Goal: Feedback & Contribution: Submit feedback/report problem

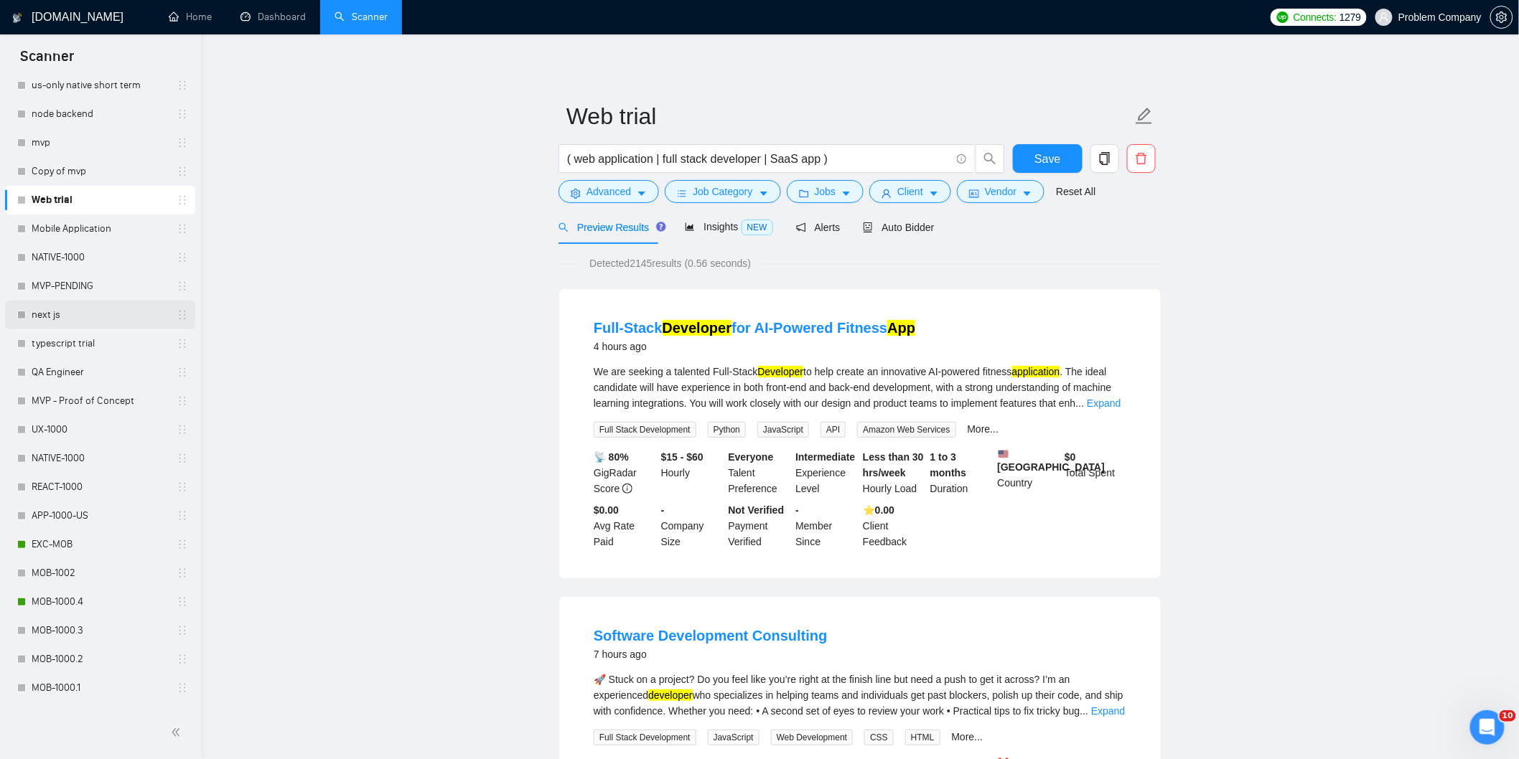
scroll to position [281, 0]
click at [77, 601] on link "MOB-1000.4" at bounding box center [100, 598] width 136 height 29
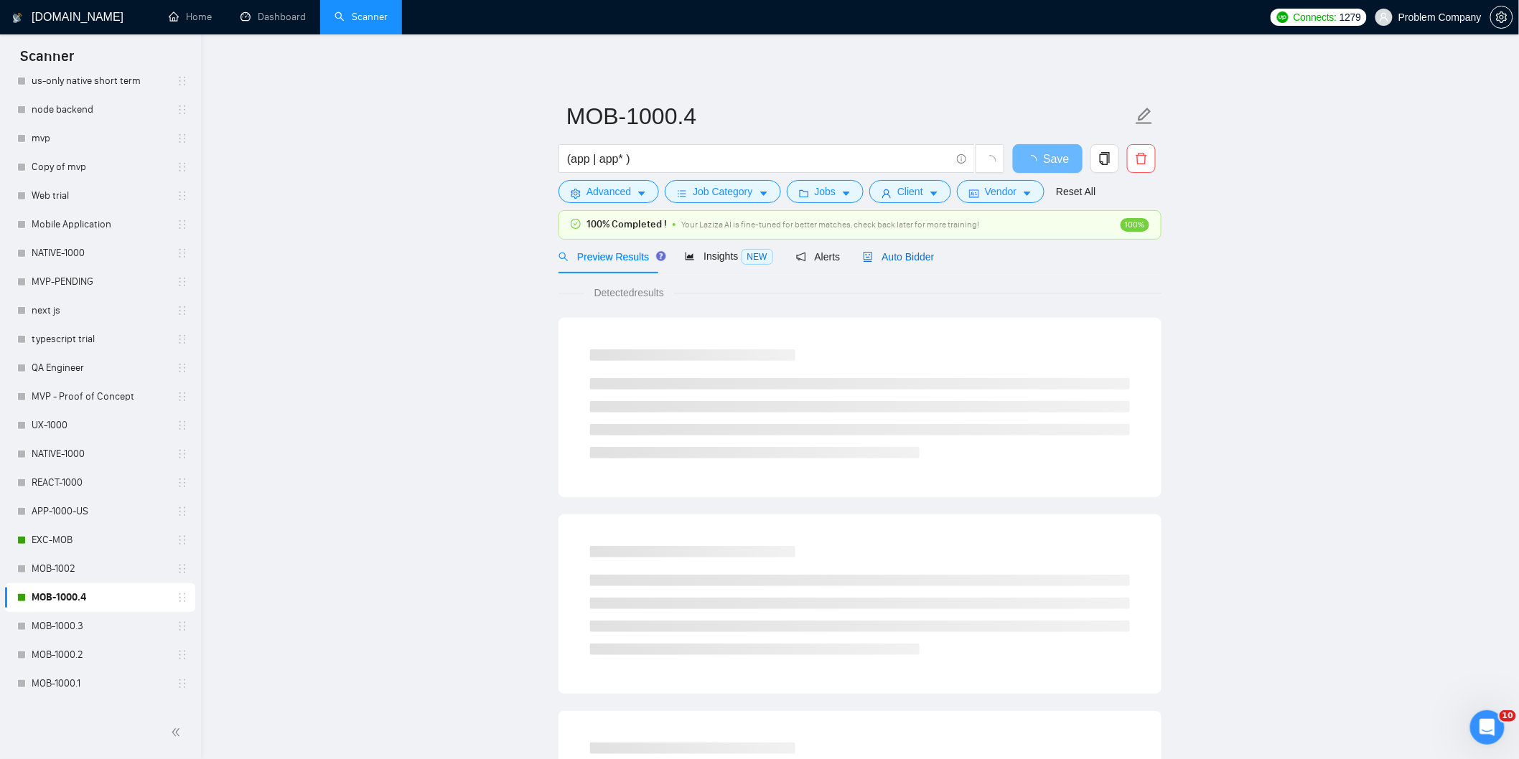
click at [909, 255] on span "Auto Bidder" at bounding box center [898, 256] width 71 height 11
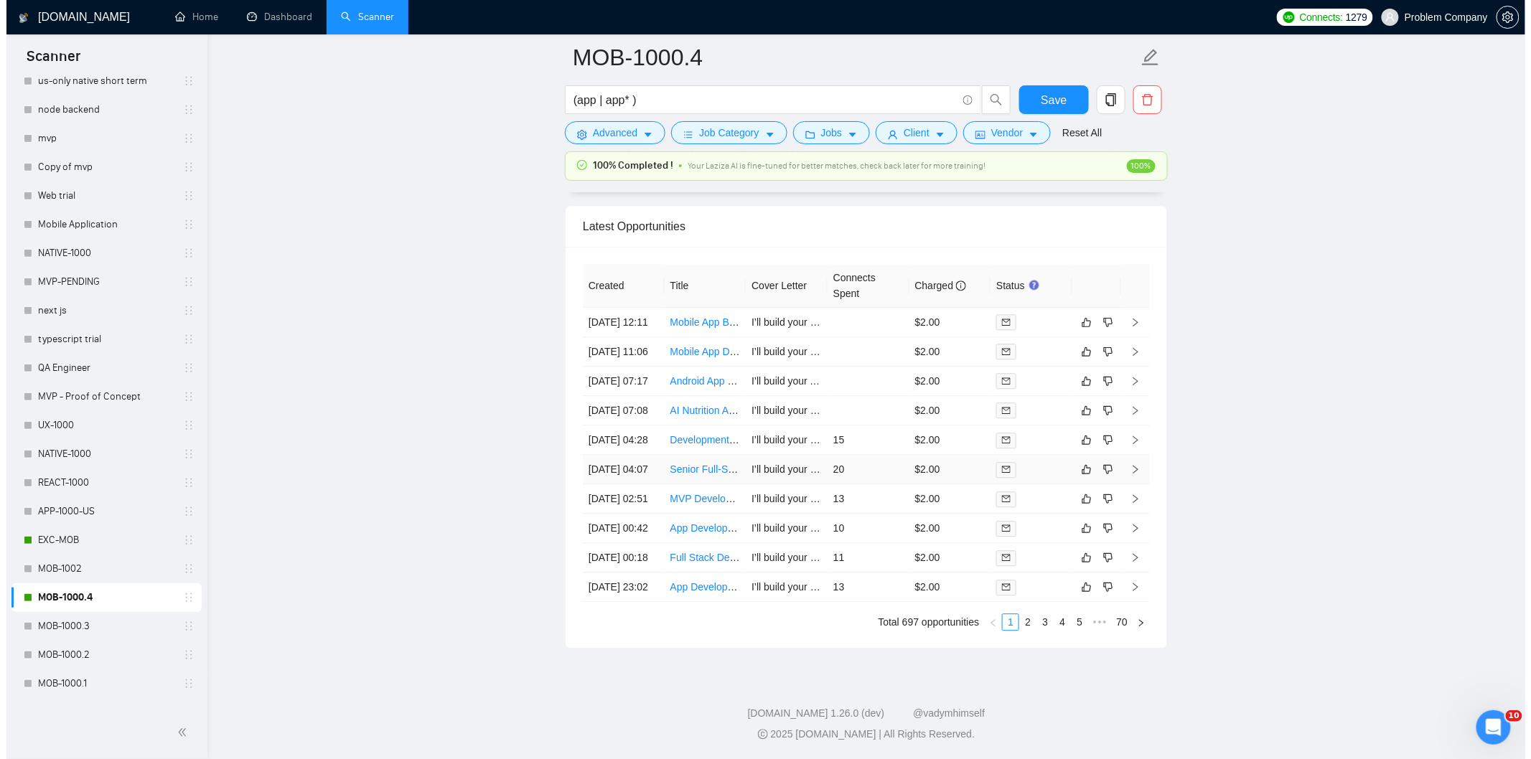
scroll to position [3572, 0]
click at [1017, 630] on link "2" at bounding box center [1022, 622] width 16 height 16
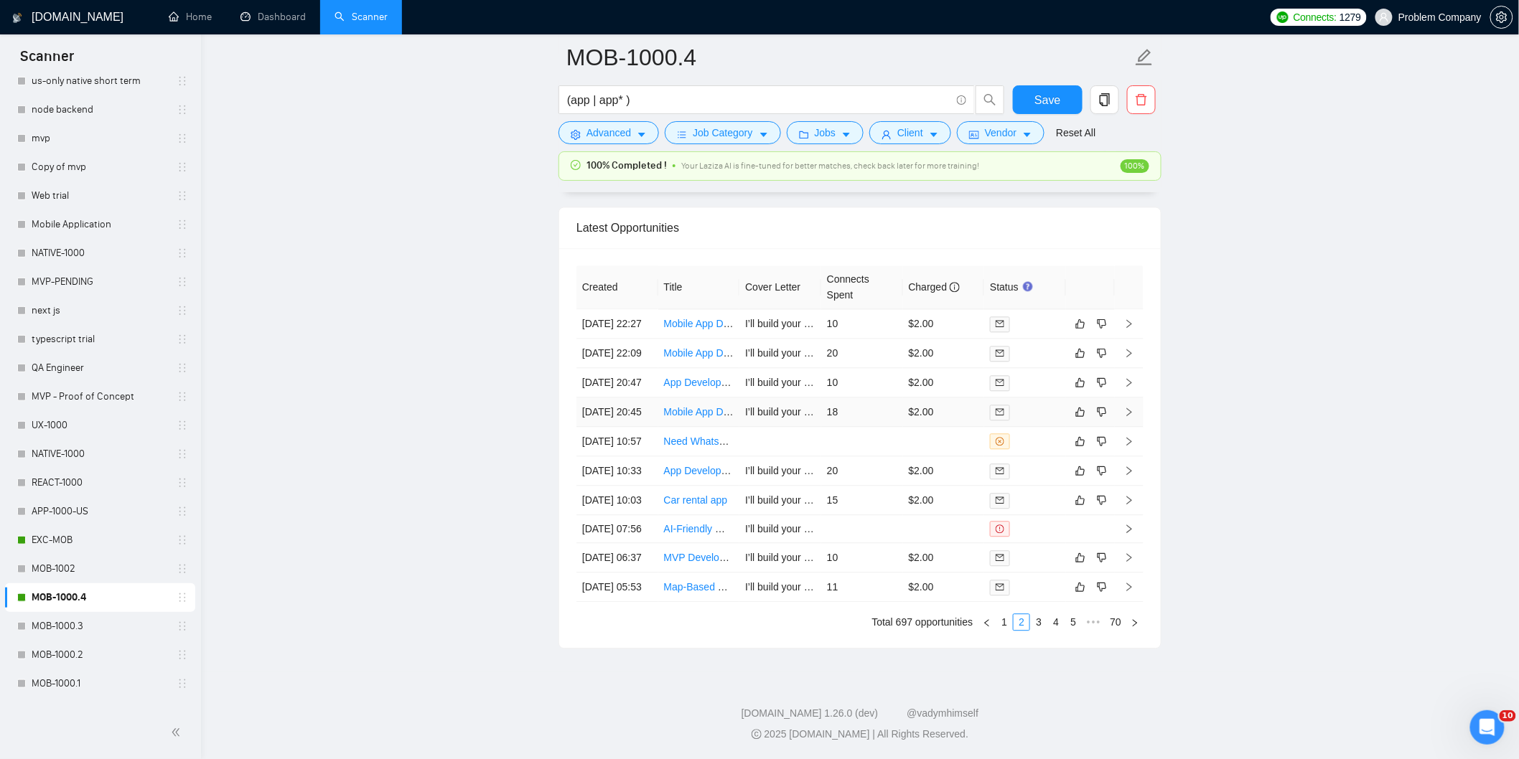
click at [639, 399] on td "[DATE] 20:45" at bounding box center [617, 412] width 82 height 29
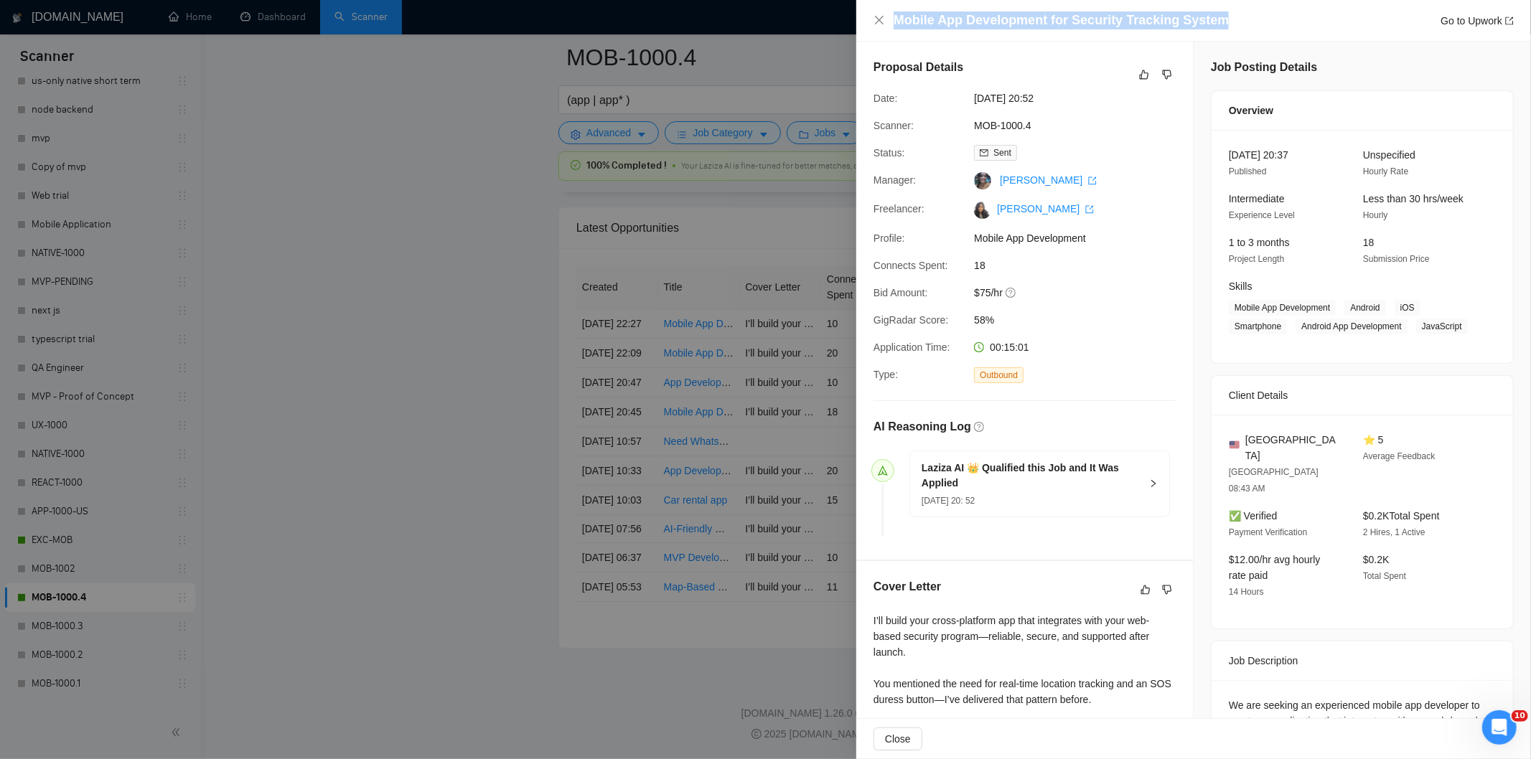
drag, startPoint x: 1227, startPoint y: 25, endPoint x: 869, endPoint y: 8, distance: 359.3
click at [869, 8] on div "Mobile App Development for Security Tracking System Go to Upwork" at bounding box center [1193, 21] width 675 height 42
drag, startPoint x: 1231, startPoint y: 13, endPoint x: 959, endPoint y: 9, distance: 272.1
click at [959, 9] on div "Mobile App Development for Security Tracking System Go to Upwork" at bounding box center [1193, 21] width 675 height 42
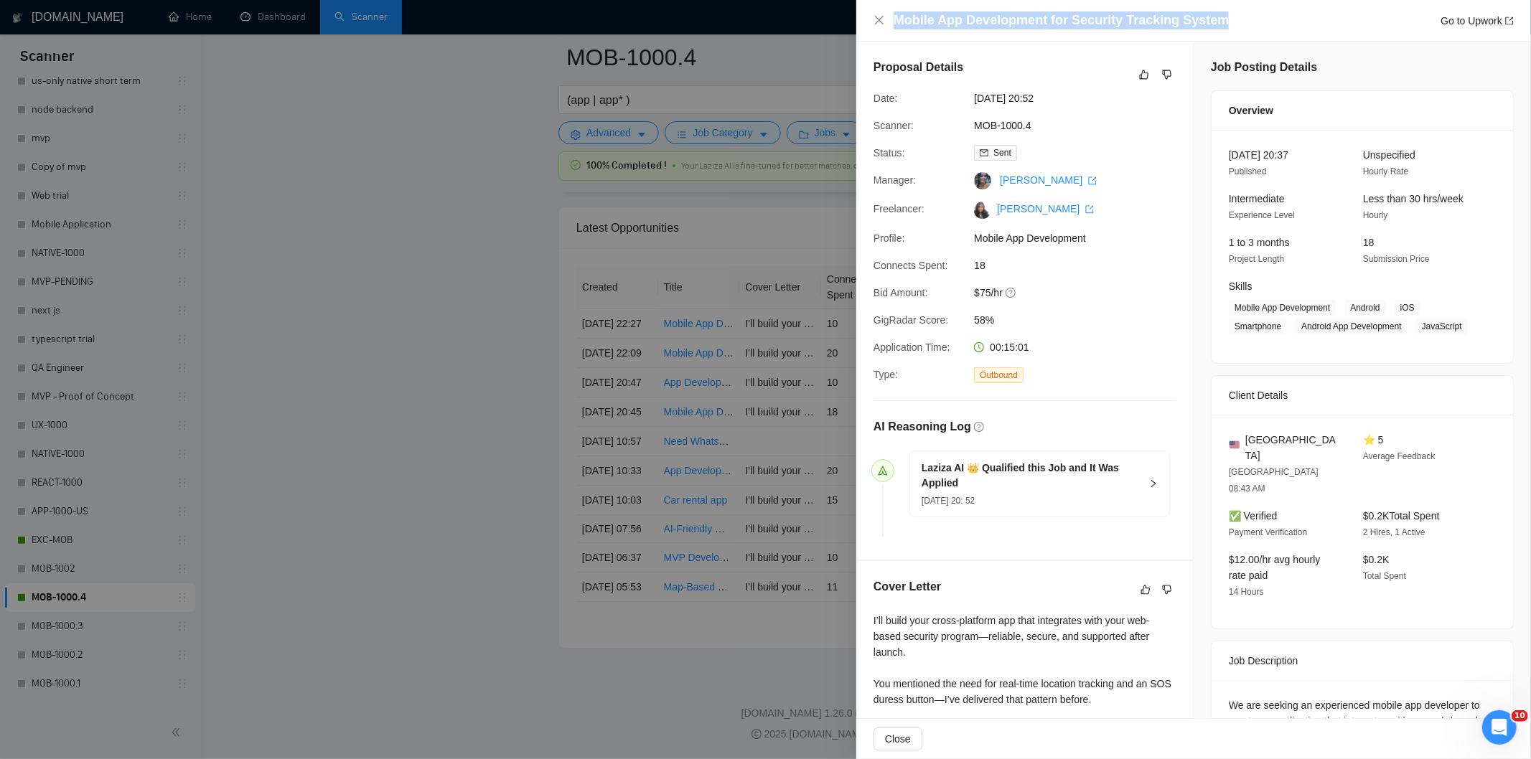
copy h4 "Mobile App Development for Security Tracking System"
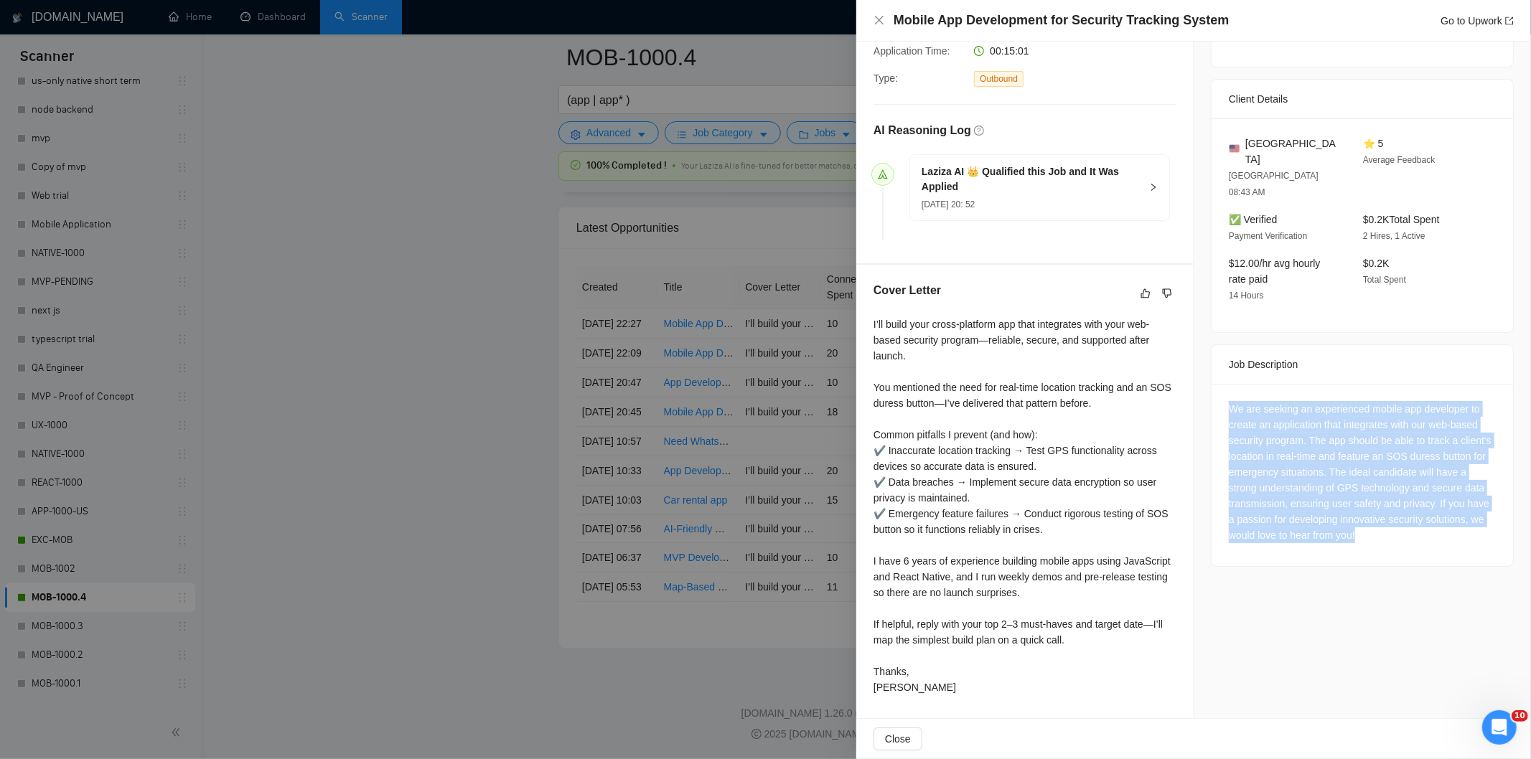
drag, startPoint x: 1222, startPoint y: 377, endPoint x: 1428, endPoint y: 502, distance: 241.3
click at [1428, 502] on div "We are seeking an experienced mobile app developer to create an application tha…" at bounding box center [1362, 472] width 267 height 142
copy div "We are seeking an experienced mobile app developer to create an application tha…"
click at [879, 17] on icon "close" at bounding box center [879, 19] width 11 height 11
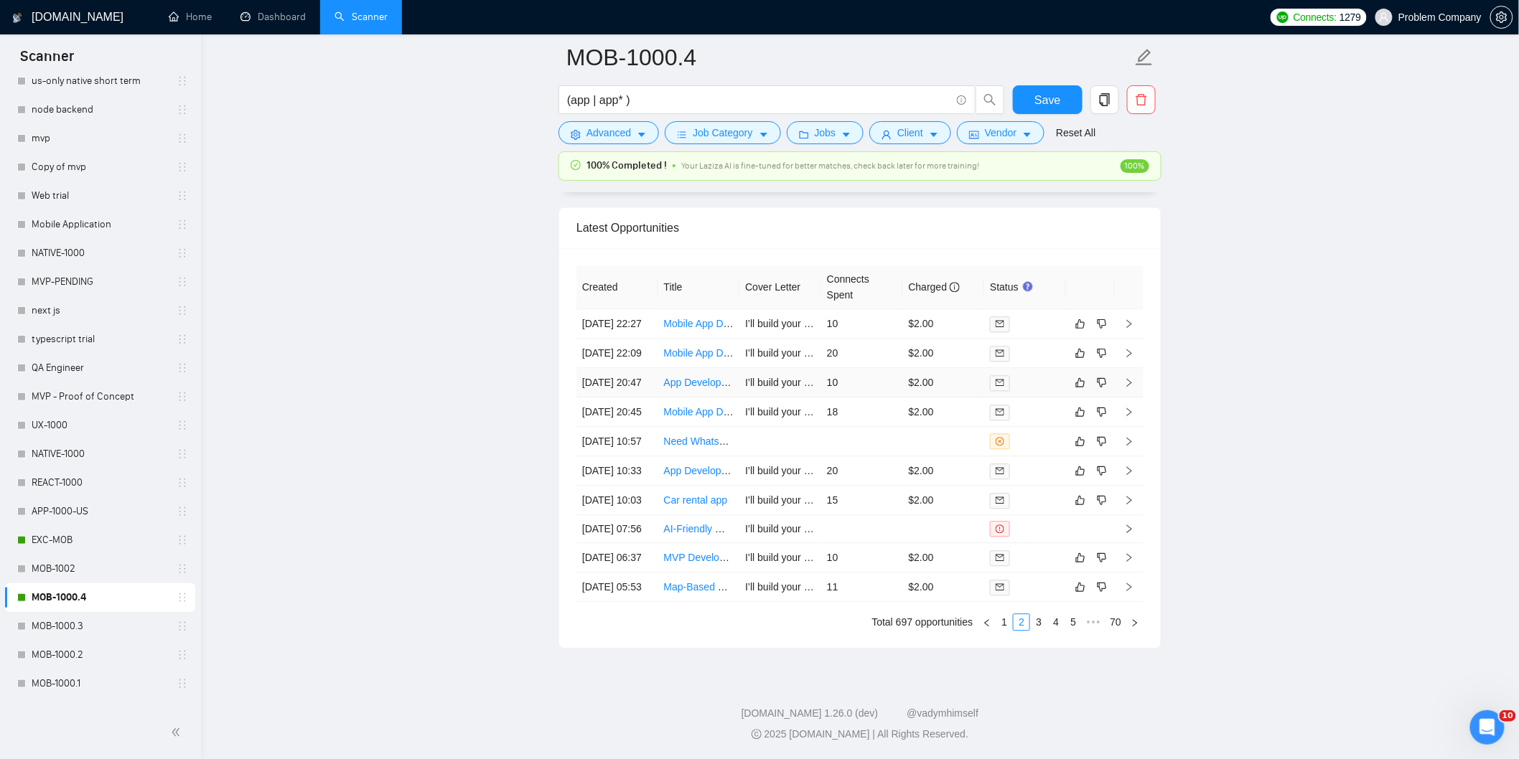
click at [628, 368] on td "[DATE] 20:47" at bounding box center [617, 382] width 82 height 29
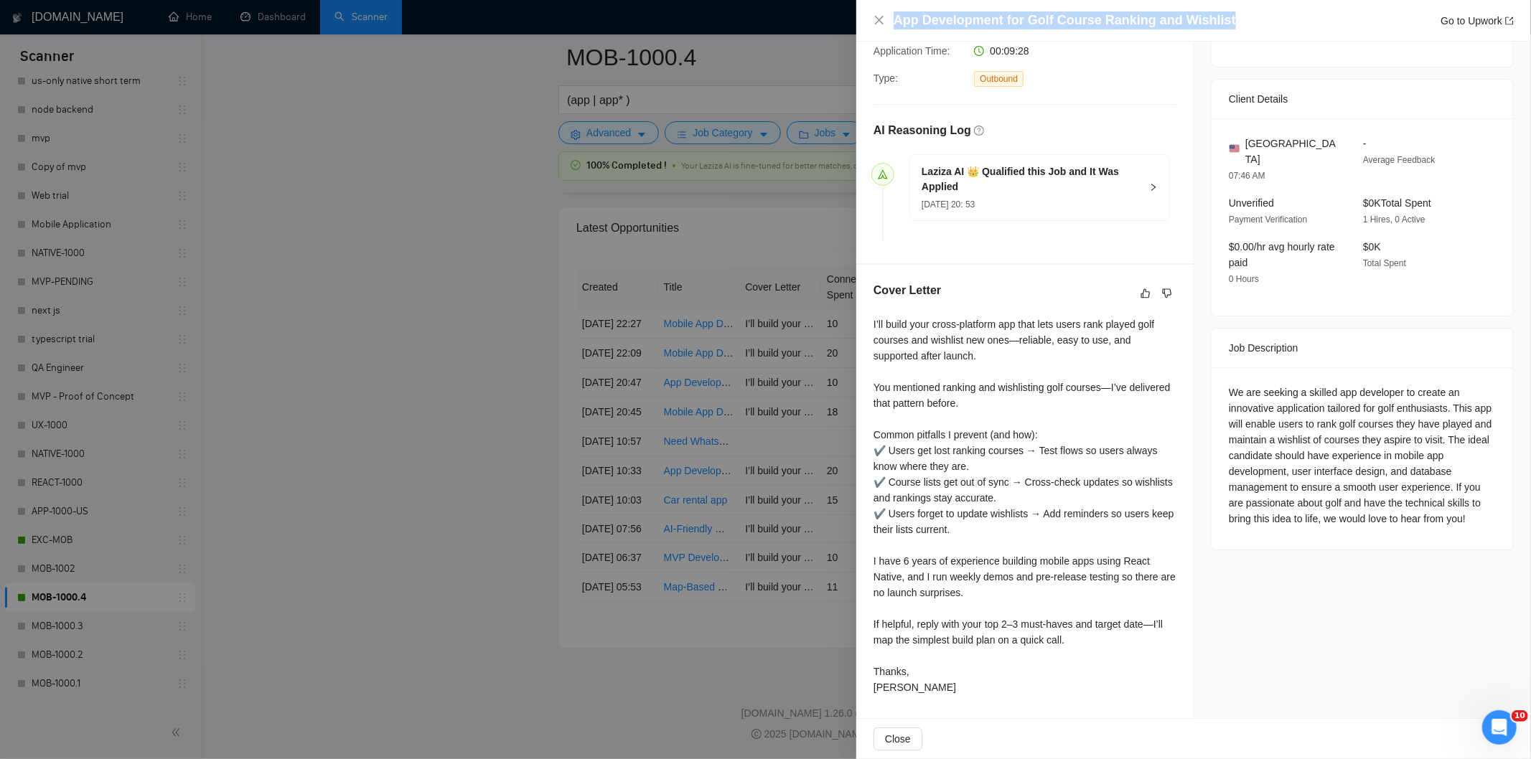
drag, startPoint x: 1235, startPoint y: 19, endPoint x: 917, endPoint y: 6, distance: 318.3
click at [917, 6] on div "App Development for Golf Course Ranking and Wishlist Go to Upwork" at bounding box center [1193, 21] width 675 height 42
copy h4 "App Development for Golf Course Ranking and Wishlist"
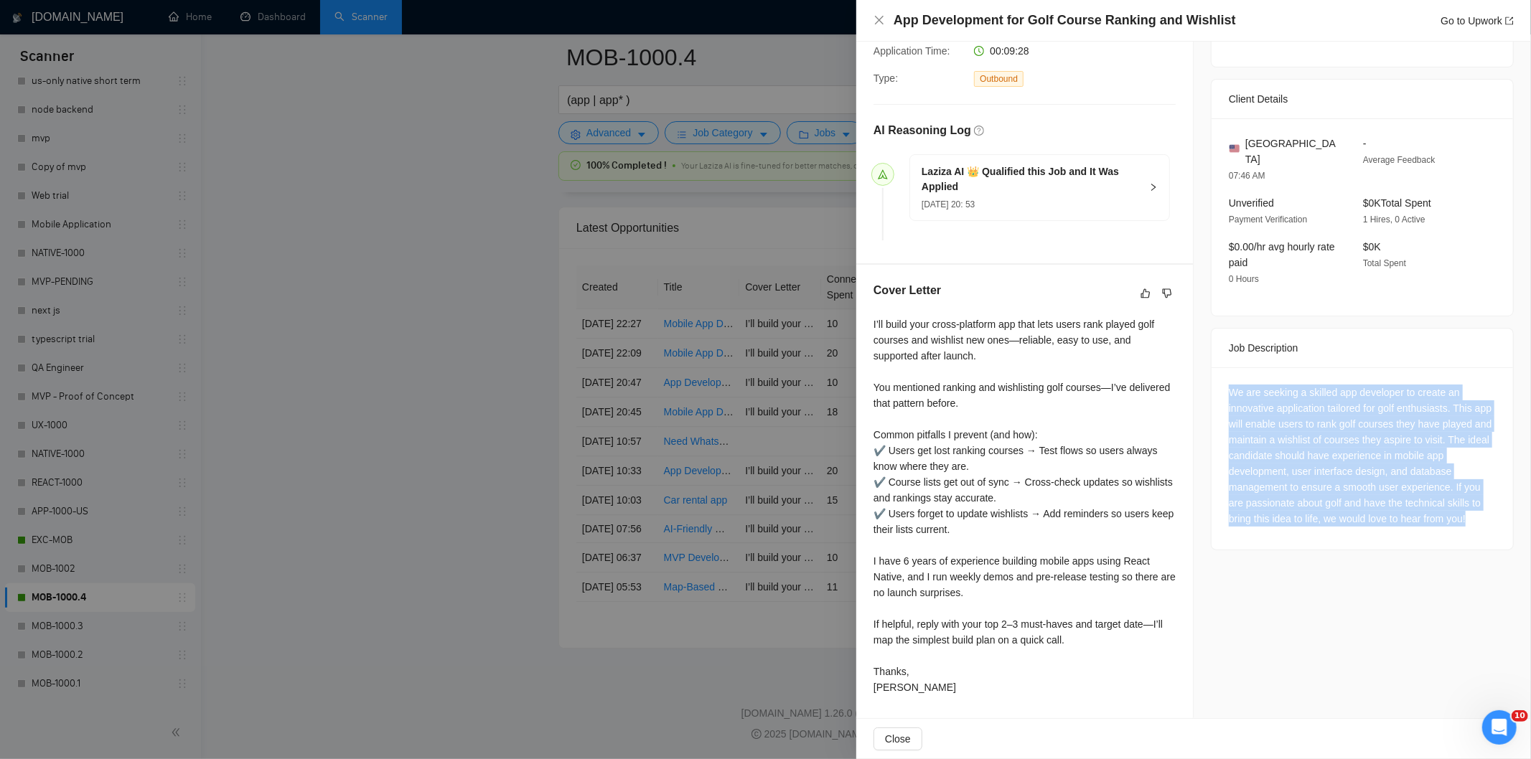
drag, startPoint x: 1472, startPoint y: 505, endPoint x: 1223, endPoint y: 373, distance: 281.0
click at [1229, 385] on div "We are seeking a skilled app developer to create an innovative application tail…" at bounding box center [1362, 456] width 267 height 142
copy div "We are seeking a skilled app developer to create an innovative application tail…"
click at [881, 22] on icon "close" at bounding box center [879, 19] width 11 height 11
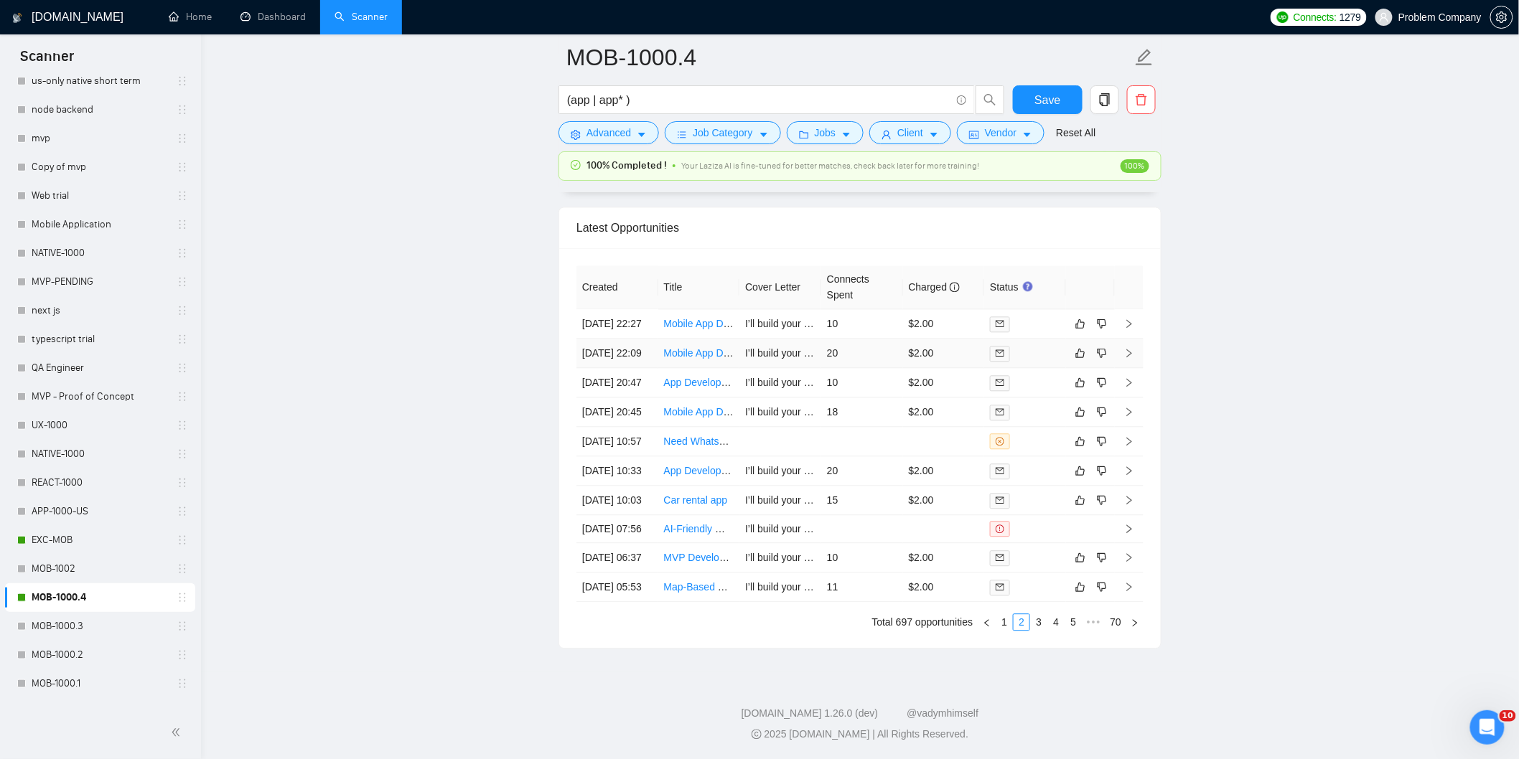
click at [614, 339] on td "[DATE] 22:09" at bounding box center [617, 353] width 82 height 29
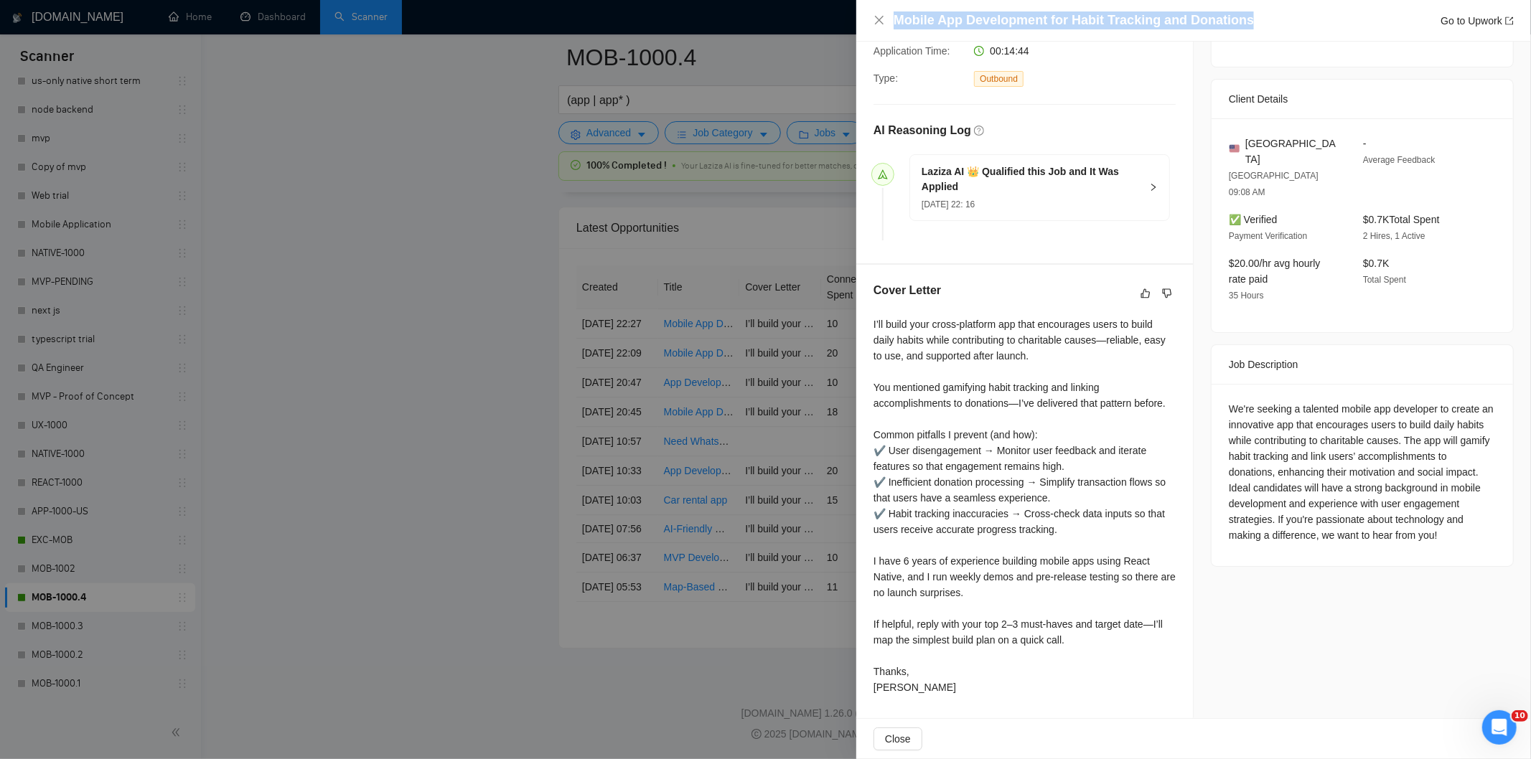
drag, startPoint x: 1273, startPoint y: 19, endPoint x: 917, endPoint y: 7, distance: 357.0
click at [917, 7] on div "Mobile App Development for Habit Tracking and Donations Go to Upwork" at bounding box center [1193, 21] width 675 height 42
drag, startPoint x: 917, startPoint y: 7, endPoint x: 1231, endPoint y: 11, distance: 314.4
click at [1231, 11] on div "Mobile App Development for Habit Tracking and Donations Go to Upwork" at bounding box center [1193, 21] width 675 height 42
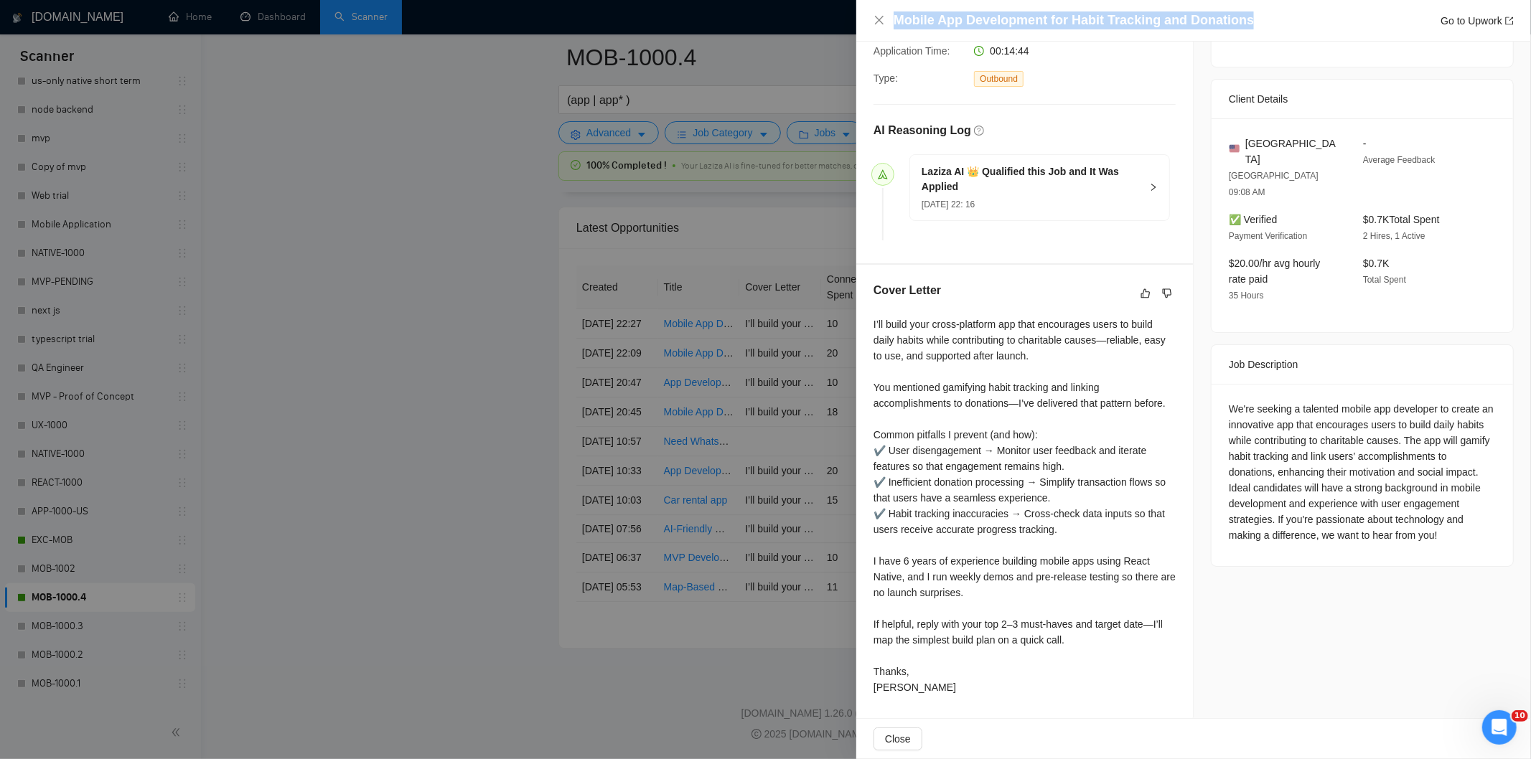
copy h4 "Mobile App Development for Habit Tracking and Donations"
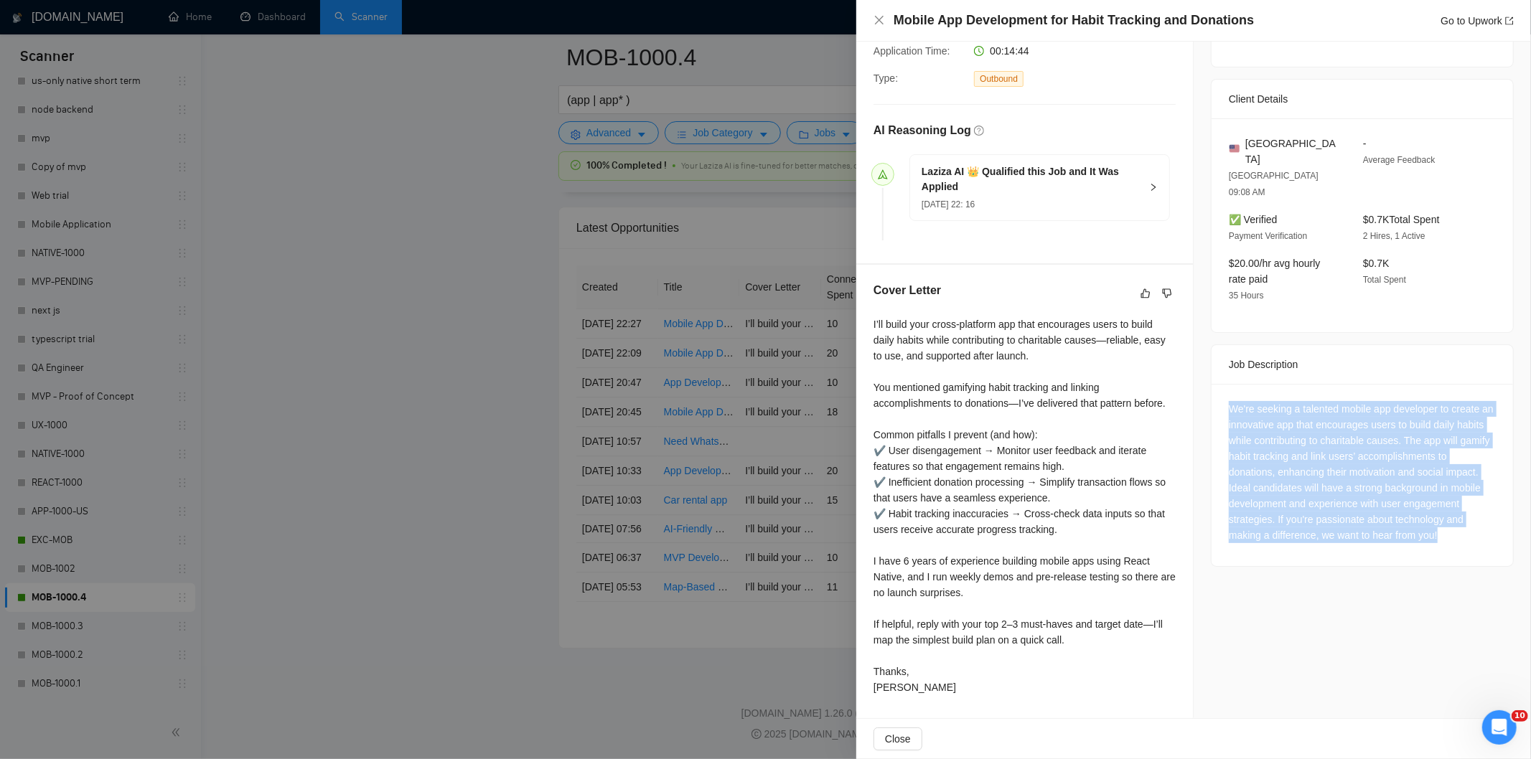
drag, startPoint x: 1221, startPoint y: 373, endPoint x: 1451, endPoint y: 497, distance: 261.4
click at [1451, 497] on div "We're seeking a talented mobile app developer to create an innovative app that …" at bounding box center [1362, 475] width 301 height 182
copy div "We're seeking a talented mobile app developer to create an innovative app that …"
click at [884, 23] on icon "close" at bounding box center [879, 19] width 11 height 11
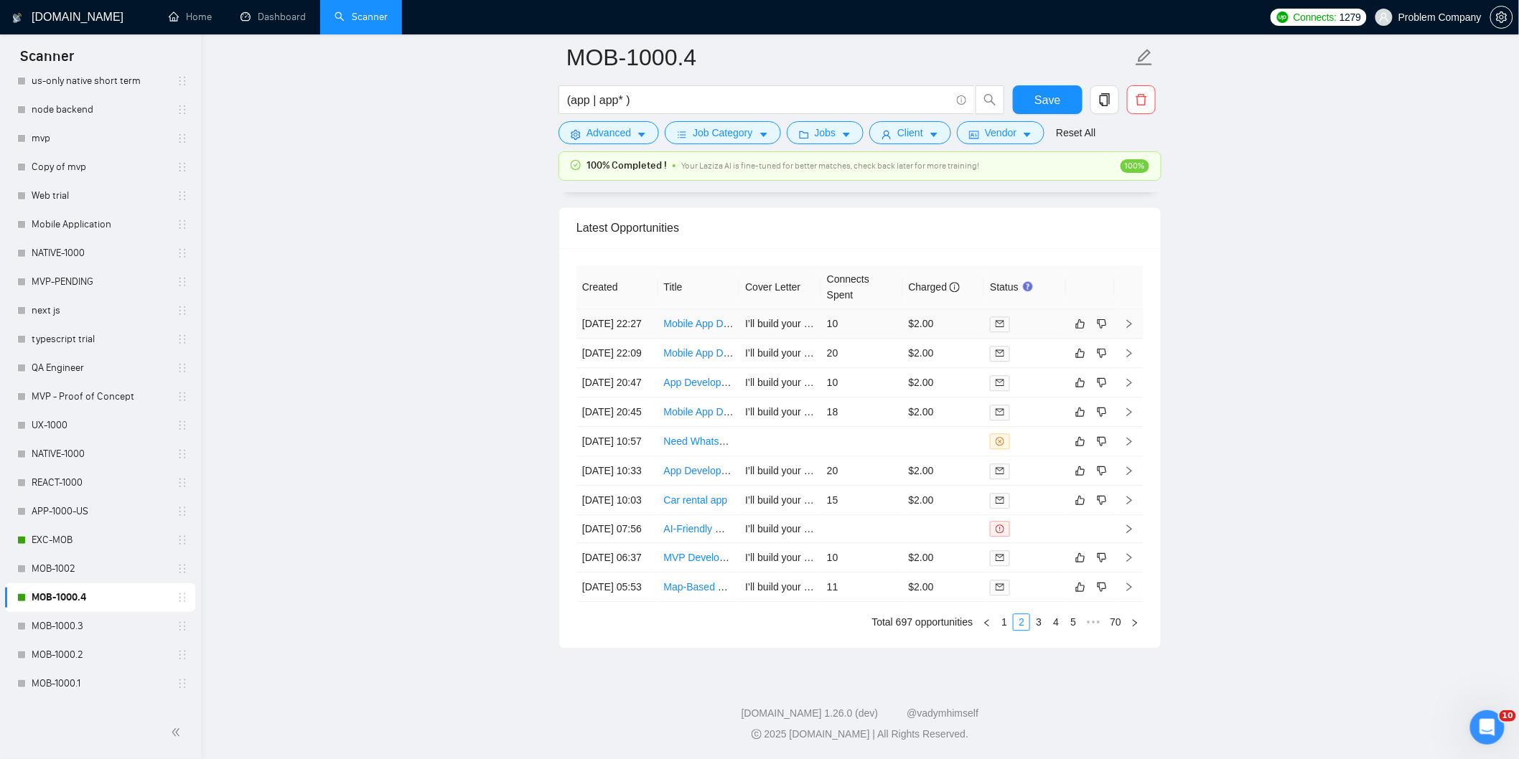
click at [623, 309] on td "[DATE] 22:27" at bounding box center [617, 323] width 82 height 29
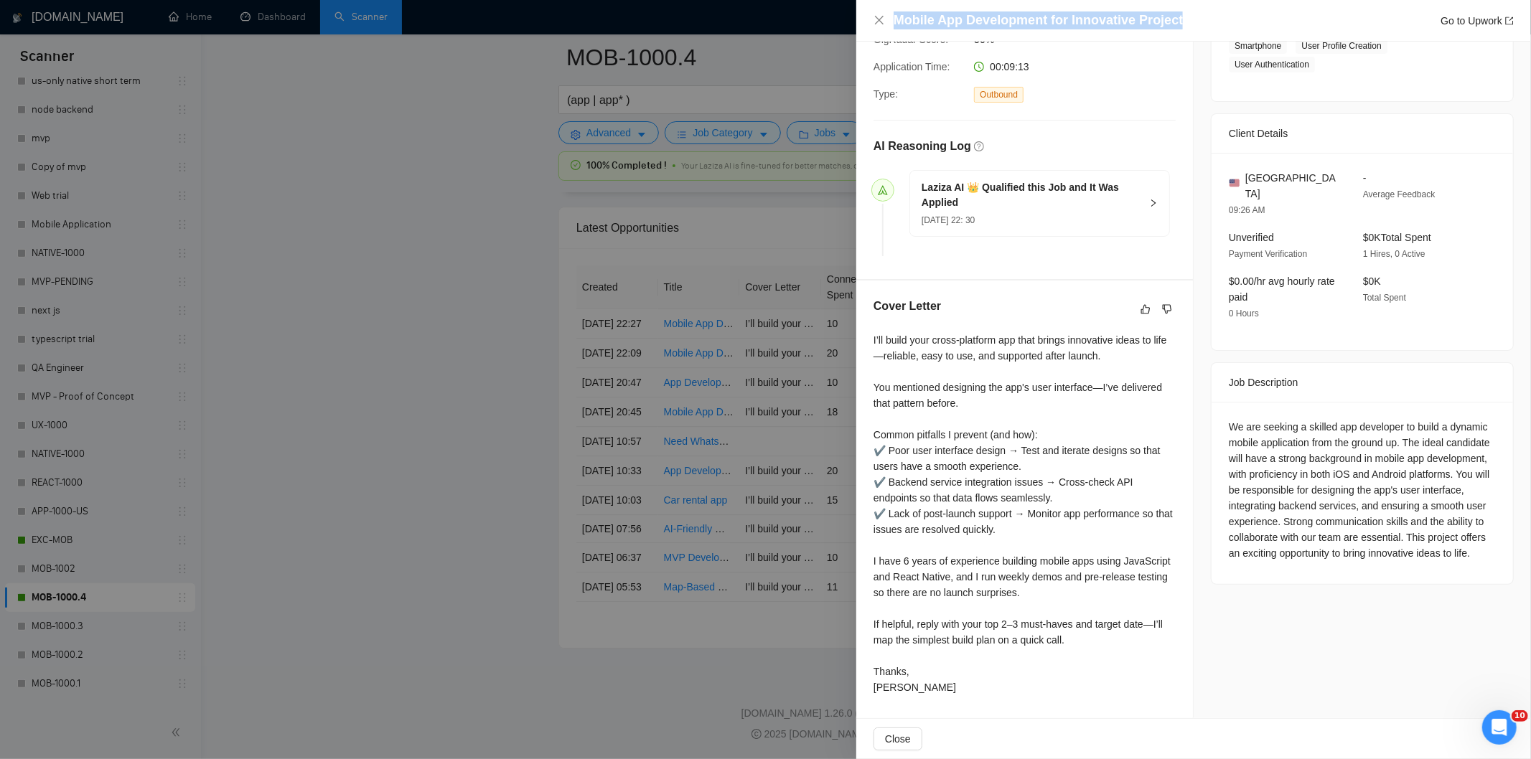
drag, startPoint x: 1185, startPoint y: 14, endPoint x: 883, endPoint y: 10, distance: 302.2
click at [883, 10] on div "Mobile App Development for Innovative Project Go to Upwork" at bounding box center [1193, 21] width 675 height 42
drag, startPoint x: 1182, startPoint y: 22, endPoint x: 905, endPoint y: 6, distance: 276.9
click at [905, 6] on div "Mobile App Development for Innovative Project Go to Upwork" at bounding box center [1193, 21] width 675 height 42
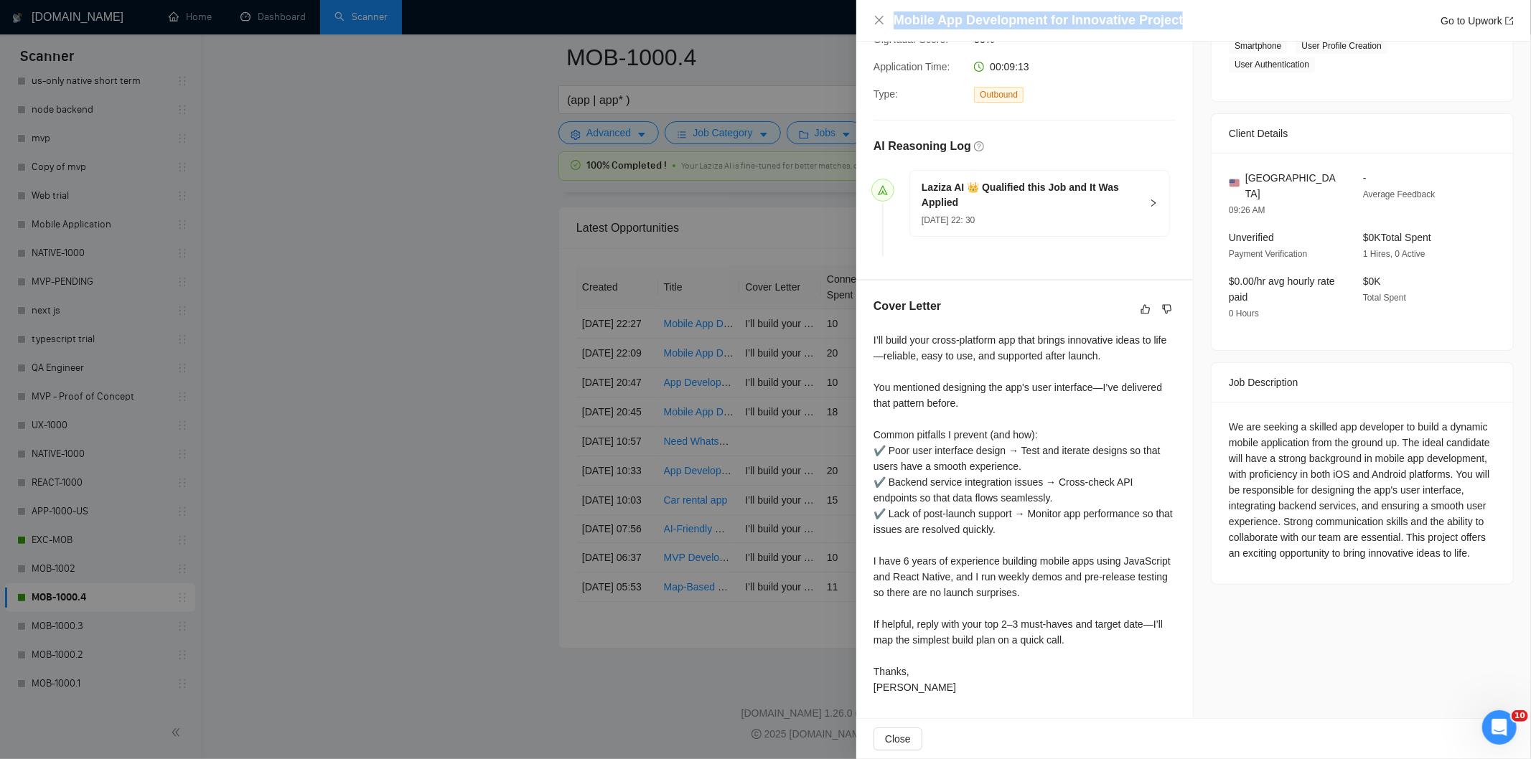
click at [905, 6] on div "Mobile App Development for Innovative Project Go to Upwork" at bounding box center [1193, 21] width 675 height 42
drag, startPoint x: 1187, startPoint y: 26, endPoint x: 896, endPoint y: 22, distance: 291.5
click at [896, 22] on div "Mobile App Development for Innovative Project Go to Upwork" at bounding box center [1204, 20] width 620 height 18
copy h4 "Mobile App Development for Innovative Project"
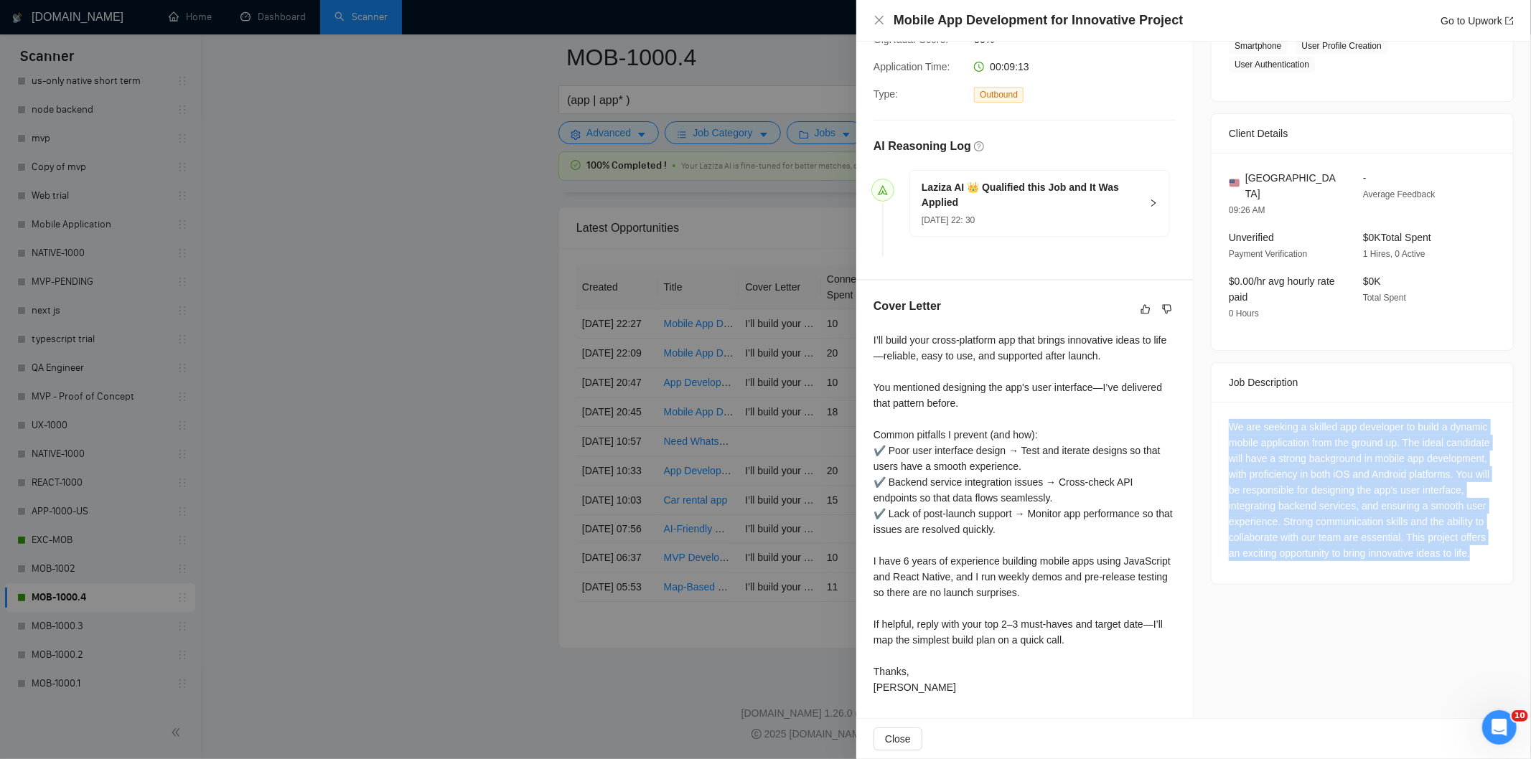
drag, startPoint x: 1352, startPoint y: 553, endPoint x: 1222, endPoint y: 411, distance: 193.1
click at [1222, 411] on div "We are seeking a skilled app developer to build a dynamic mobile application fr…" at bounding box center [1362, 493] width 301 height 182
copy div "We are seeking a skilled app developer to build a dynamic mobile application fr…"
click at [884, 22] on icon "close" at bounding box center [879, 19] width 11 height 11
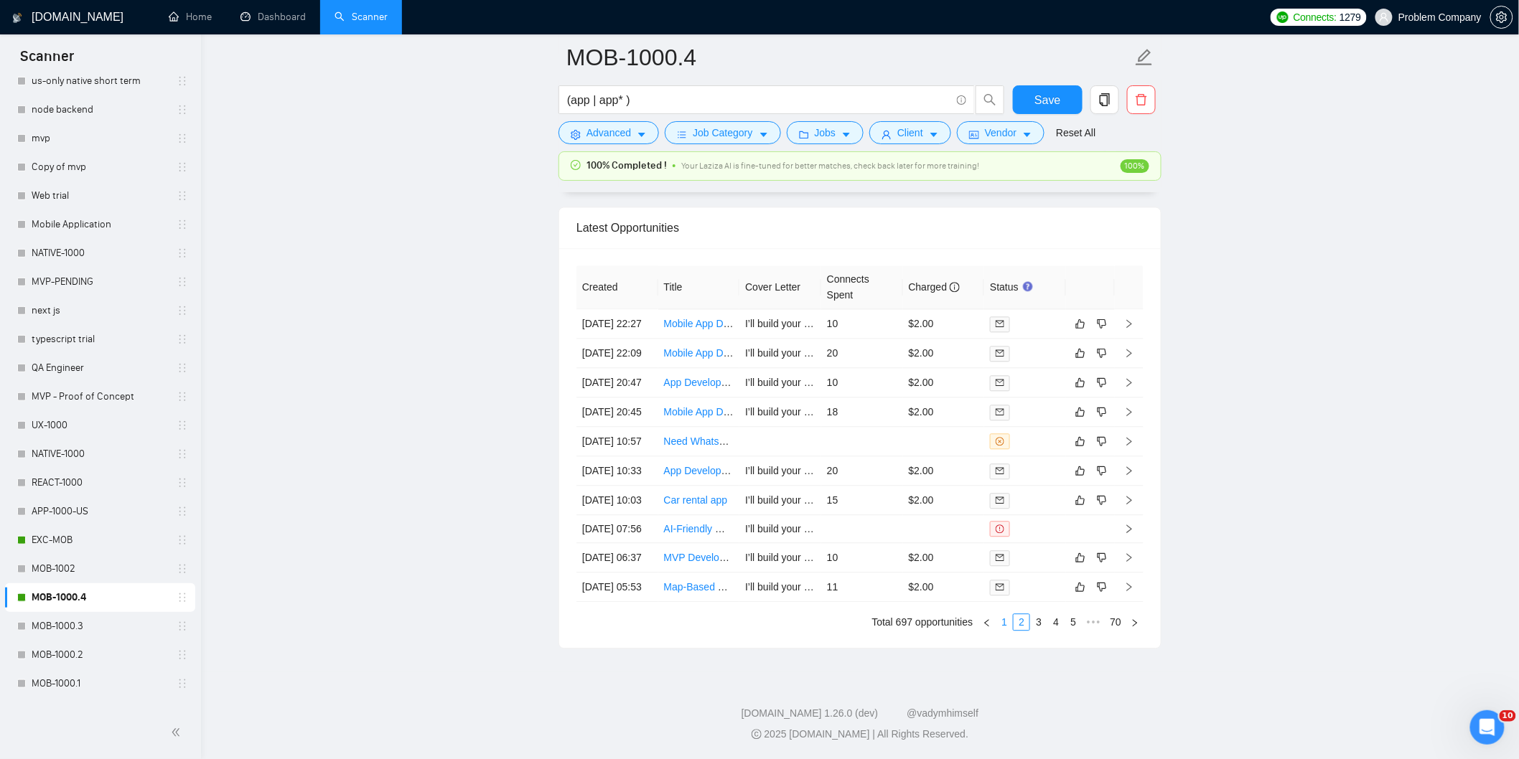
click at [1003, 630] on link "1" at bounding box center [1004, 622] width 16 height 16
click at [619, 602] on td "[DATE] 23:02" at bounding box center [617, 587] width 82 height 29
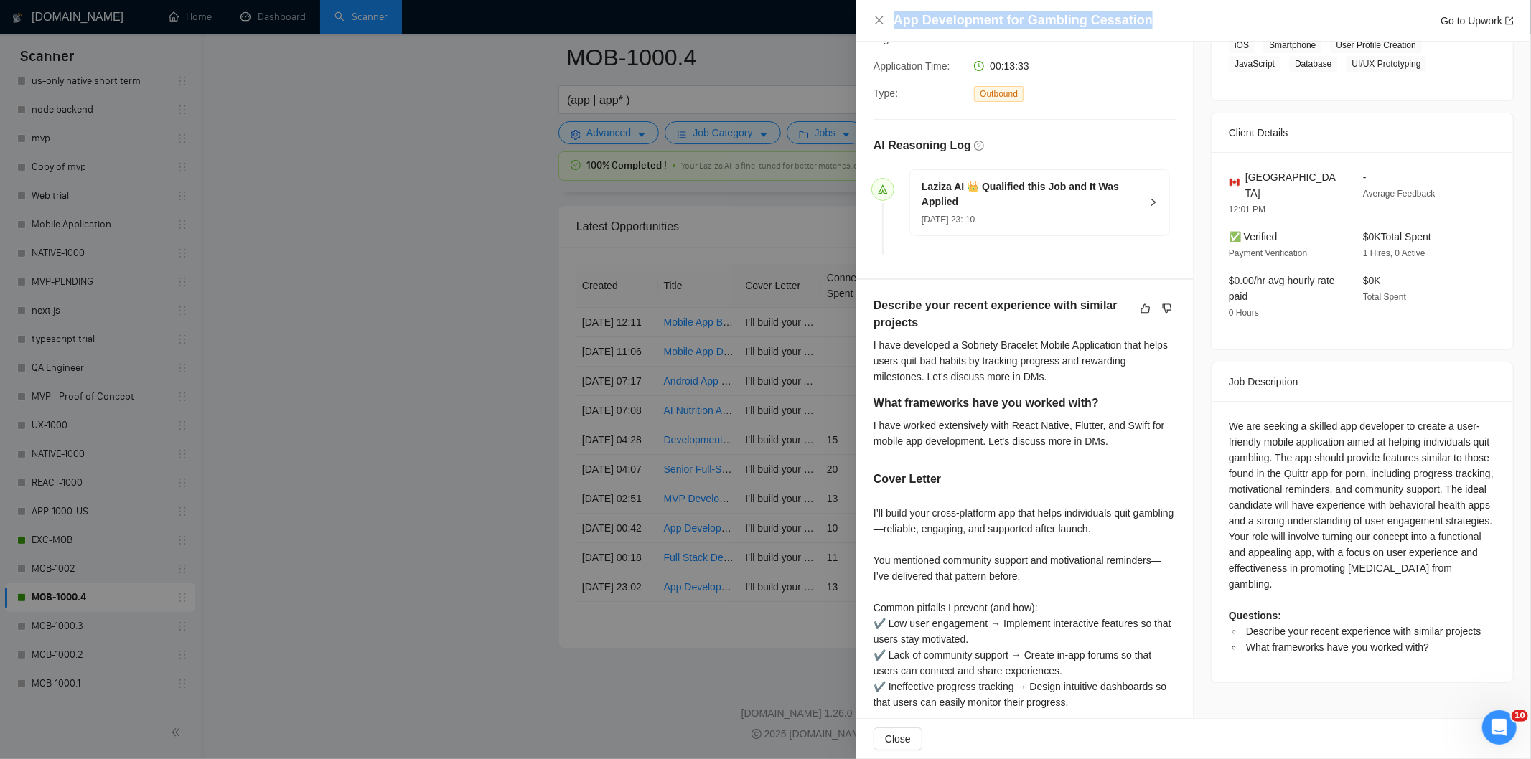
drag, startPoint x: 1140, startPoint y: 17, endPoint x: 915, endPoint y: 4, distance: 225.1
click at [915, 4] on div "App Development for Gambling Cessation Go to Upwork" at bounding box center [1193, 21] width 675 height 42
copy h4 "App Development for Gambling Cessation"
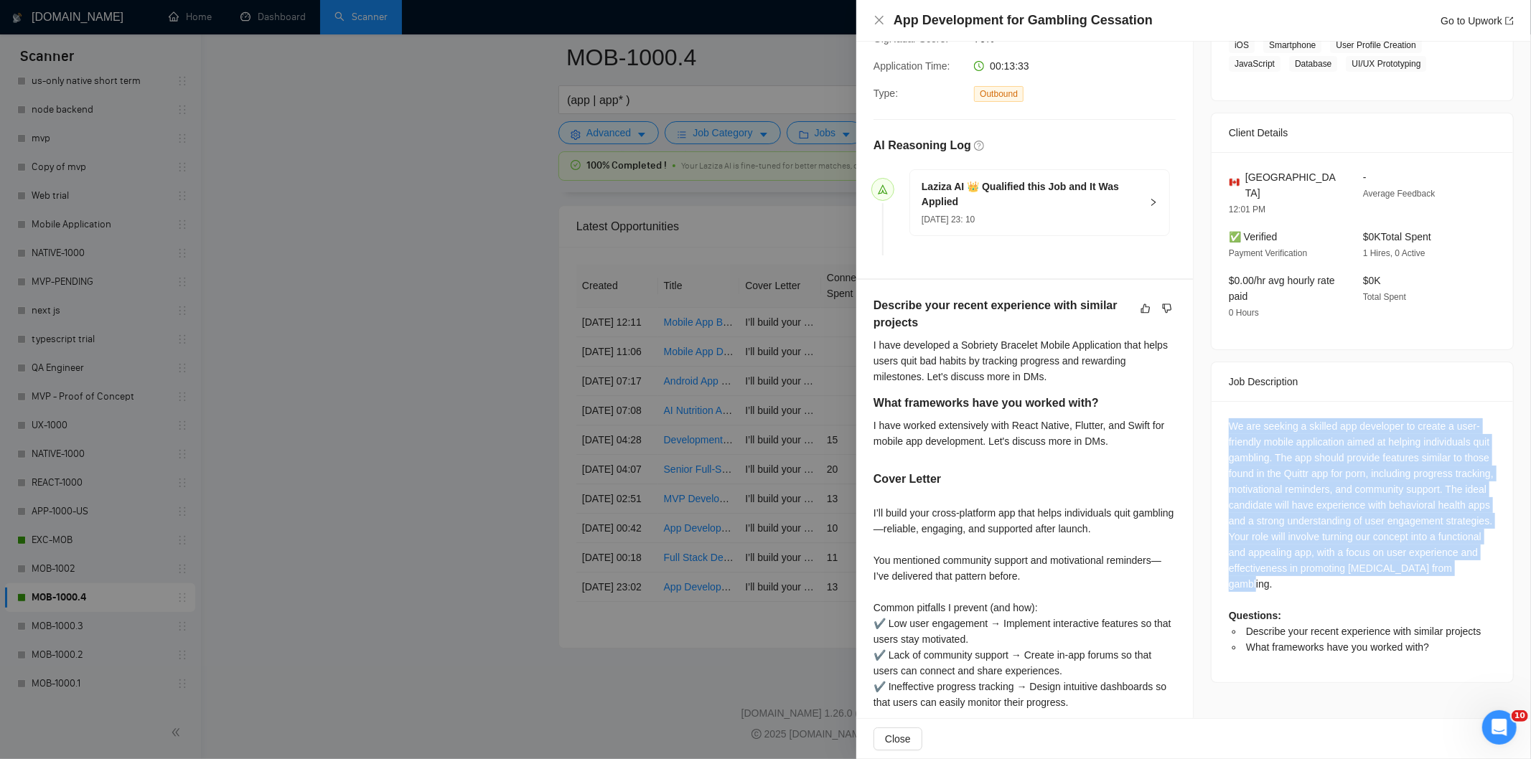
drag, startPoint x: 1216, startPoint y: 409, endPoint x: 1341, endPoint y: 571, distance: 204.2
click at [1341, 571] on div "We are seeking a skilled app developer to create a user-friendly mobile applica…" at bounding box center [1362, 541] width 301 height 281
copy div "We are seeking a skilled app developer to create a user-friendly mobile applica…"
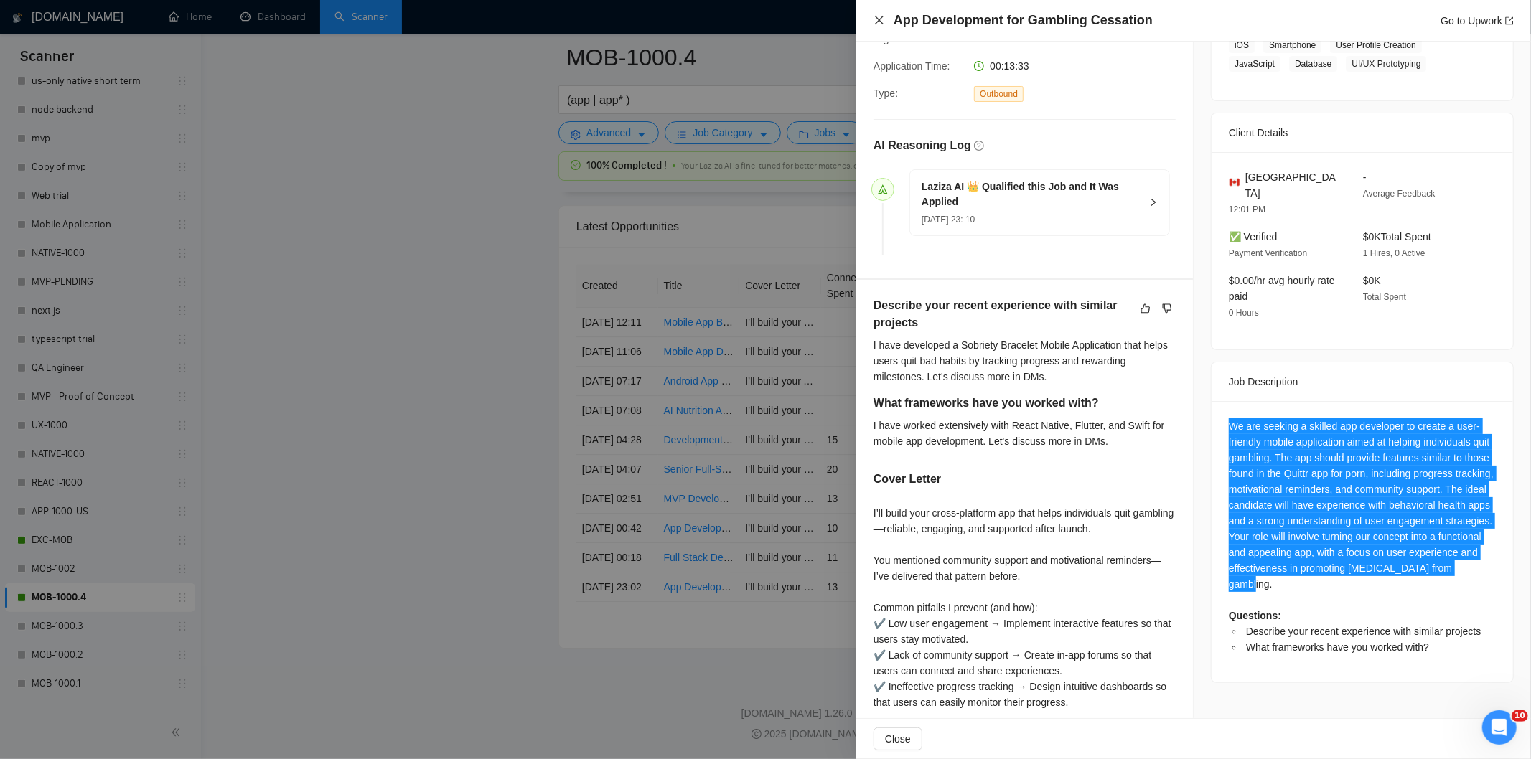
click at [876, 23] on icon "close" at bounding box center [879, 19] width 11 height 11
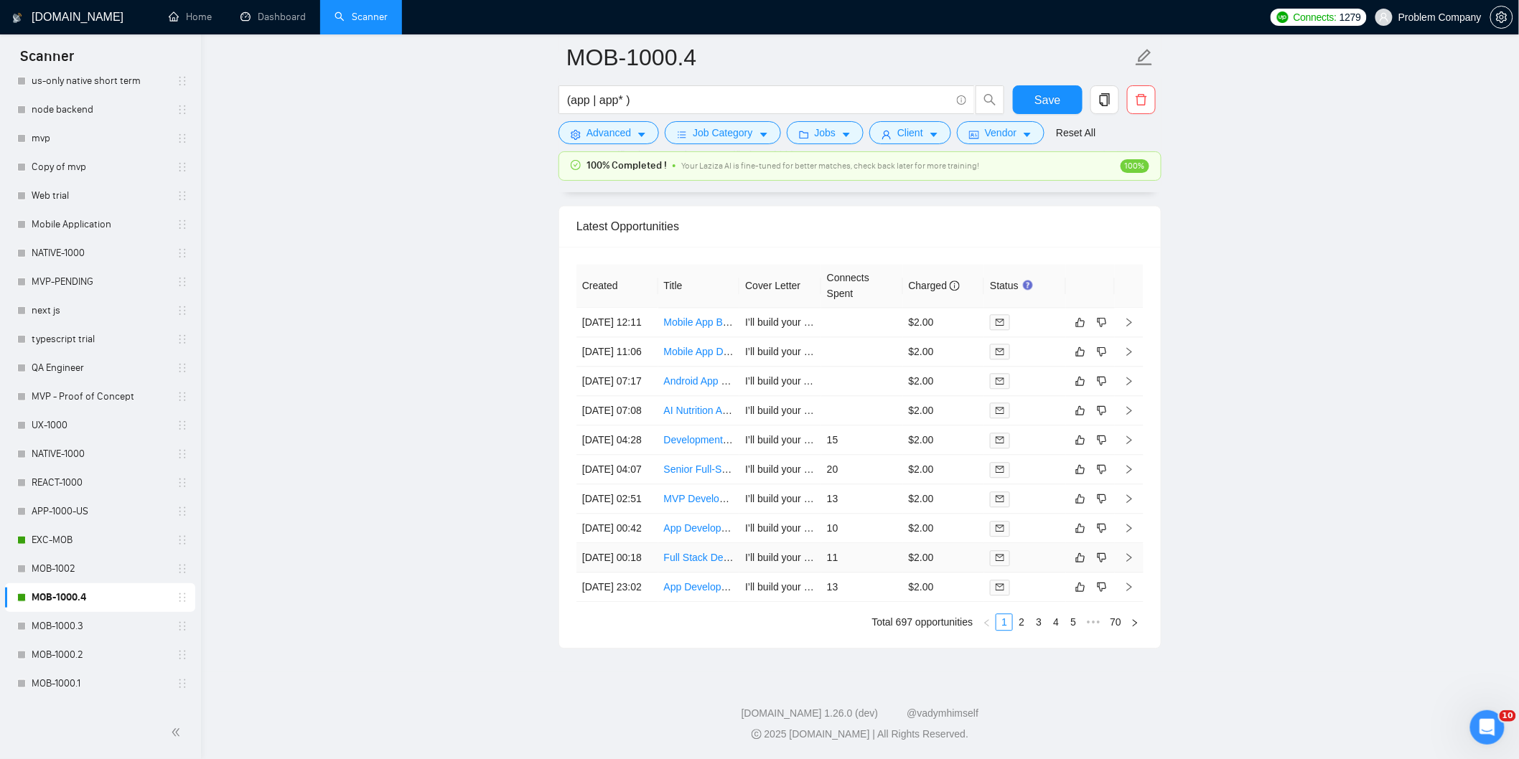
click at [614, 573] on td "[DATE] 00:18" at bounding box center [617, 557] width 82 height 29
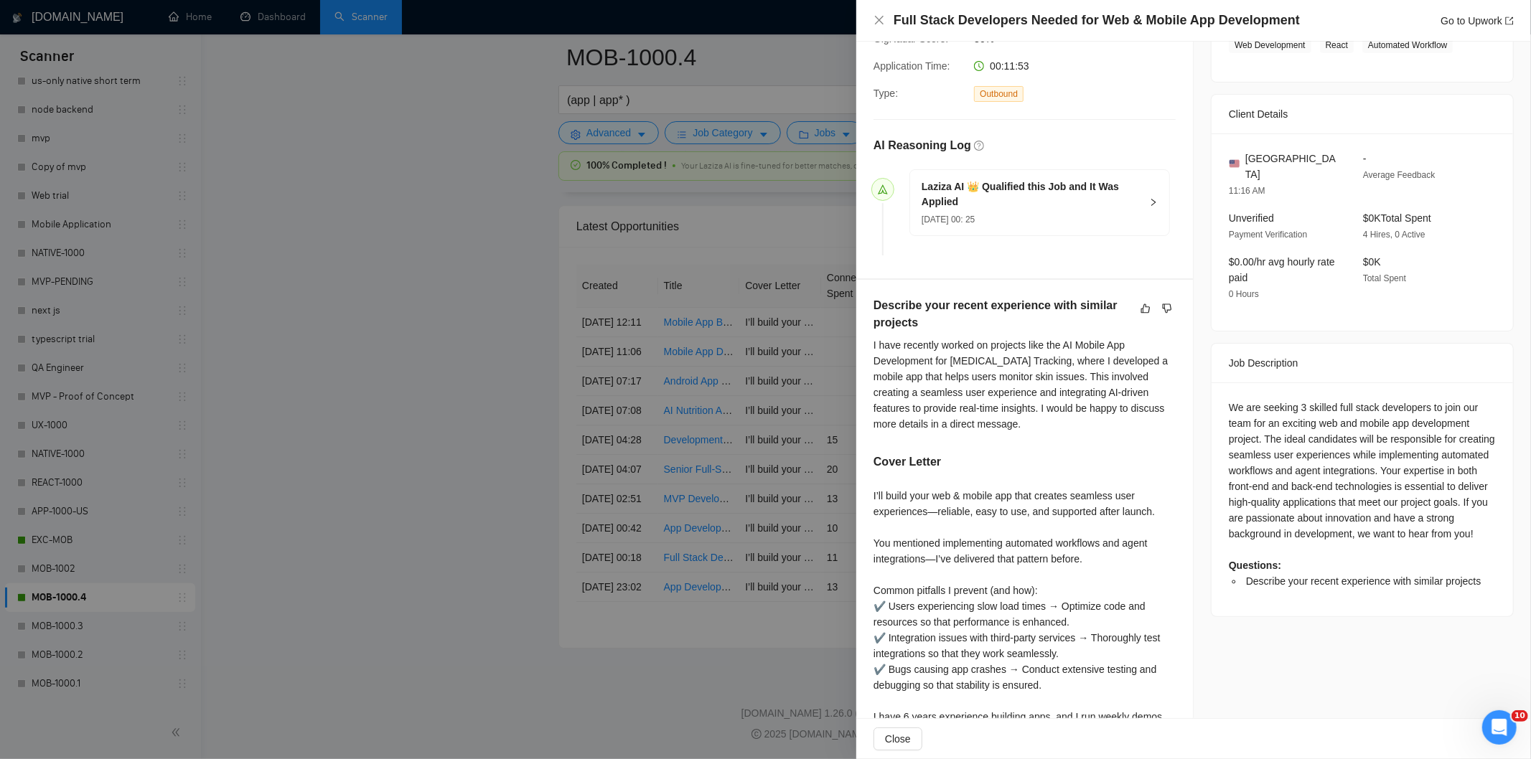
click at [1289, 20] on div "Full Stack Developers Needed for Web & Mobile App Development Go to Upwork" at bounding box center [1204, 20] width 620 height 18
drag, startPoint x: 1289, startPoint y: 20, endPoint x: 901, endPoint y: 16, distance: 387.7
click at [901, 16] on div "Full Stack Developers Needed for Web & Mobile App Development Go to Upwork" at bounding box center [1204, 20] width 620 height 18
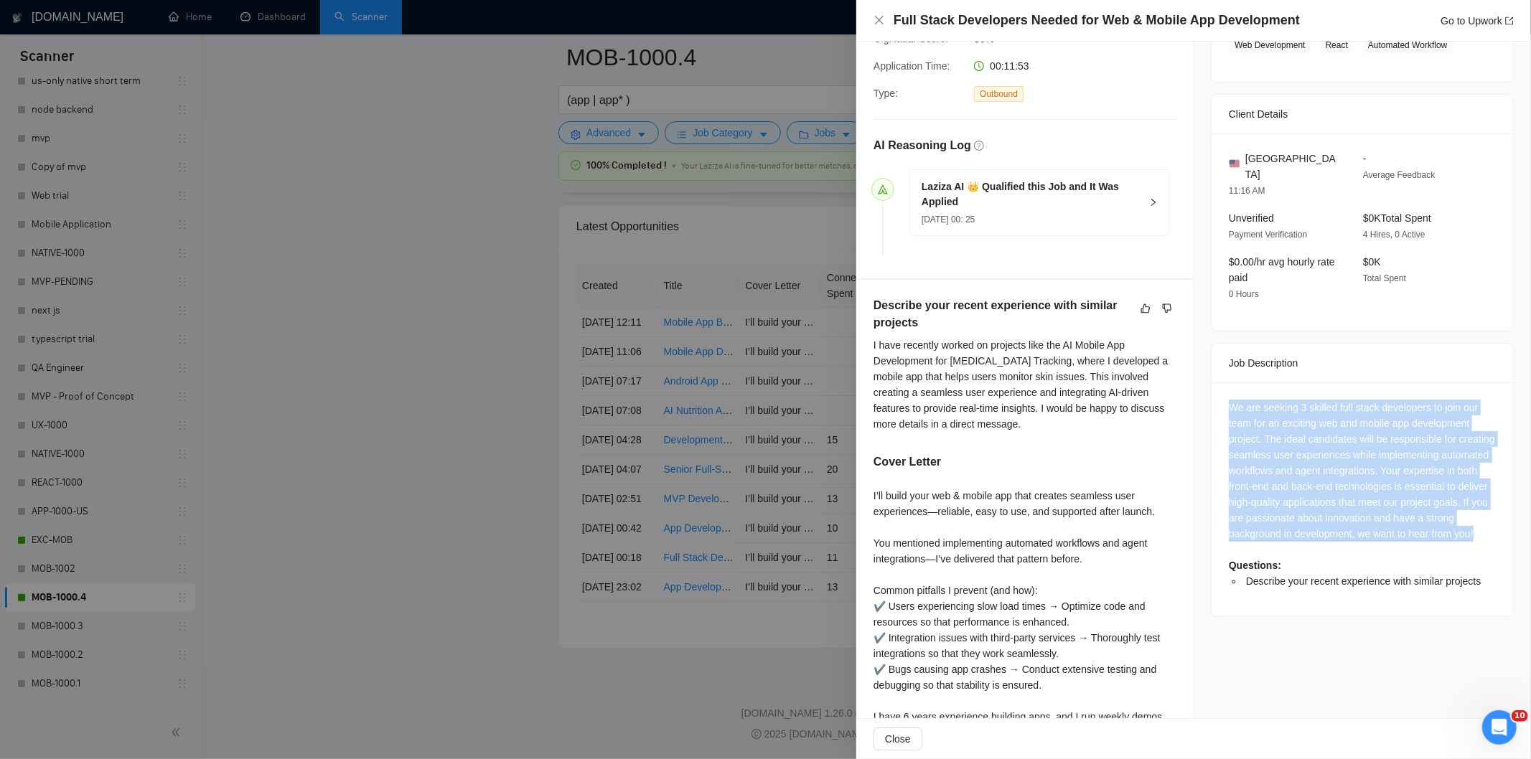
drag, startPoint x: 1227, startPoint y: 386, endPoint x: 1316, endPoint y: 541, distance: 177.8
click at [1316, 541] on div "We are seeking 3 skilled full stack developers to join our team for an exciting…" at bounding box center [1362, 495] width 267 height 190
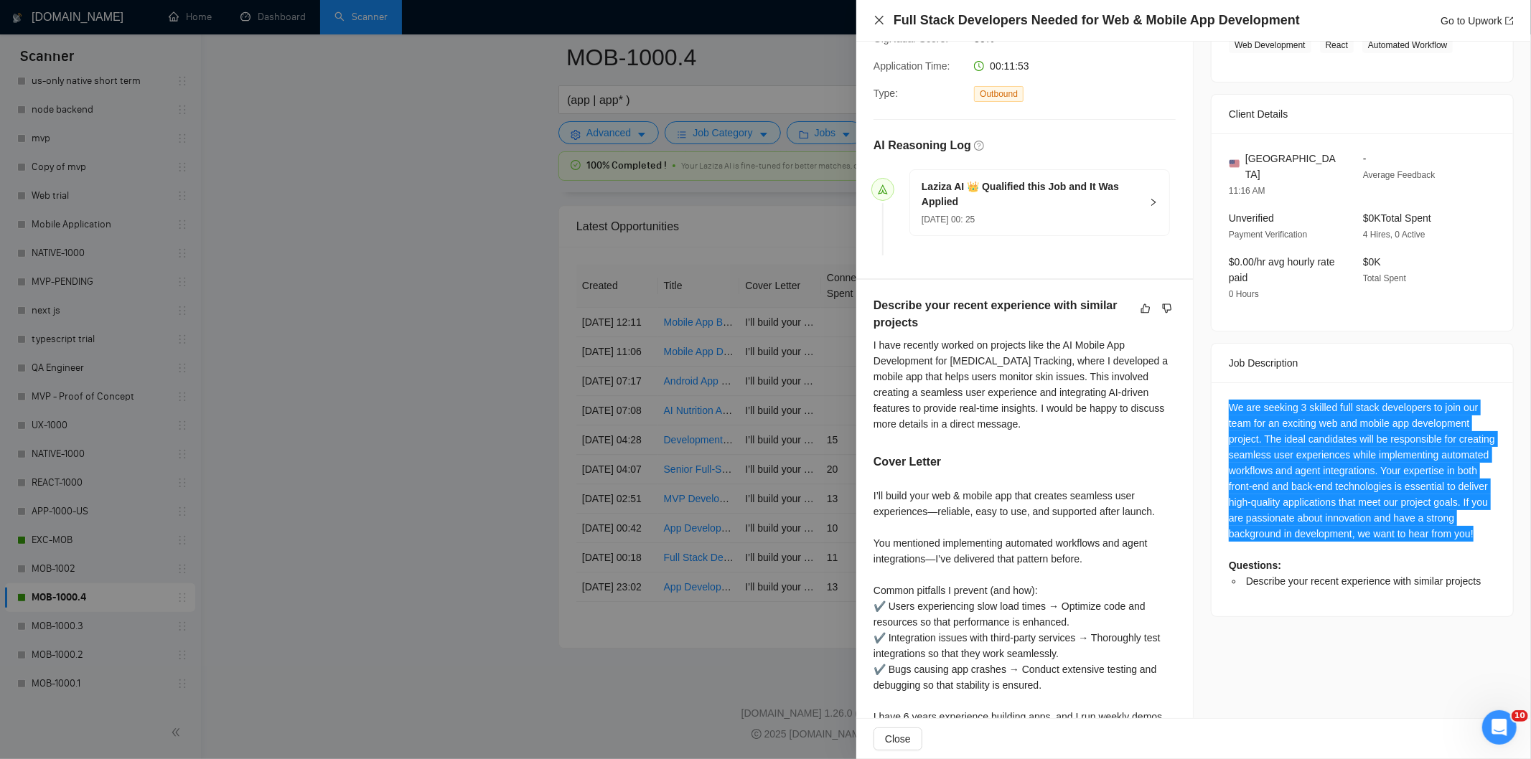
click at [876, 17] on icon "close" at bounding box center [879, 20] width 9 height 9
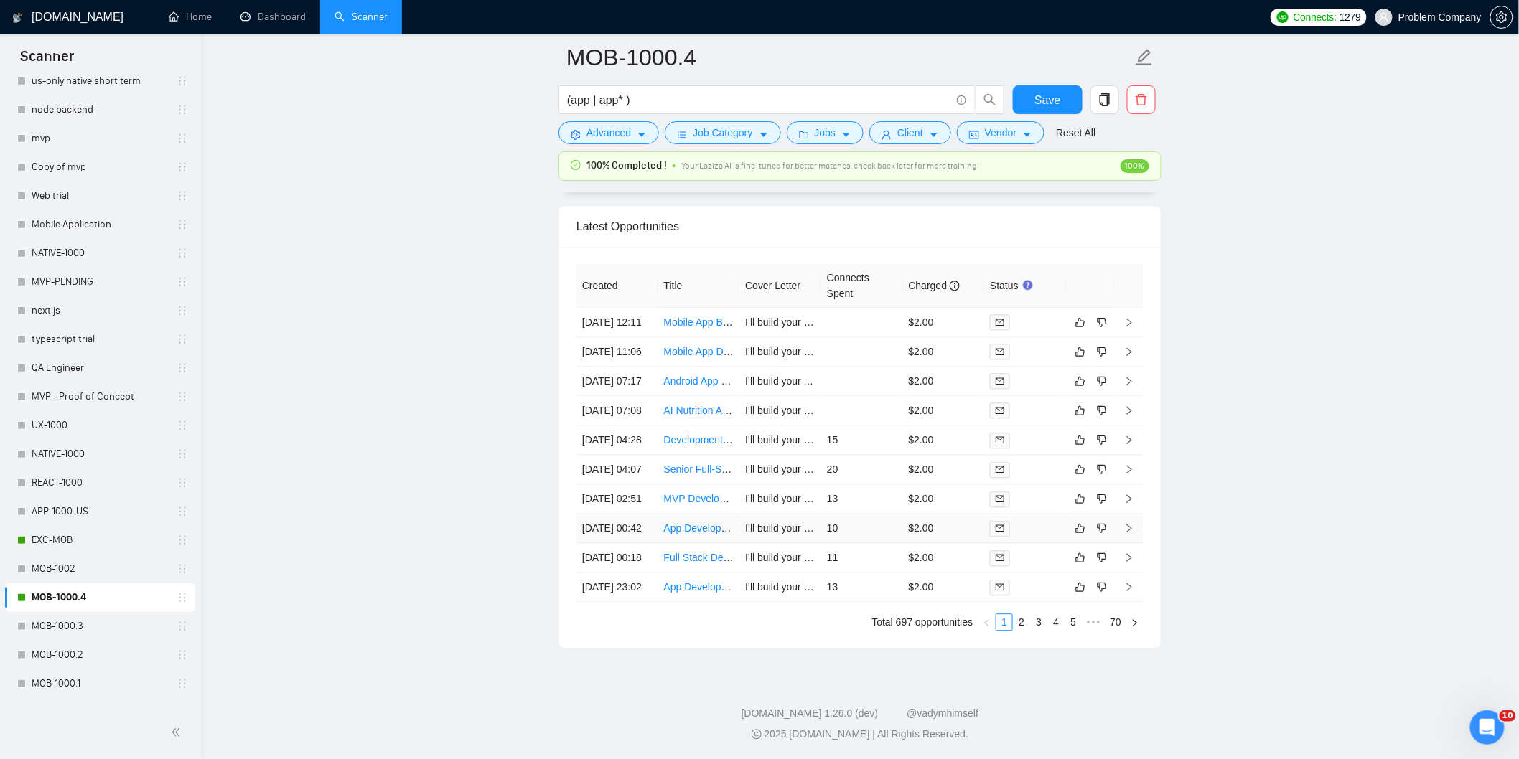
click at [635, 543] on td "[DATE] 00:42" at bounding box center [617, 528] width 82 height 29
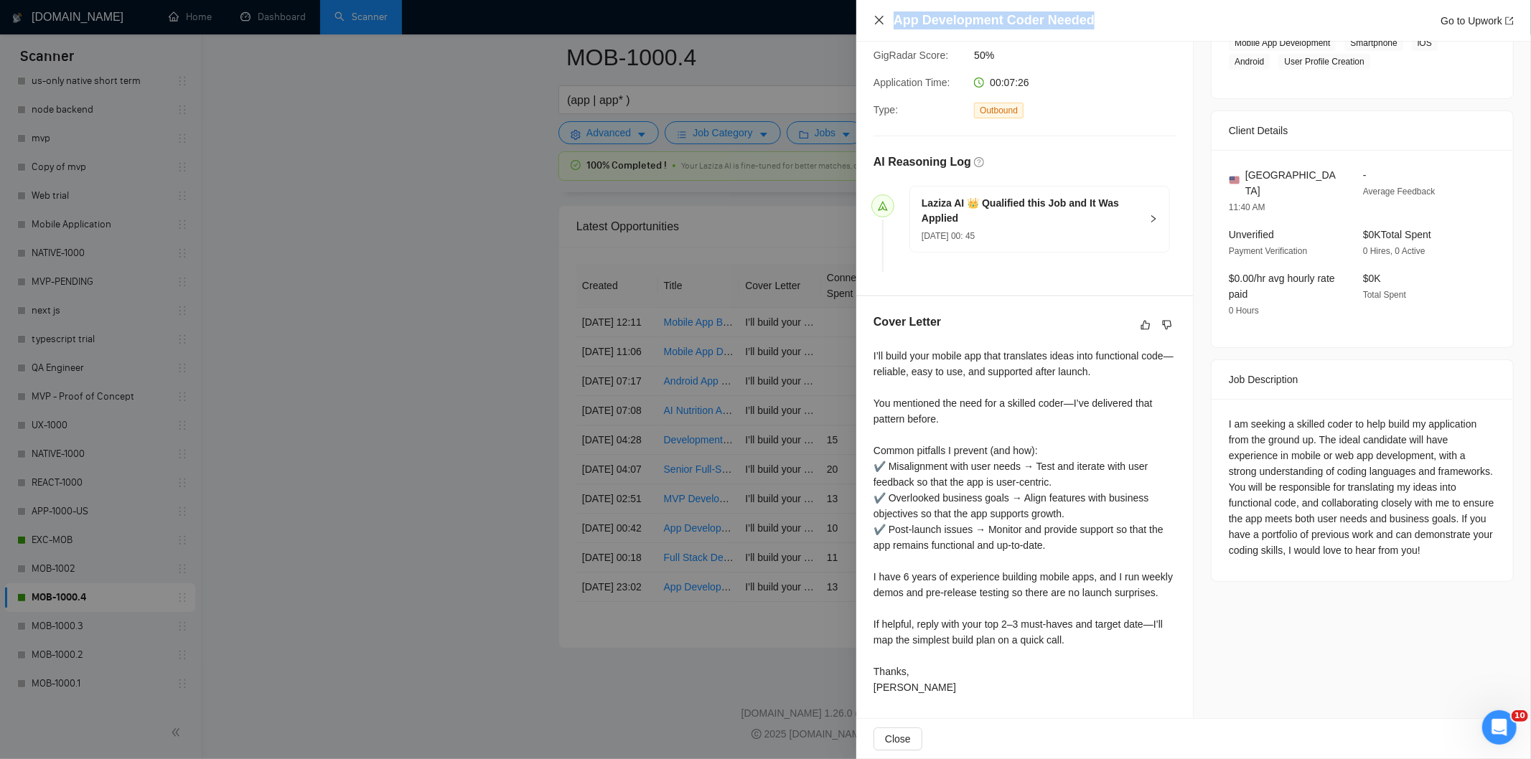
drag, startPoint x: 1098, startPoint y: 12, endPoint x: 884, endPoint y: 26, distance: 215.1
click at [884, 26] on div "App Development Coder Needed Go to Upwork" at bounding box center [1194, 20] width 640 height 18
click at [884, 26] on icon "close" at bounding box center [879, 19] width 11 height 11
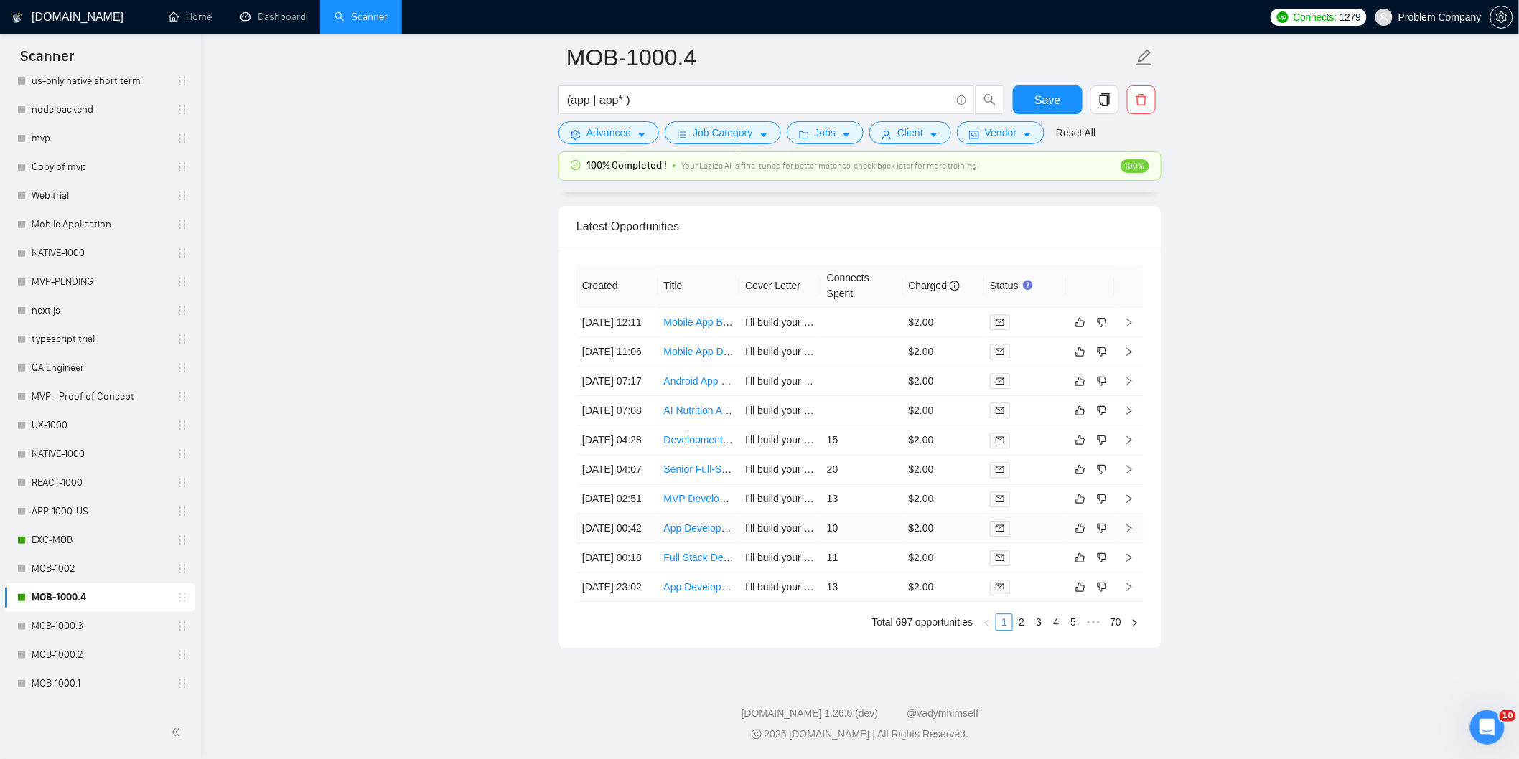
click at [642, 543] on td "[DATE] 00:42" at bounding box center [617, 528] width 82 height 29
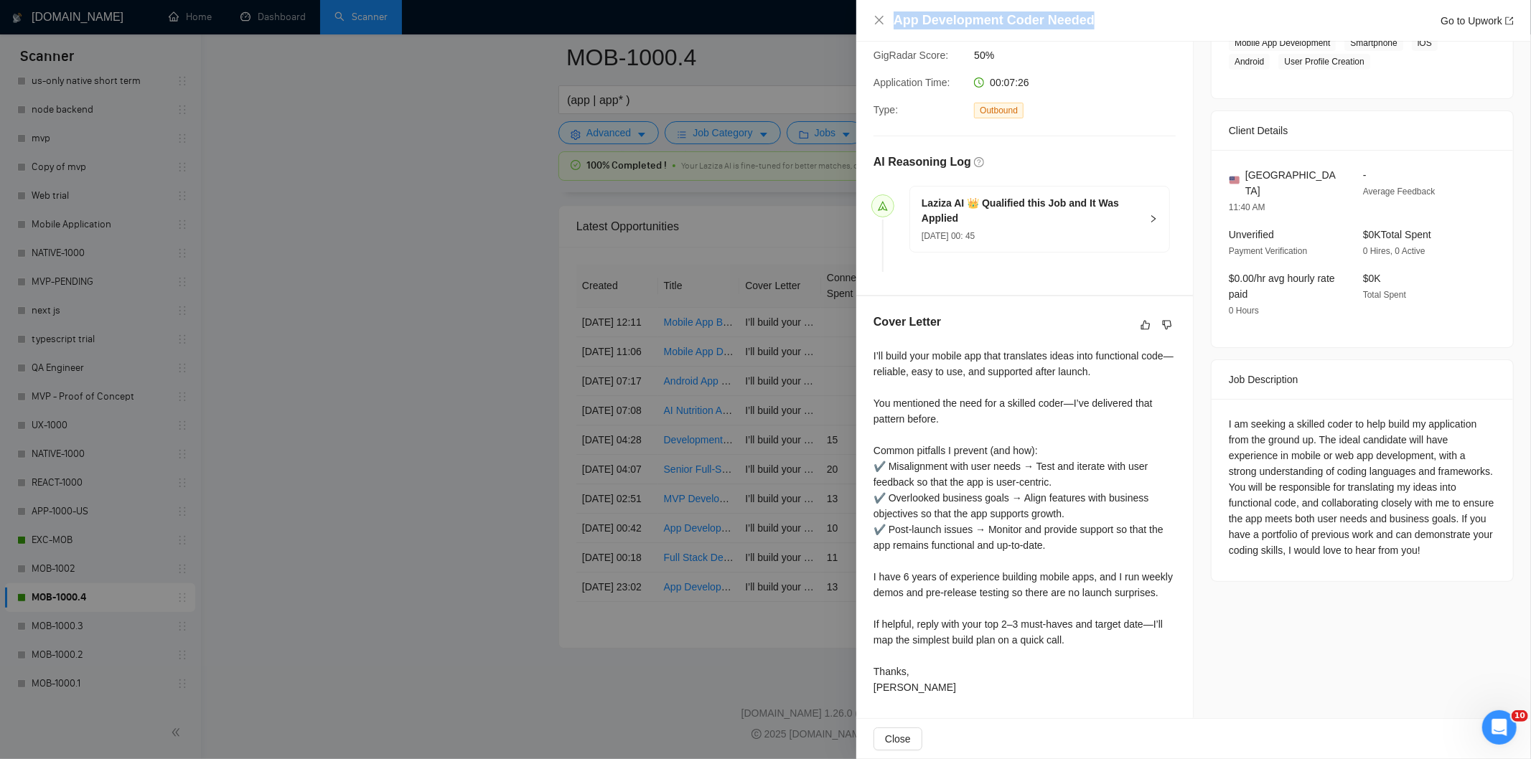
drag, startPoint x: 1102, startPoint y: 19, endPoint x: 874, endPoint y: 29, distance: 227.8
click at [874, 29] on div "App Development Coder Needed Go to Upwork" at bounding box center [1194, 20] width 640 height 18
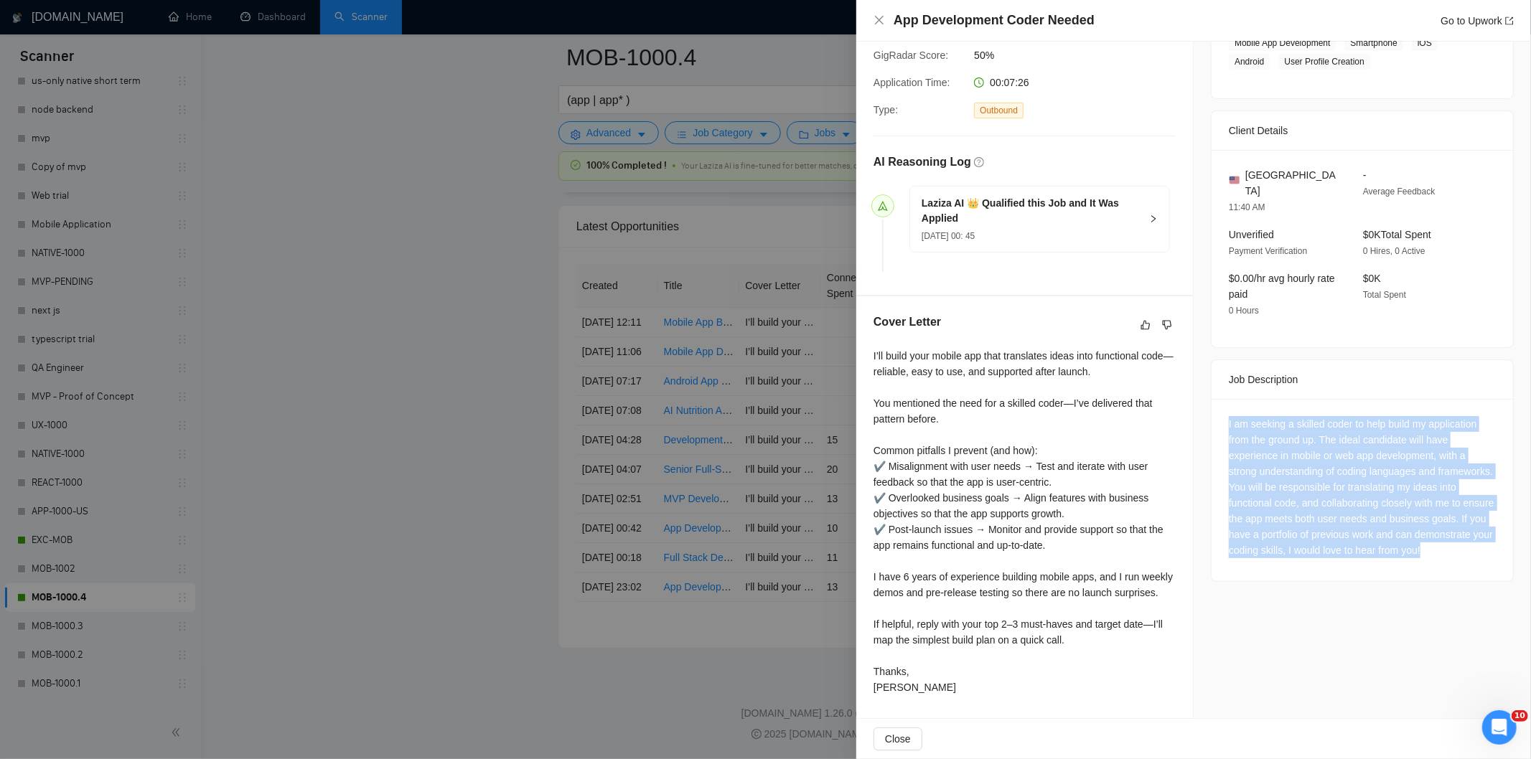
drag, startPoint x: 1217, startPoint y: 389, endPoint x: 1291, endPoint y: 527, distance: 156.1
click at [1291, 527] on div "I am seeking a skilled coder to help build my application from the ground up. T…" at bounding box center [1362, 490] width 301 height 182
click at [880, 19] on icon "close" at bounding box center [879, 20] width 9 height 9
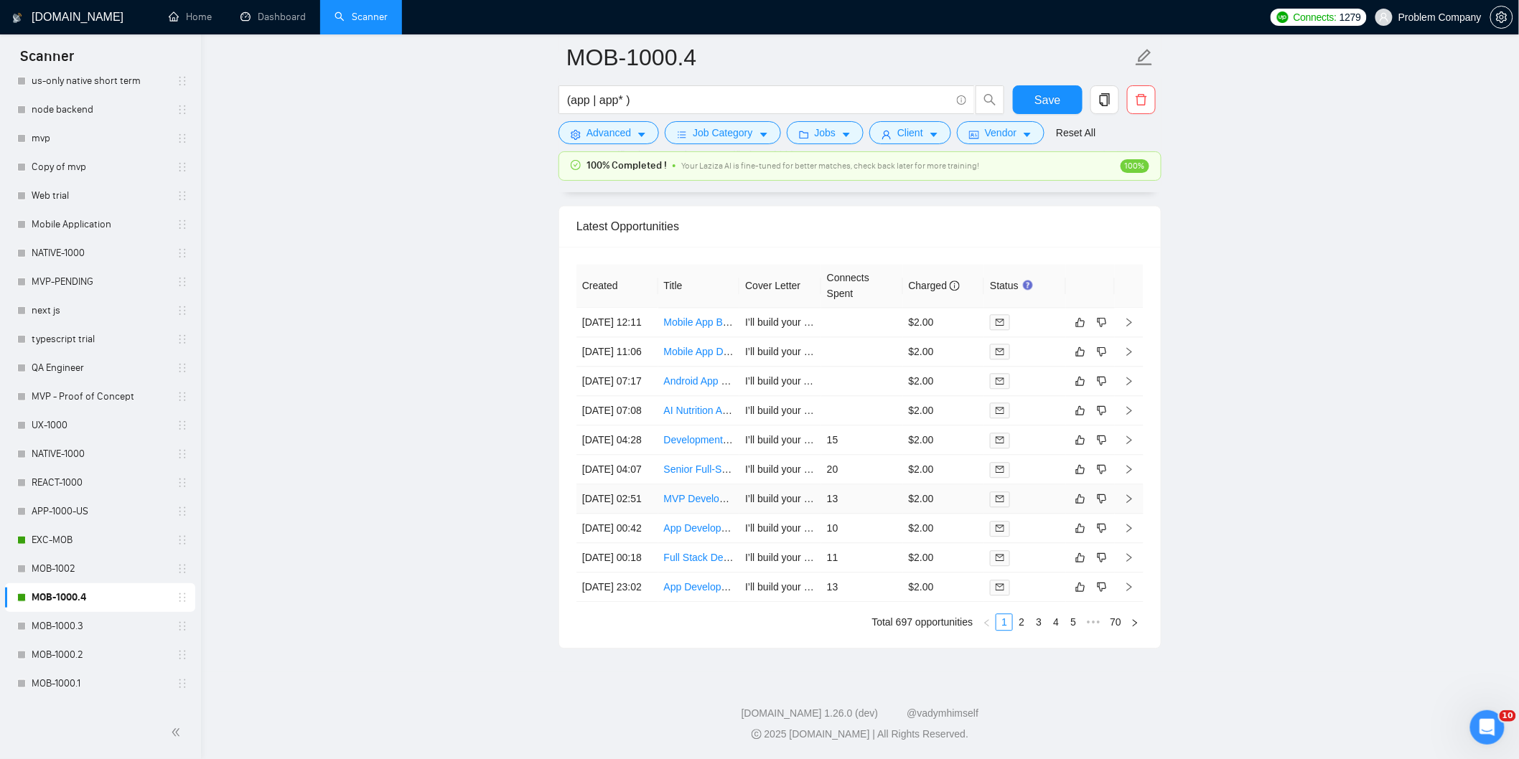
click at [627, 514] on td "[DATE] 02:51" at bounding box center [617, 499] width 82 height 29
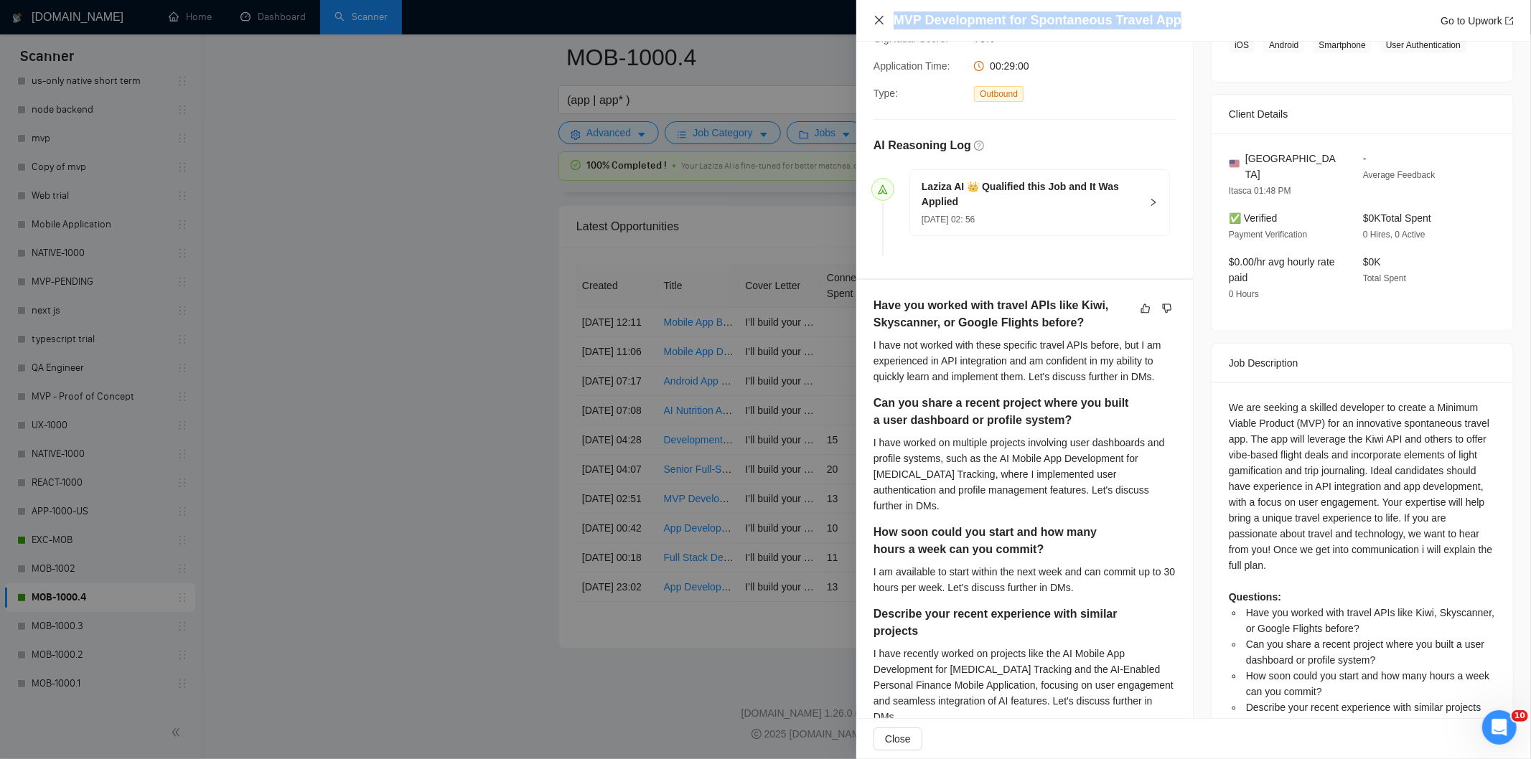
drag, startPoint x: 1175, startPoint y: 18, endPoint x: 874, endPoint y: 24, distance: 301.6
click at [874, 24] on div "MVP Development for Spontaneous Travel App Go to Upwork" at bounding box center [1194, 20] width 640 height 18
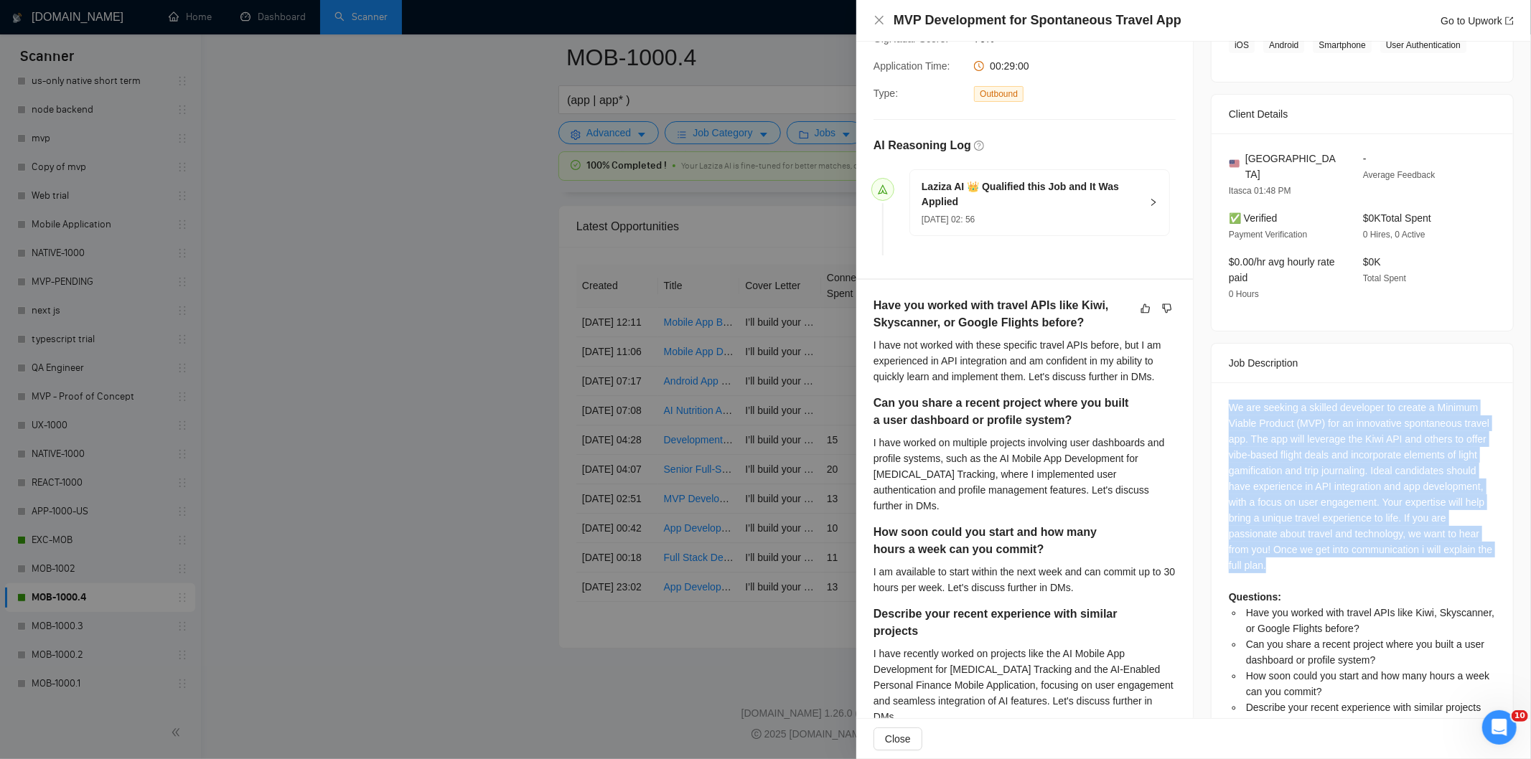
drag, startPoint x: 1218, startPoint y: 388, endPoint x: 1314, endPoint y: 544, distance: 182.7
click at [1314, 544] on div "We are seeking a skilled developer to create a Minimum Viable Product (MVP) for…" at bounding box center [1362, 563] width 301 height 360
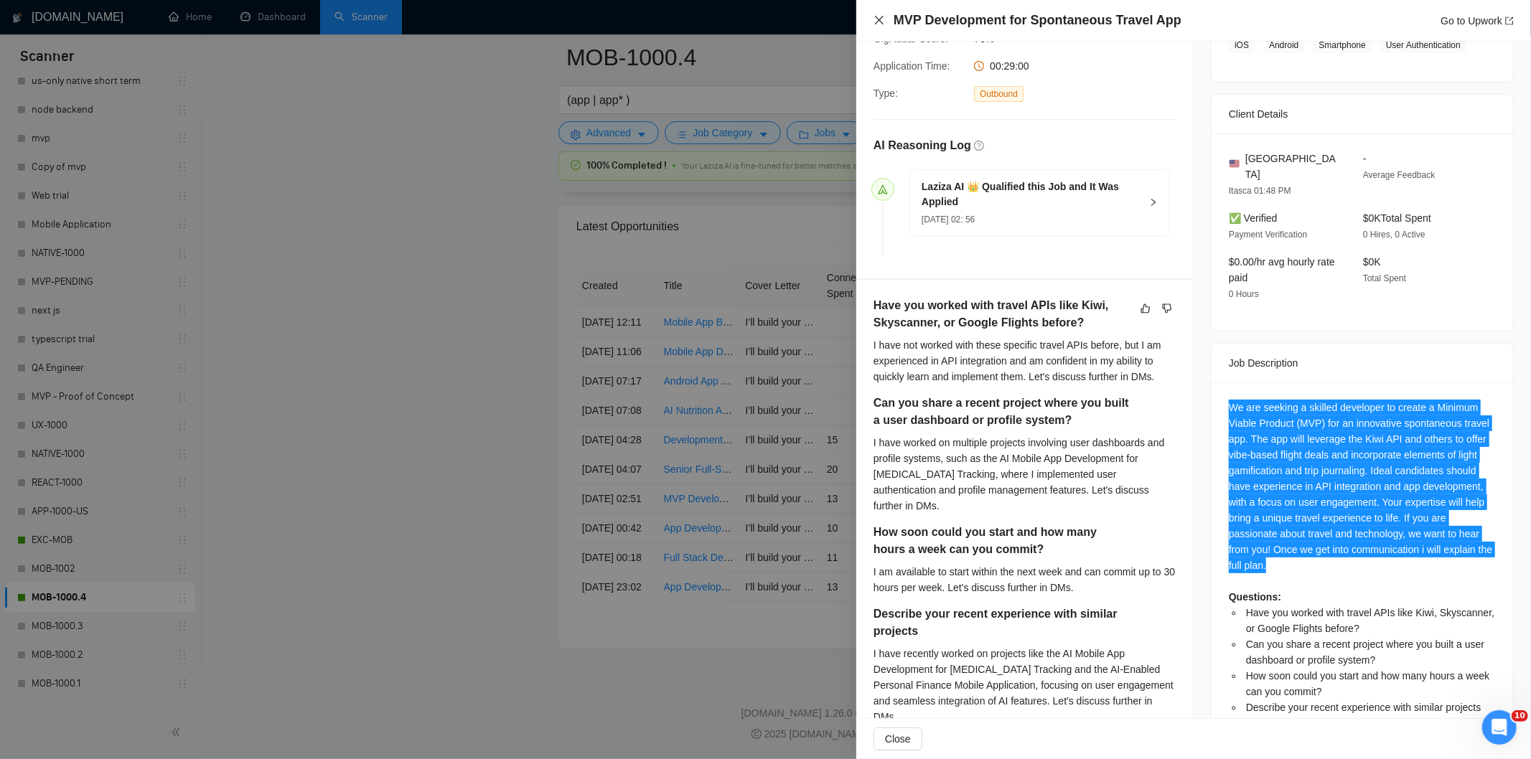
click at [878, 19] on icon "close" at bounding box center [879, 20] width 9 height 9
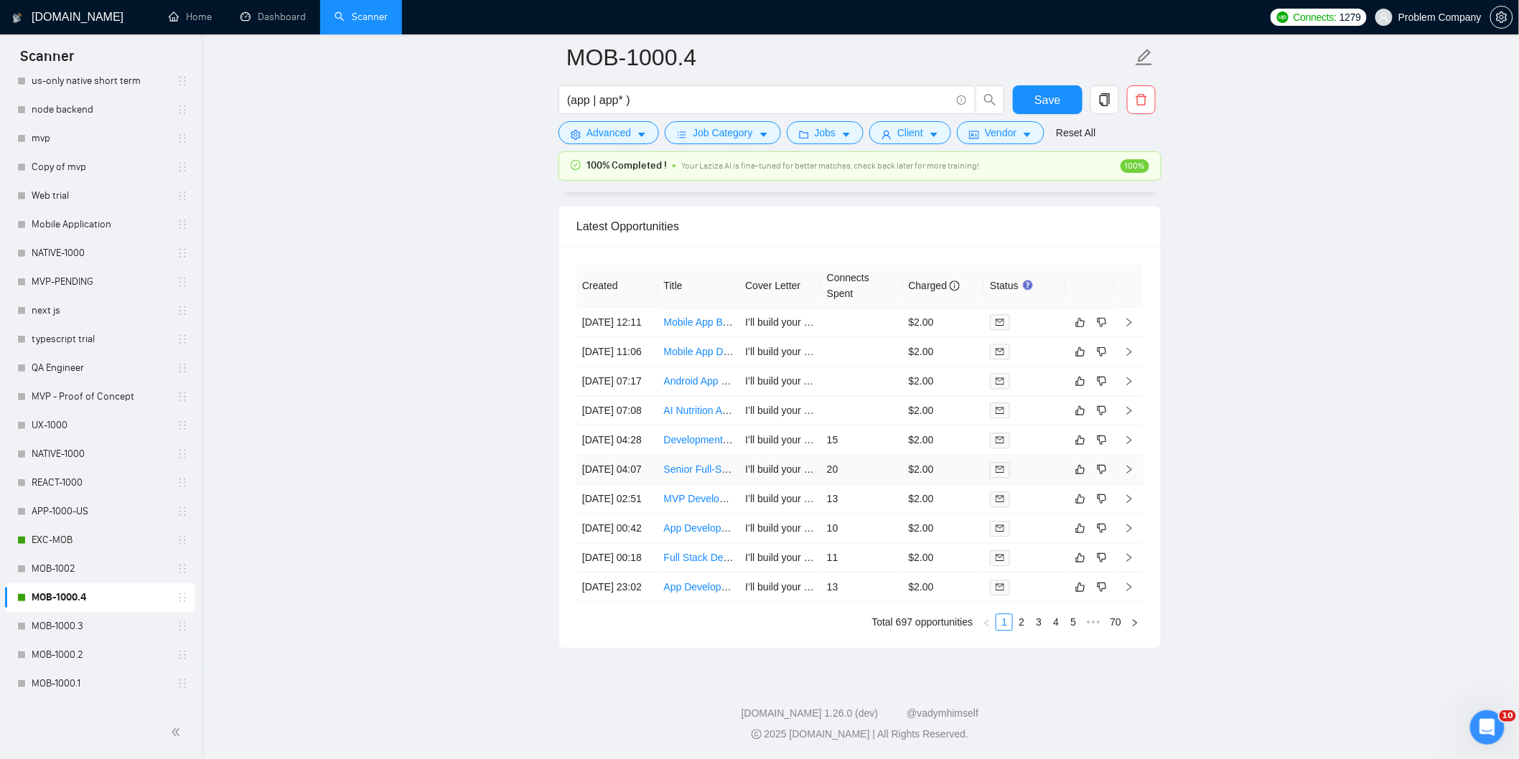
click at [623, 485] on td "[DATE] 04:07" at bounding box center [617, 469] width 82 height 29
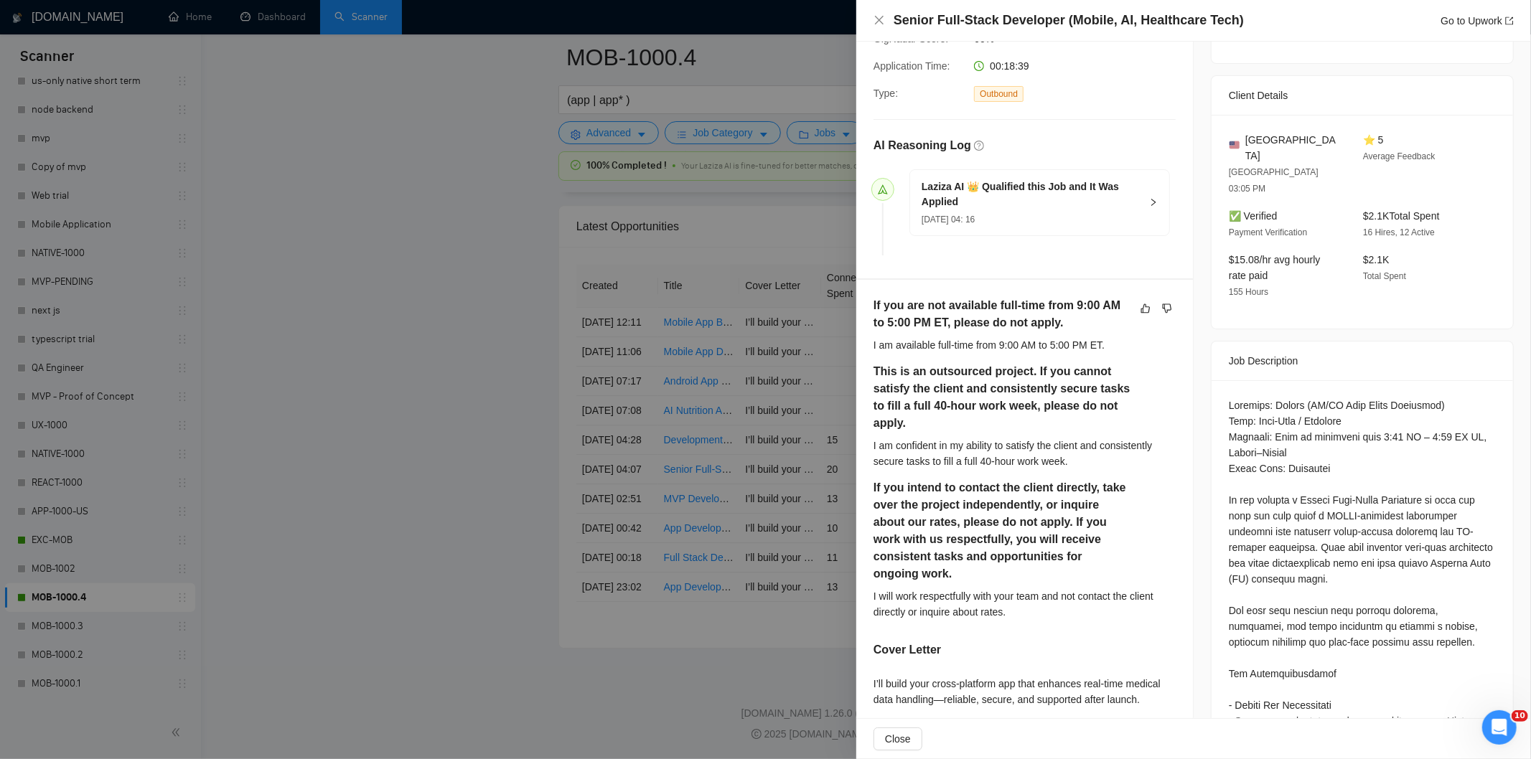
click at [1250, 22] on div "Senior Full-Stack Developer (Mobile, AI, Healthcare Tech) Go to Upwork" at bounding box center [1204, 20] width 620 height 18
drag, startPoint x: 1250, startPoint y: 22, endPoint x: 890, endPoint y: 22, distance: 359.6
click at [890, 22] on div "Senior Full-Stack Developer (Mobile, AI, Healthcare Tech) Go to Upwork" at bounding box center [1194, 20] width 640 height 18
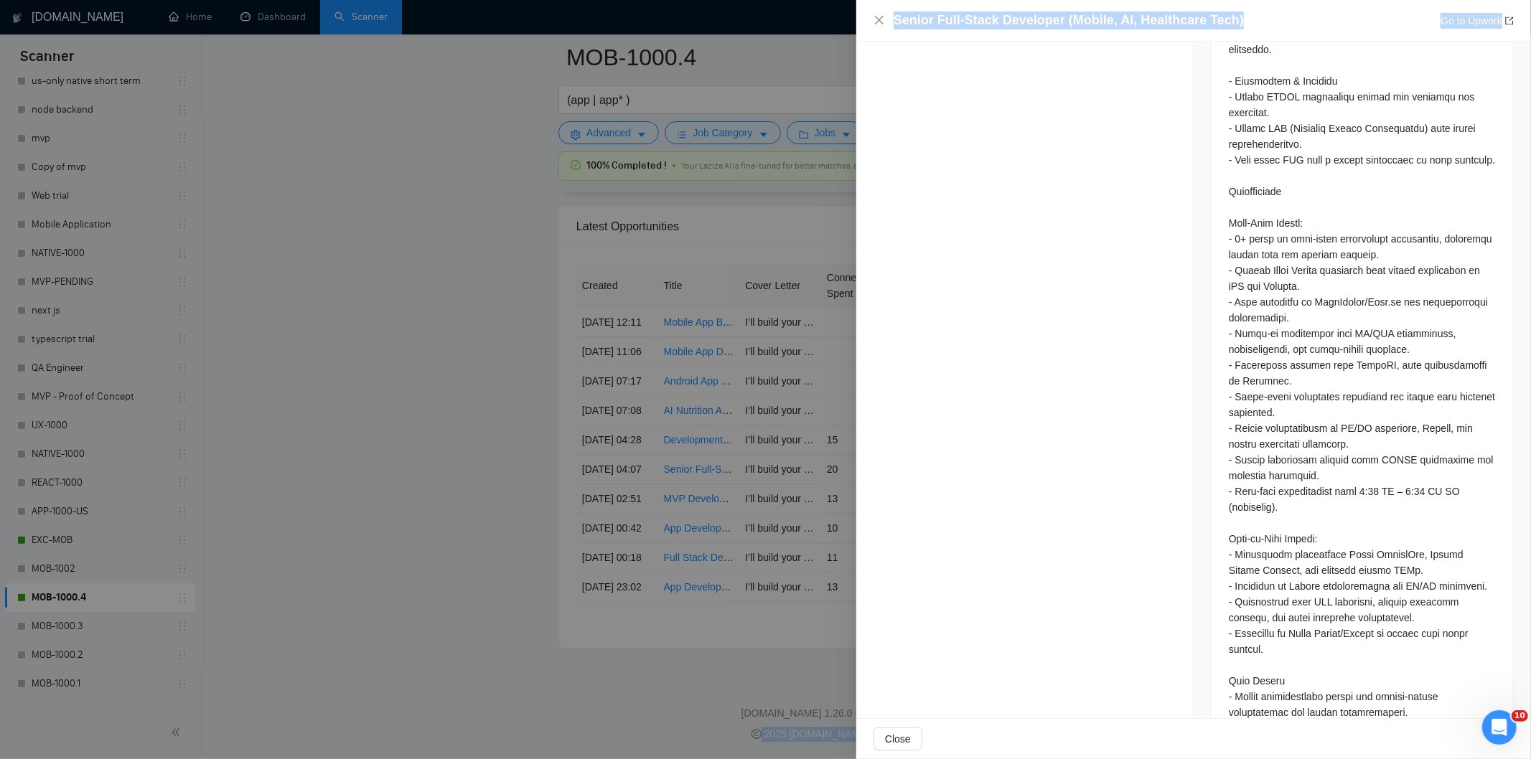
scroll to position [2104, 0]
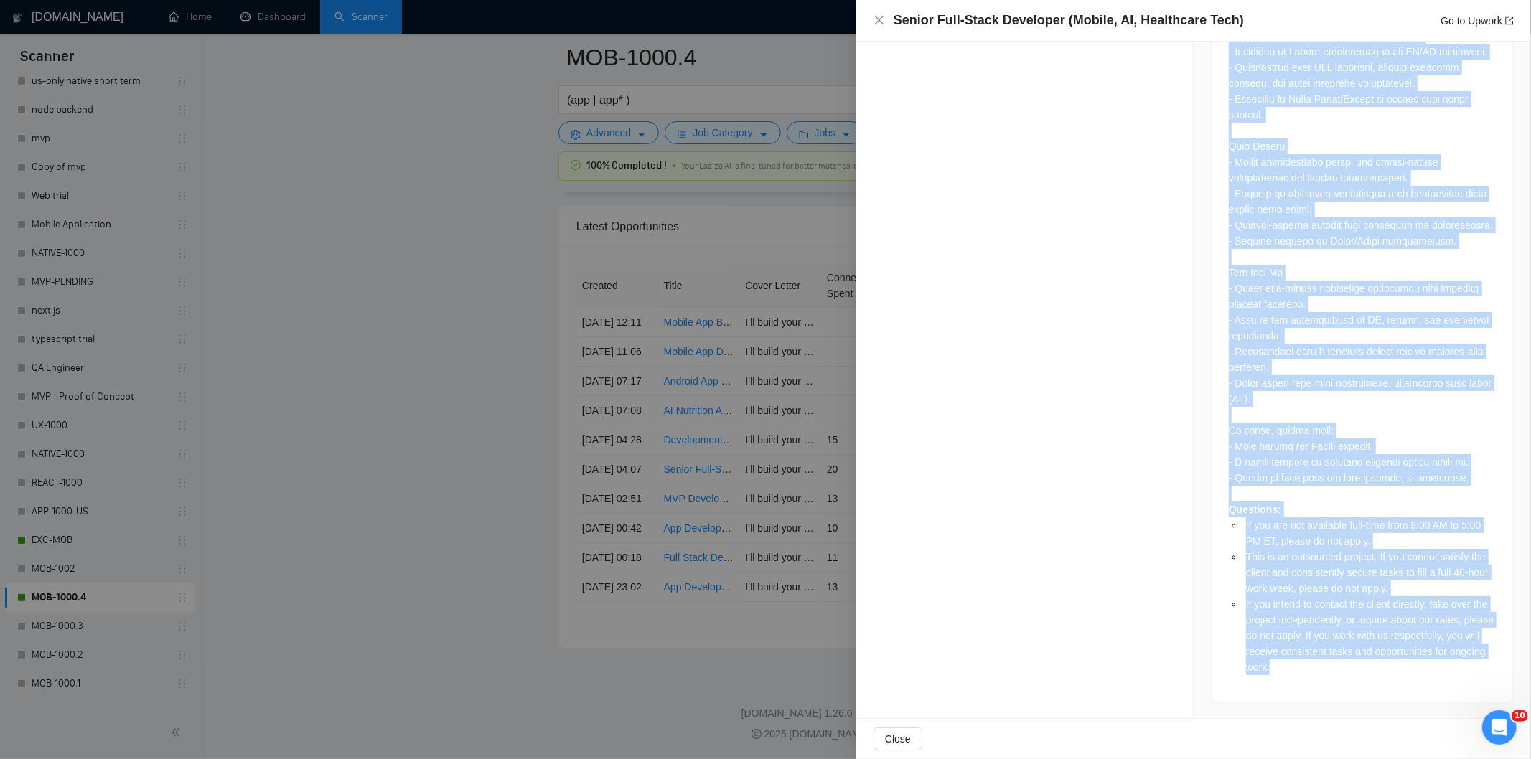
drag, startPoint x: 1223, startPoint y: 372, endPoint x: 1381, endPoint y: 724, distance: 385.6
click at [1381, 724] on div "Senior Full-Stack Developer (Mobile, AI, Healthcare Tech) Go to Upwork Proposal…" at bounding box center [1193, 379] width 675 height 759
click at [874, 19] on icon "close" at bounding box center [879, 19] width 11 height 11
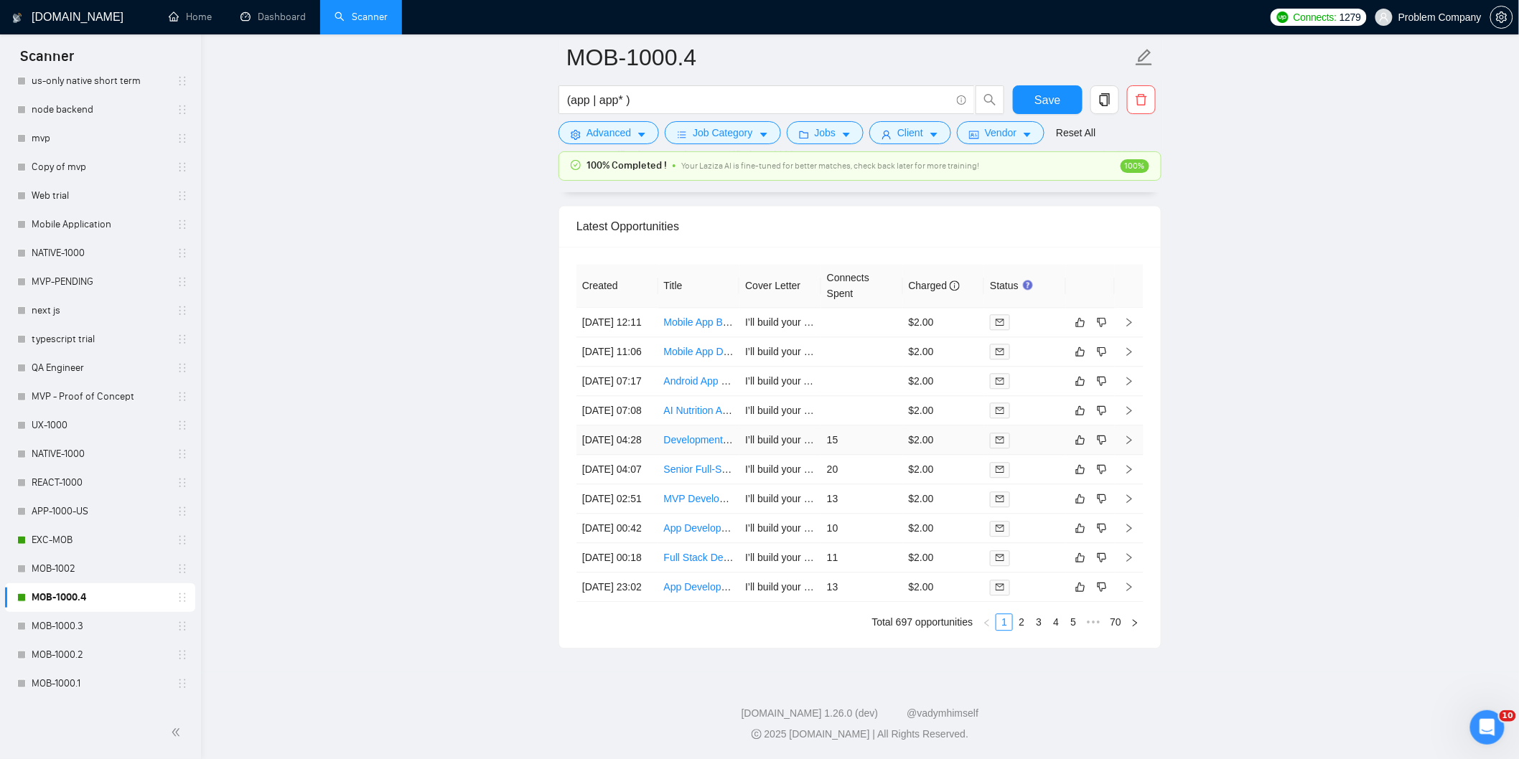
click at [635, 453] on td "[DATE] 04:28" at bounding box center [617, 440] width 82 height 29
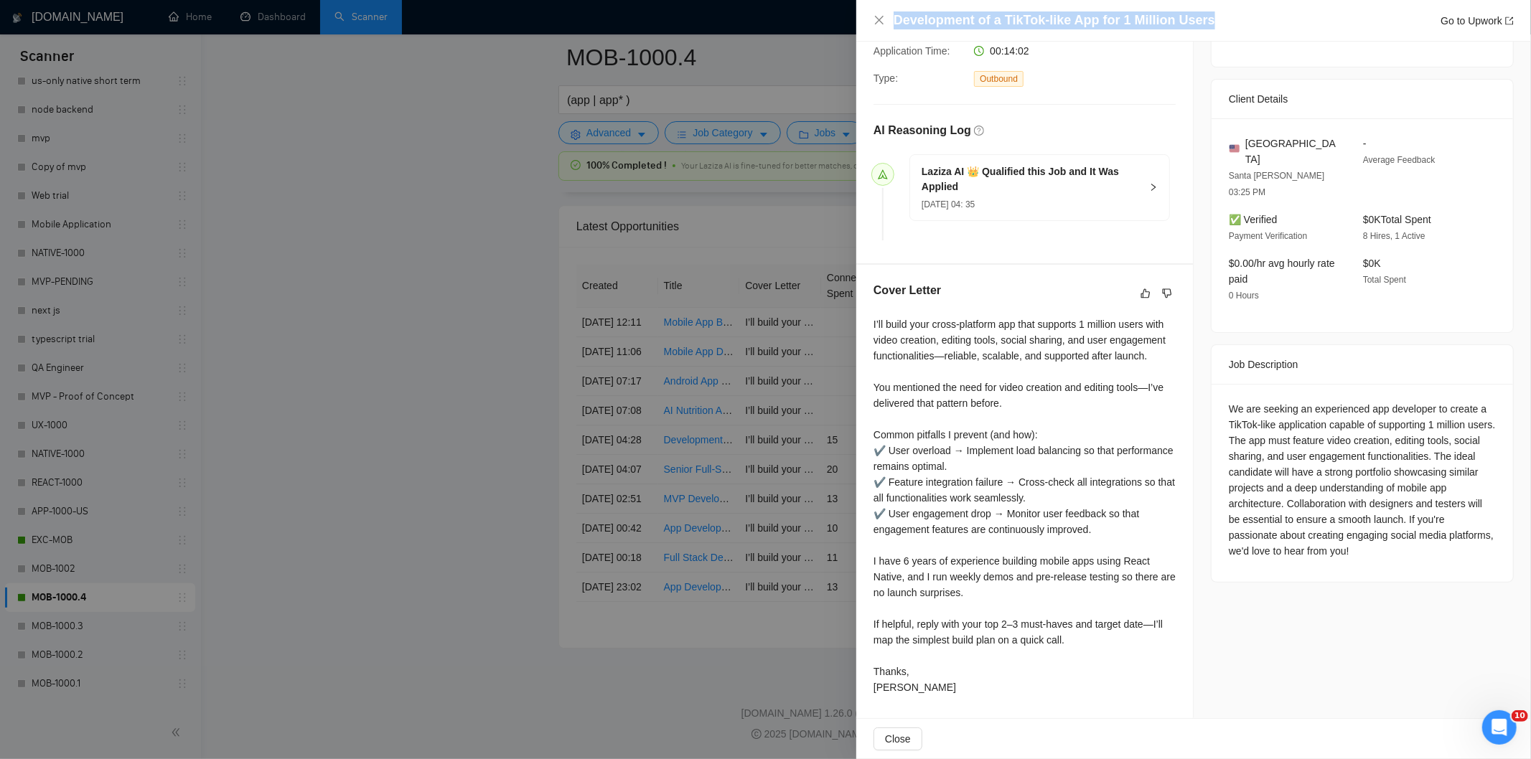
drag, startPoint x: 1206, startPoint y: 24, endPoint x: 879, endPoint y: 33, distance: 326.7
click at [879, 33] on div "Development of a TikTok-like App for 1 Million Users Go to Upwork" at bounding box center [1193, 21] width 675 height 42
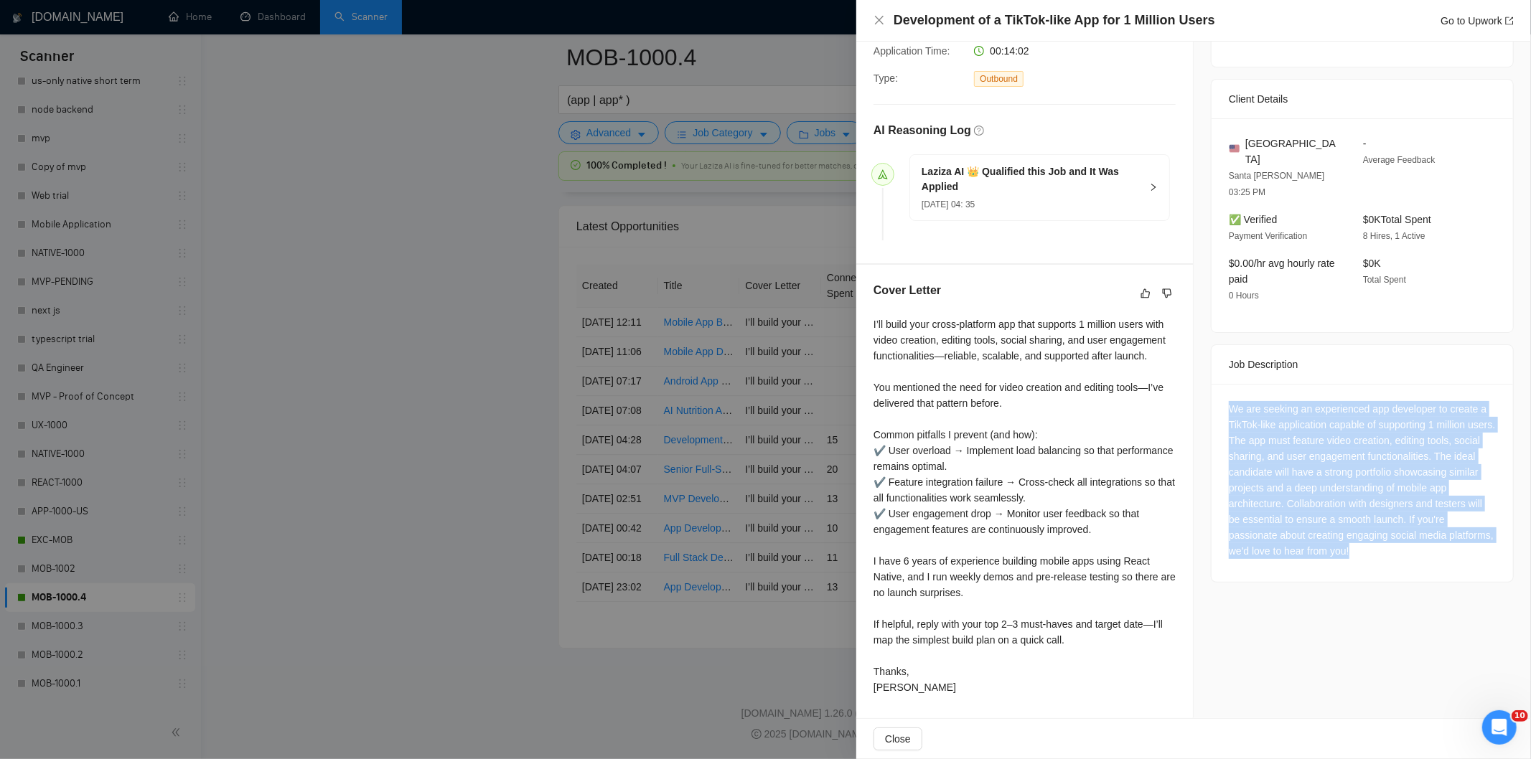
drag, startPoint x: 1219, startPoint y: 375, endPoint x: 1414, endPoint y: 522, distance: 244.1
click at [1414, 522] on div "We are seeking an experienced app developer to create a TikTok-like application…" at bounding box center [1362, 483] width 301 height 198
click at [879, 22] on icon "close" at bounding box center [879, 20] width 9 height 9
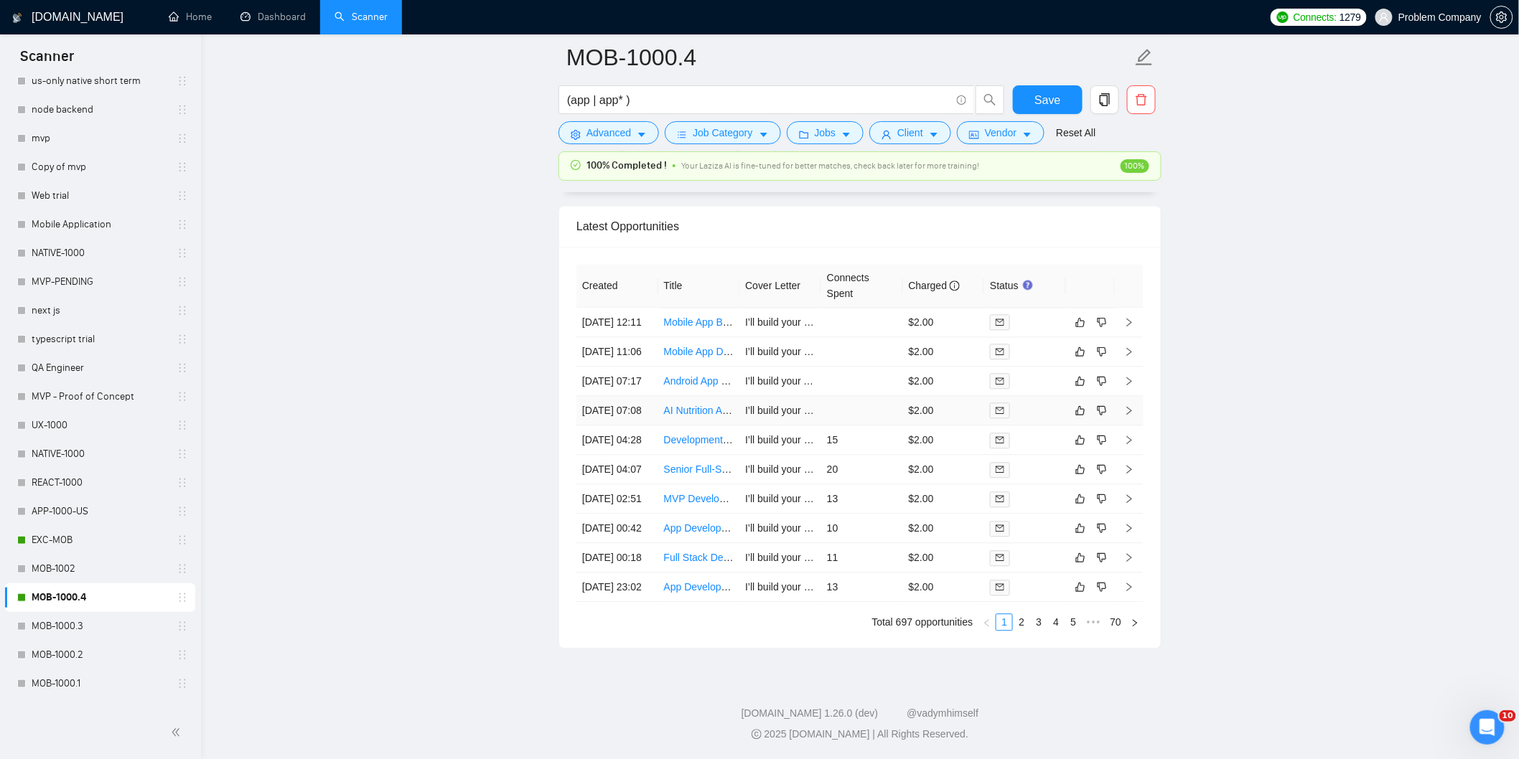
click at [635, 397] on td "[DATE] 07:08" at bounding box center [617, 410] width 82 height 29
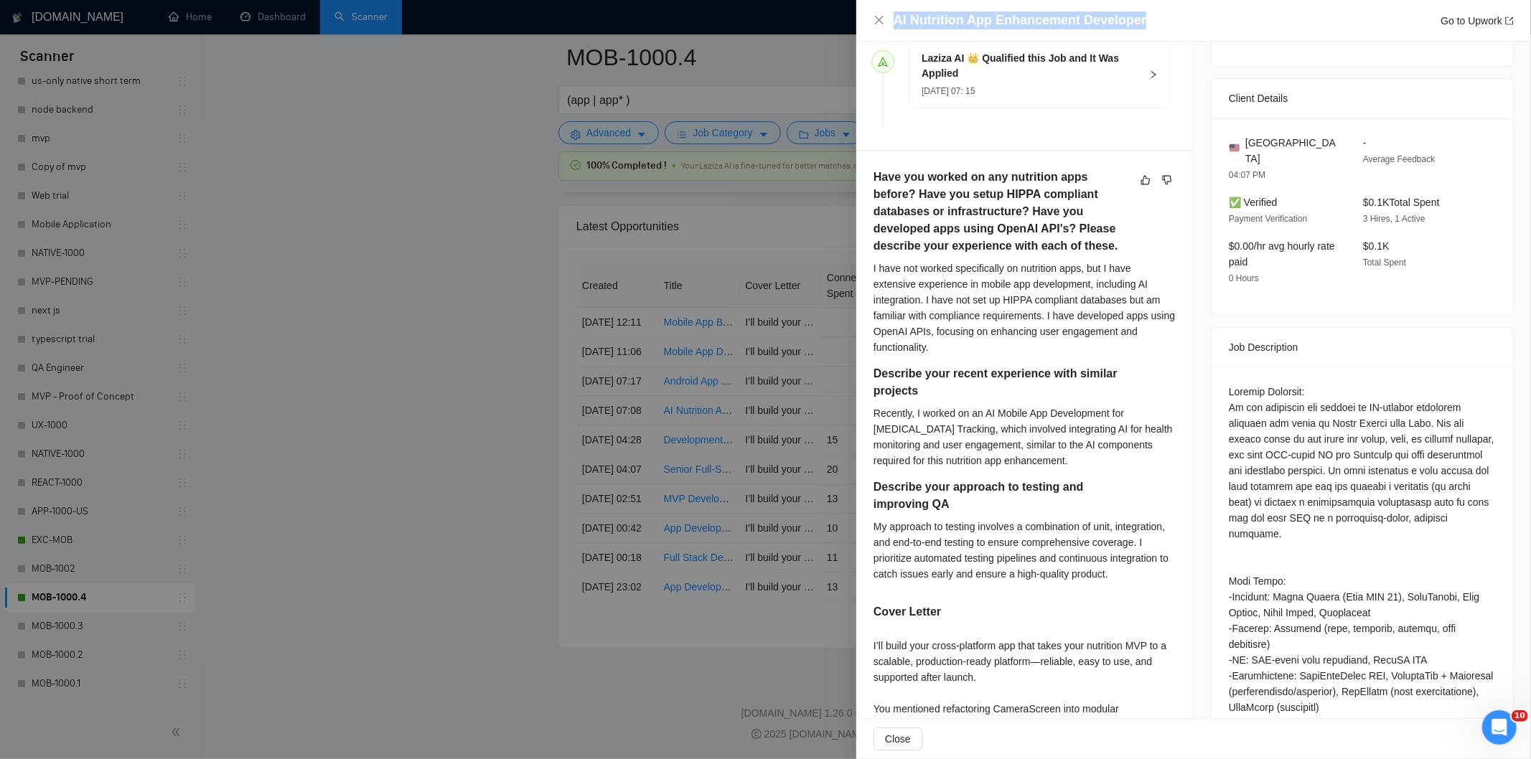
drag, startPoint x: 1154, startPoint y: 23, endPoint x: 887, endPoint y: 24, distance: 267.0
click at [887, 24] on div "AI Nutrition App Enhancement Developer Go to Upwork" at bounding box center [1194, 20] width 640 height 18
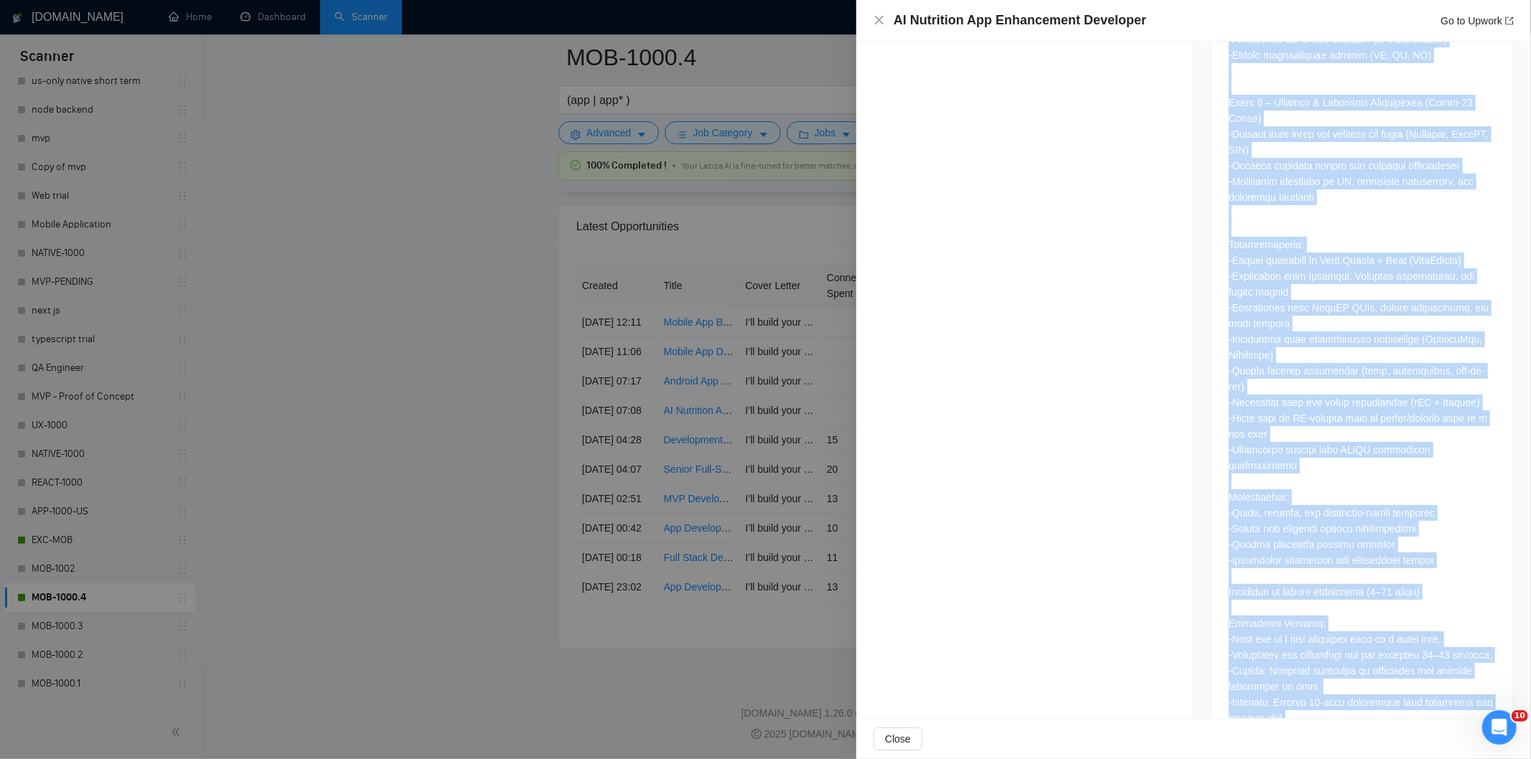
scroll to position [1580, 0]
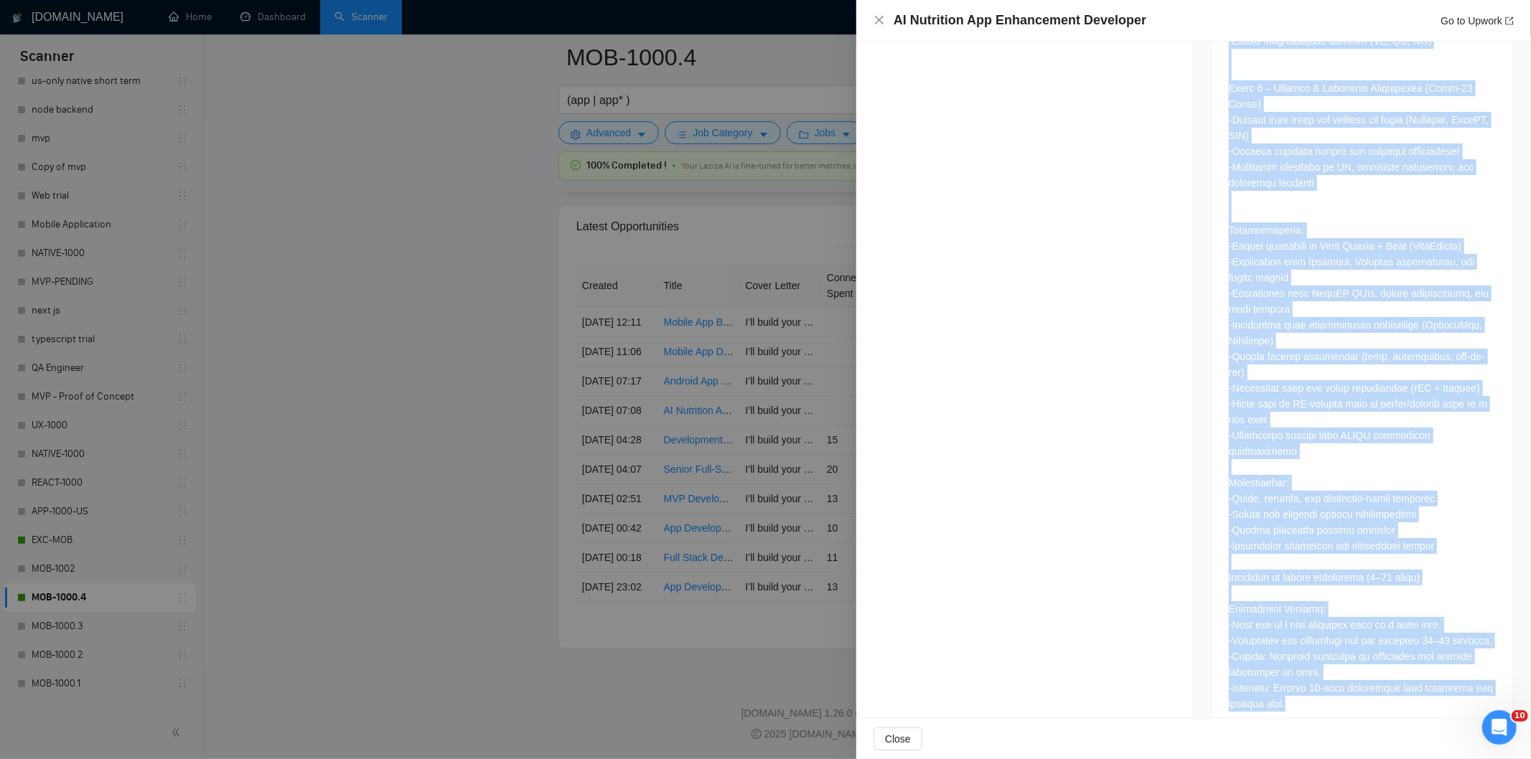
drag, startPoint x: 1222, startPoint y: 220, endPoint x: 1379, endPoint y: 701, distance: 506.4
click at [1379, 701] on div "Questions: Have you worked on any nutrition apps before? Have you setup HIPPA c…" at bounding box center [1362, 40] width 267 height 1879
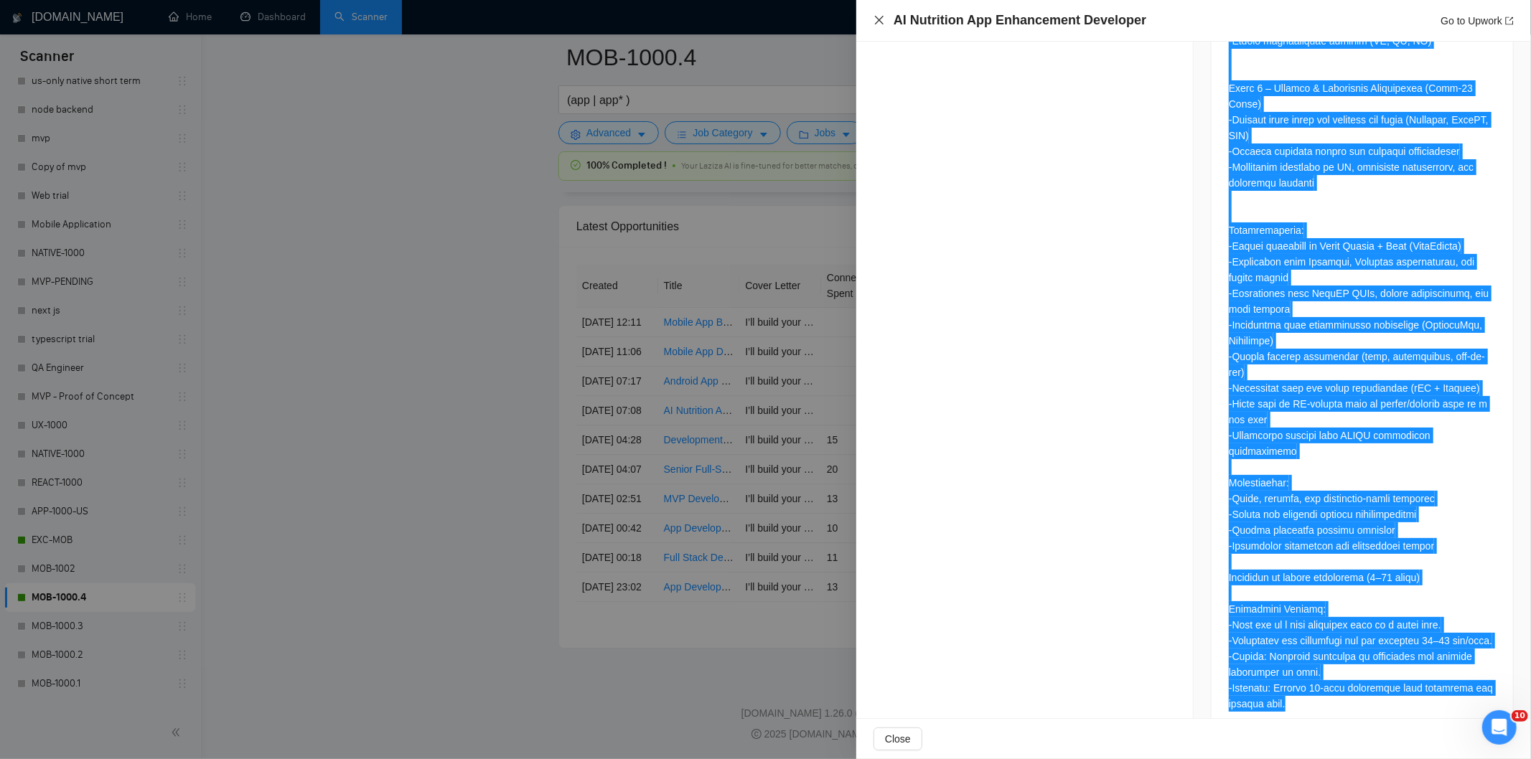
click at [881, 17] on icon "close" at bounding box center [879, 19] width 11 height 11
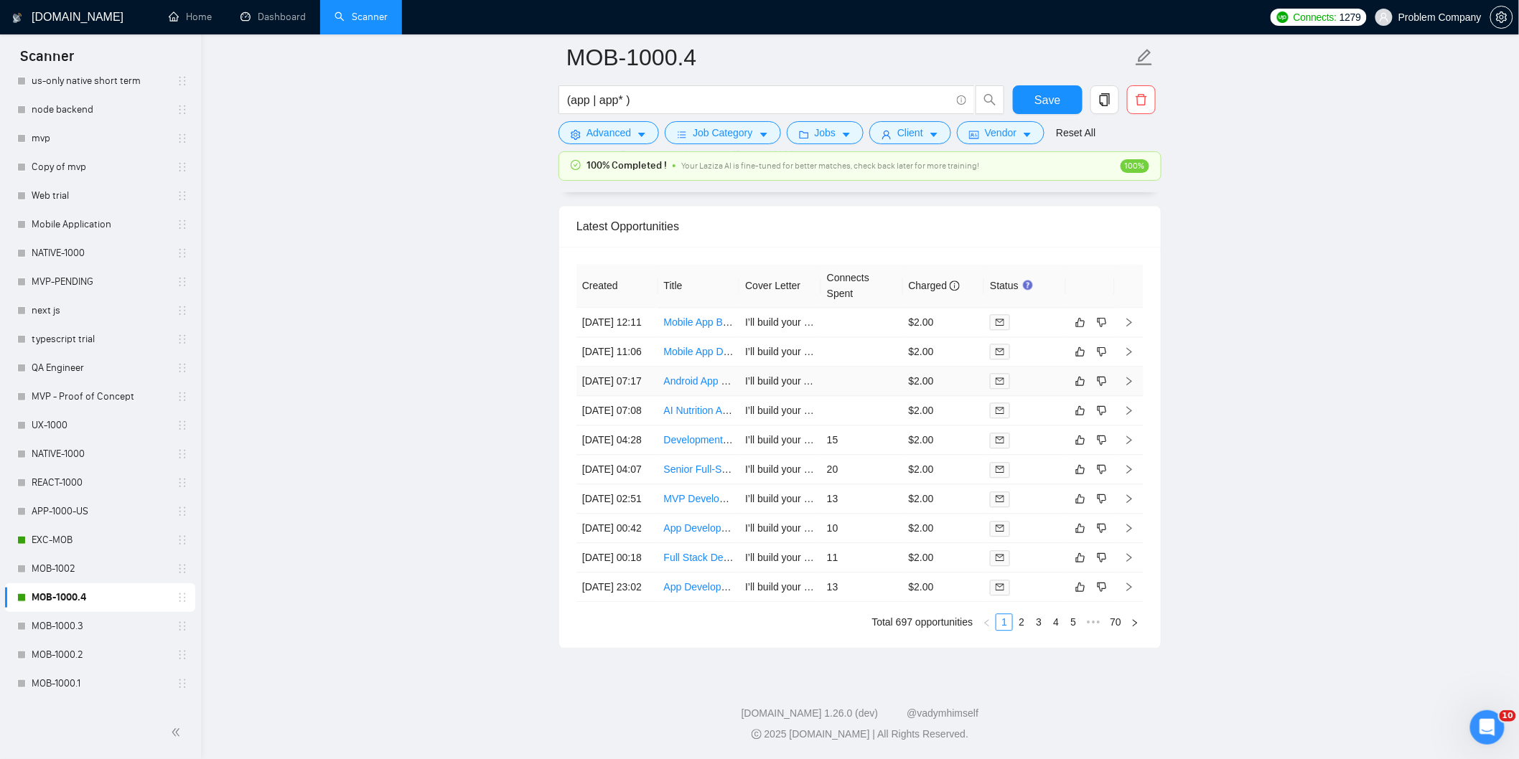
click at [630, 367] on td "[DATE] 07:17" at bounding box center [617, 381] width 82 height 29
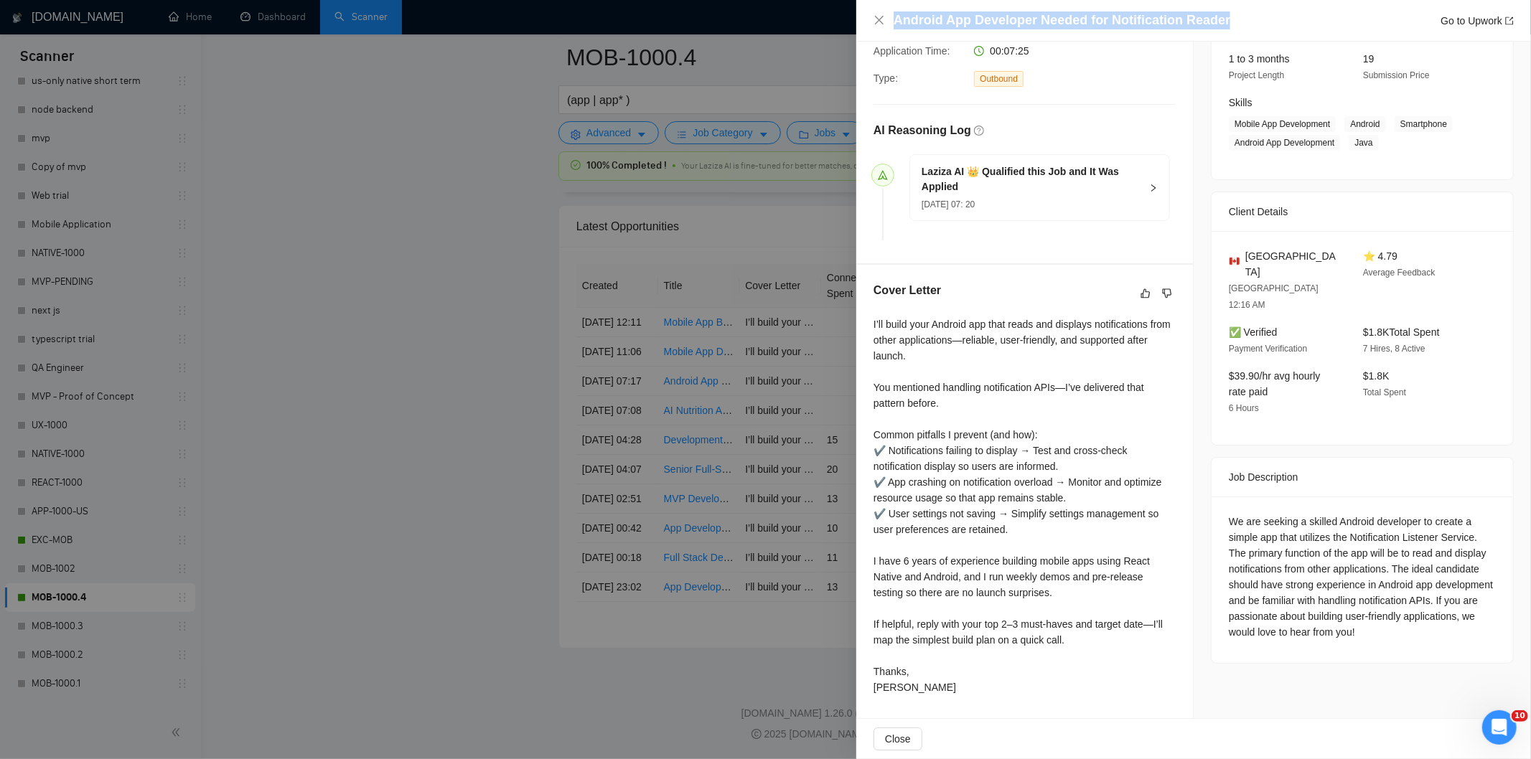
drag, startPoint x: 1227, startPoint y: 22, endPoint x: 890, endPoint y: 29, distance: 337.4
click at [890, 29] on div "Android App Developer Needed for Notification Reader Go to Upwork" at bounding box center [1194, 20] width 640 height 18
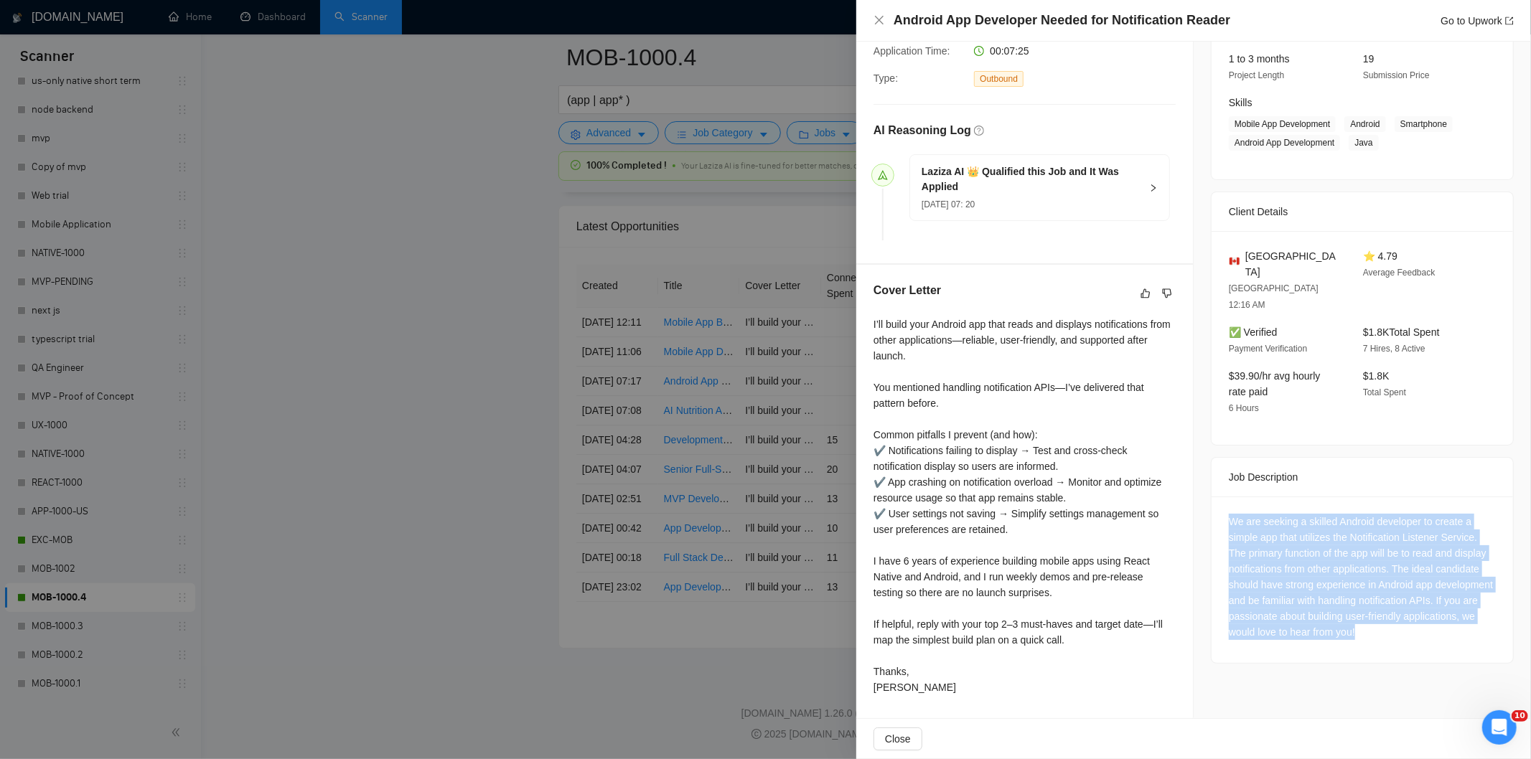
drag, startPoint x: 1441, startPoint y: 602, endPoint x: 1220, endPoint y: 491, distance: 247.2
click at [1220, 497] on div "We are seeking a skilled Android developer to create a simple app that utilizes…" at bounding box center [1362, 580] width 301 height 167
click at [882, 20] on icon "close" at bounding box center [879, 19] width 11 height 11
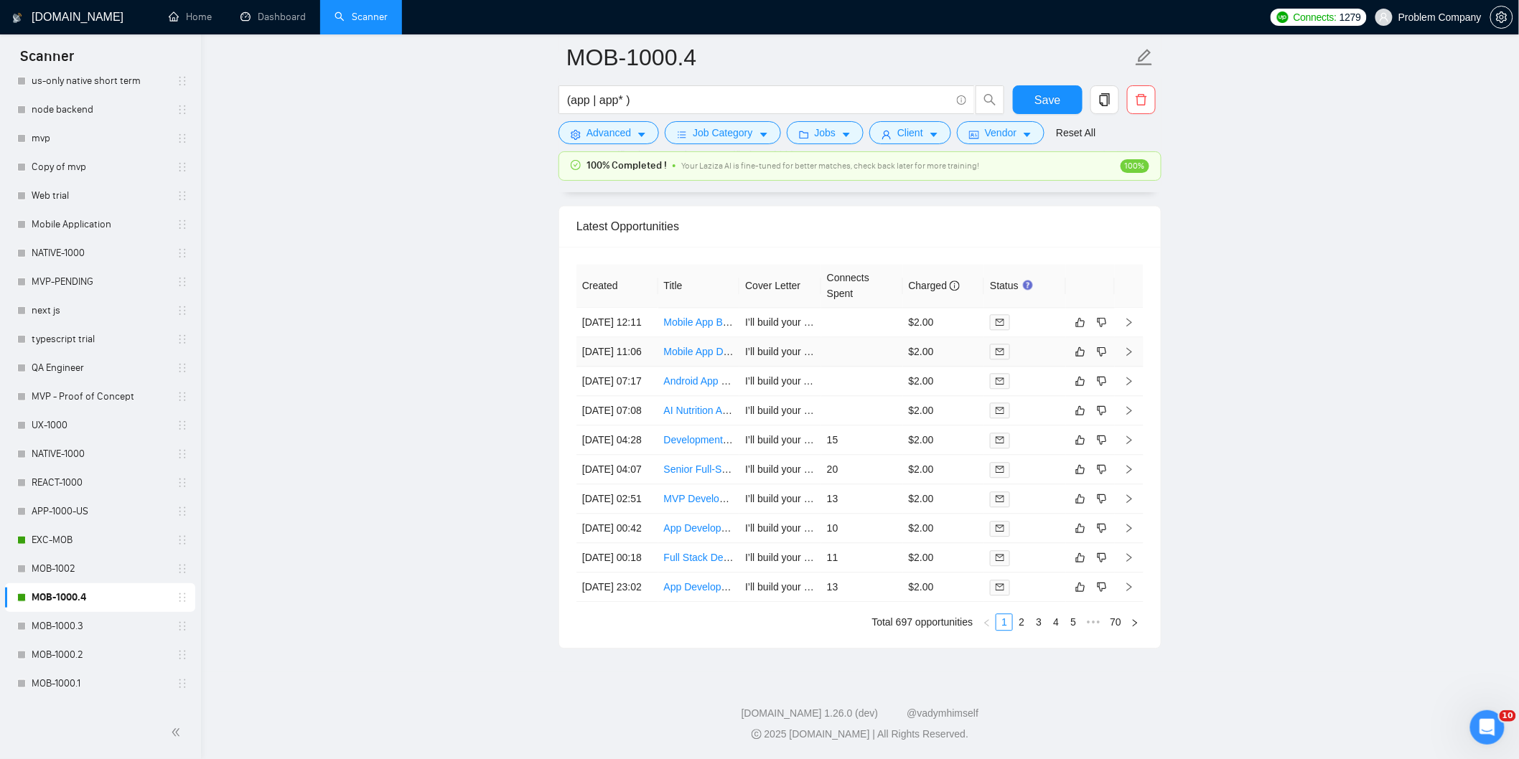
click at [615, 337] on td "[DATE] 11:06" at bounding box center [617, 351] width 82 height 29
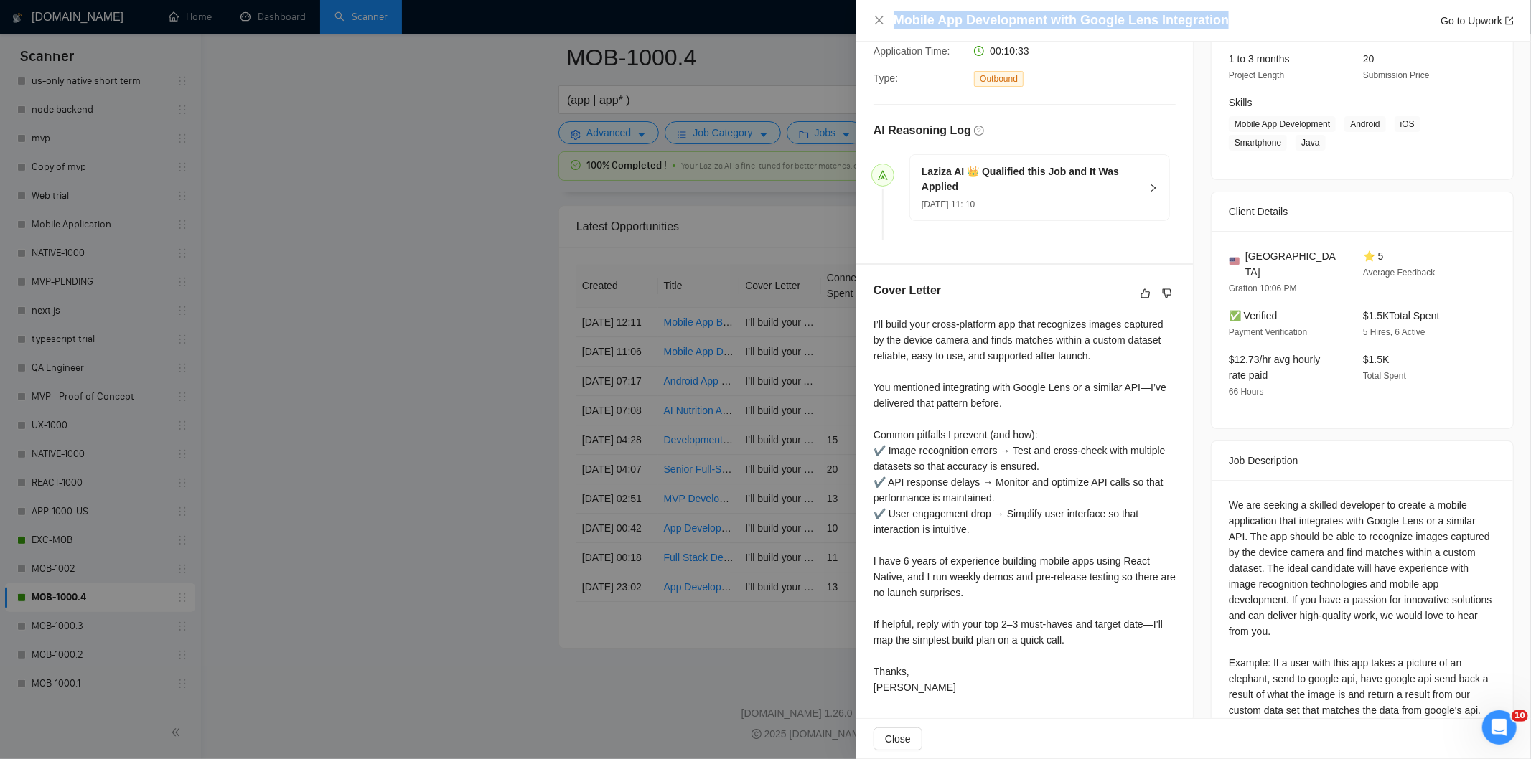
drag, startPoint x: 1243, startPoint y: 17, endPoint x: 898, endPoint y: 11, distance: 344.6
click at [898, 11] on div "Mobile App Development with Google Lens Integration Go to Upwork" at bounding box center [1204, 20] width 620 height 18
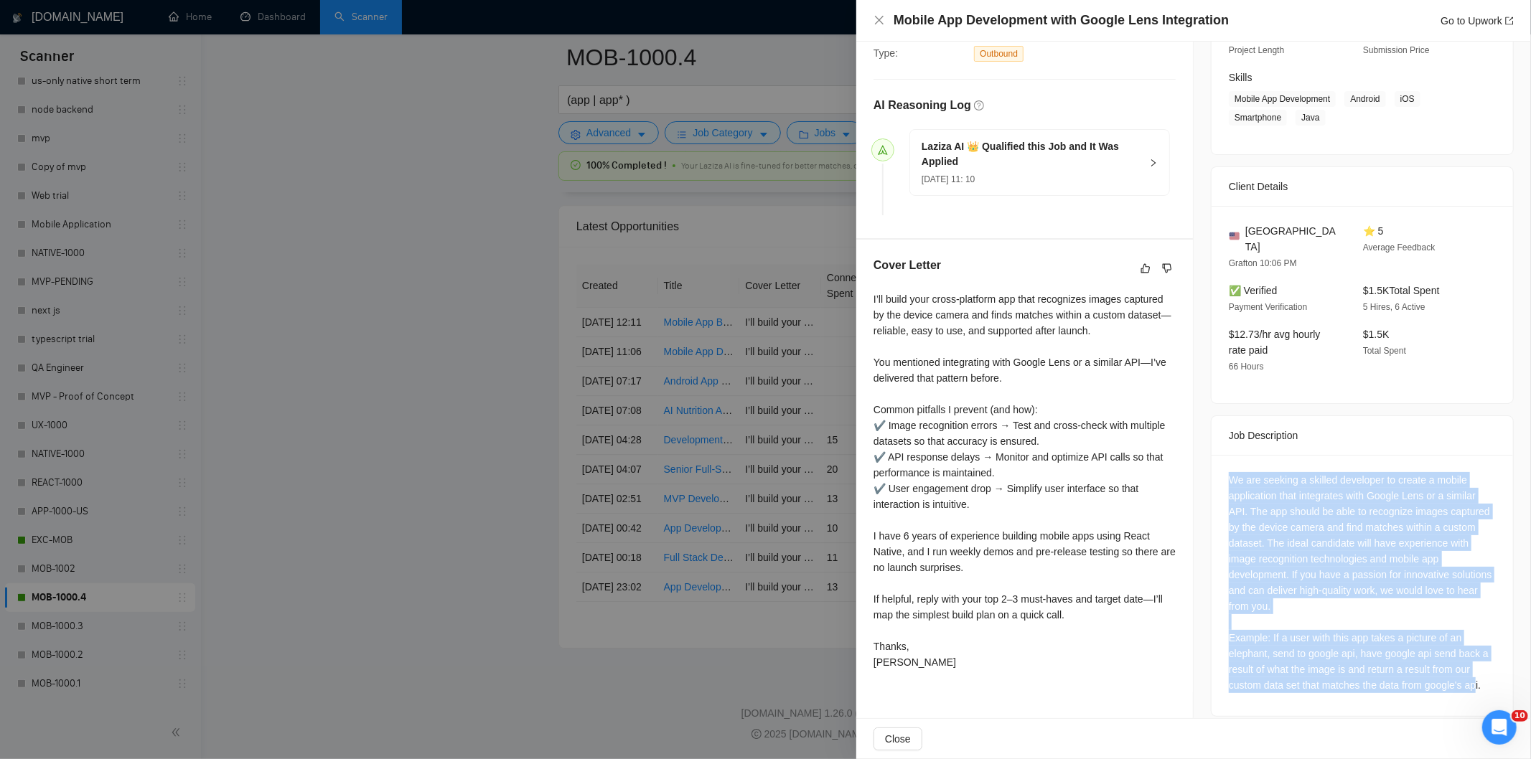
drag, startPoint x: 1220, startPoint y: 462, endPoint x: 1470, endPoint y: 669, distance: 324.7
click at [1470, 669] on div "We are seeking a skilled developer to create a mobile application that integrat…" at bounding box center [1362, 585] width 301 height 261
click at [878, 17] on icon "close" at bounding box center [879, 19] width 11 height 11
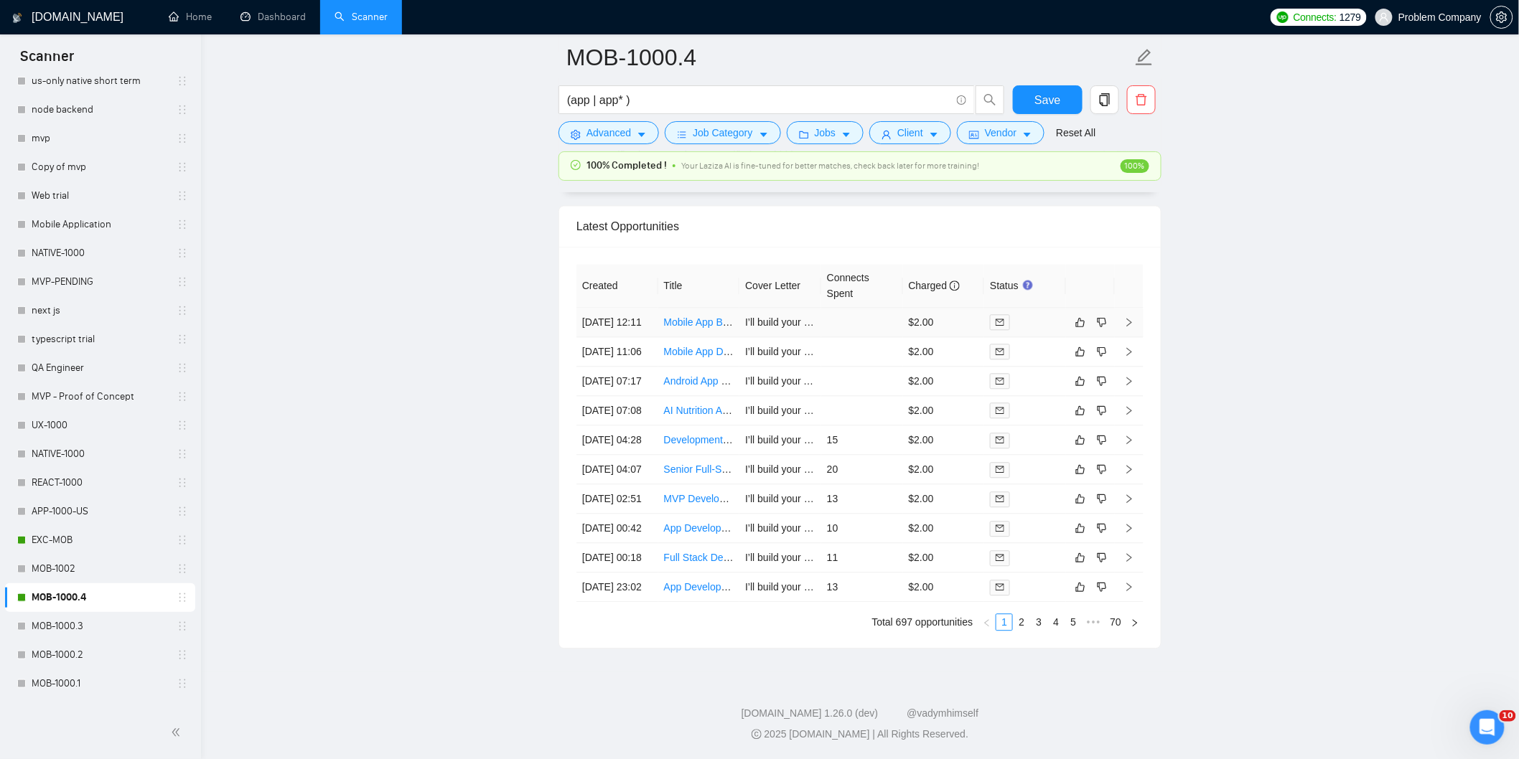
click at [634, 308] on td "[DATE] 12:11" at bounding box center [617, 322] width 82 height 29
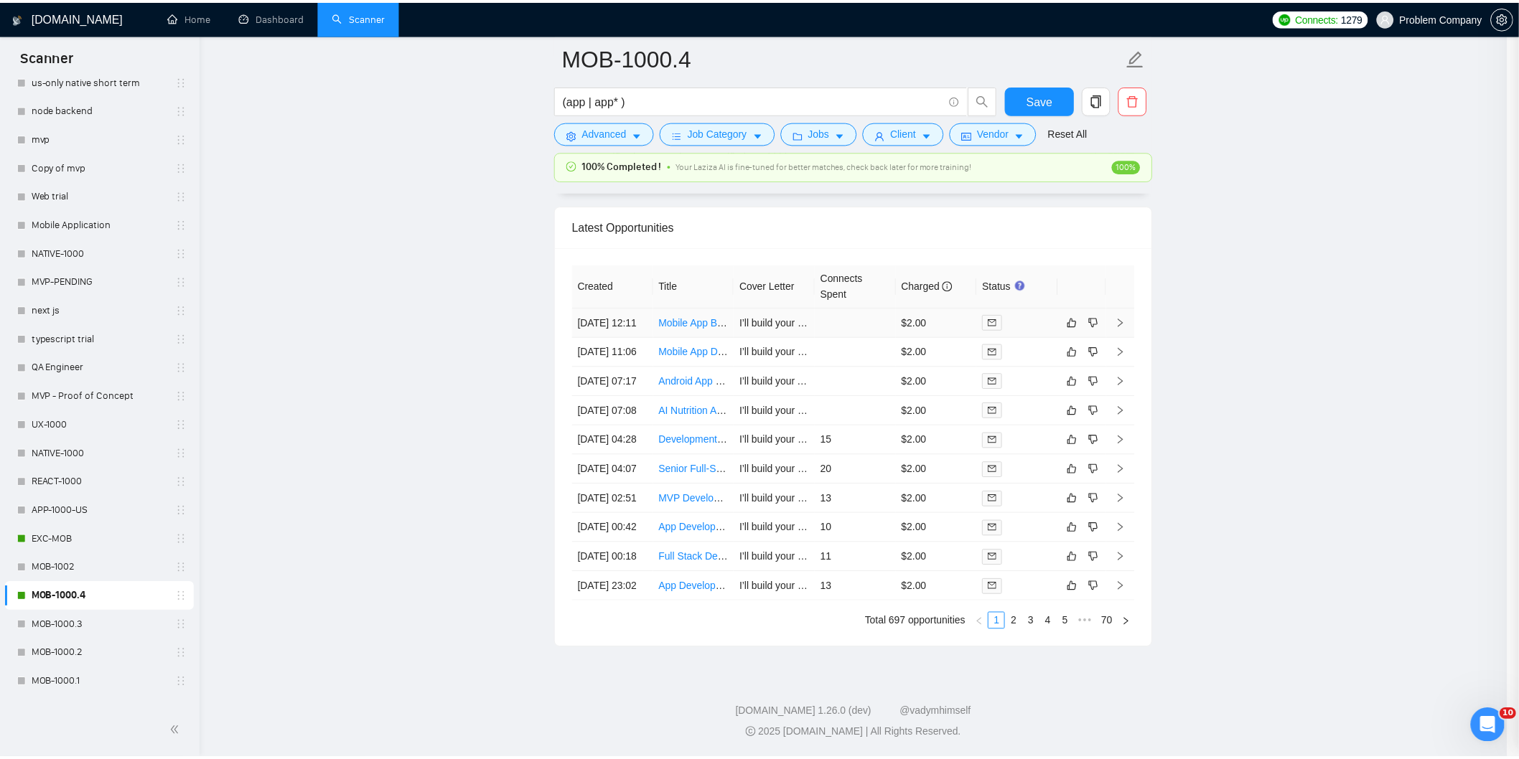
scroll to position [184, 0]
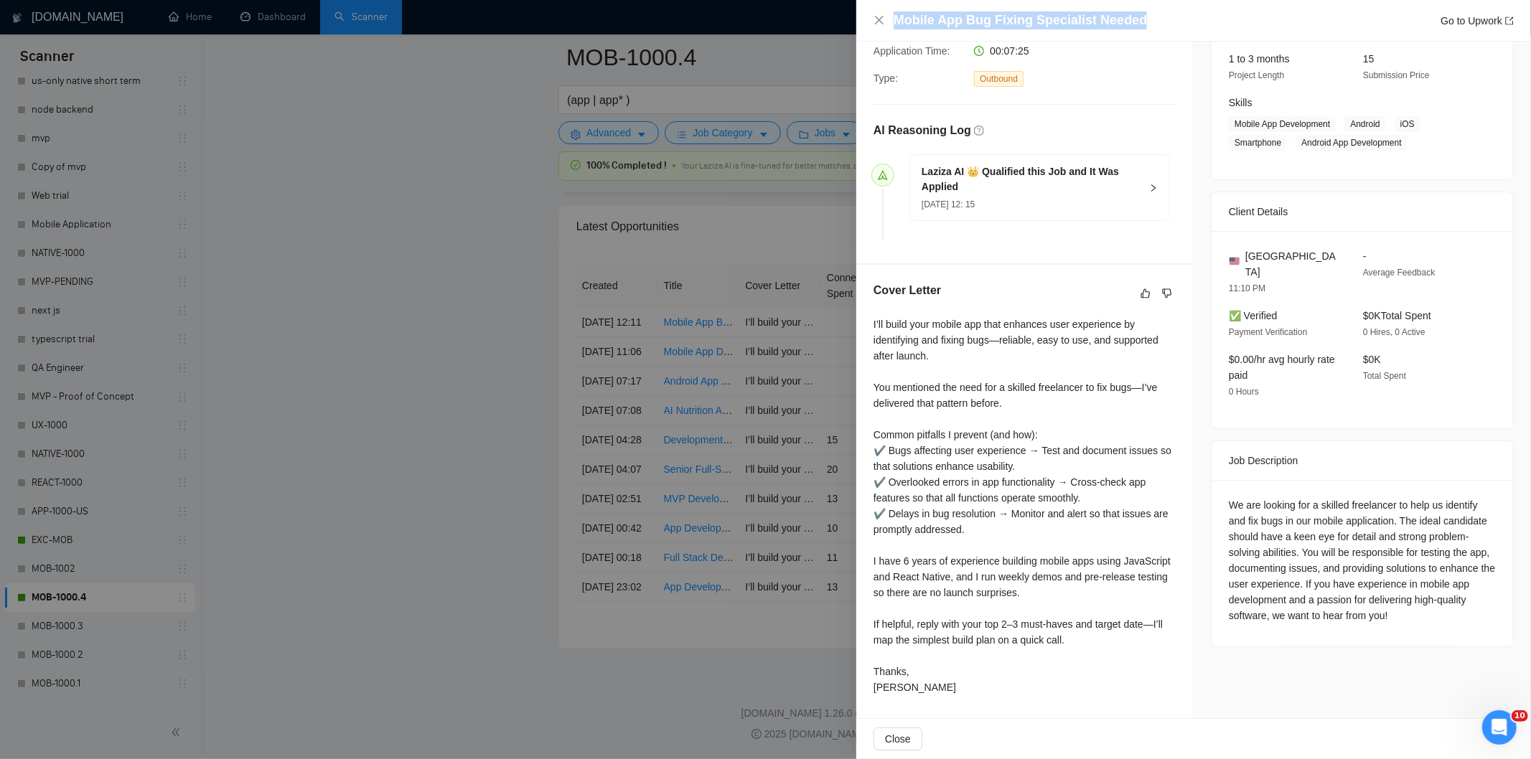
drag, startPoint x: 1156, startPoint y: 11, endPoint x: 871, endPoint y: 22, distance: 285.9
click at [871, 22] on div "Mobile App Bug Fixing Specialist Needed Go to Upwork" at bounding box center [1193, 21] width 675 height 42
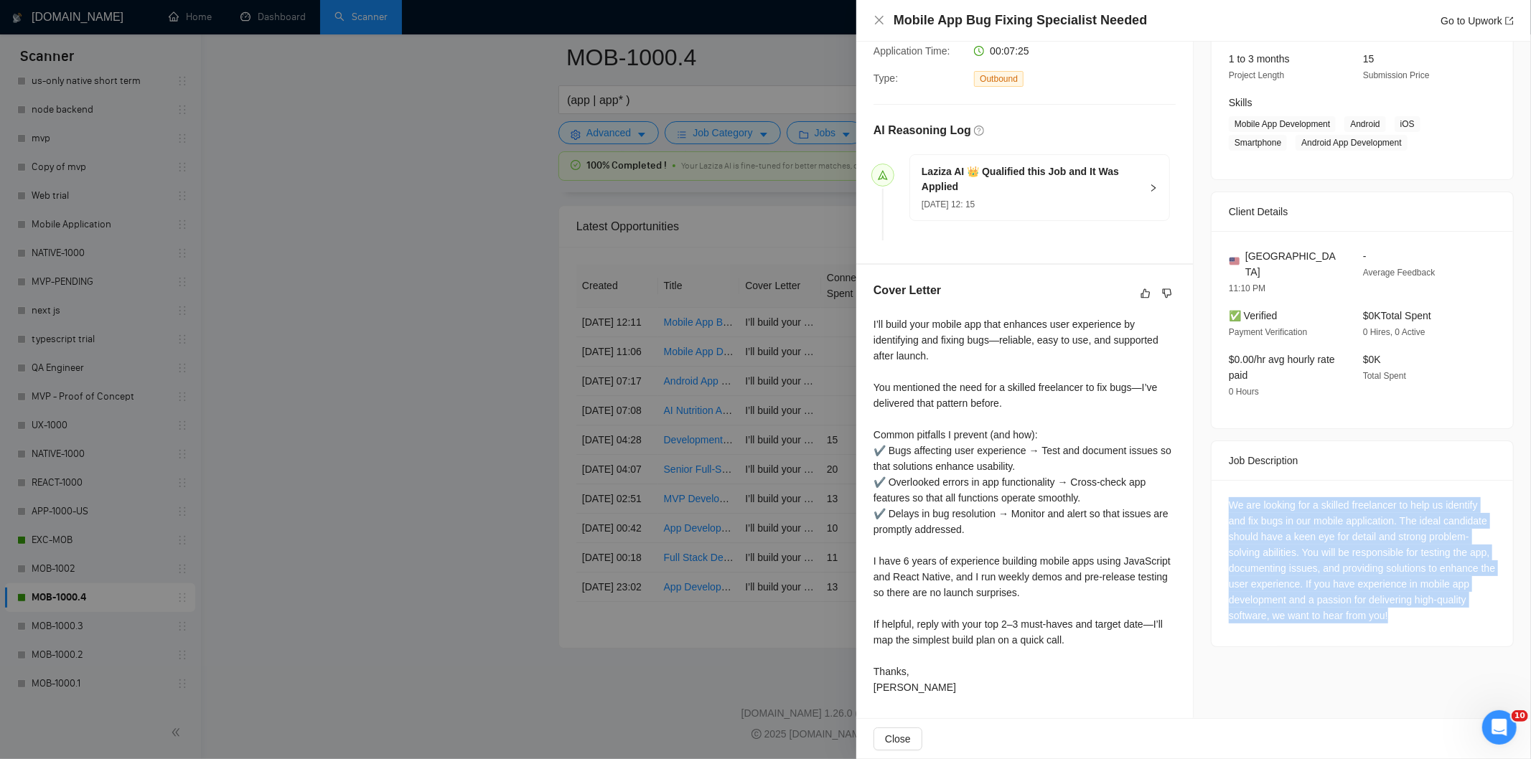
drag, startPoint x: 1221, startPoint y: 493, endPoint x: 1480, endPoint y: 603, distance: 281.5
click at [1480, 603] on div "We are looking for a skilled freelancer to help us identify and fix bugs in our…" at bounding box center [1362, 563] width 301 height 167
click at [877, 16] on icon "close" at bounding box center [879, 19] width 11 height 11
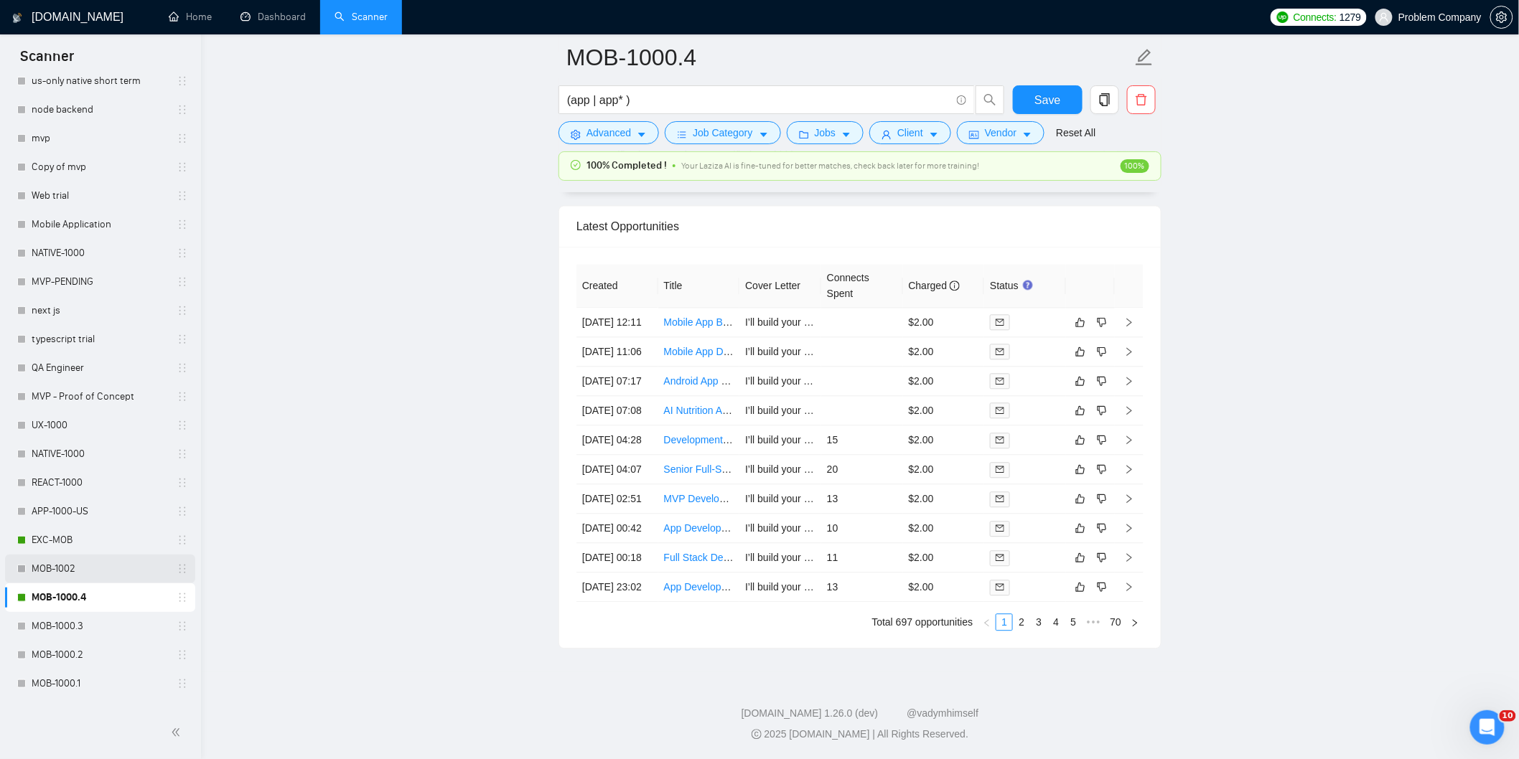
scroll to position [558, 0]
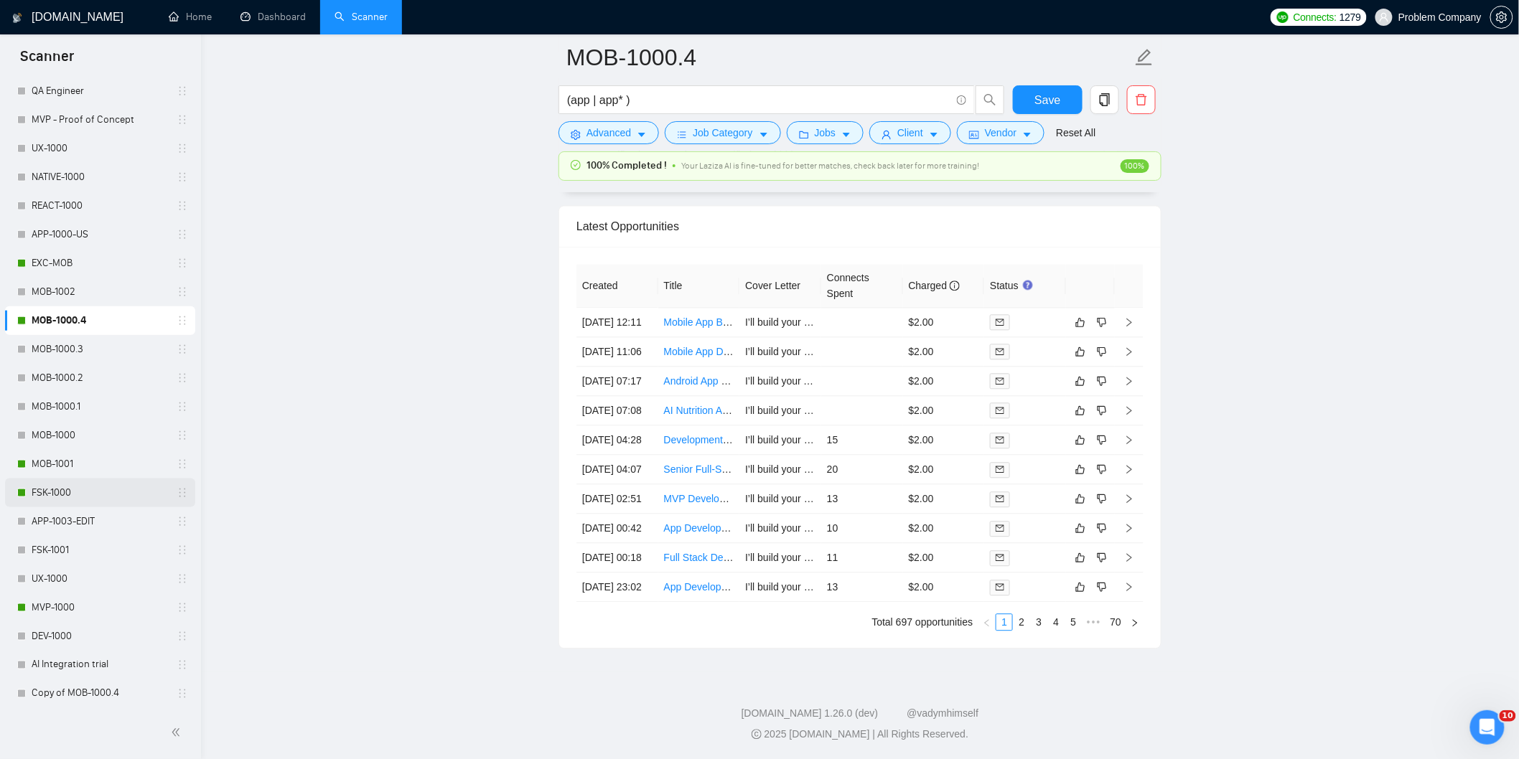
click at [66, 492] on link "FSK-1000" at bounding box center [100, 493] width 136 height 29
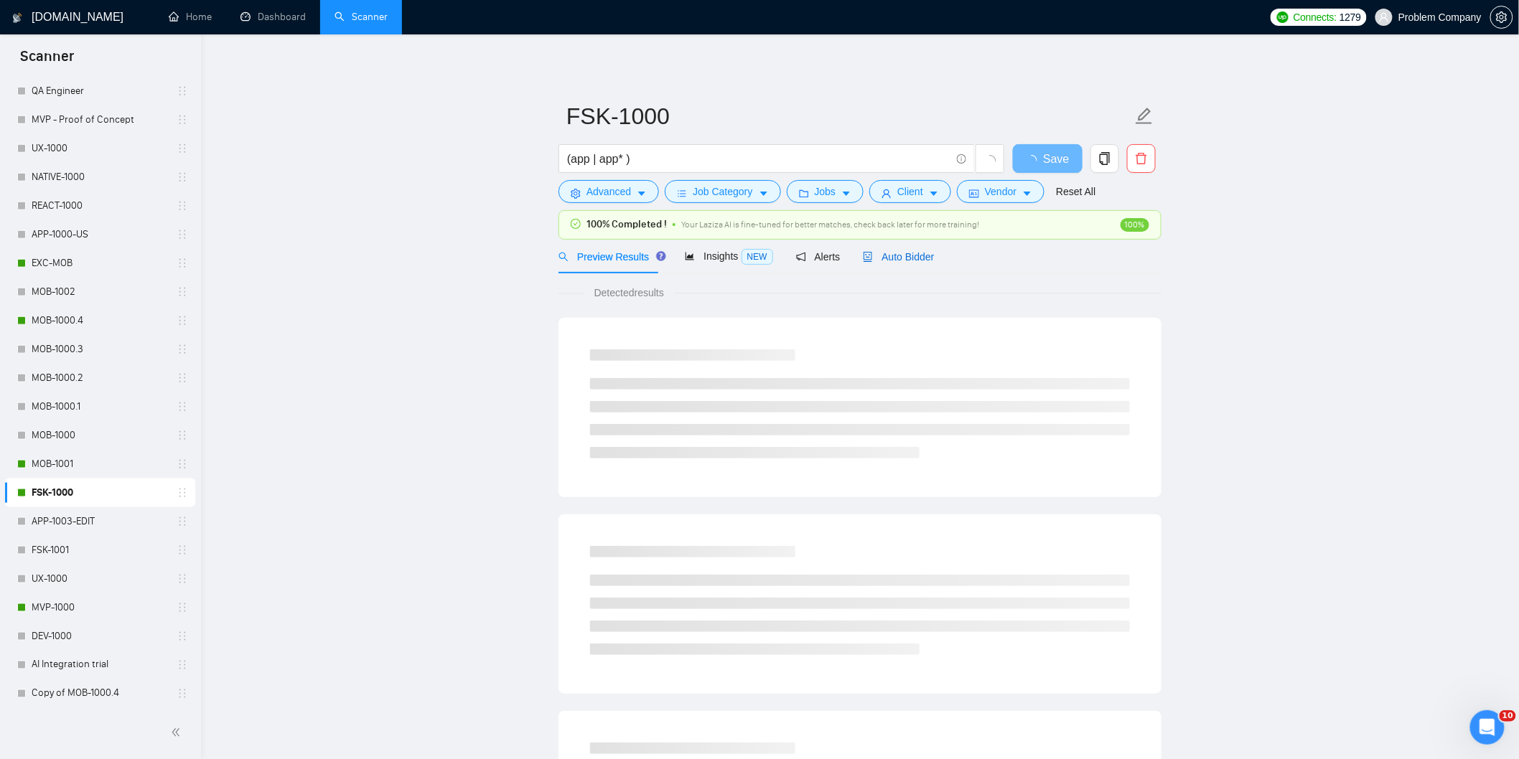
click at [902, 251] on span "Auto Bidder" at bounding box center [898, 256] width 71 height 11
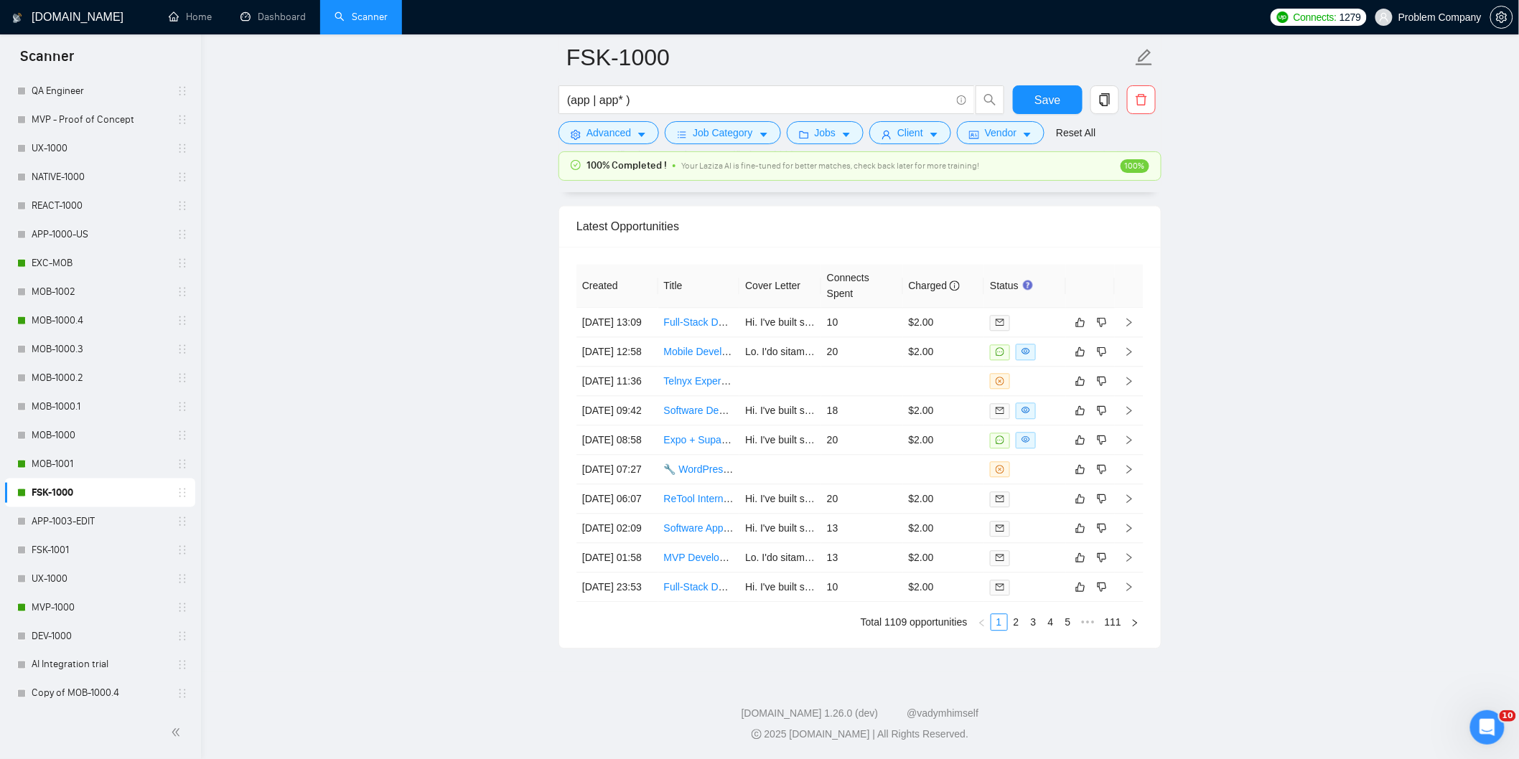
scroll to position [3637, 0]
click at [1022, 630] on link "2" at bounding box center [1017, 622] width 16 height 16
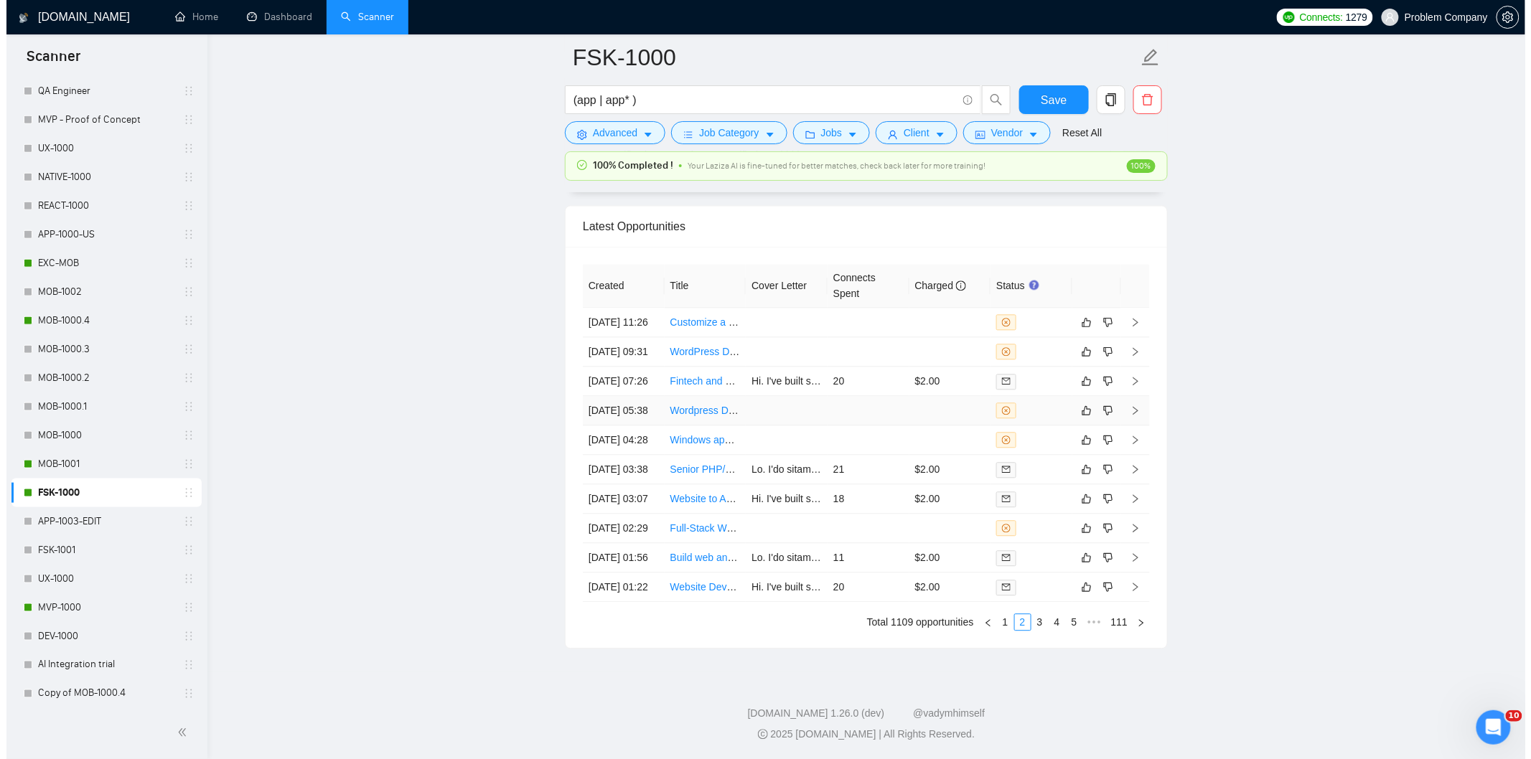
scroll to position [3655, 0]
click at [999, 630] on link "1" at bounding box center [999, 622] width 16 height 16
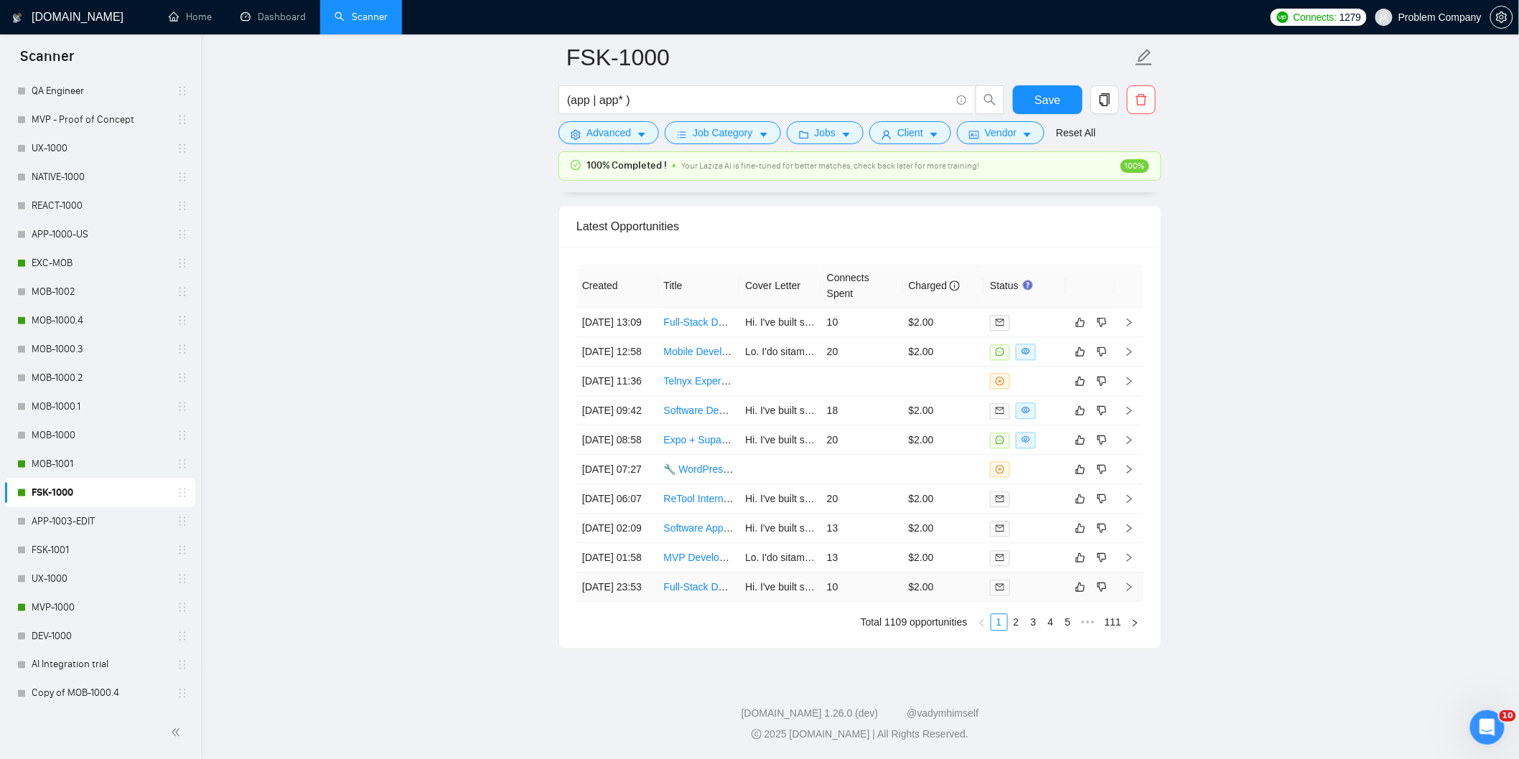
click at [630, 584] on td "[DATE] 23:53" at bounding box center [617, 587] width 82 height 29
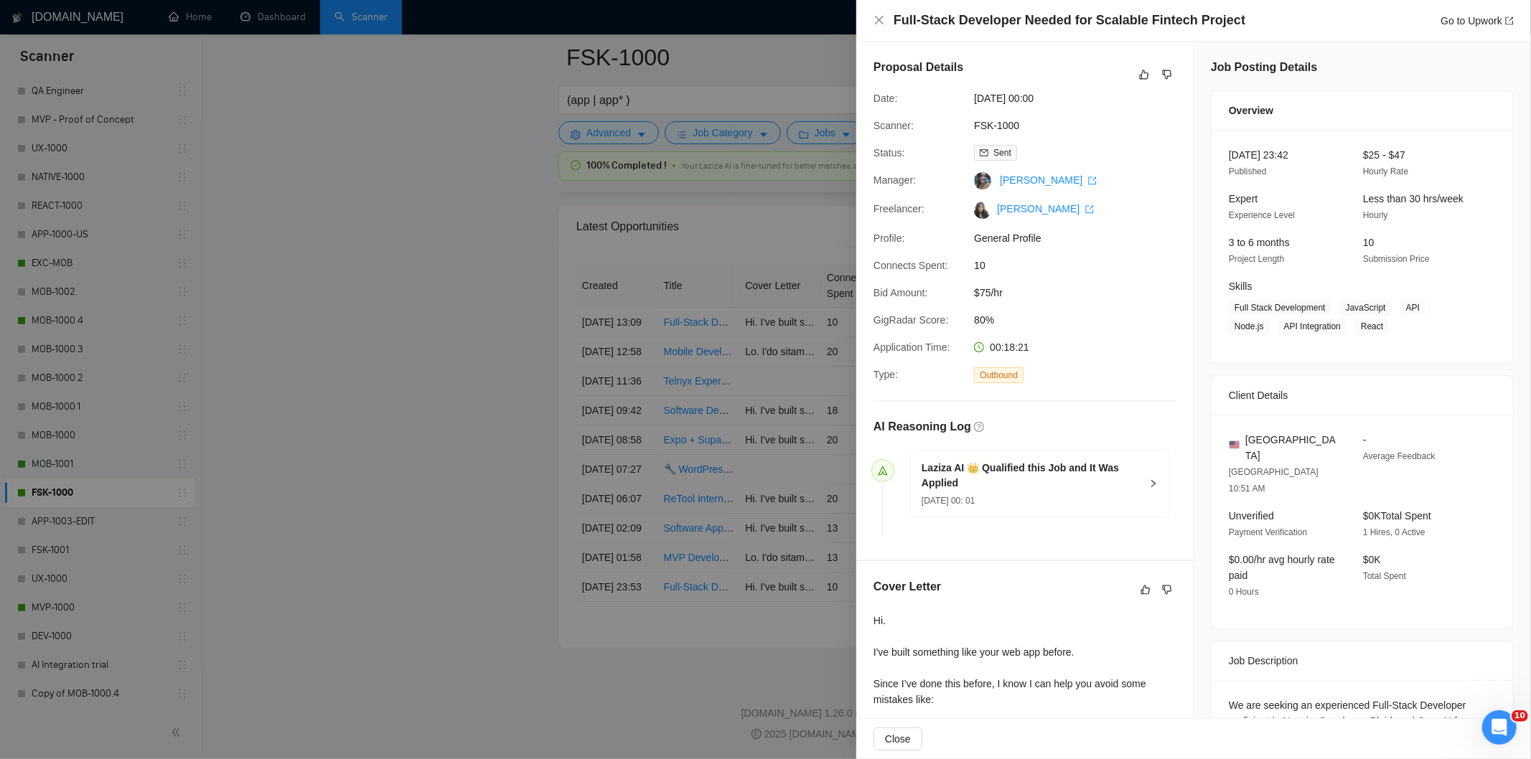
drag, startPoint x: 1247, startPoint y: 10, endPoint x: 973, endPoint y: 10, distance: 273.5
click at [973, 10] on div "Full-Stack Developer Needed for Scalable Fintech Project Go to Upwork" at bounding box center [1193, 21] width 675 height 42
drag, startPoint x: 1242, startPoint y: 24, endPoint x: 965, endPoint y: 6, distance: 276.9
click at [965, 6] on div "Full-Stack Developer Needed for Scalable Fintech Project Go to Upwork" at bounding box center [1193, 21] width 675 height 42
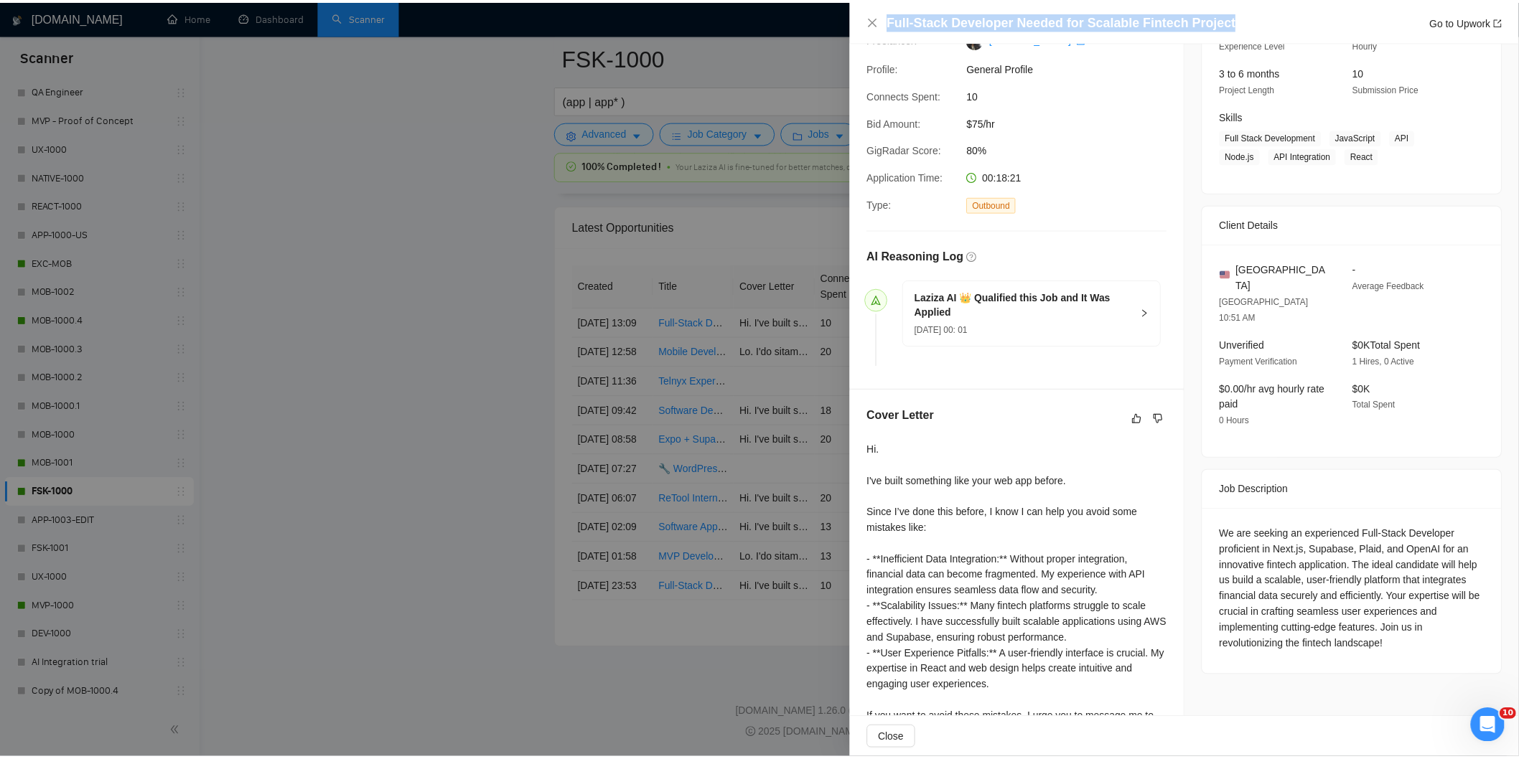
scroll to position [266, 0]
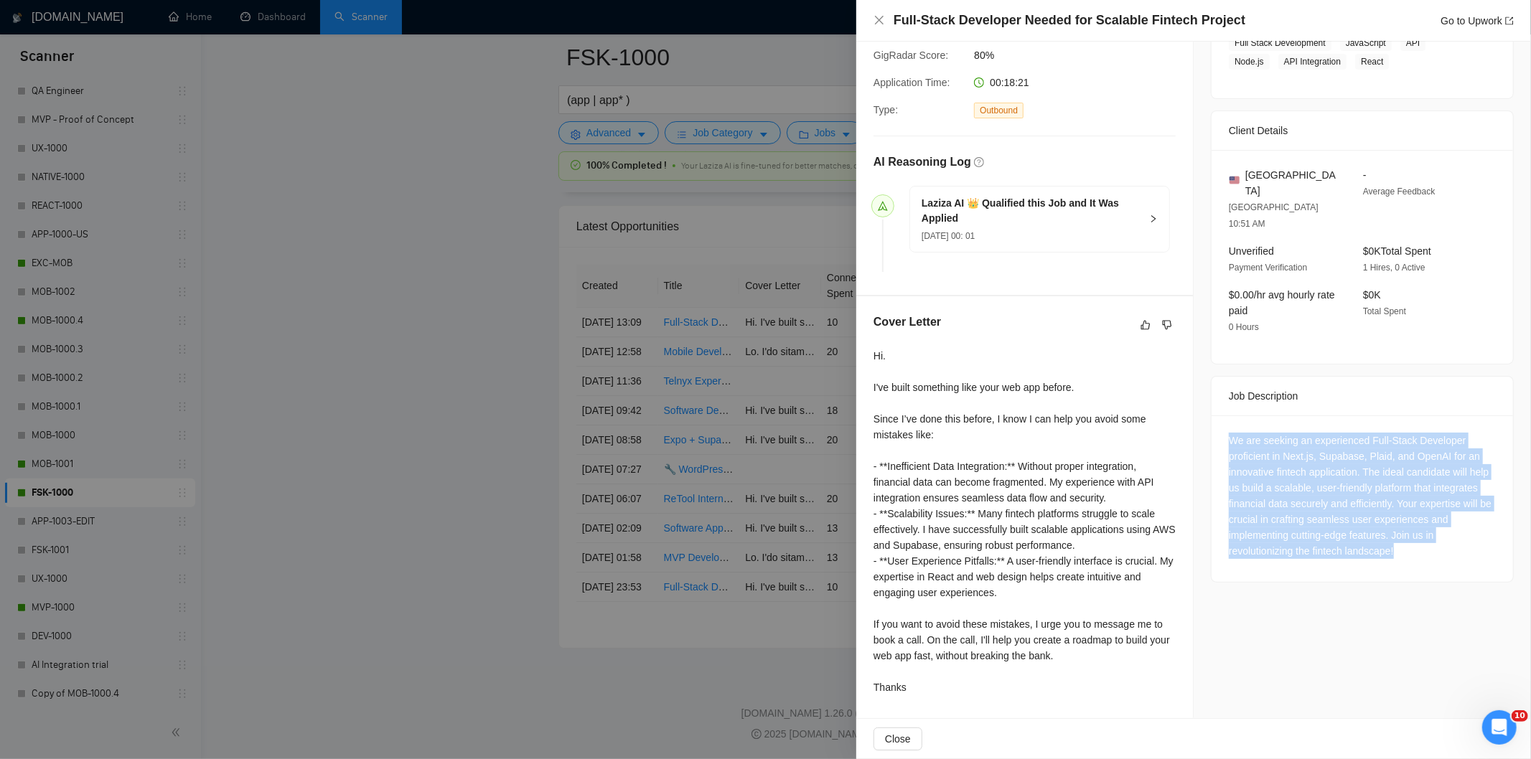
drag, startPoint x: 1414, startPoint y: 515, endPoint x: 1222, endPoint y: 412, distance: 217.8
click at [1229, 433] on div "We are seeking an experienced Full-Stack Developer proficient in Next.js, Supab…" at bounding box center [1362, 496] width 267 height 126
click at [881, 20] on icon "close" at bounding box center [879, 19] width 11 height 11
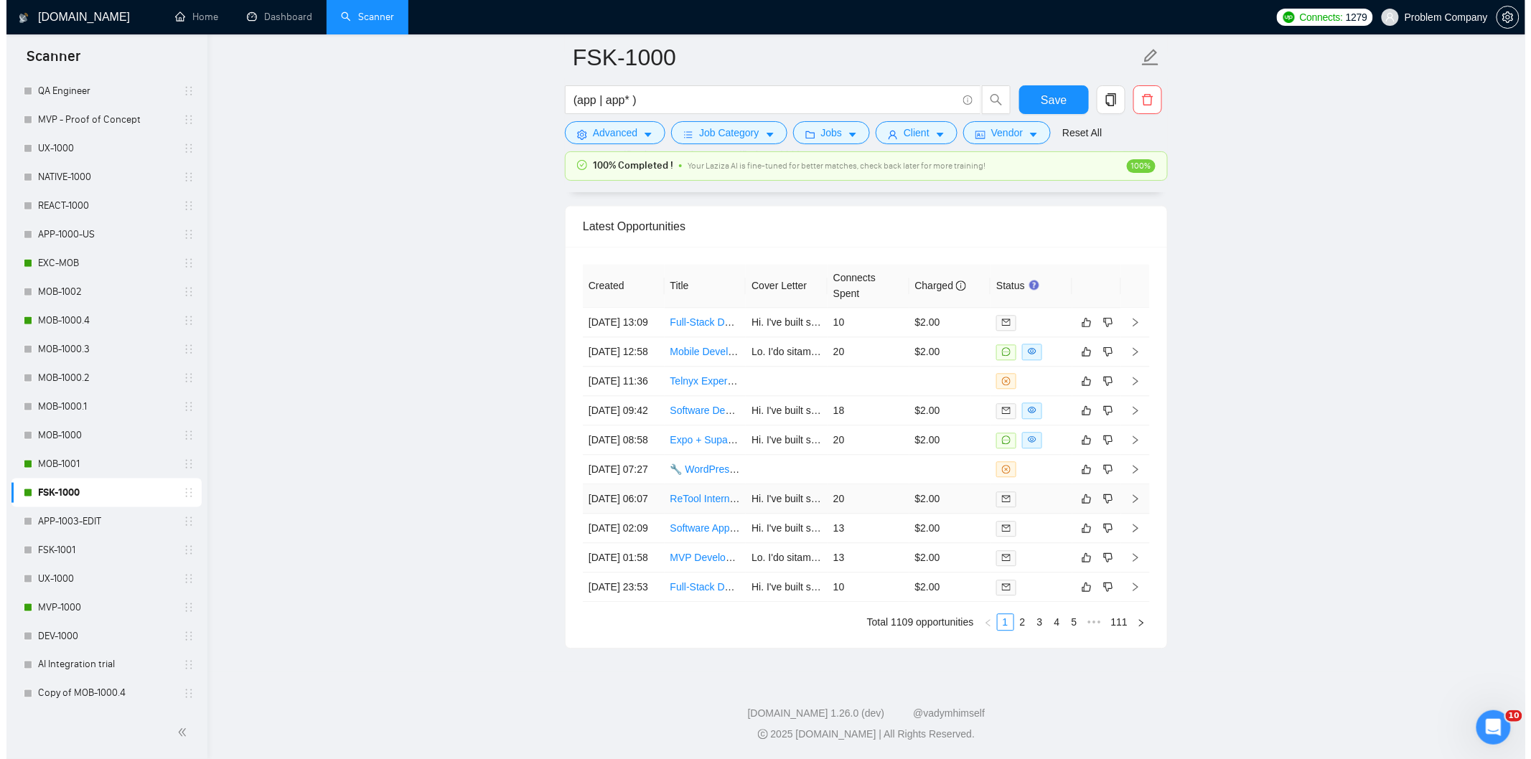
scroll to position [3568, 0]
click at [647, 573] on td "[DATE] 01:58" at bounding box center [617, 557] width 82 height 29
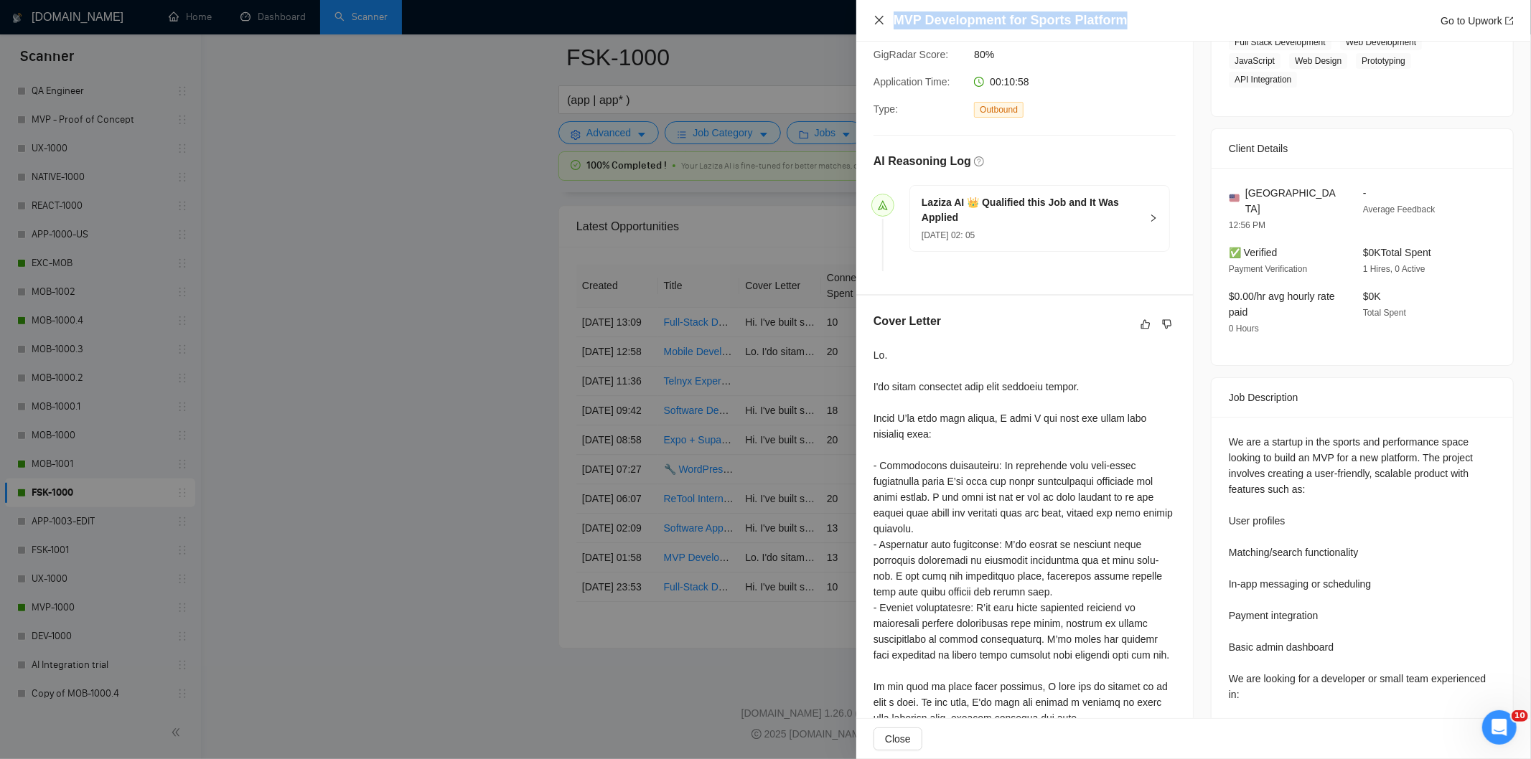
drag, startPoint x: 1133, startPoint y: 24, endPoint x: 879, endPoint y: 17, distance: 254.2
click at [879, 17] on div "MVP Development for Sports Platform Go to Upwork" at bounding box center [1194, 20] width 640 height 18
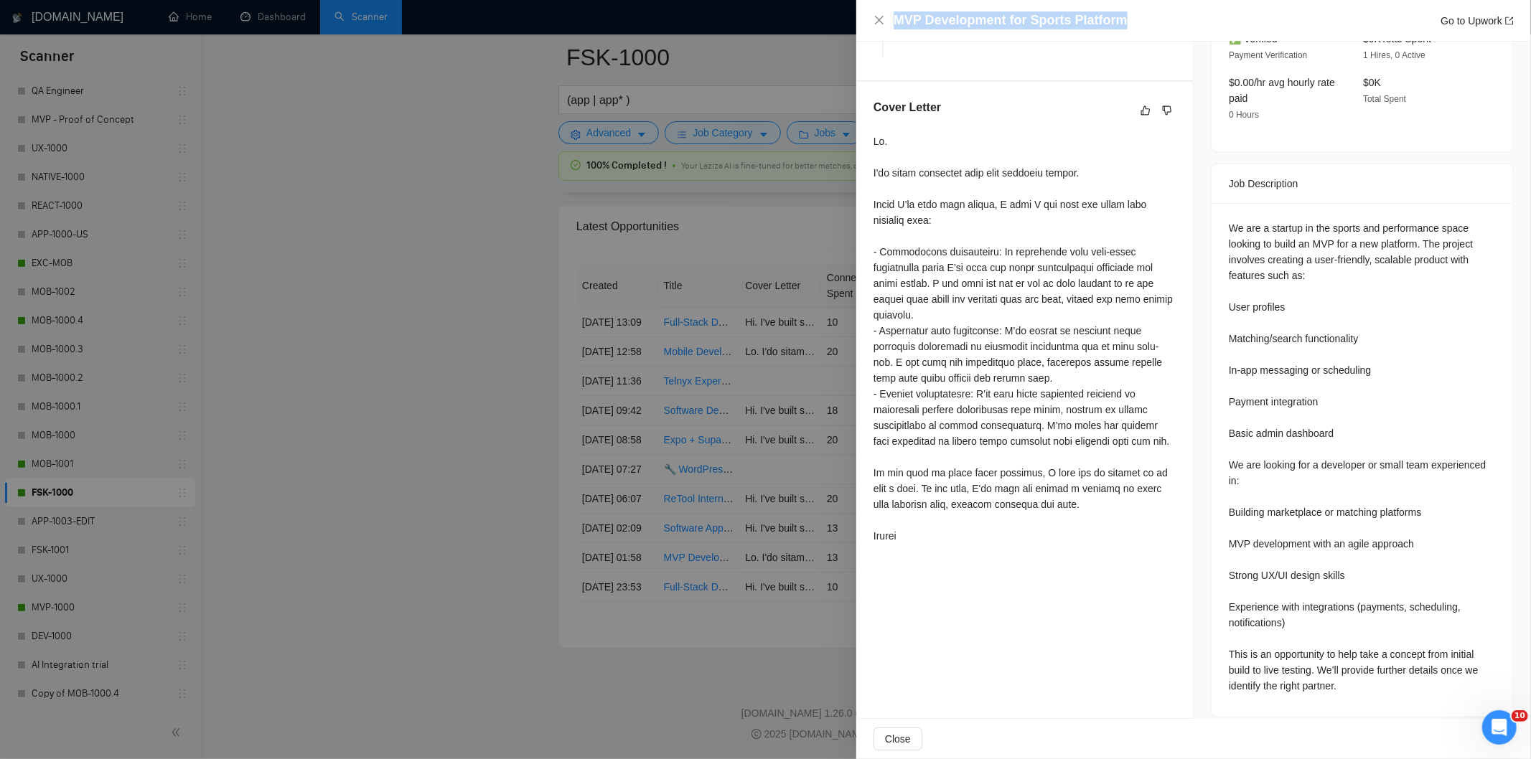
scroll to position [479, 0]
click at [1221, 217] on div "We are a startup in the sports and performance space looking to build an MVP fo…" at bounding box center [1362, 461] width 301 height 514
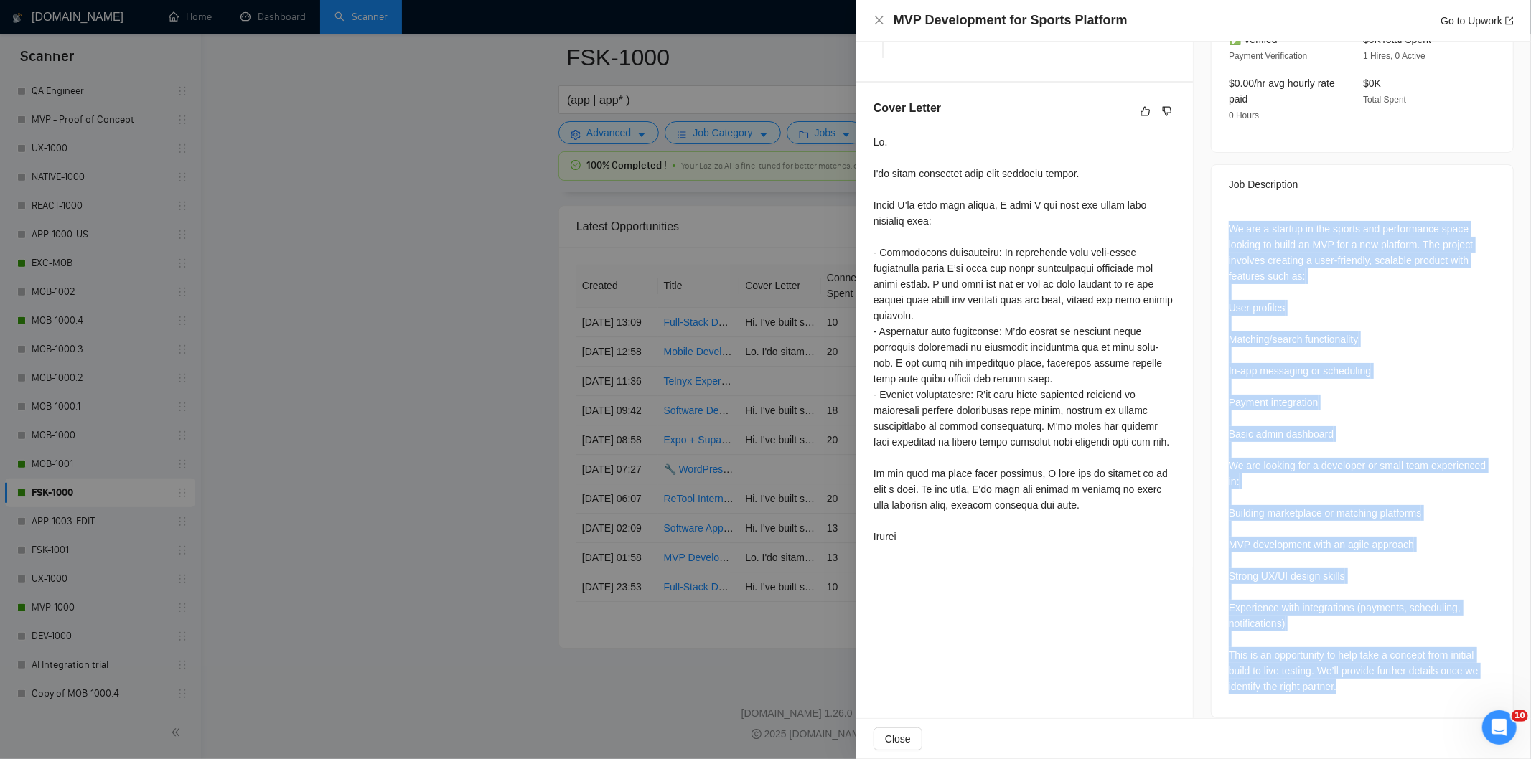
scroll to position [480, 0]
drag, startPoint x: 1221, startPoint y: 217, endPoint x: 1353, endPoint y: 696, distance: 497.4
click at [1353, 696] on div "We are a startup in the sports and performance space looking to build an MVP fo…" at bounding box center [1362, 460] width 301 height 514
click at [877, 16] on icon "close" at bounding box center [879, 19] width 11 height 11
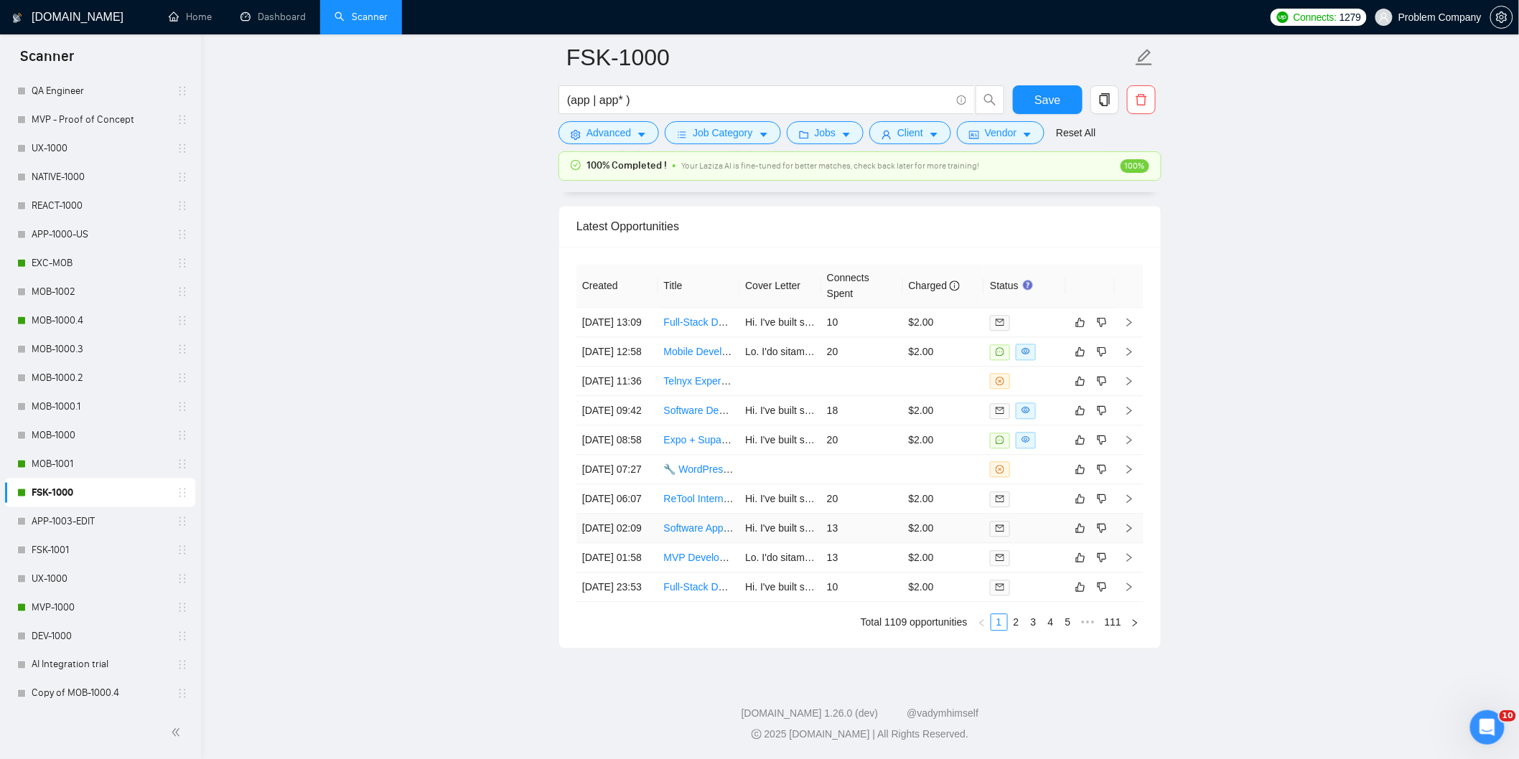
click at [632, 543] on td "[DATE] 02:09" at bounding box center [617, 528] width 82 height 29
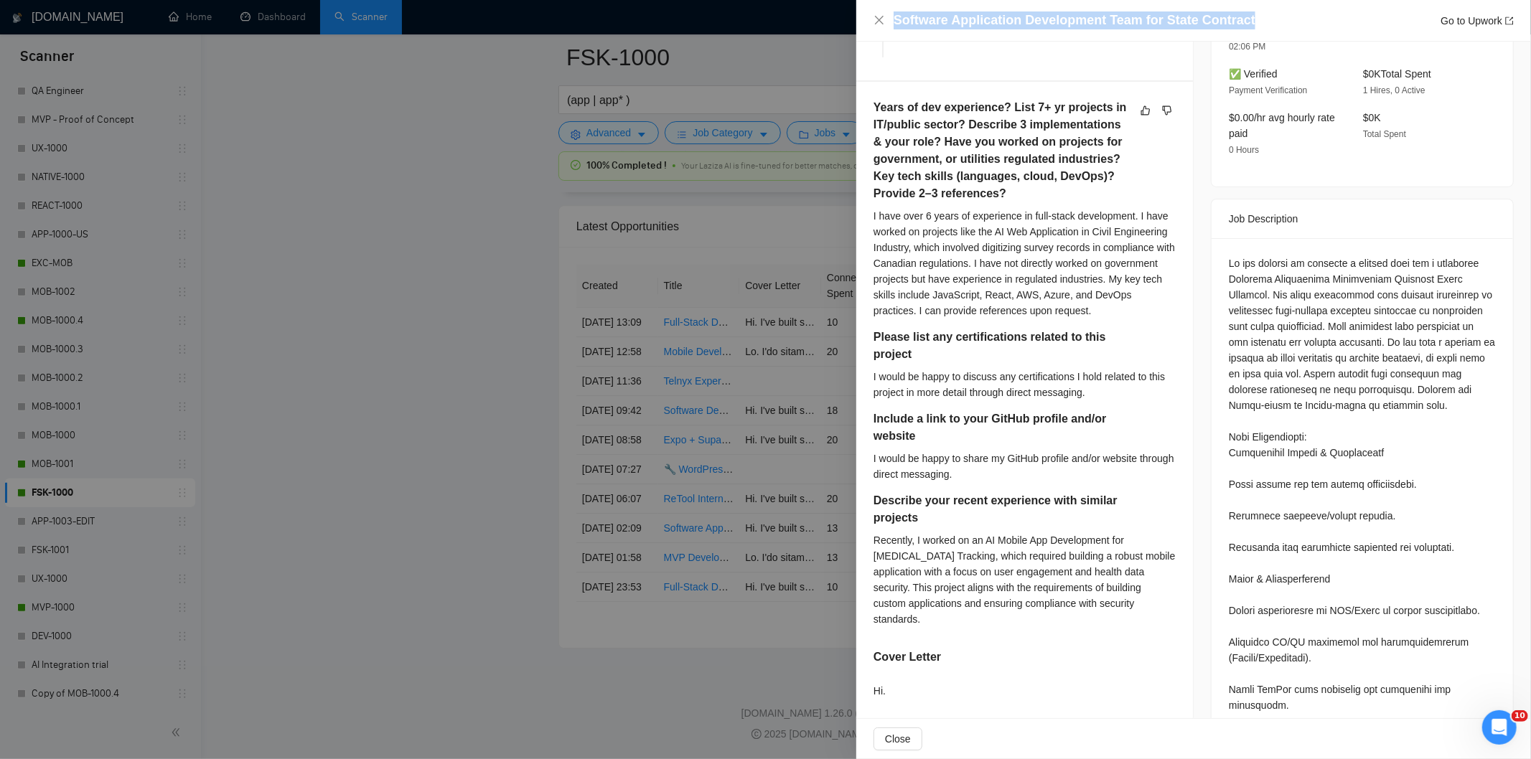
drag, startPoint x: 1251, startPoint y: 19, endPoint x: 896, endPoint y: 18, distance: 355.3
click at [896, 18] on div "Software Application Development Team for State Contract Go to Upwork" at bounding box center [1204, 20] width 620 height 18
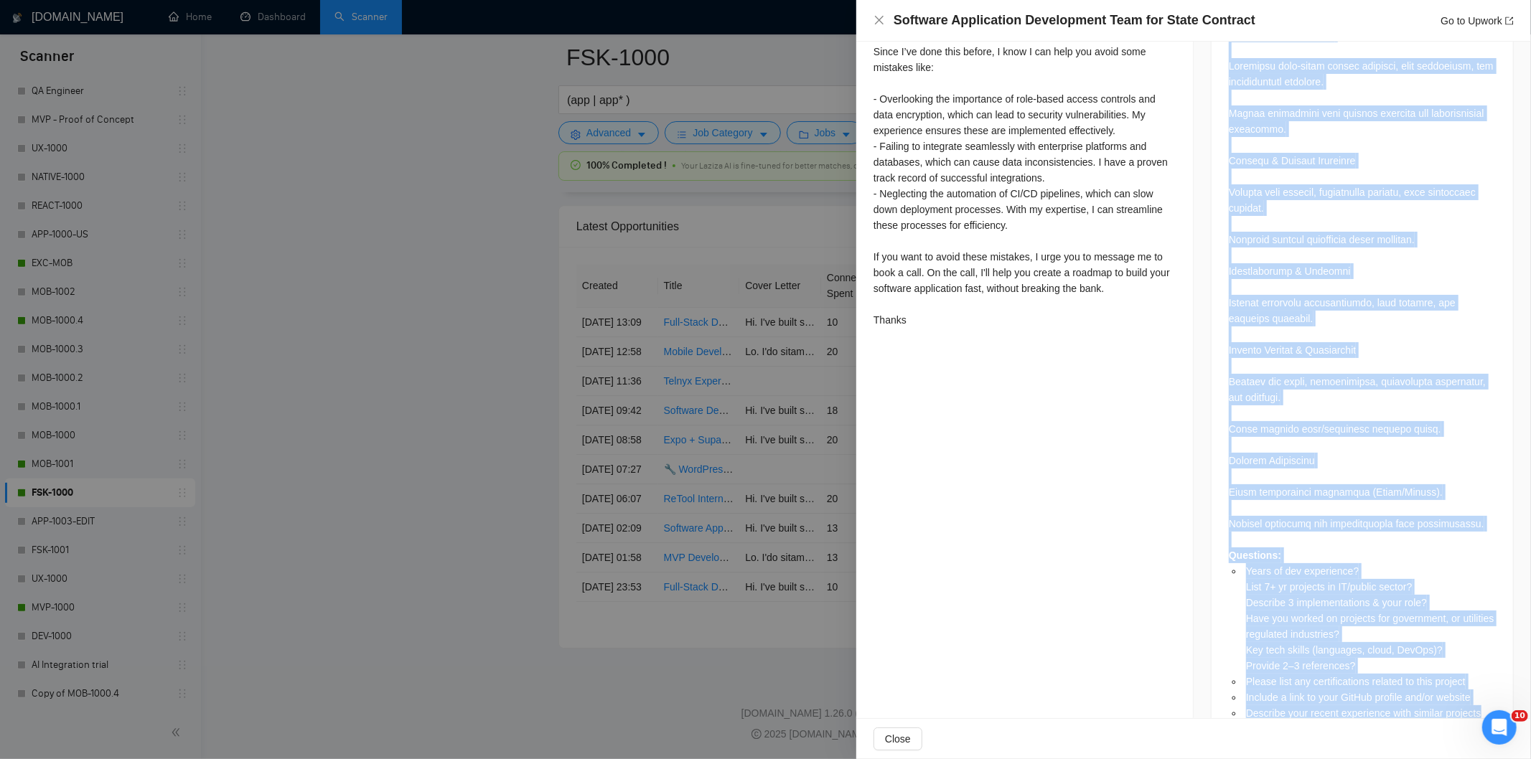
scroll to position [1213, 0]
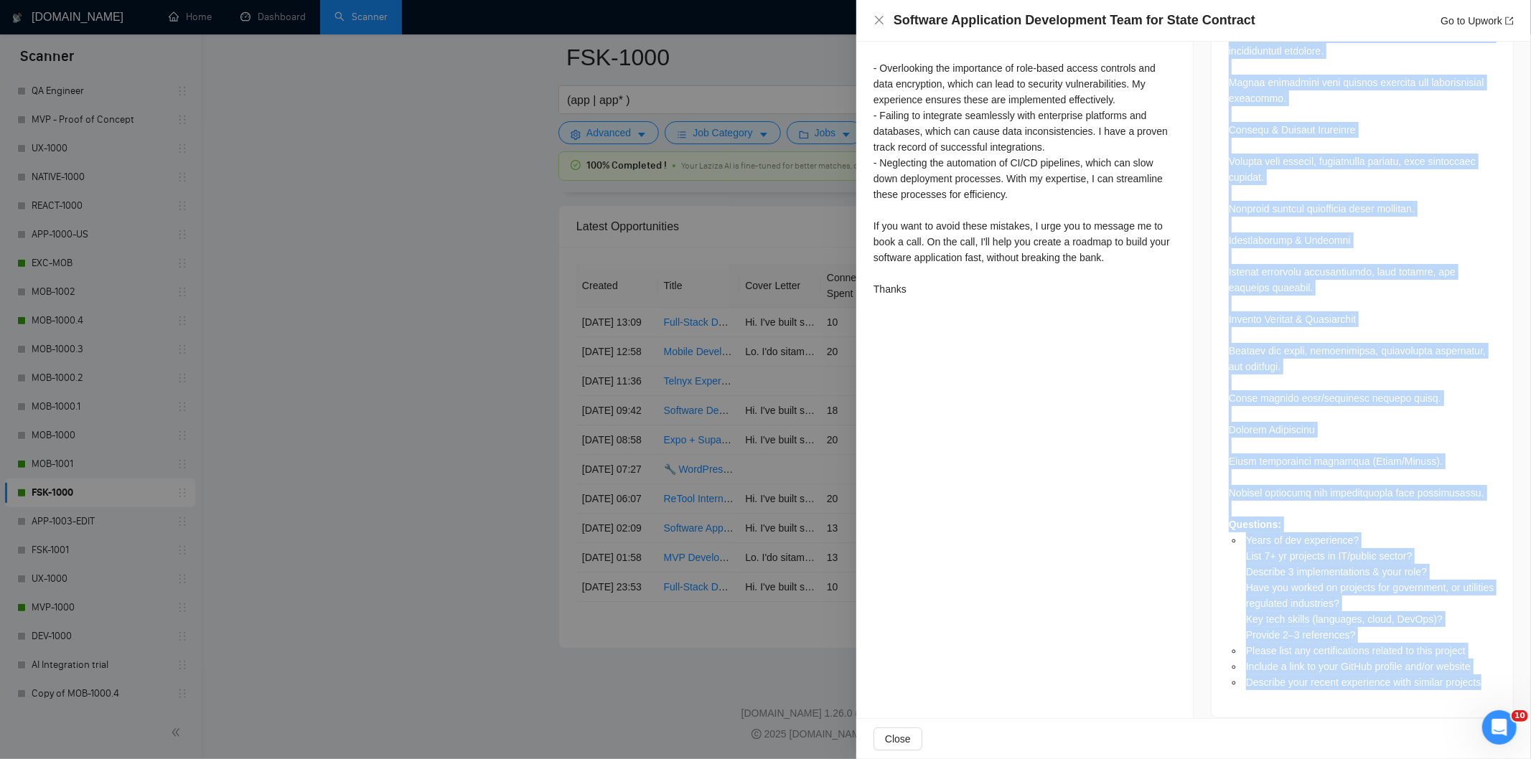
drag, startPoint x: 1220, startPoint y: 227, endPoint x: 1477, endPoint y: 692, distance: 531.1
click at [1477, 692] on div "Questions: Years of dev experience? List 7+ yr projects in IT/public sector? De…" at bounding box center [1362, 111] width 301 height 1213
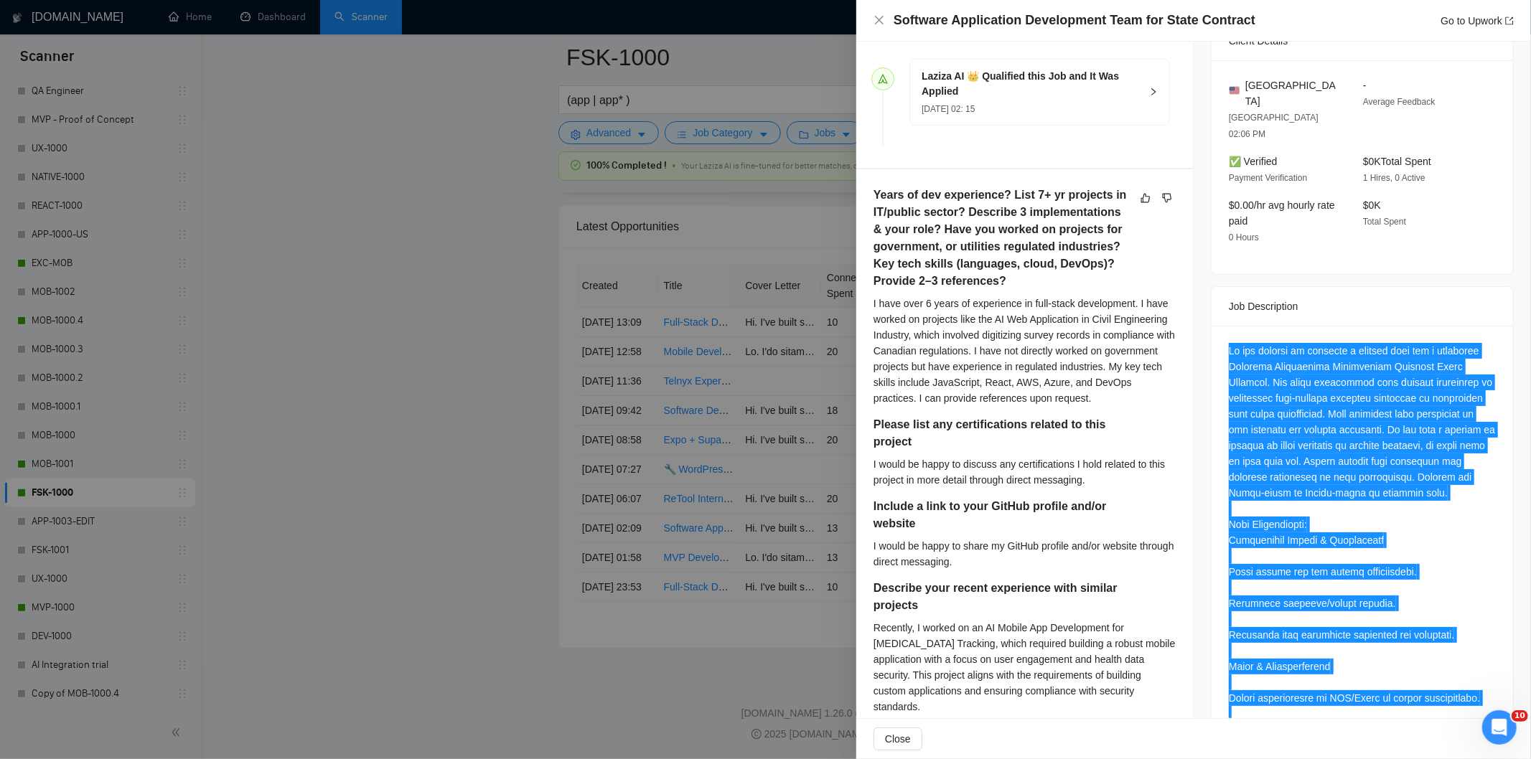
scroll to position [391, 0]
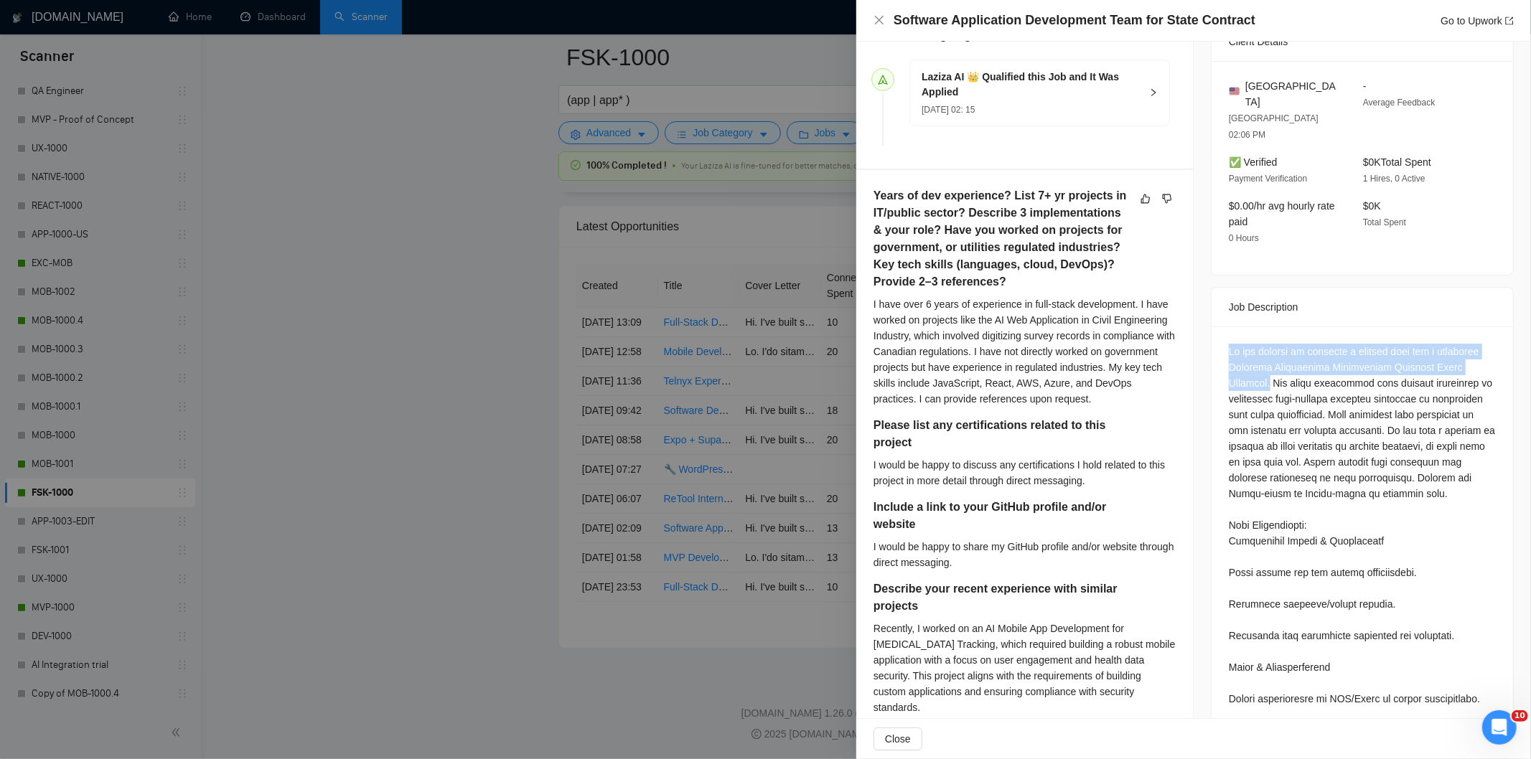
drag, startPoint x: 1487, startPoint y: 335, endPoint x: 1206, endPoint y: 323, distance: 281.6
click at [884, 23] on icon "close" at bounding box center [879, 19] width 11 height 11
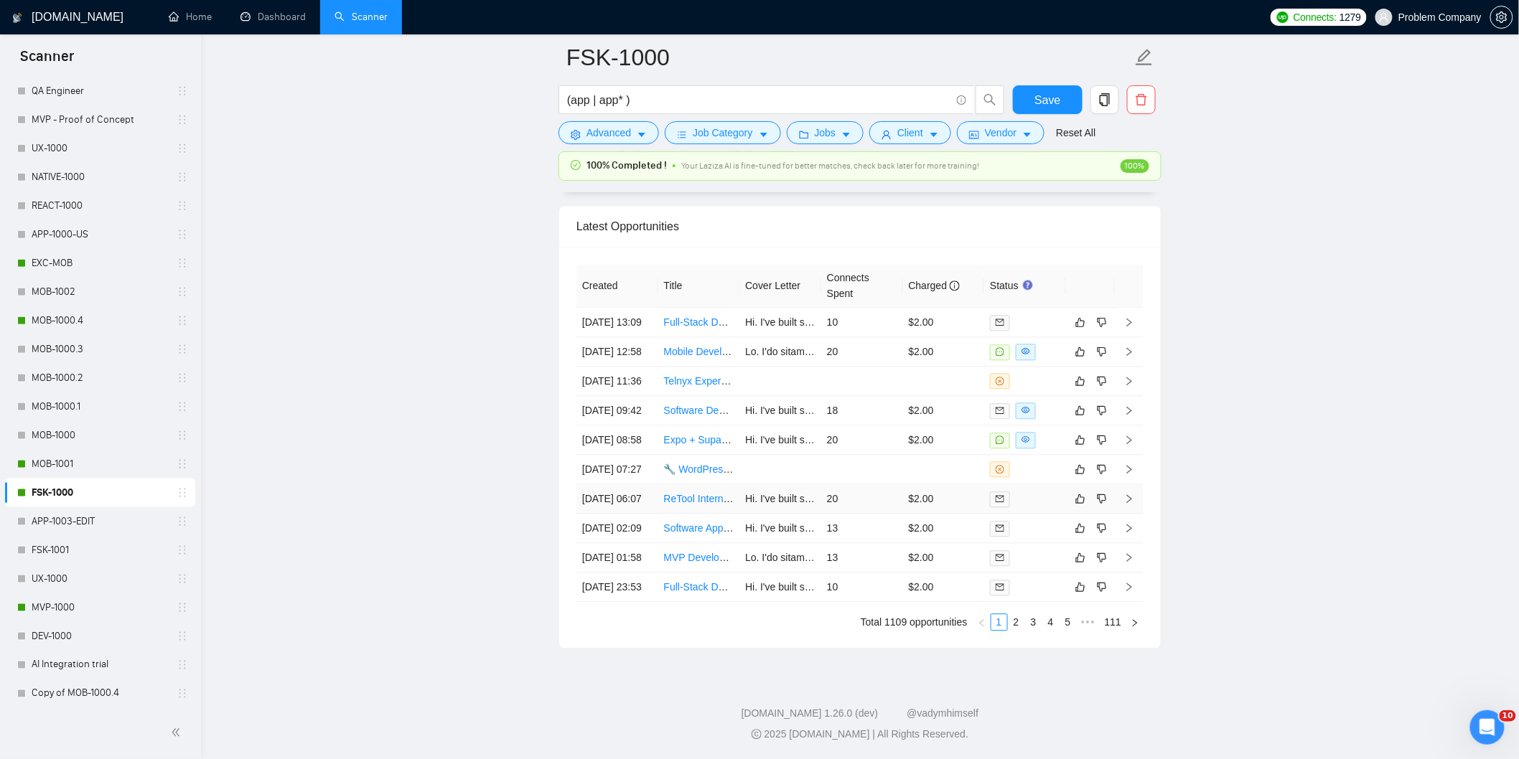
click at [635, 514] on td "[DATE] 06:07" at bounding box center [617, 499] width 82 height 29
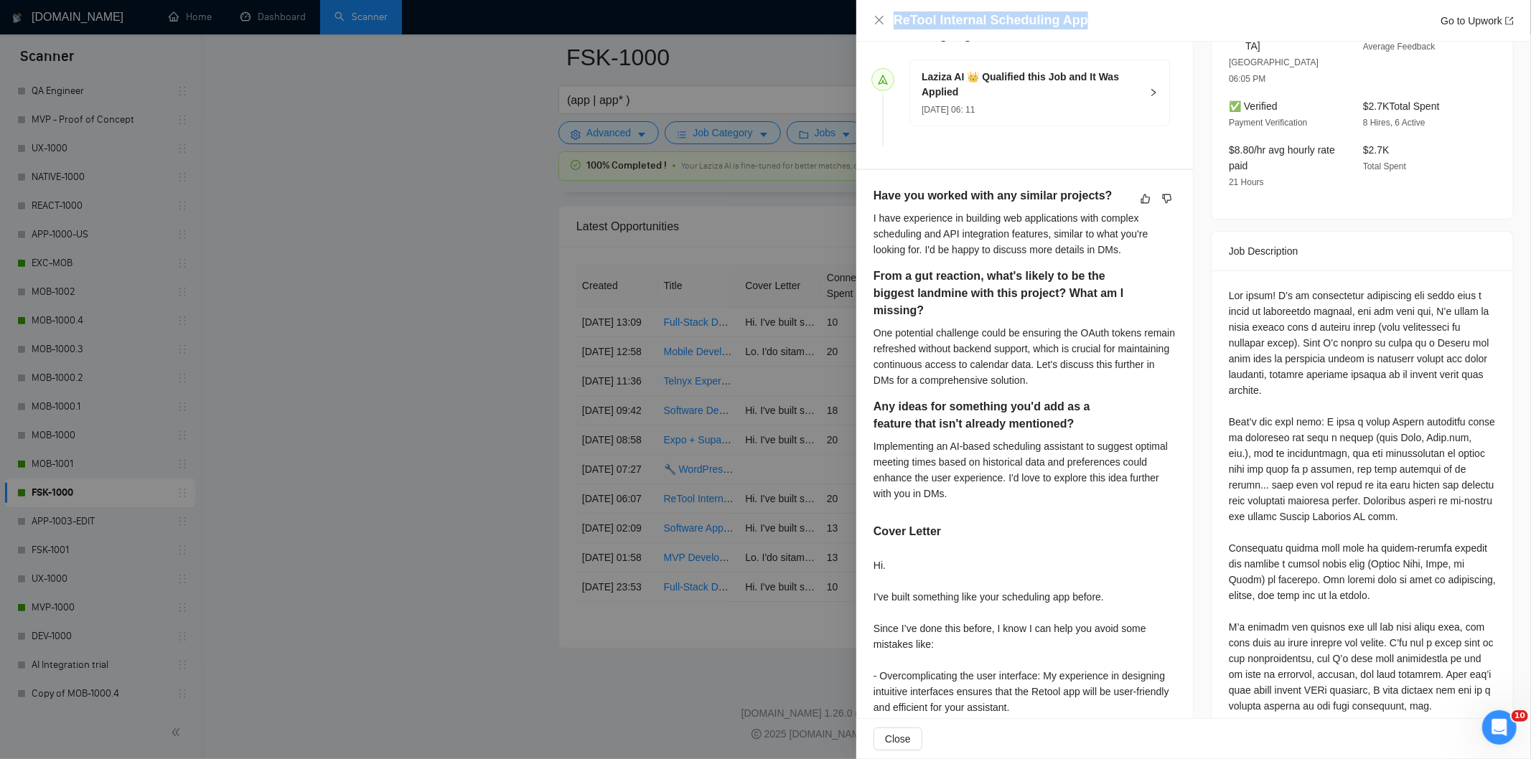
drag, startPoint x: 1095, startPoint y: 24, endPoint x: 893, endPoint y: 26, distance: 201.7
click at [894, 26] on div "ReTool Internal Scheduling App Go to Upwork" at bounding box center [1204, 20] width 620 height 18
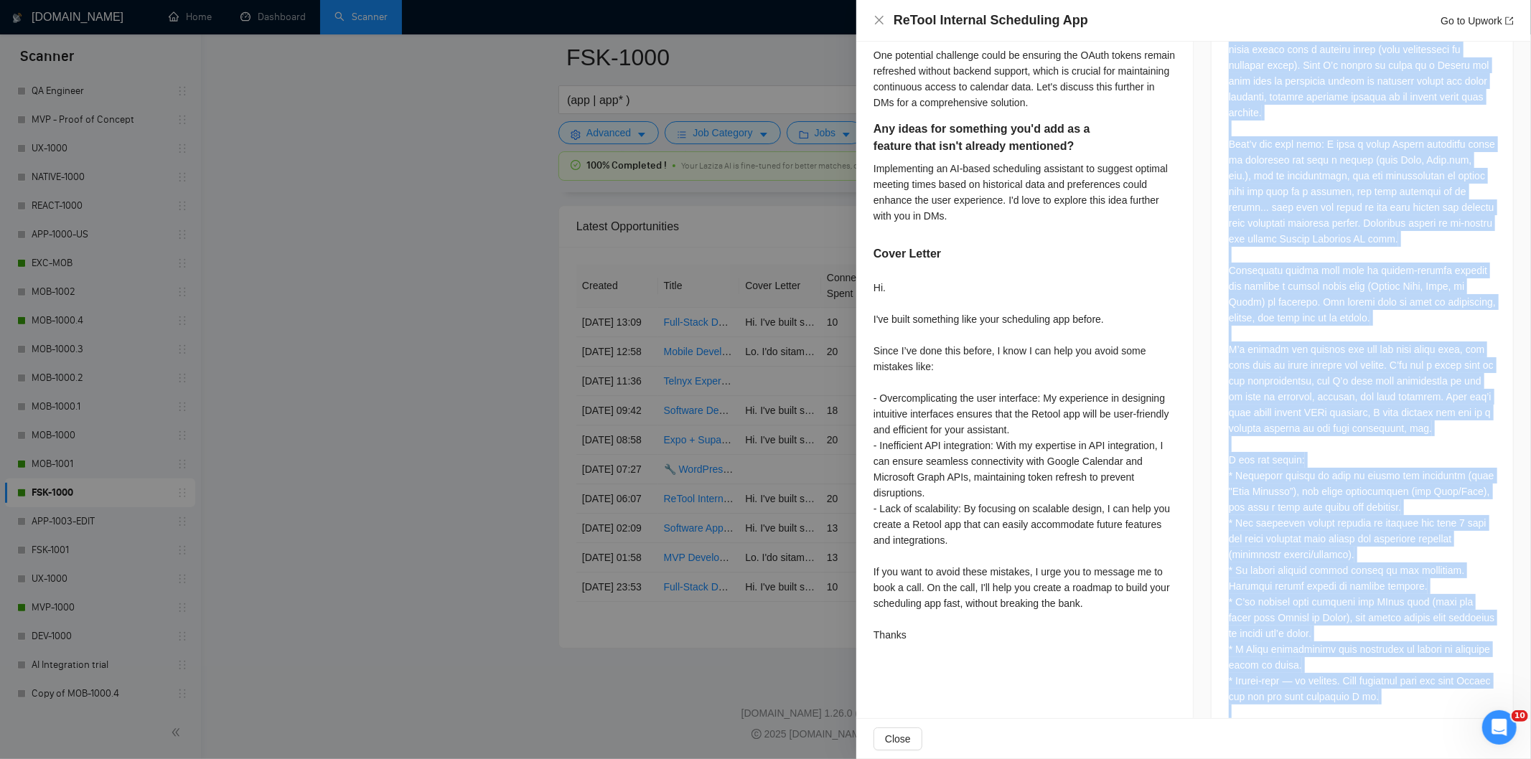
scroll to position [936, 0]
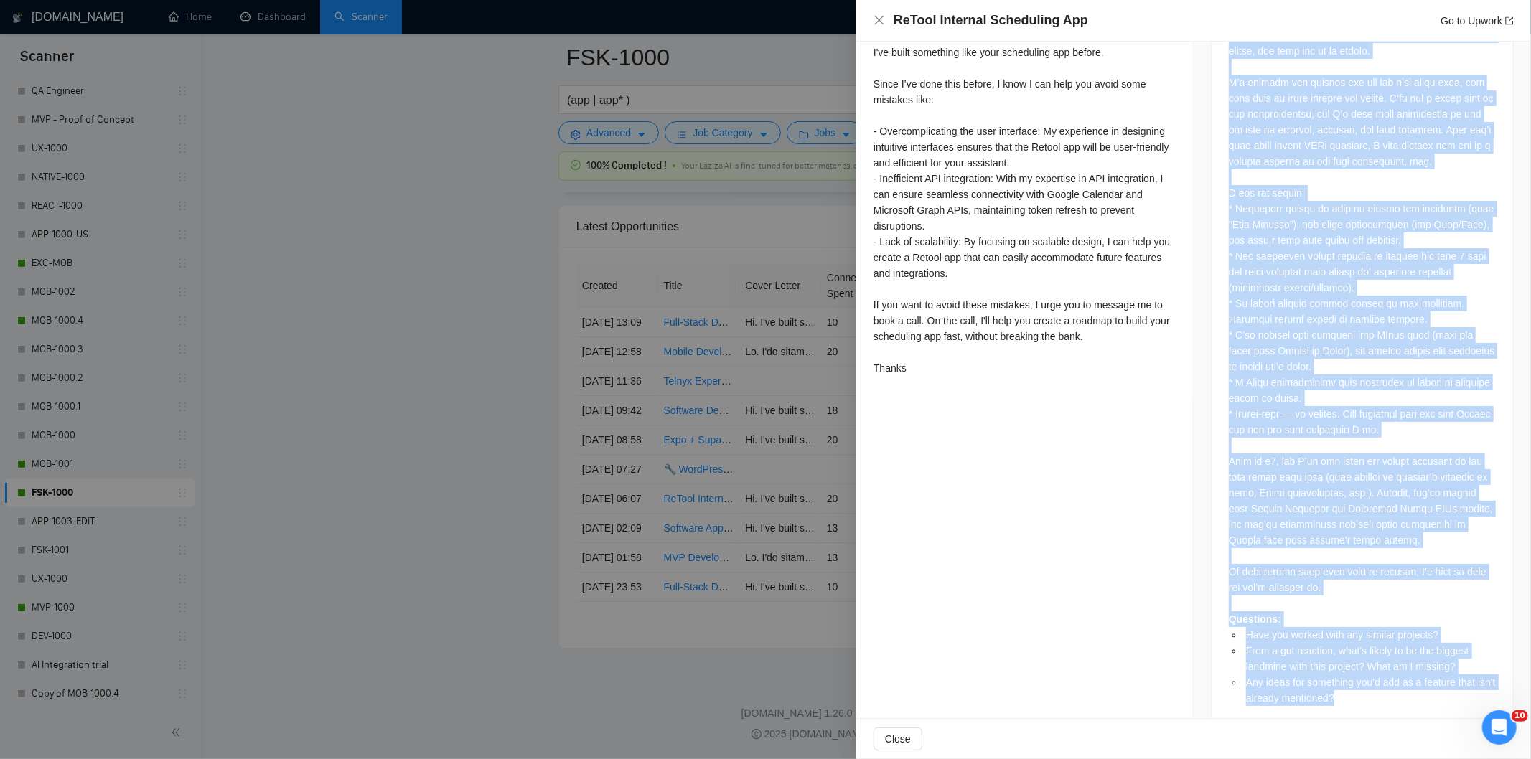
drag, startPoint x: 1224, startPoint y: 261, endPoint x: 1411, endPoint y: 752, distance: 526.2
click at [1411, 752] on div "ReTool Internal Scheduling App Go to Upwork Proposal Details Date: [DATE] 06:11…" at bounding box center [1193, 379] width 675 height 759
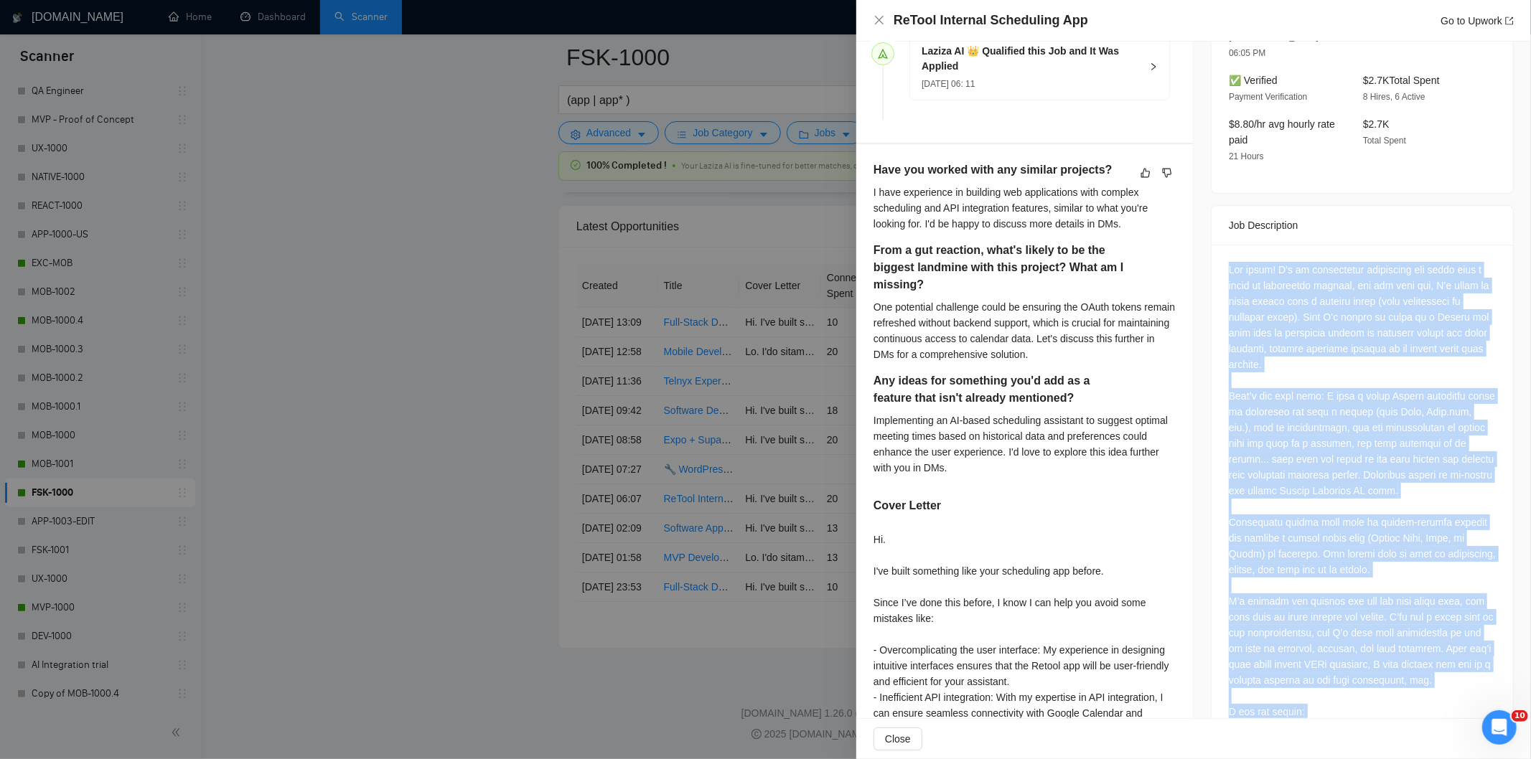
scroll to position [416, 0]
click at [1395, 304] on div "Questions: Have you worked with any similar projects? From a gut reaction, what…" at bounding box center [1362, 744] width 267 height 963
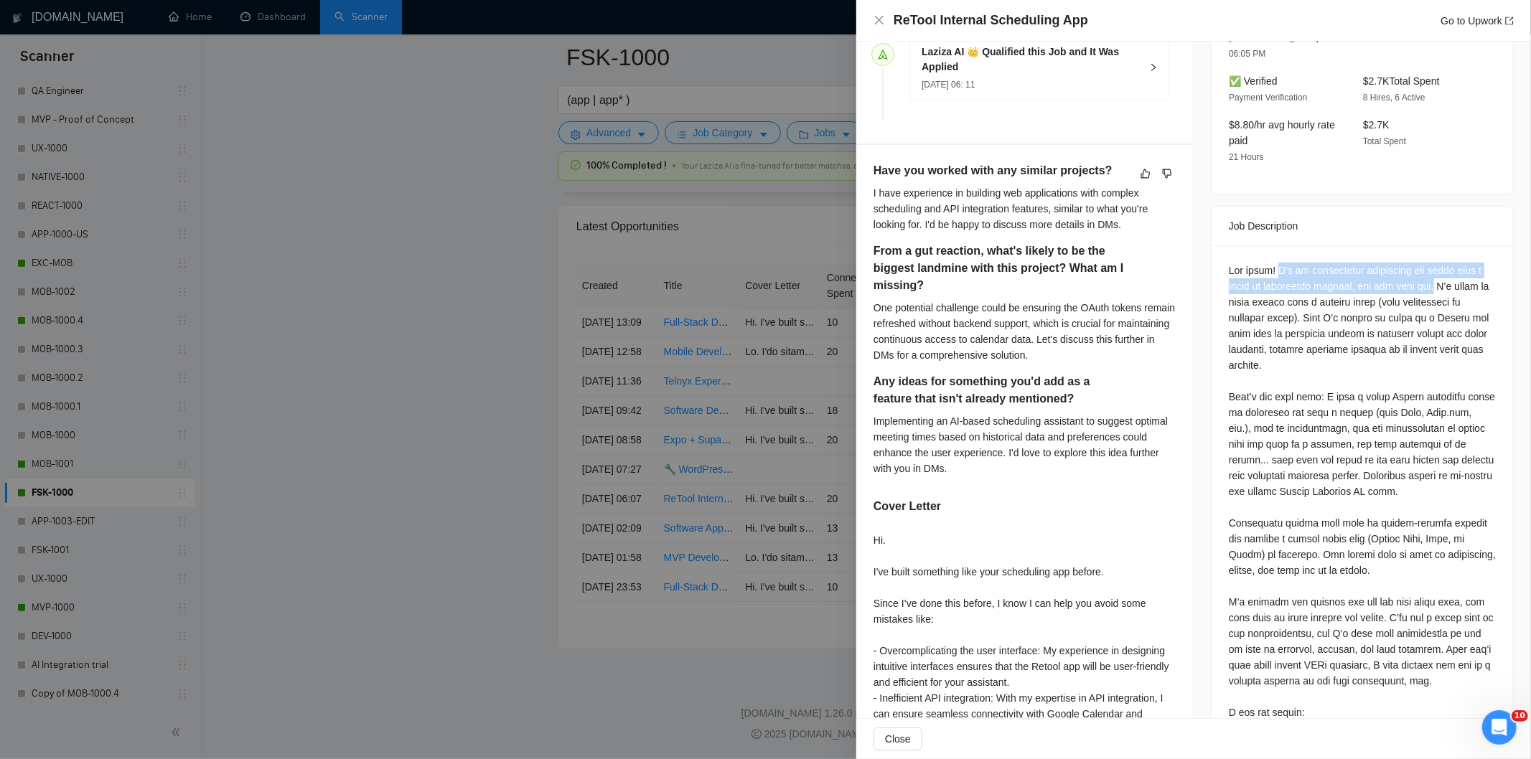
drag, startPoint x: 1431, startPoint y: 253, endPoint x: 1272, endPoint y: 244, distance: 159.6
click at [1272, 263] on div "Questions: Have you worked with any similar projects? From a gut reaction, what…" at bounding box center [1362, 744] width 267 height 963
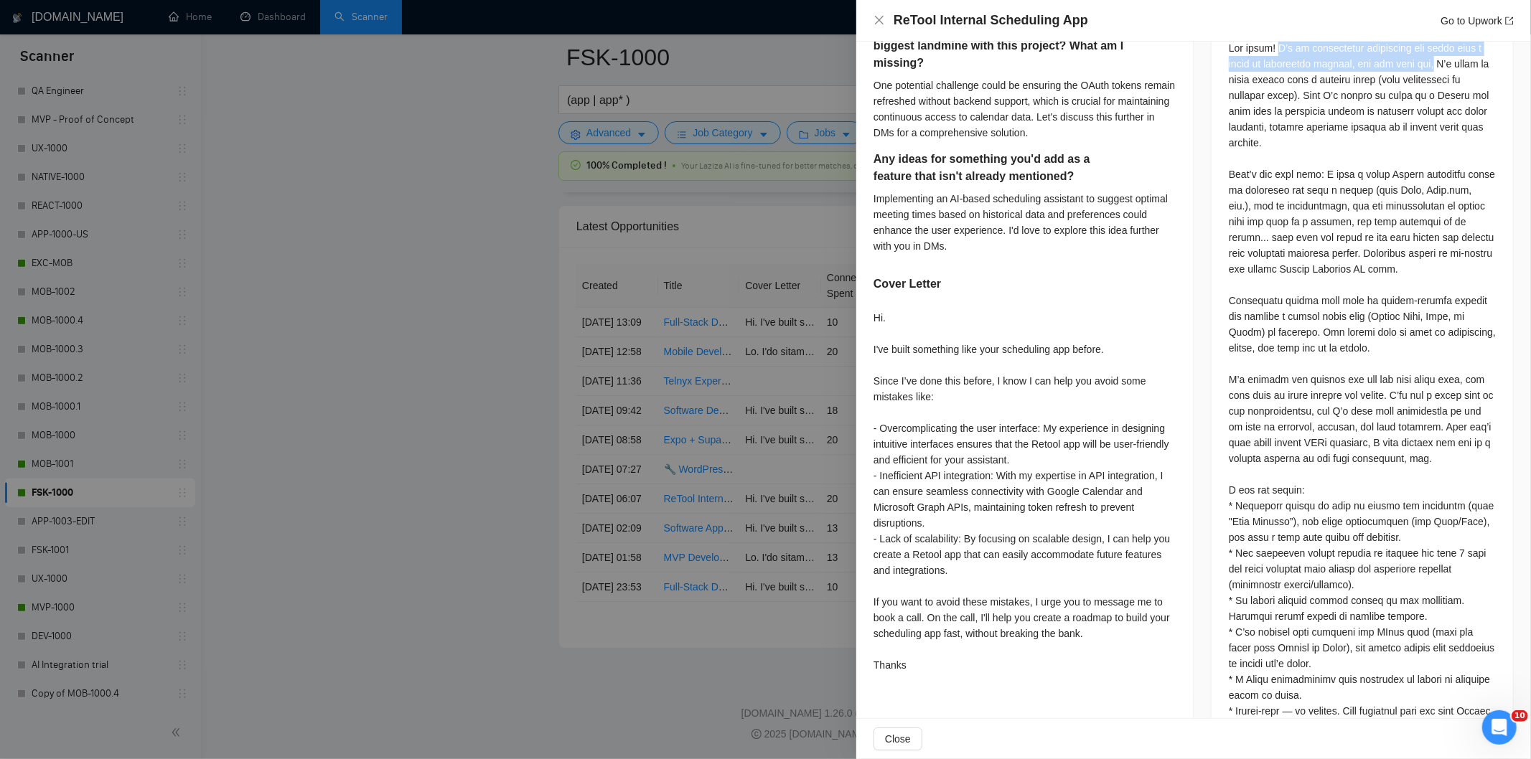
scroll to position [655, 0]
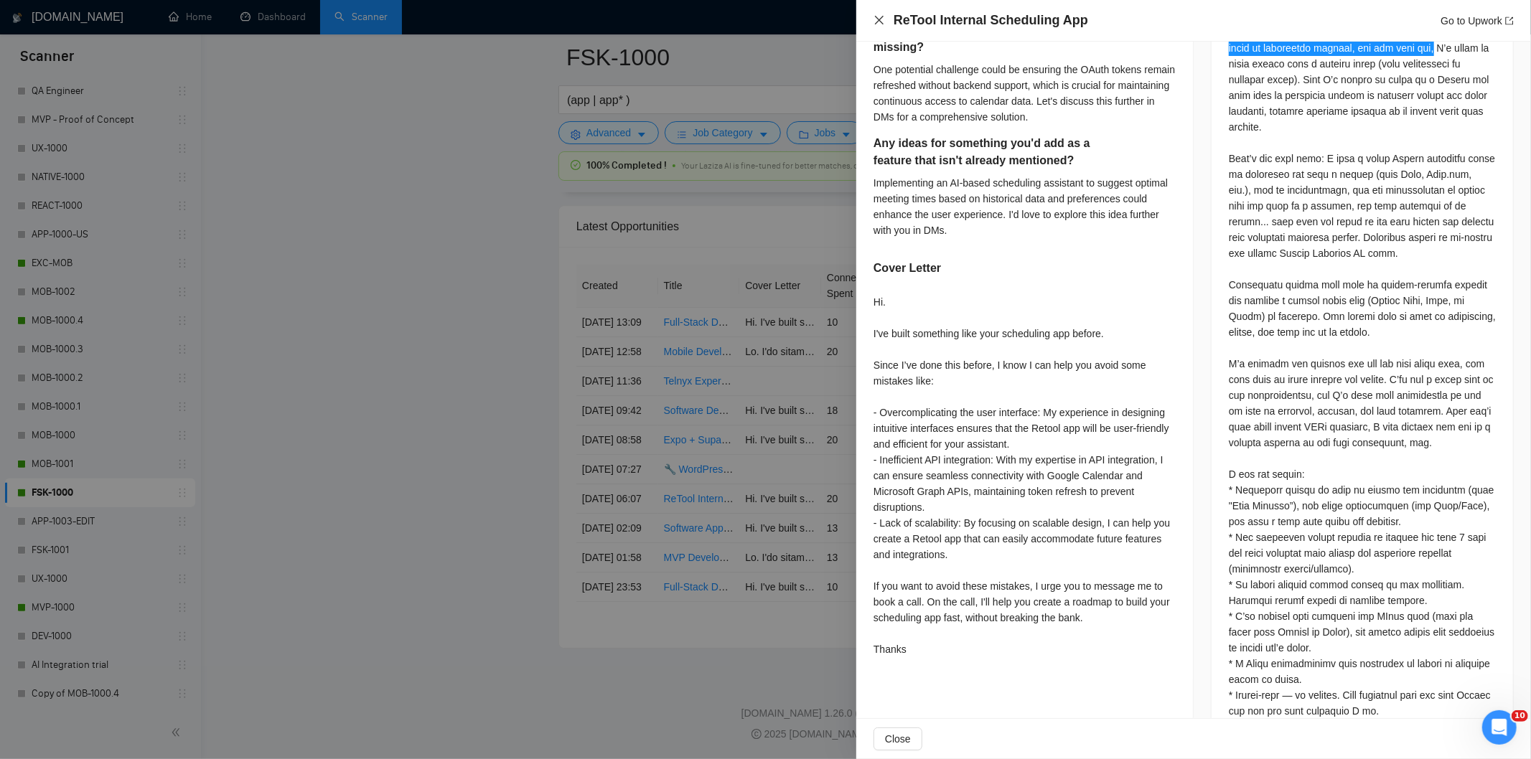
click at [883, 19] on icon "close" at bounding box center [879, 19] width 11 height 11
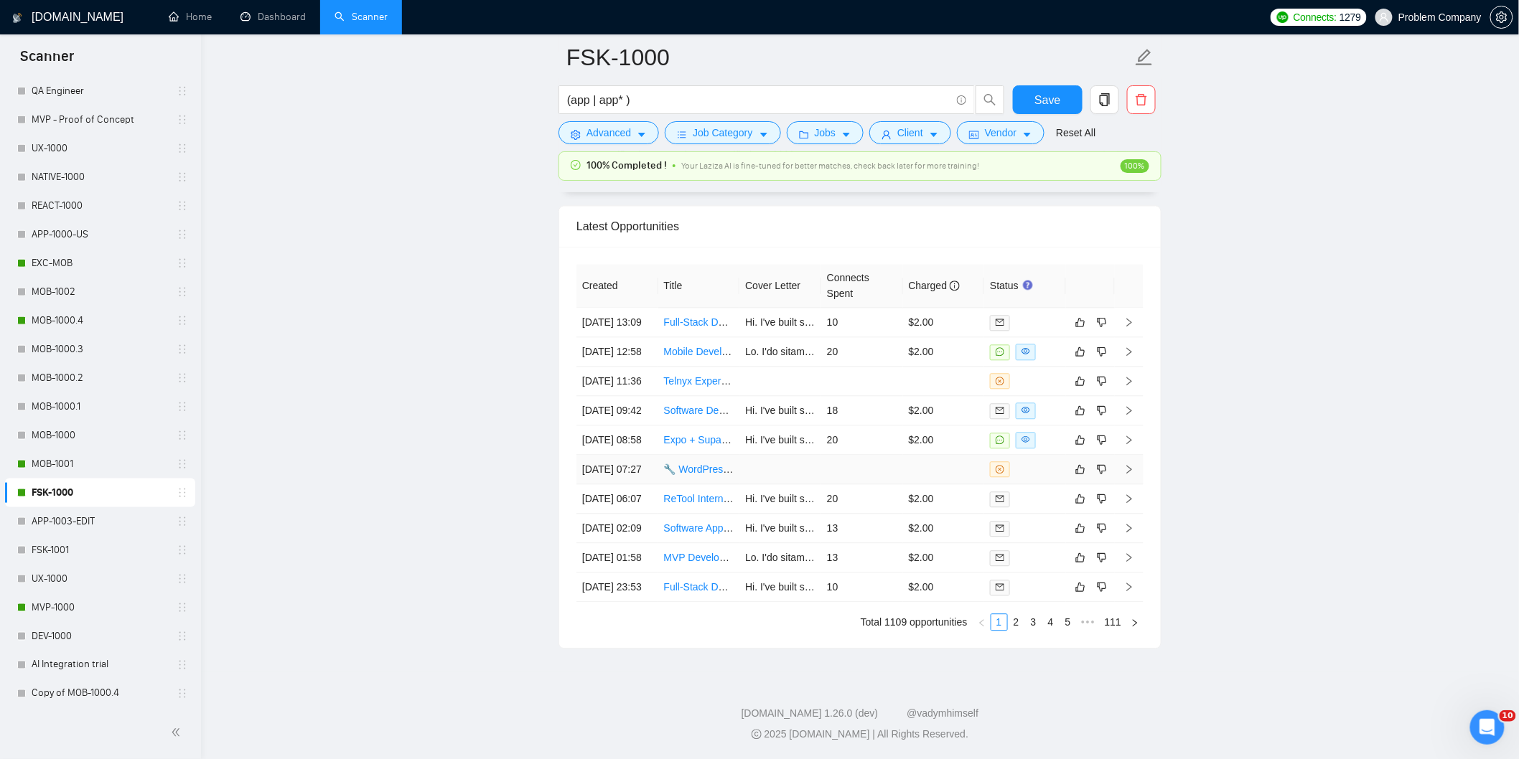
click at [620, 485] on td "[DATE] 07:27" at bounding box center [617, 469] width 82 height 29
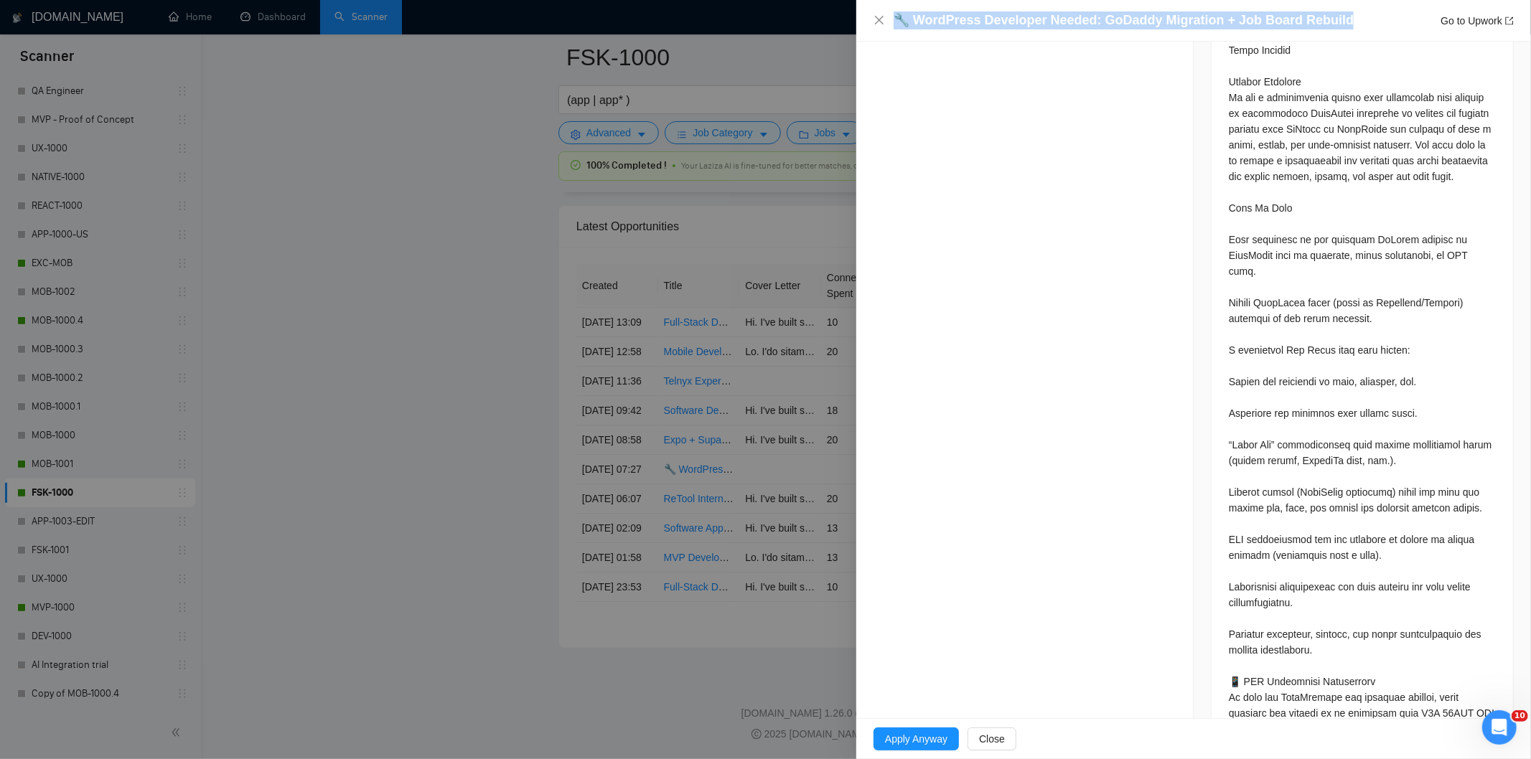
drag, startPoint x: 1345, startPoint y: 23, endPoint x: 898, endPoint y: 22, distance: 446.5
click at [898, 22] on div "🔧 WordPress Developer Needed: GoDaddy Migration + Job Board Rebuild Go to Upwork" at bounding box center [1204, 20] width 620 height 18
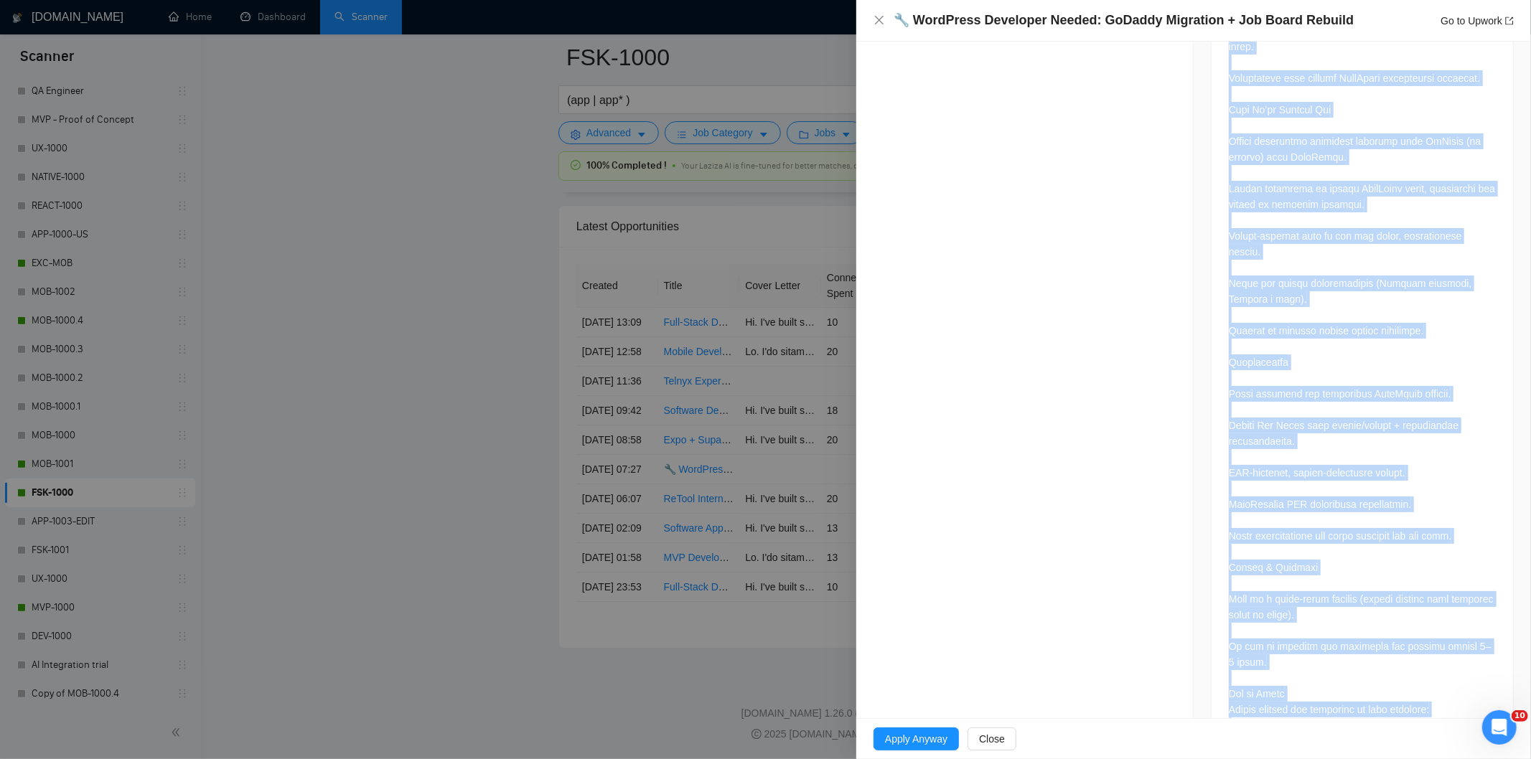
scroll to position [1913, 0]
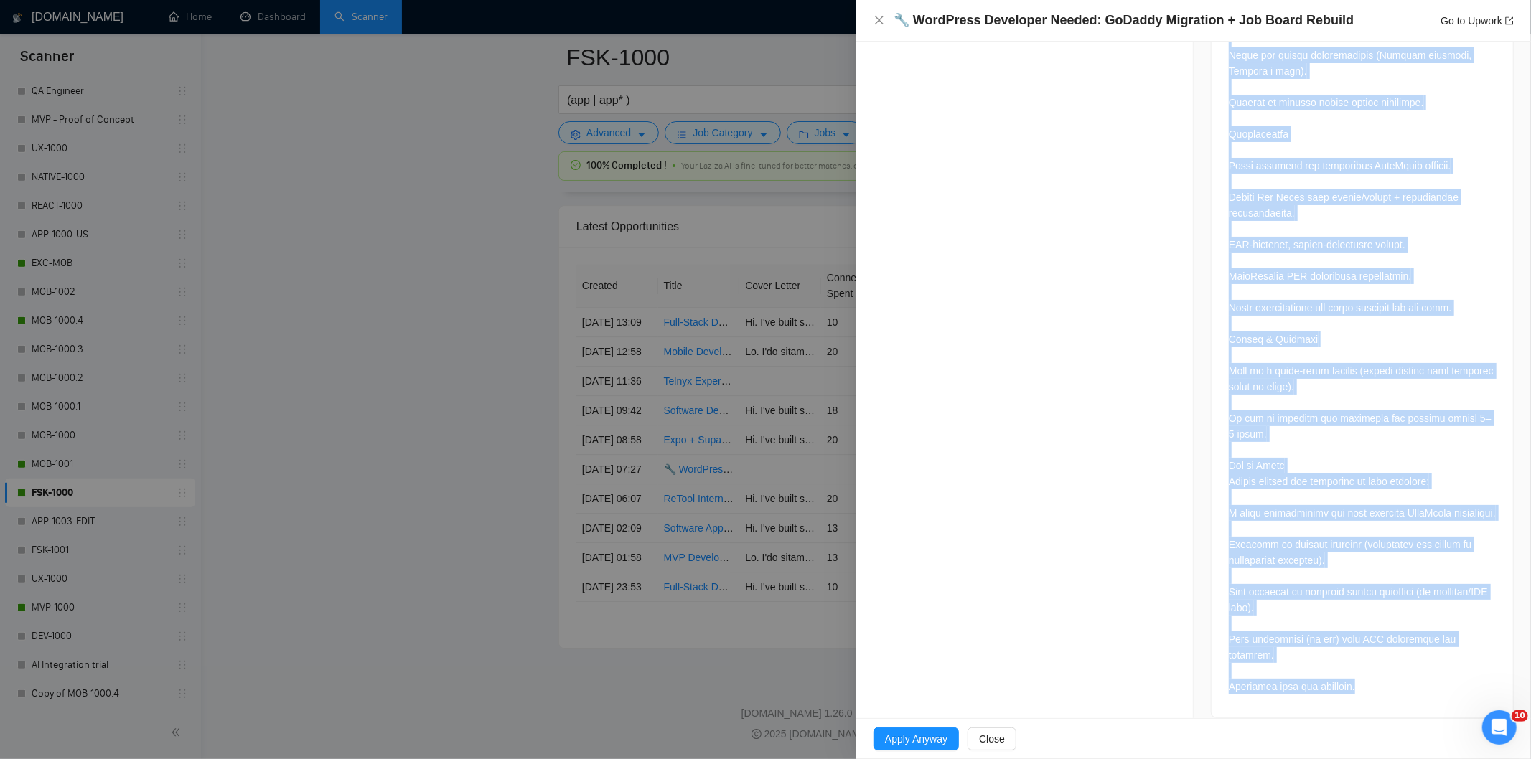
drag, startPoint x: 1222, startPoint y: 141, endPoint x: 1380, endPoint y: 702, distance: 583.3
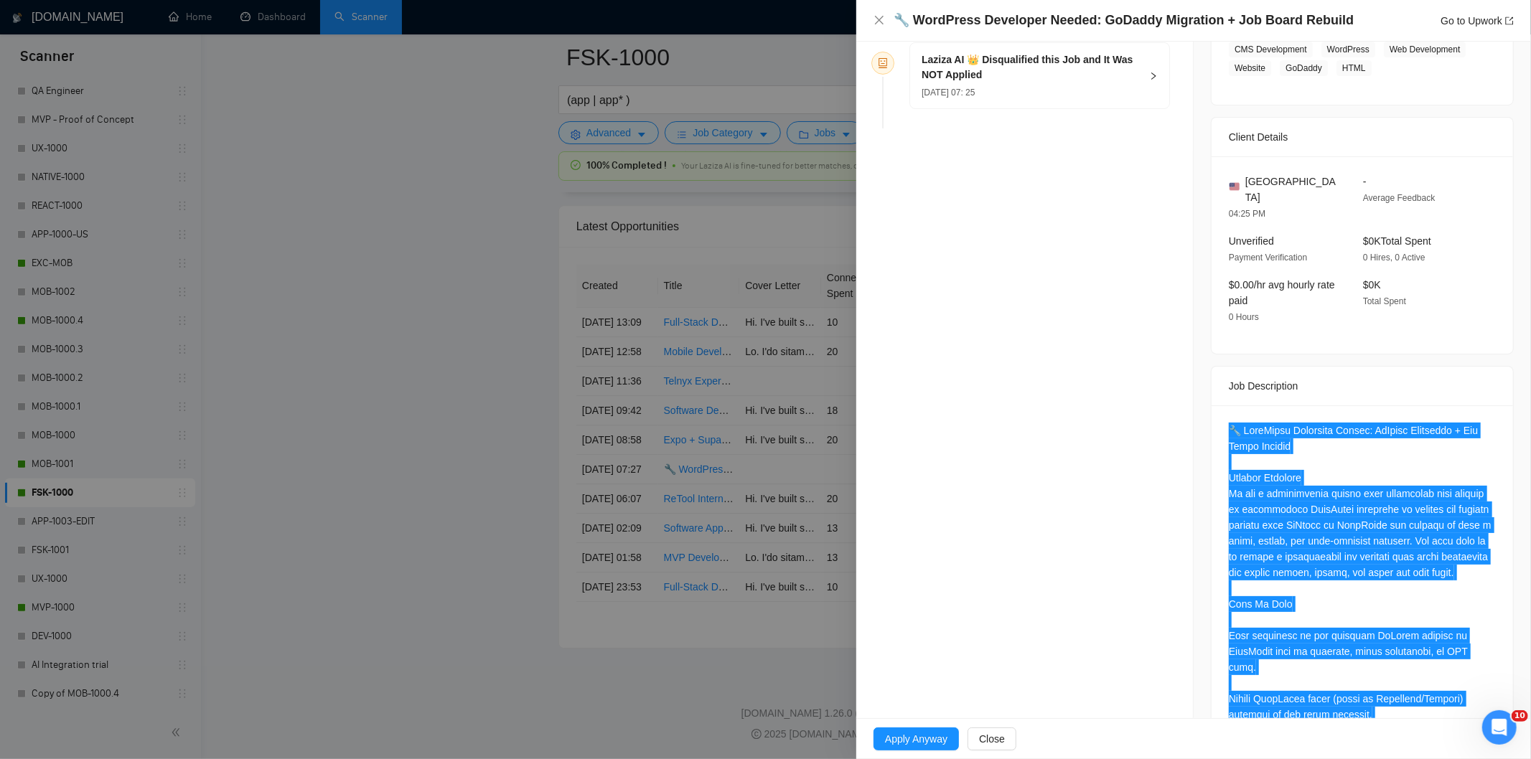
scroll to position [197, 0]
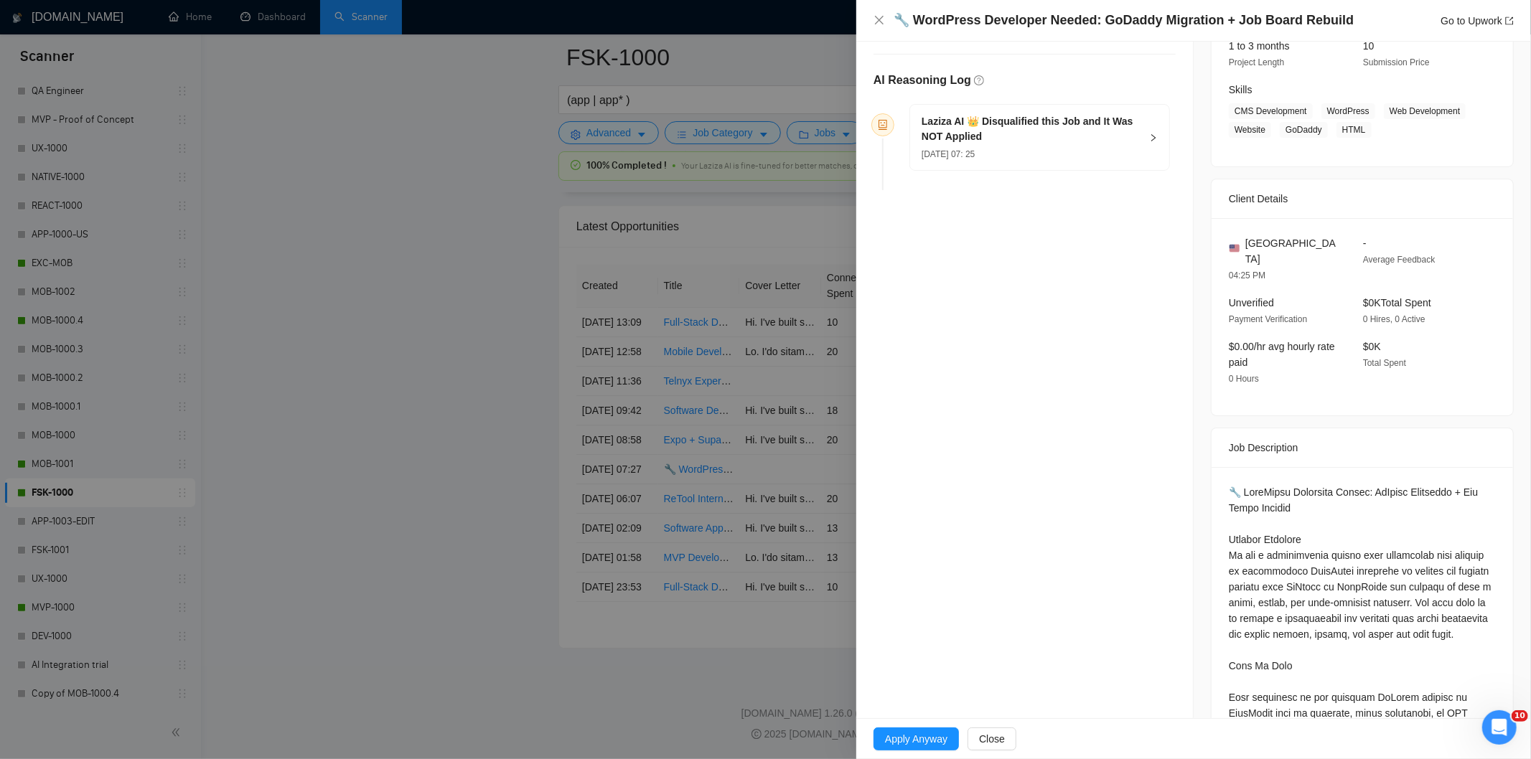
click at [1025, 148] on div "[DATE] 07: 25" at bounding box center [1031, 154] width 219 height 16
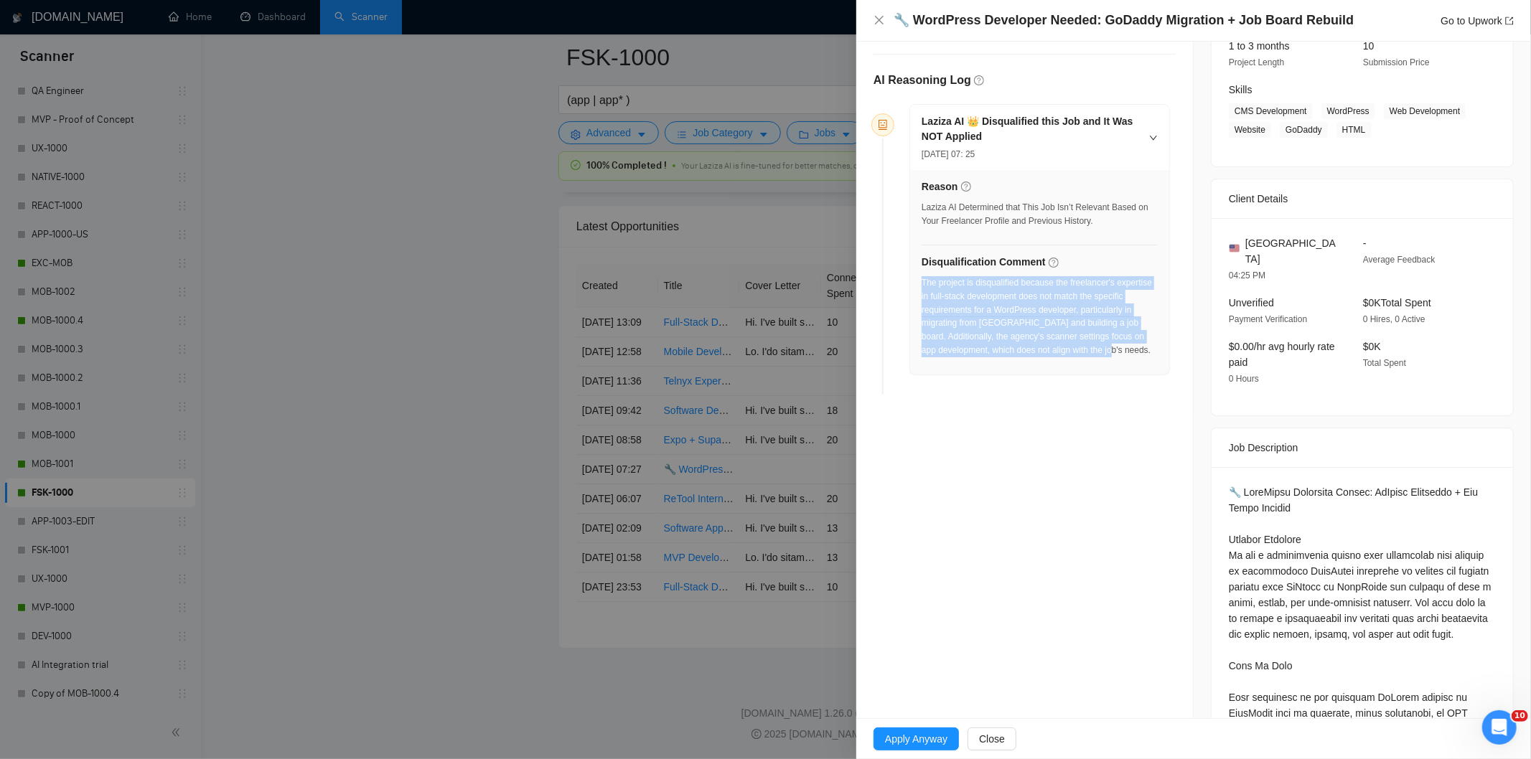
drag, startPoint x: 1151, startPoint y: 353, endPoint x: 922, endPoint y: 285, distance: 239.6
click at [922, 285] on div "The project is disqualified because the freelancer's expertise in full-stack de…" at bounding box center [1040, 316] width 236 height 81
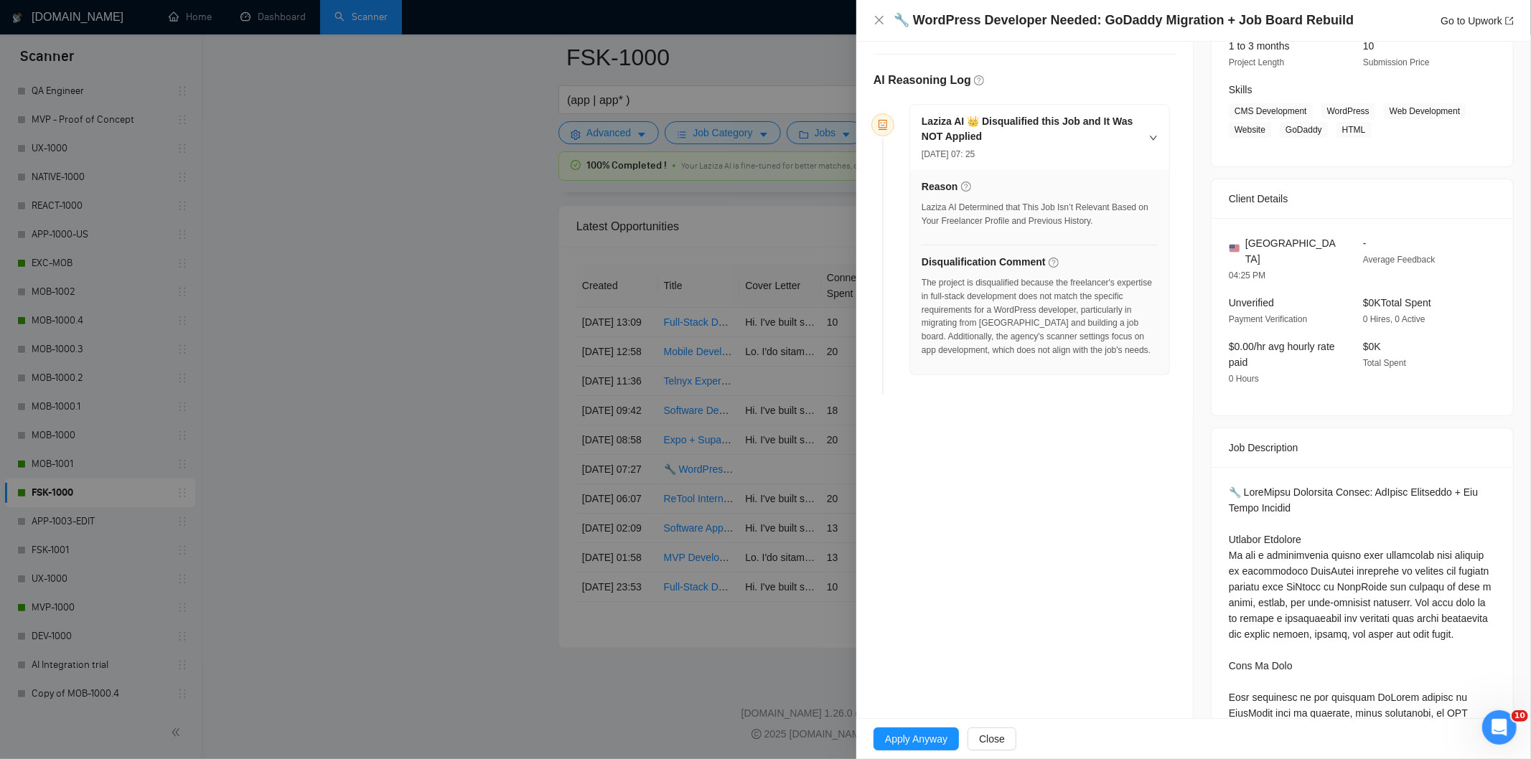
click at [885, 20] on div "🔧 WordPress Developer Needed: GoDaddy Migration + Job Board Rebuild Go to Upwork" at bounding box center [1194, 20] width 640 height 18
click at [880, 20] on icon "close" at bounding box center [879, 19] width 11 height 11
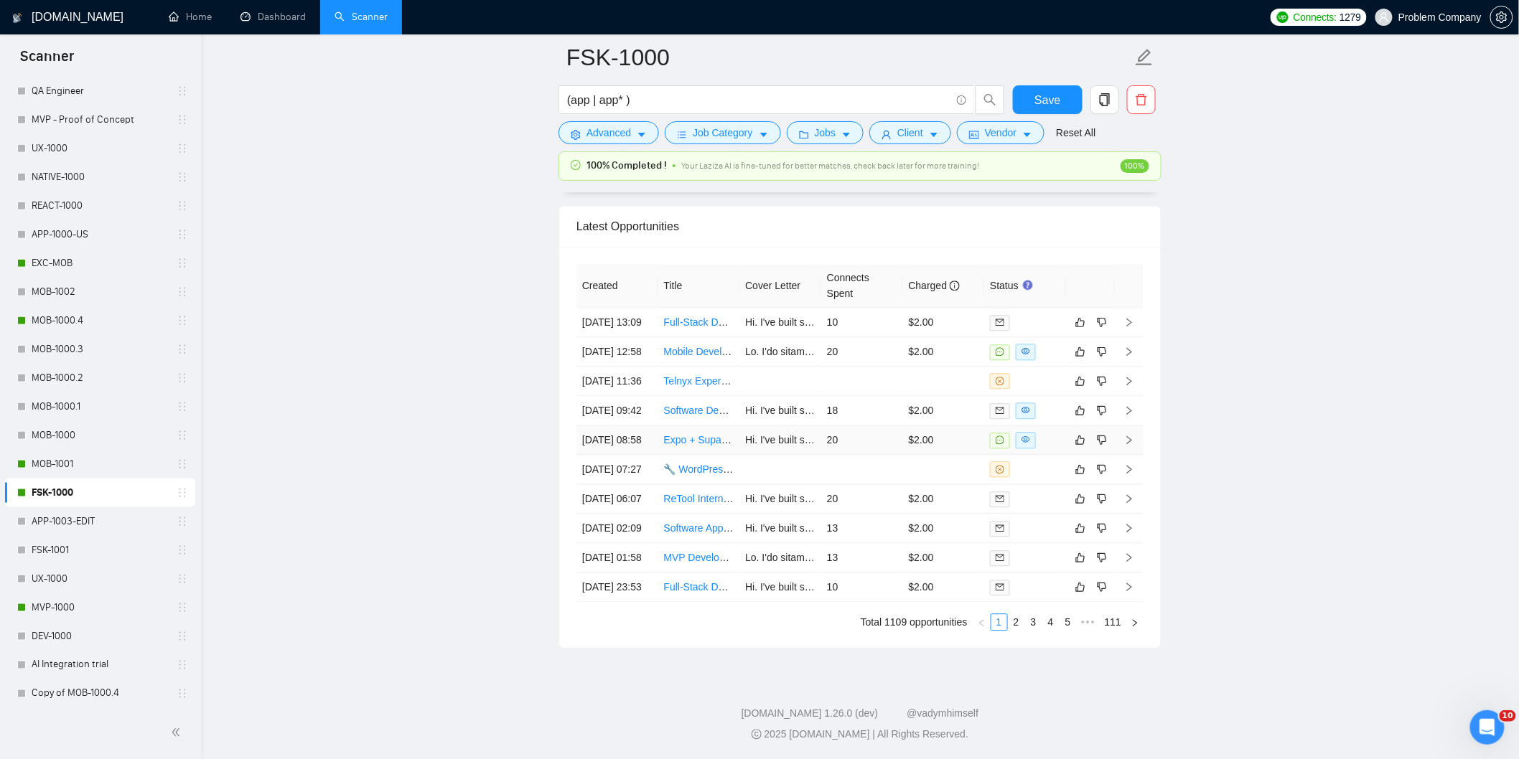
click at [642, 454] on td "[DATE] 08:58" at bounding box center [617, 440] width 82 height 29
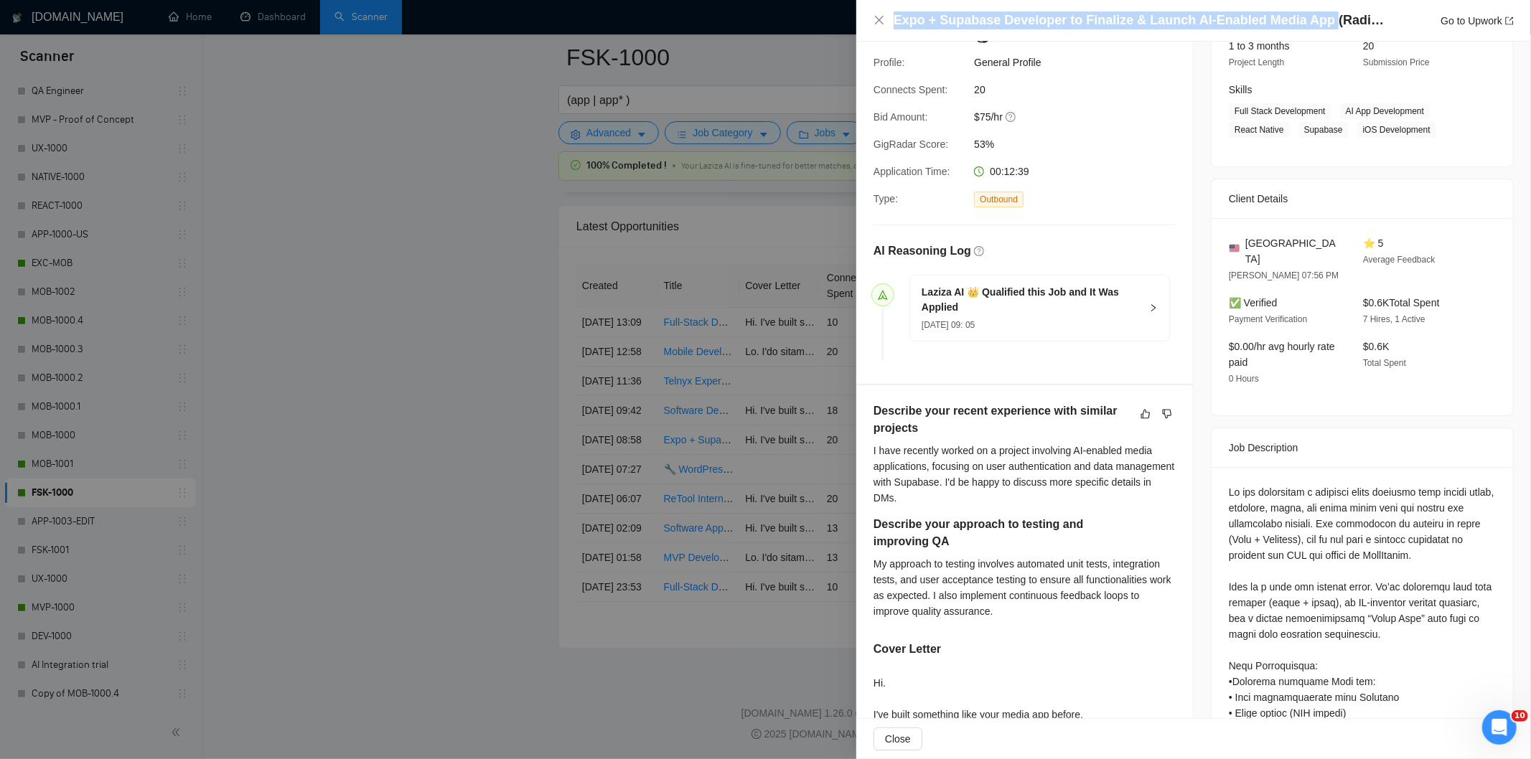
drag, startPoint x: 1317, startPoint y: 17, endPoint x: 891, endPoint y: 22, distance: 425.7
click at [891, 22] on div "Expo + Supabase Developer to Finalize & Launch AI-Enabled Media App (Radio, Ree…" at bounding box center [1194, 20] width 640 height 18
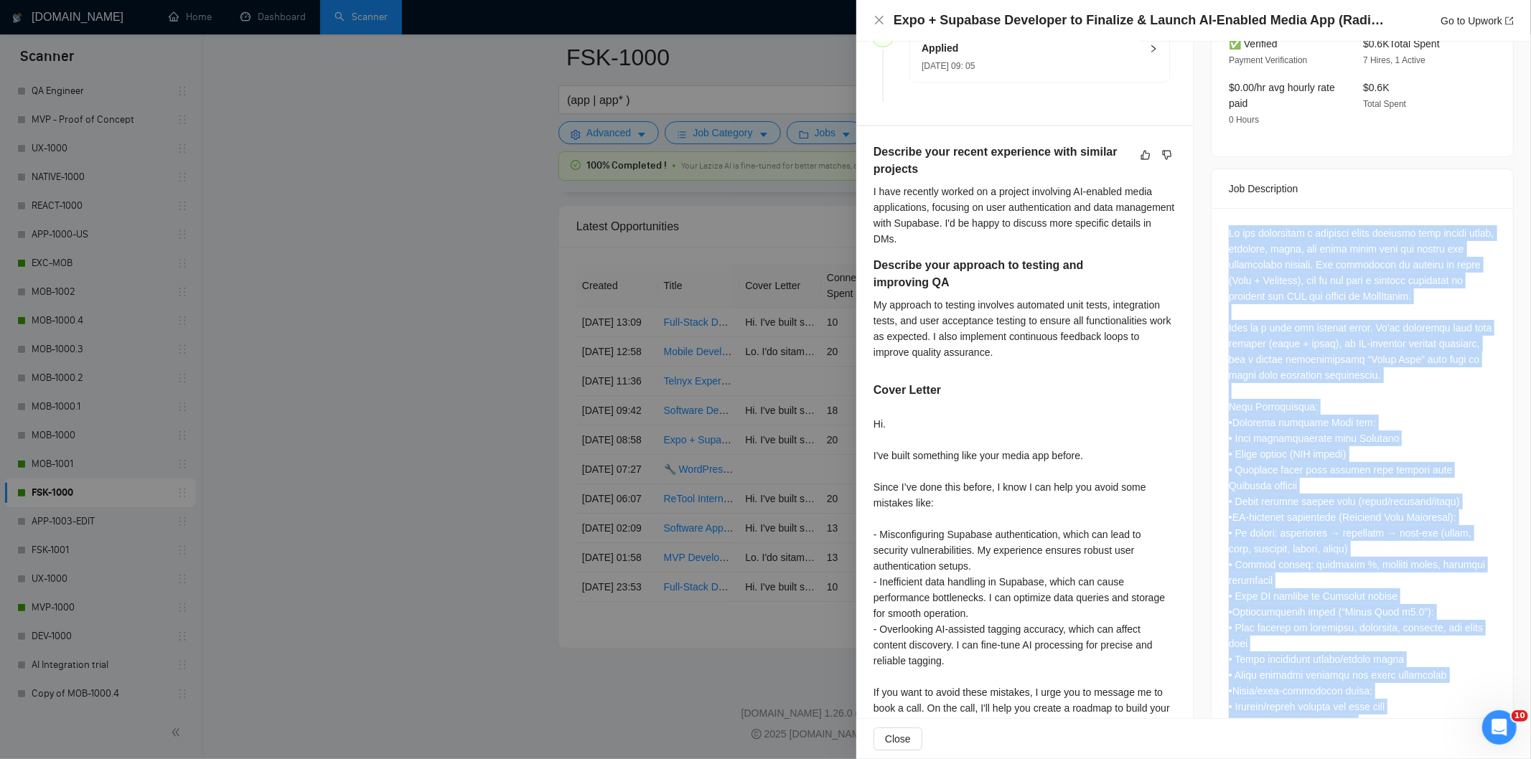
scroll to position [671, 0]
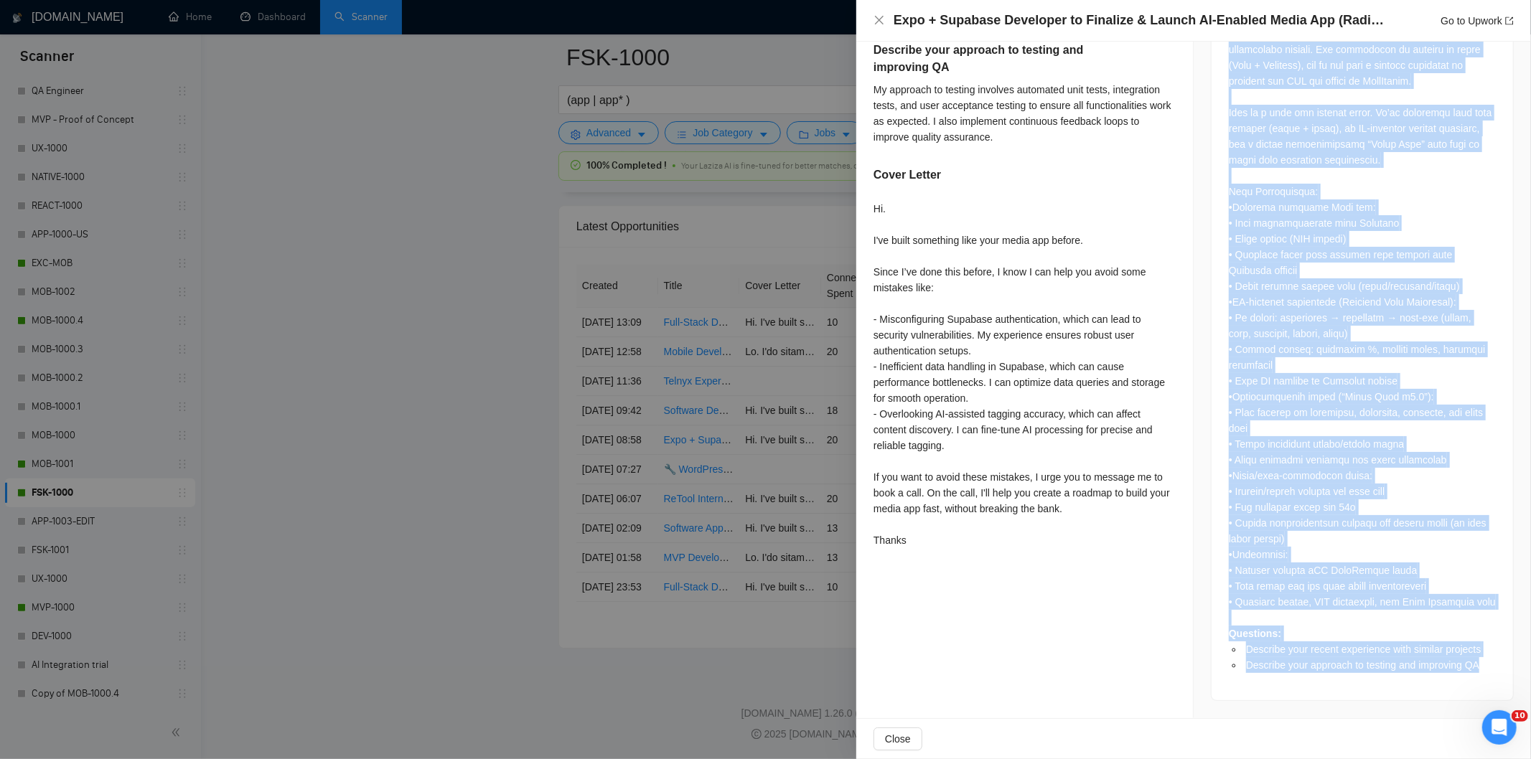
drag, startPoint x: 1227, startPoint y: 341, endPoint x: 1477, endPoint y: 682, distance: 422.3
click at [1477, 682] on div "Questions: Describe your recent experience with similar projects Describe your …" at bounding box center [1362, 347] width 301 height 708
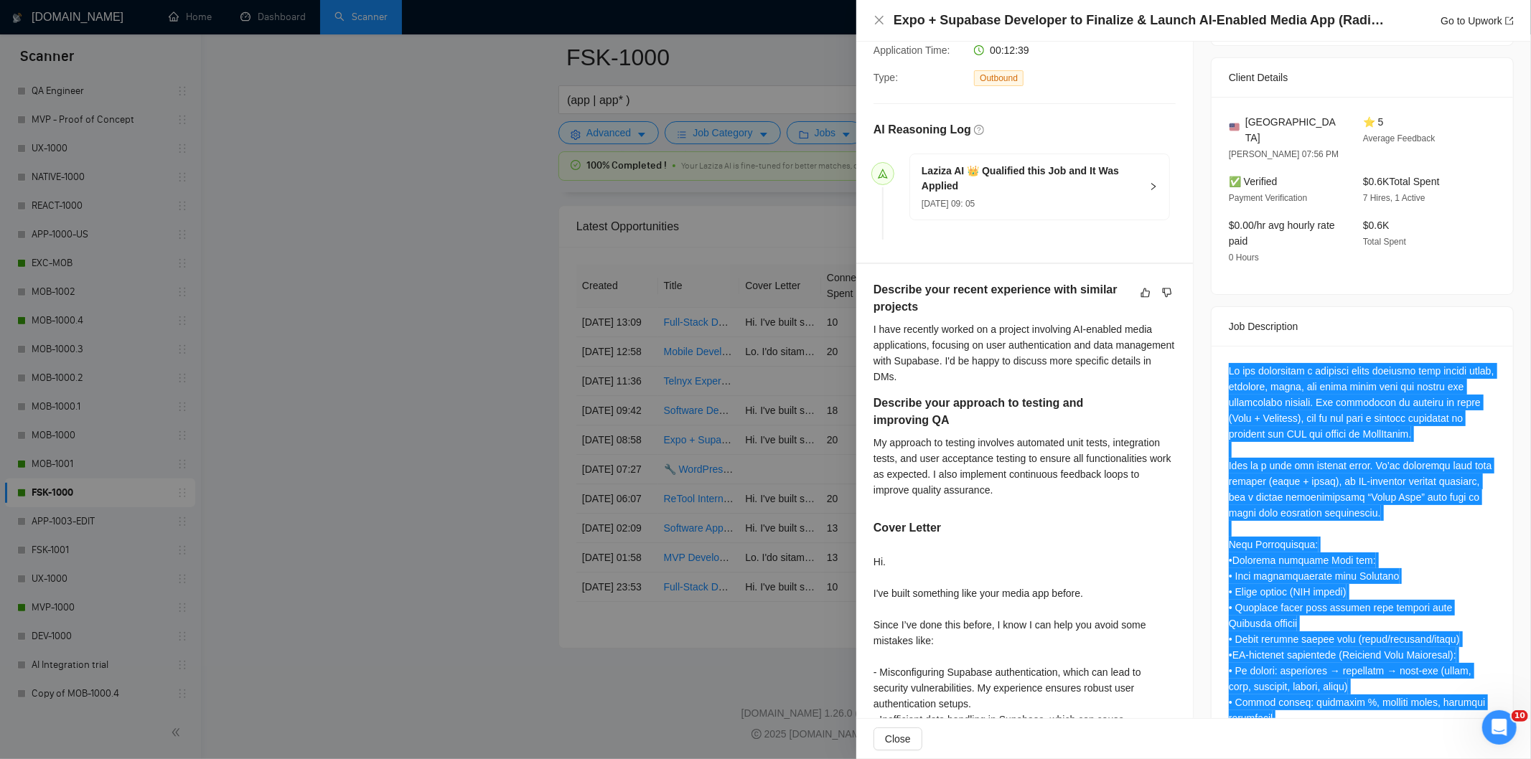
scroll to position [302, 0]
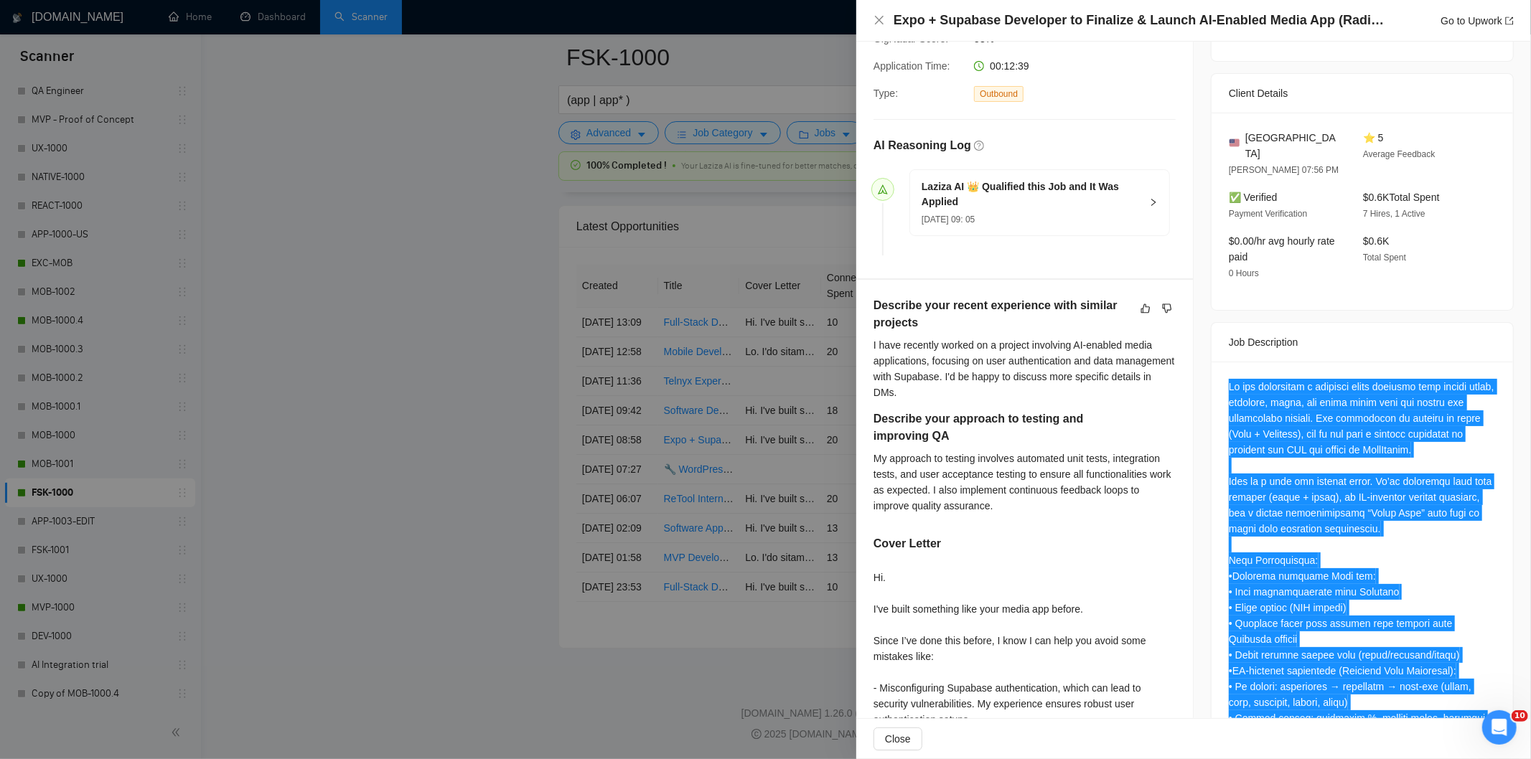
click at [1367, 435] on div "Questions: Describe your recent experience with similar projects Describe your …" at bounding box center [1362, 710] width 267 height 663
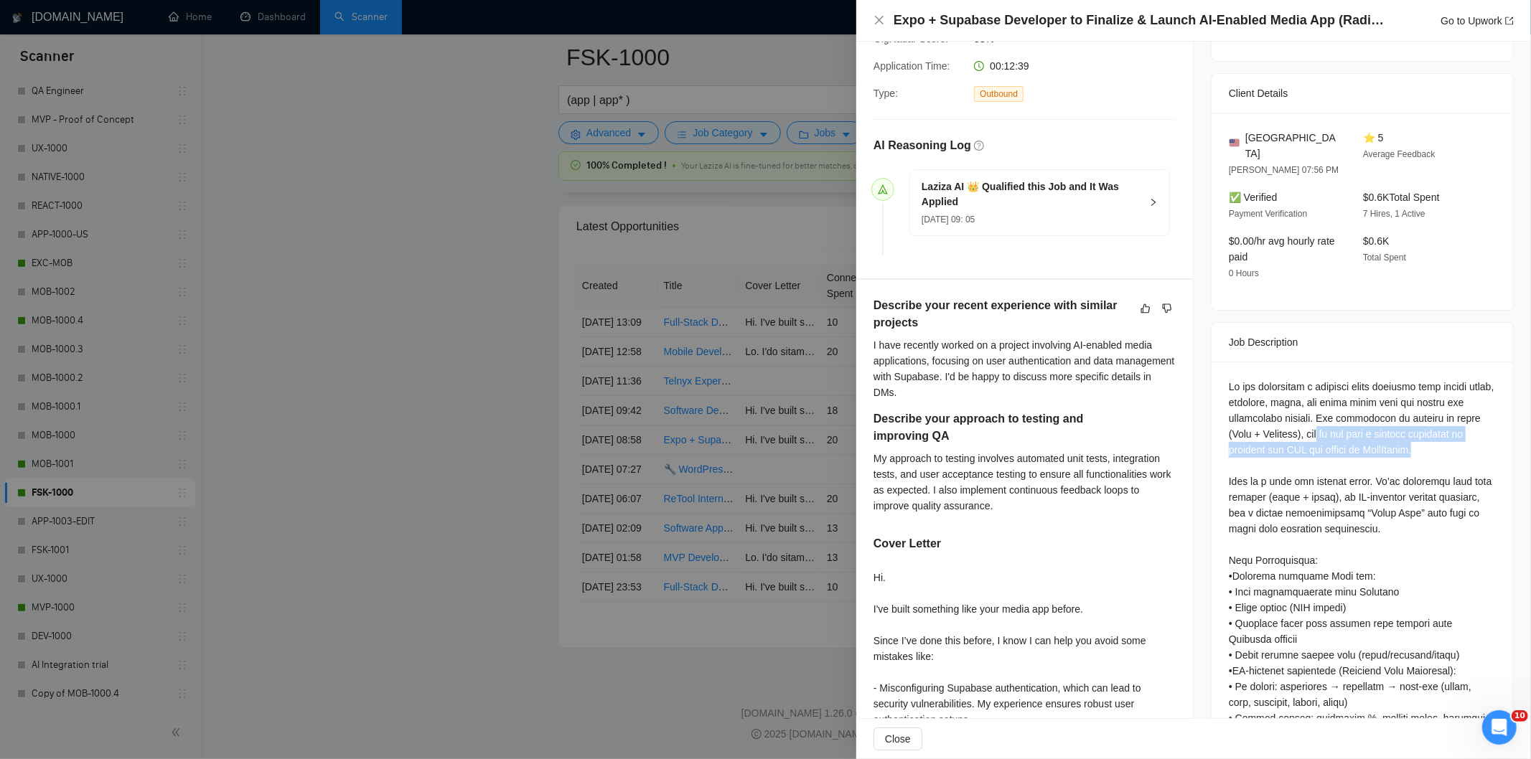
drag, startPoint x: 1326, startPoint y: 424, endPoint x: 1427, endPoint y: 431, distance: 101.5
click at [1441, 438] on div "Questions: Describe your recent experience with similar projects Describe your …" at bounding box center [1362, 710] width 267 height 663
click at [884, 19] on icon "close" at bounding box center [879, 19] width 11 height 11
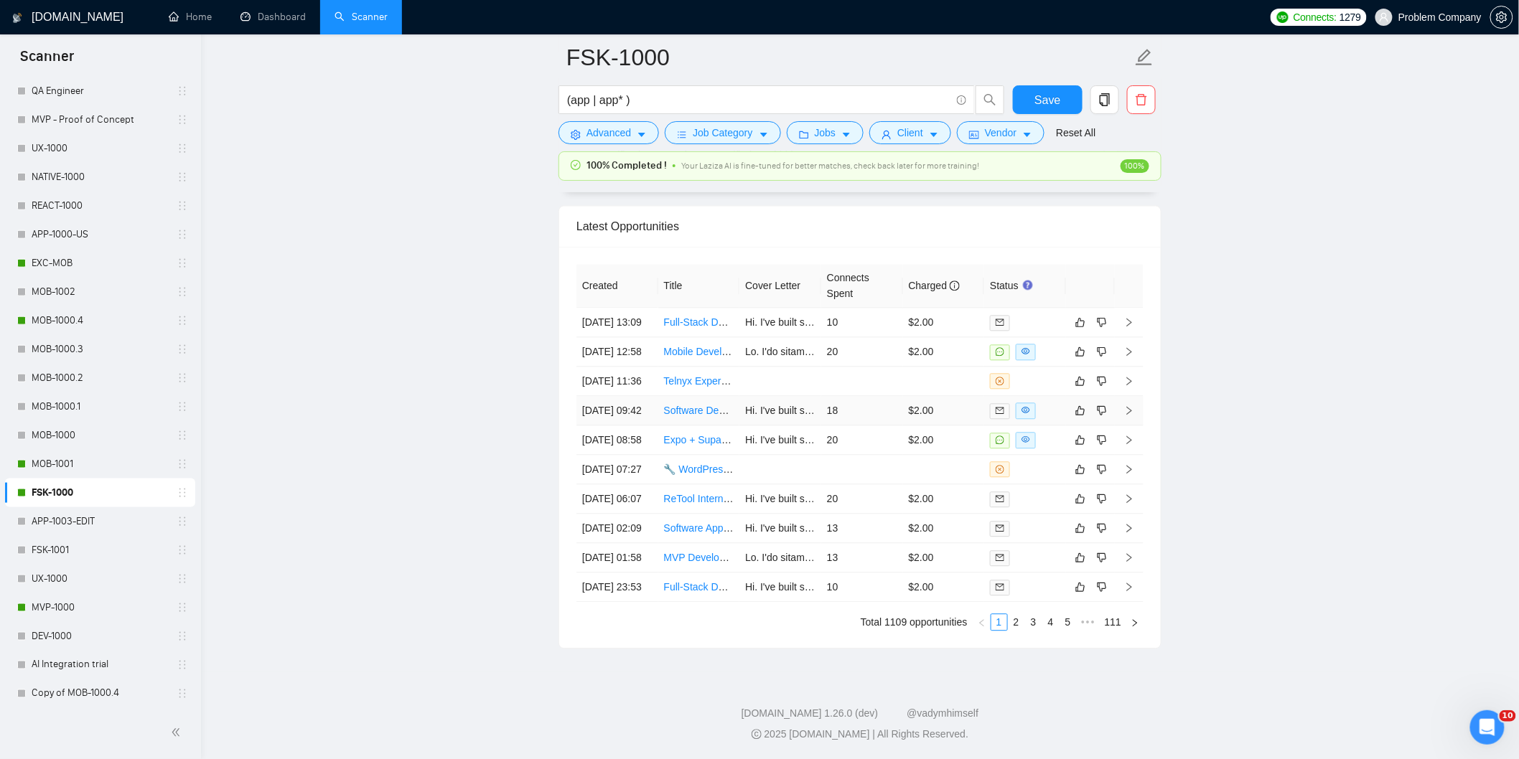
click at [615, 406] on td "[DATE] 09:42" at bounding box center [617, 410] width 82 height 29
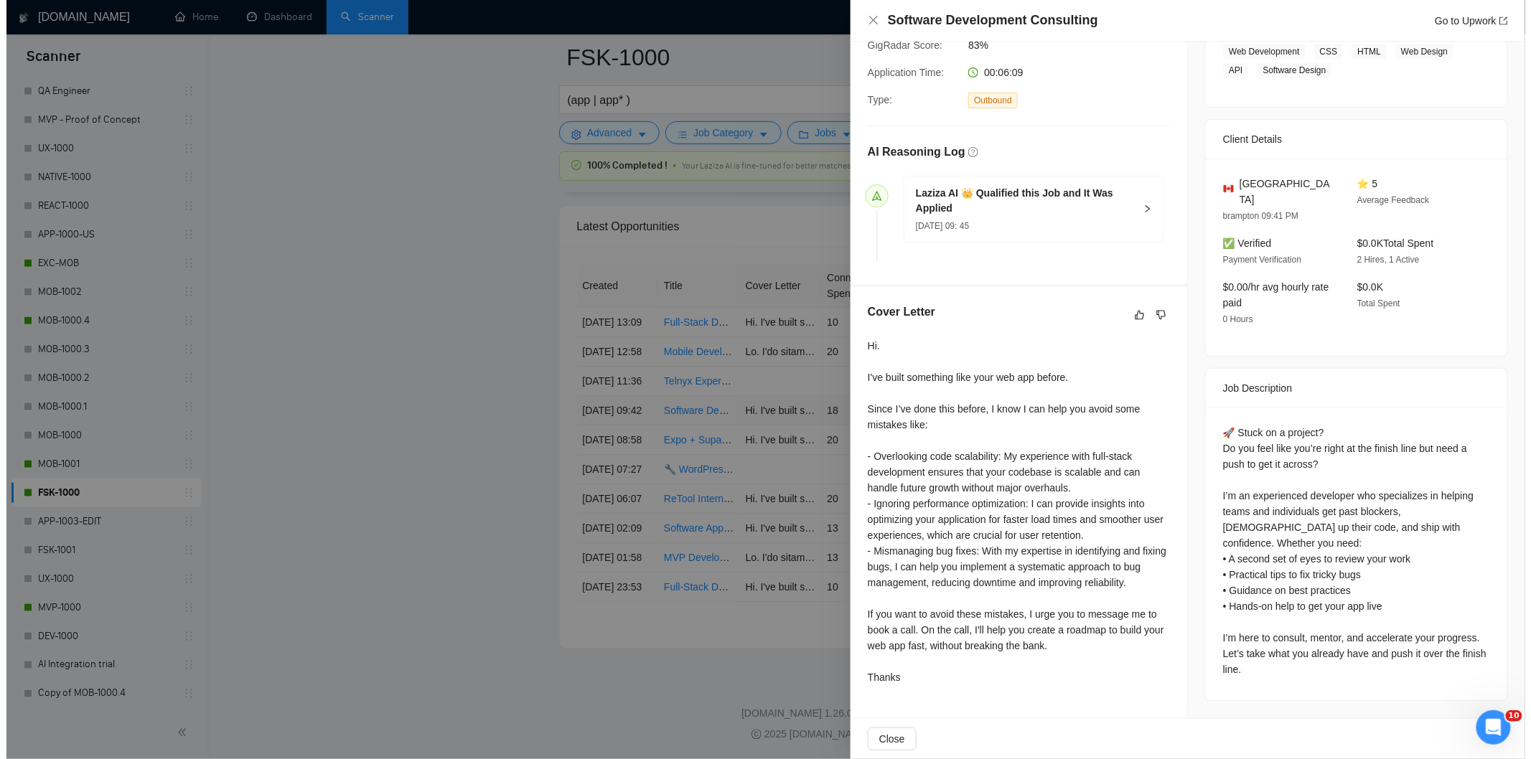
scroll to position [266, 0]
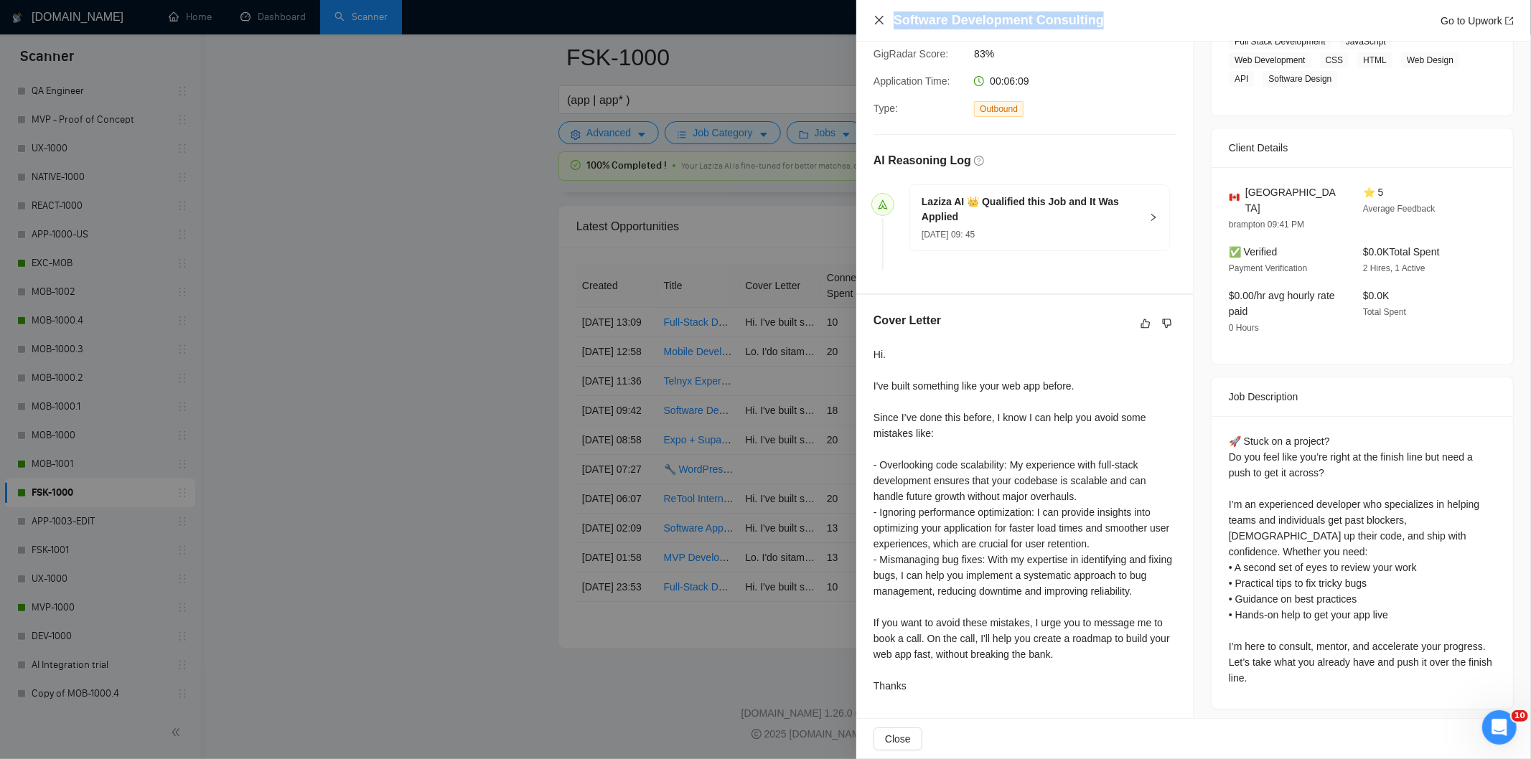
drag, startPoint x: 1102, startPoint y: 19, endPoint x: 883, endPoint y: 17, distance: 218.9
click at [883, 17] on div "Software Development Consulting Go to Upwork" at bounding box center [1194, 20] width 640 height 18
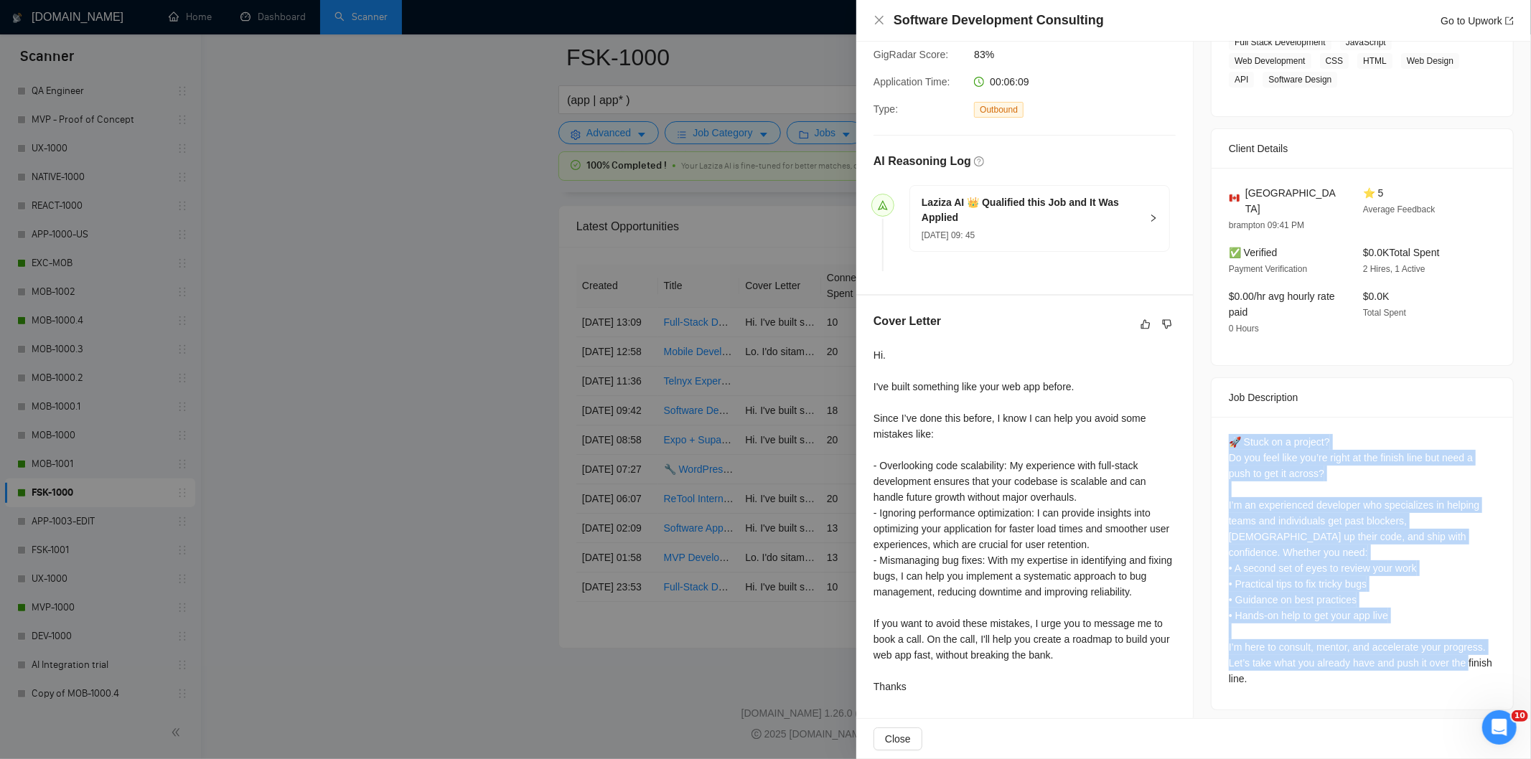
drag, startPoint x: 1221, startPoint y: 431, endPoint x: 1373, endPoint y: 706, distance: 314.2
click at [1373, 706] on div "Job Posting Details Overview [DATE] 09:39 Published $100 - $150 Hourly Rate Exp…" at bounding box center [1362, 252] width 337 height 952
click at [874, 19] on icon "close" at bounding box center [879, 19] width 11 height 11
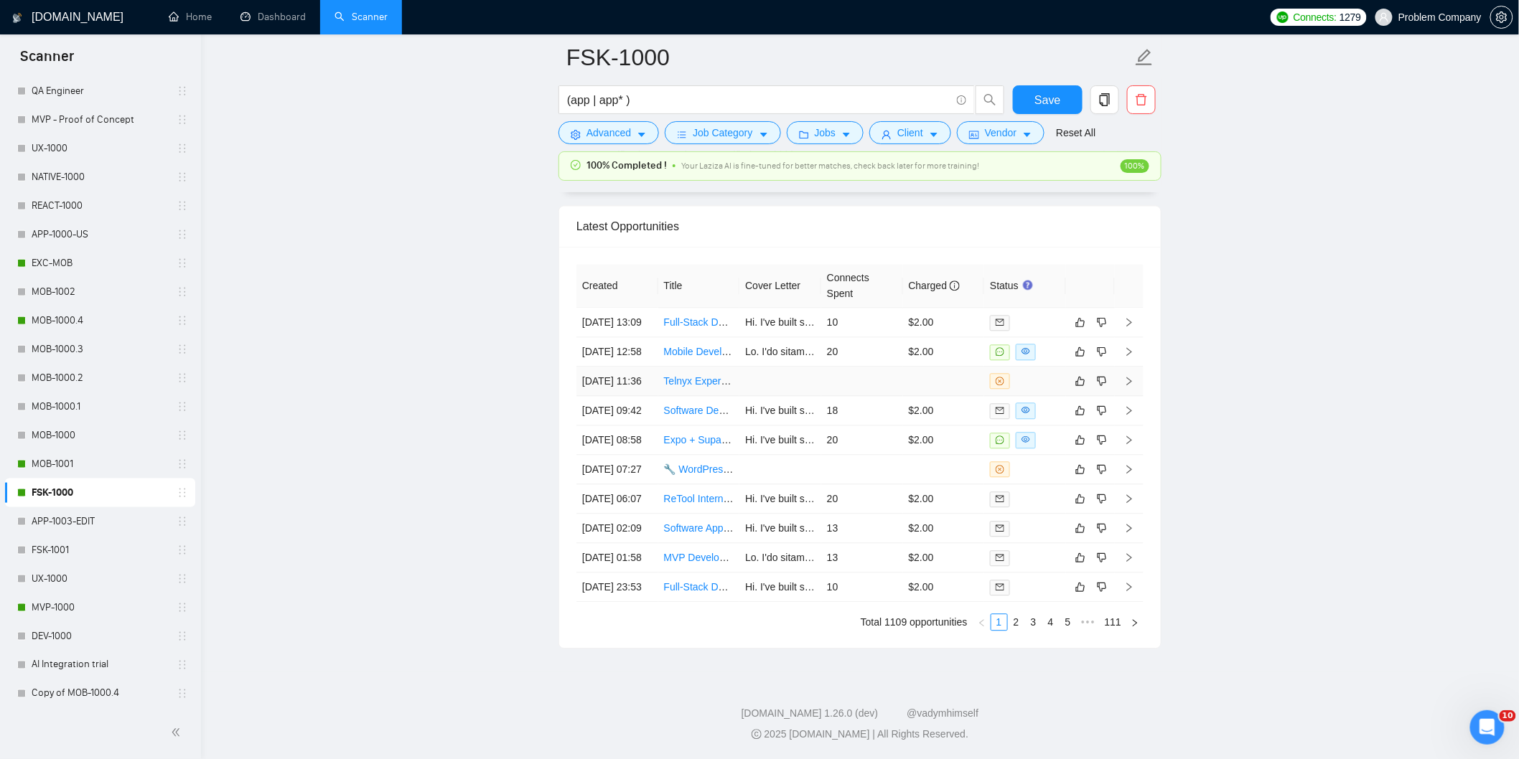
click at [618, 375] on td "[DATE] 11:36" at bounding box center [617, 381] width 82 height 29
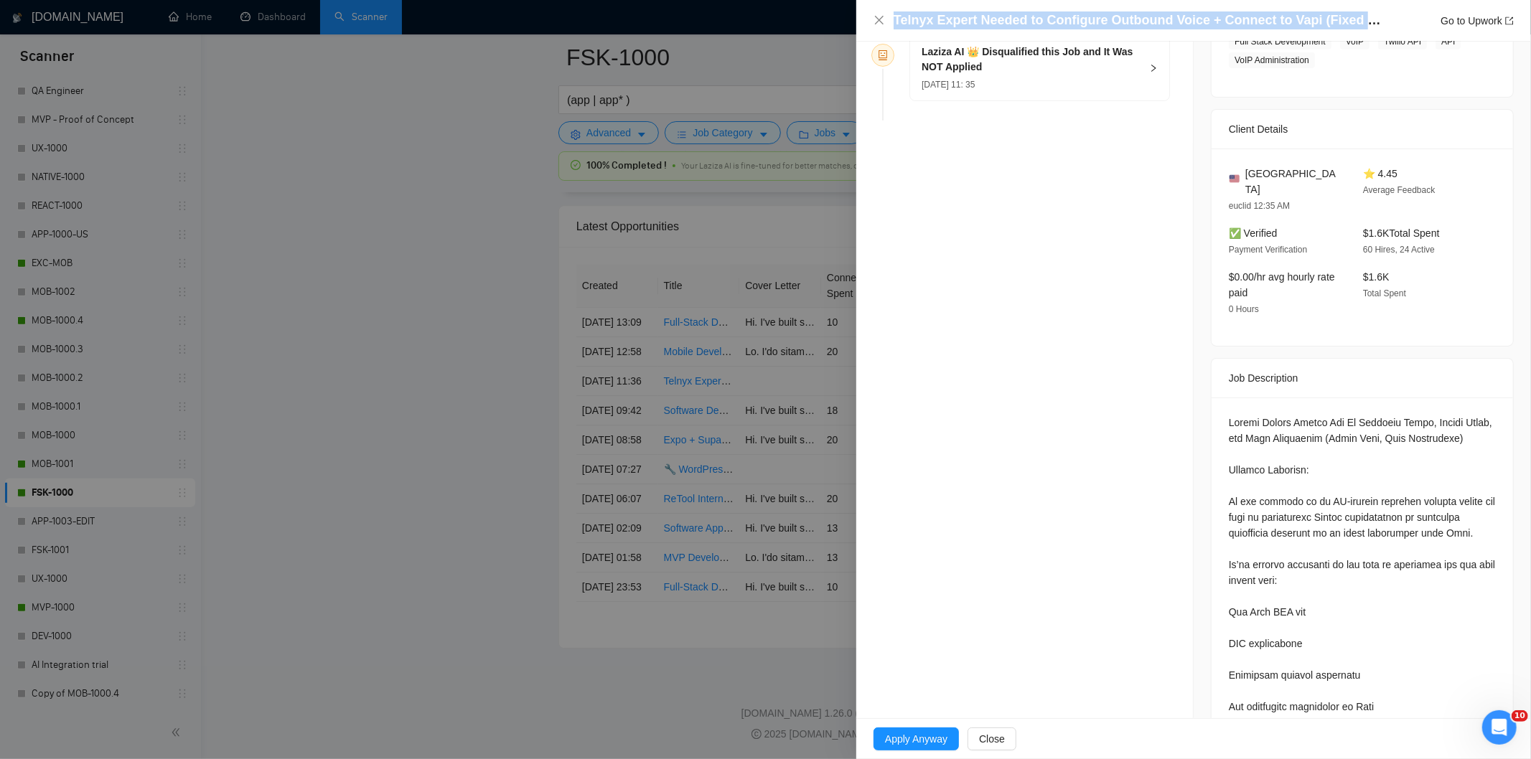
drag, startPoint x: 1391, startPoint y: 24, endPoint x: 956, endPoint y: 3, distance: 435.5
click at [956, 3] on div "Telnyx Expert Needed to Configure Outbound Voice + Connect to Vapi (Fixed Rate)…" at bounding box center [1193, 21] width 675 height 42
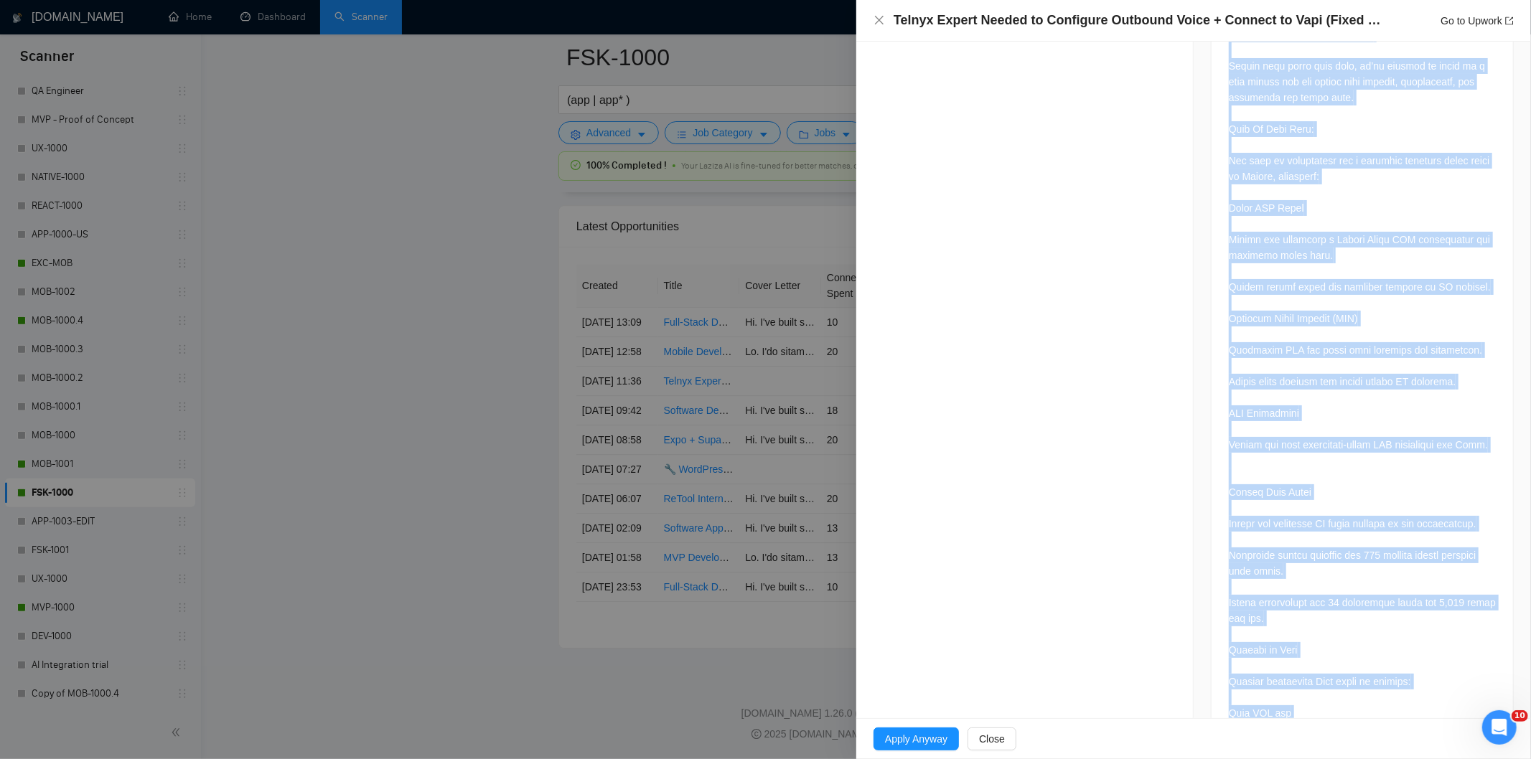
scroll to position [1282, 0]
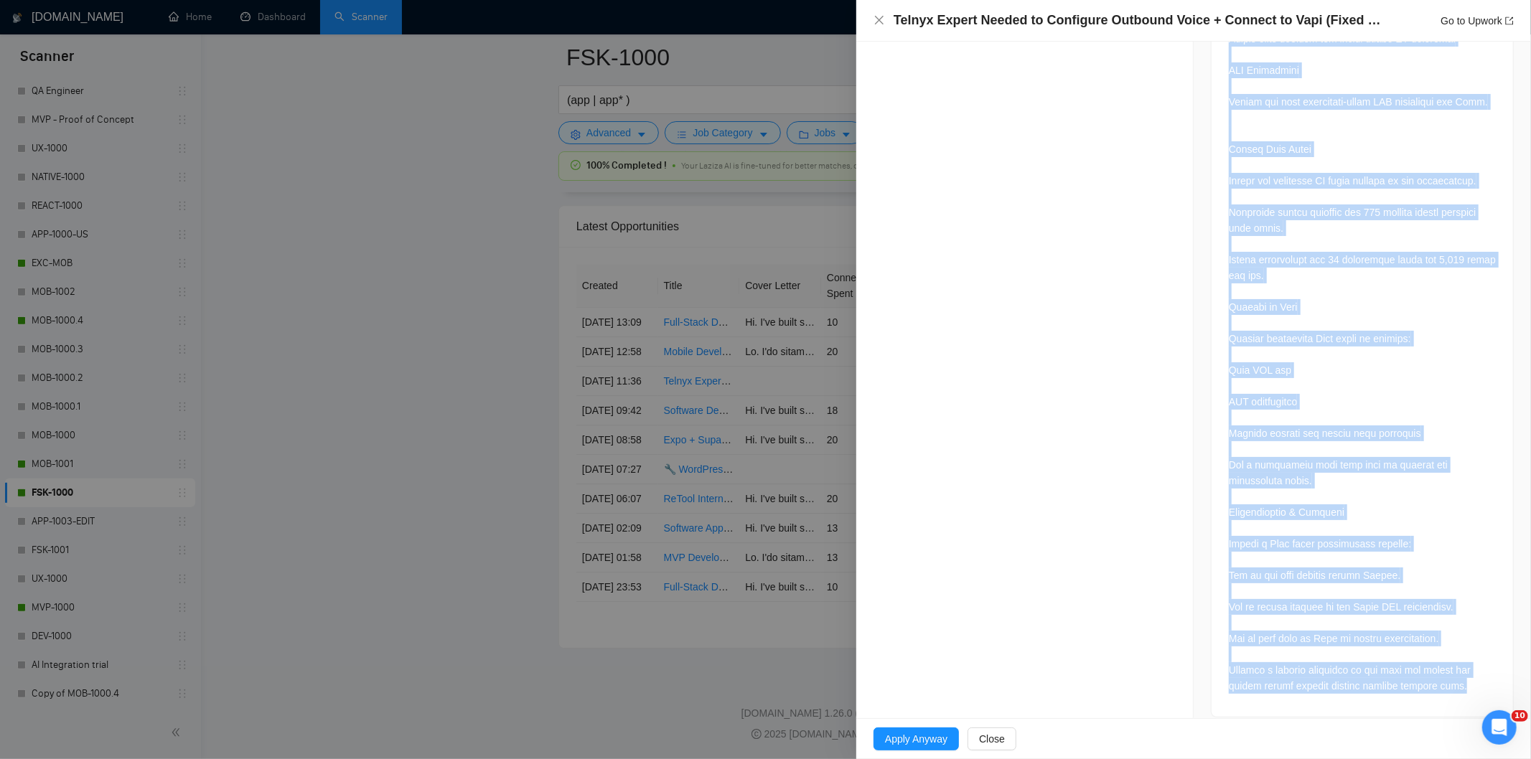
drag, startPoint x: 1217, startPoint y: 403, endPoint x: 1477, endPoint y: 670, distance: 373.1
click at [1477, 670] on div at bounding box center [1362, 49] width 301 height 1335
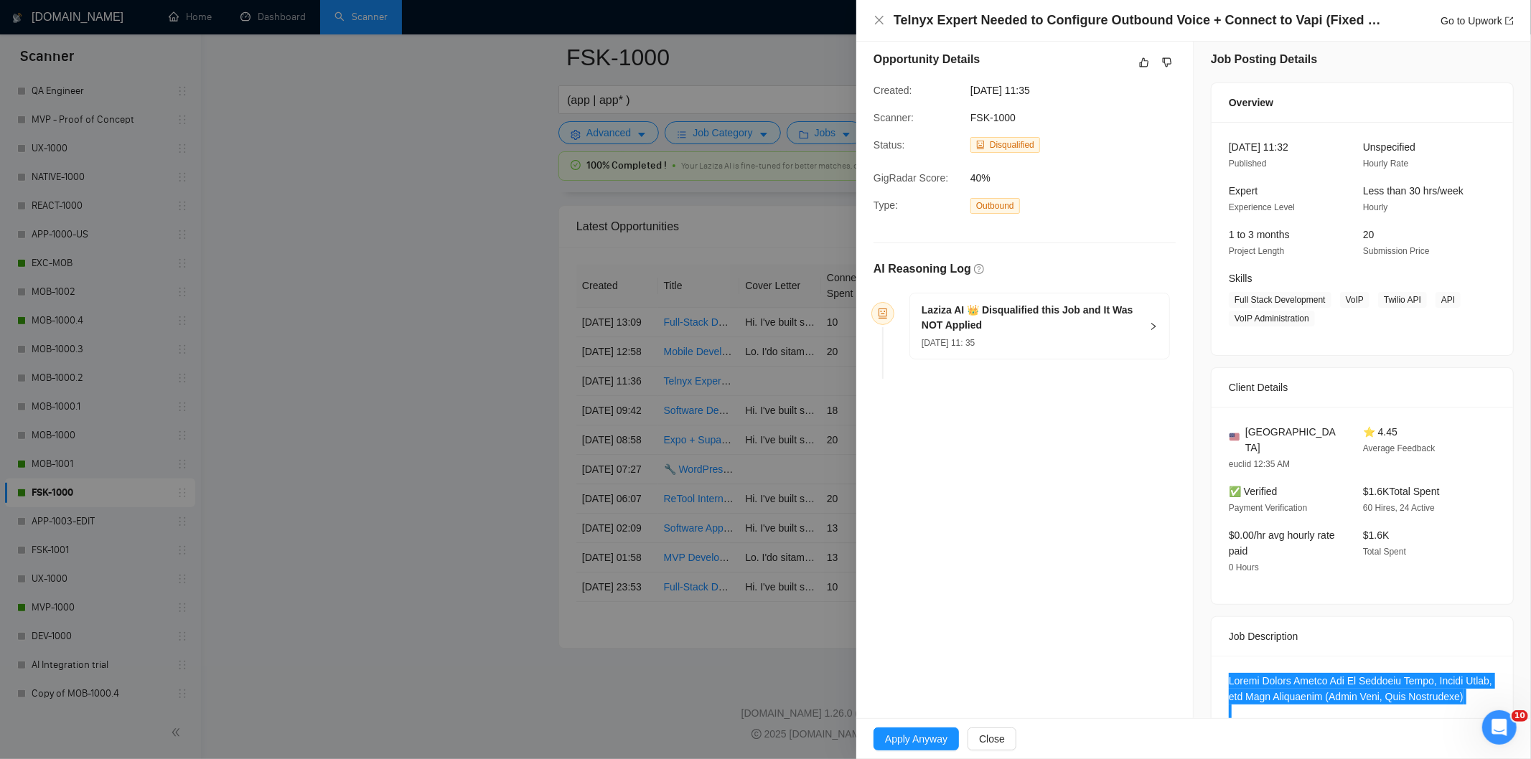
scroll to position [8, 0]
click at [1066, 333] on h5 "Laziza AI 👑 Disqualified this Job and It Was NOT Applied" at bounding box center [1031, 318] width 219 height 30
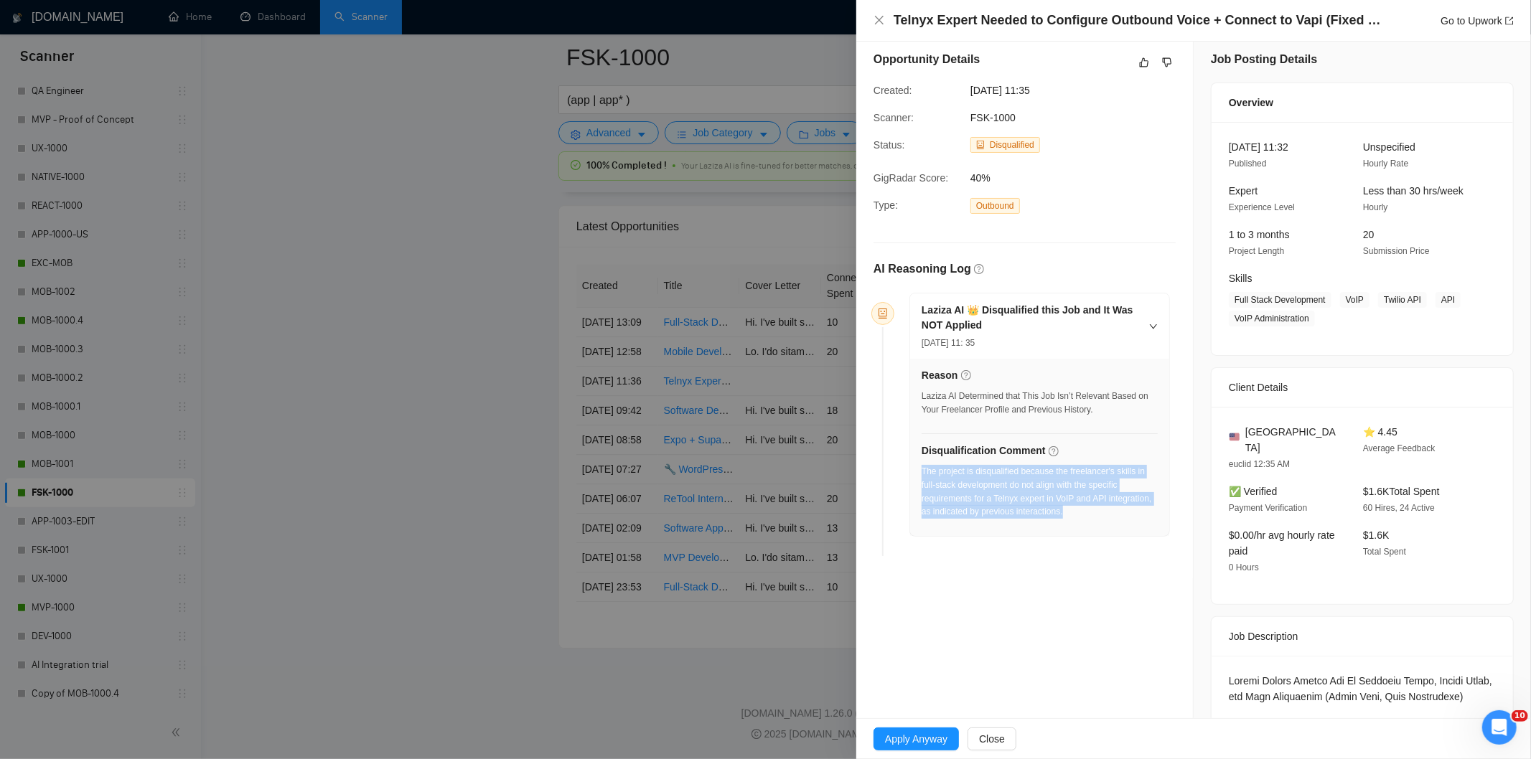
drag, startPoint x: 1074, startPoint y: 517, endPoint x: 922, endPoint y: 475, distance: 157.1
click at [922, 475] on div "The project is disqualified because the freelancer's skills in full-stack devel…" at bounding box center [1040, 492] width 236 height 54
click at [883, 23] on icon "close" at bounding box center [879, 19] width 11 height 11
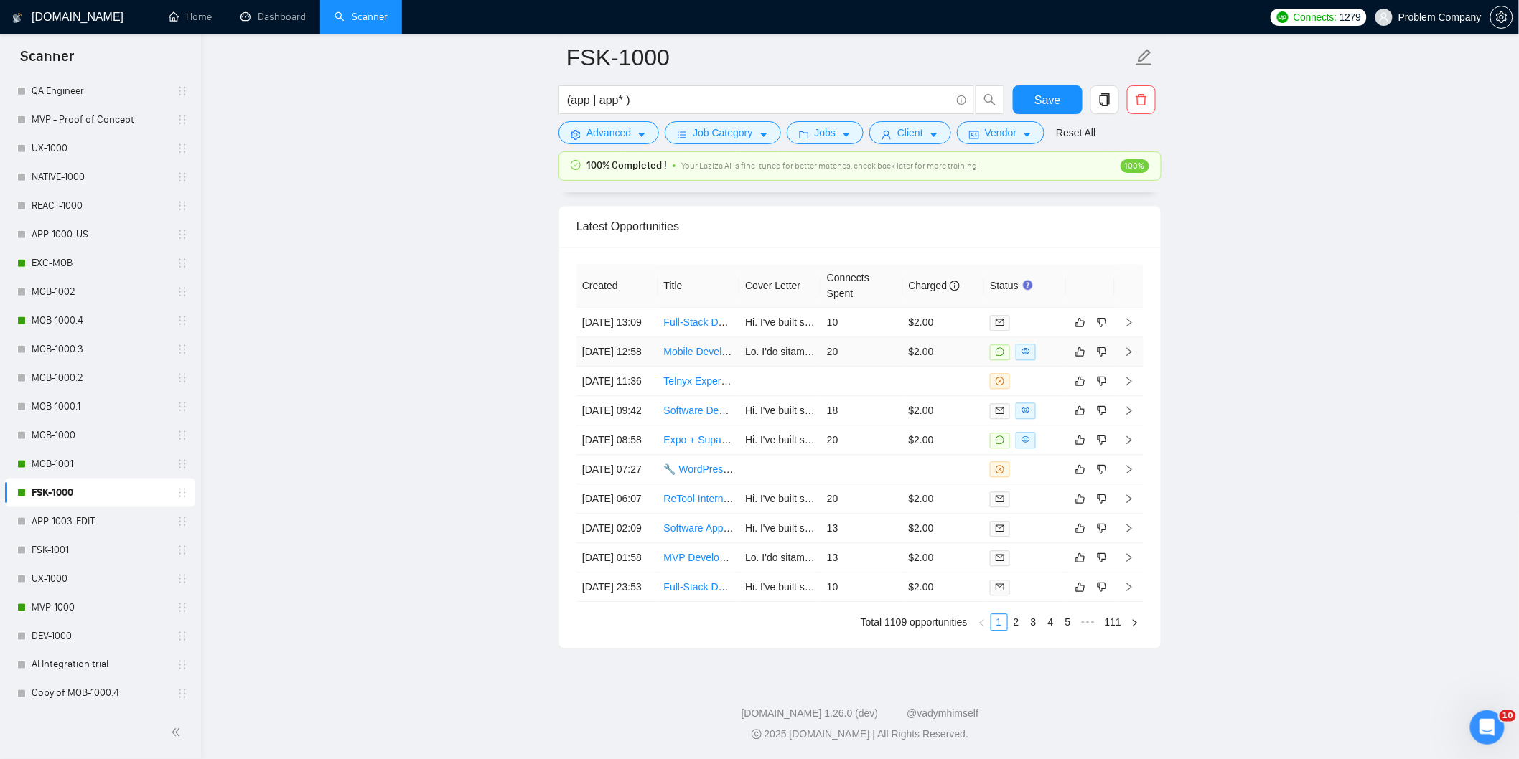
click at [647, 337] on td "[DATE] 12:58" at bounding box center [617, 351] width 82 height 29
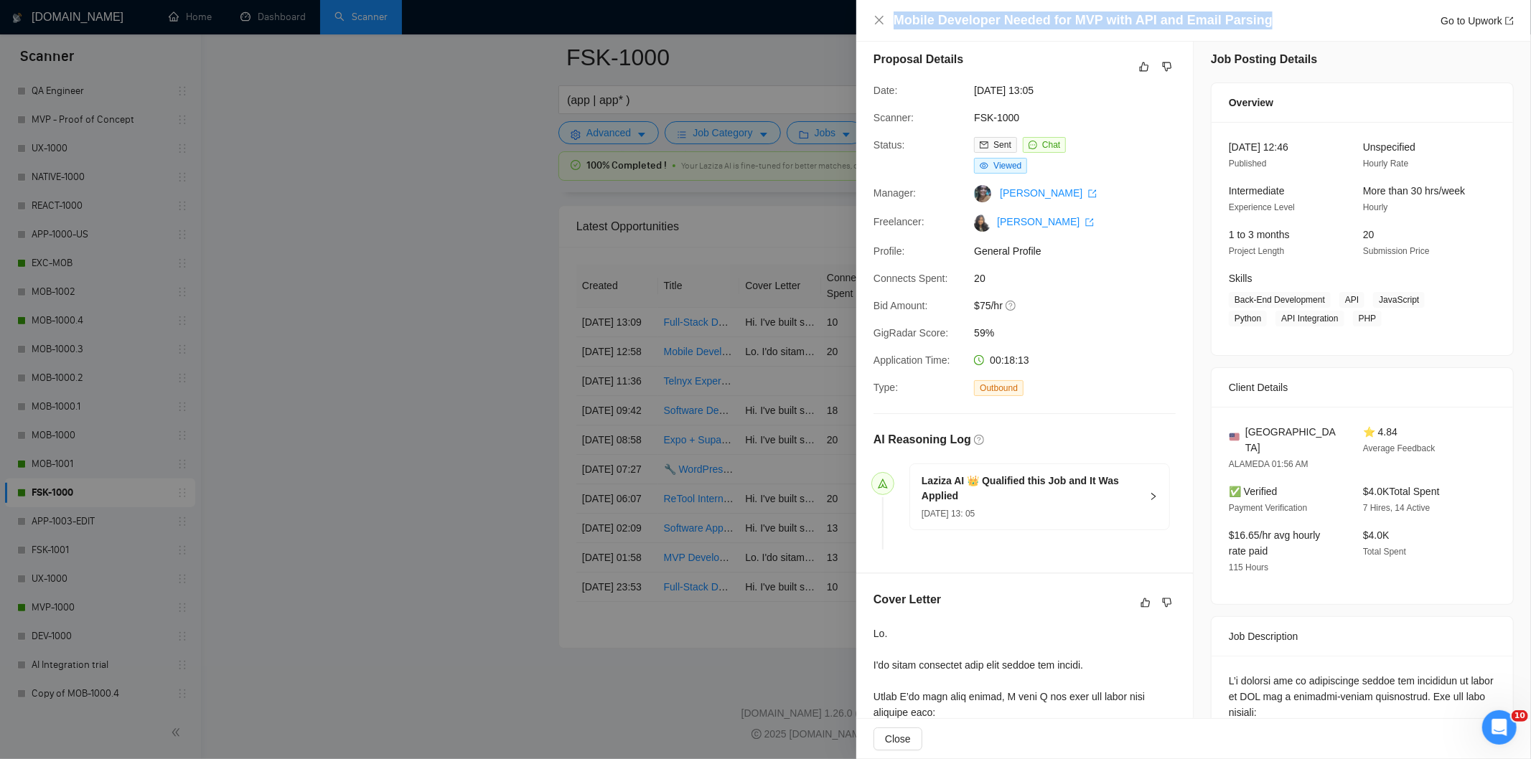
drag, startPoint x: 1267, startPoint y: 17, endPoint x: 860, endPoint y: 19, distance: 407.0
click at [860, 19] on div "Mobile Developer Needed for MVP with API and Email Parsing Go to Upwork" at bounding box center [1193, 21] width 675 height 42
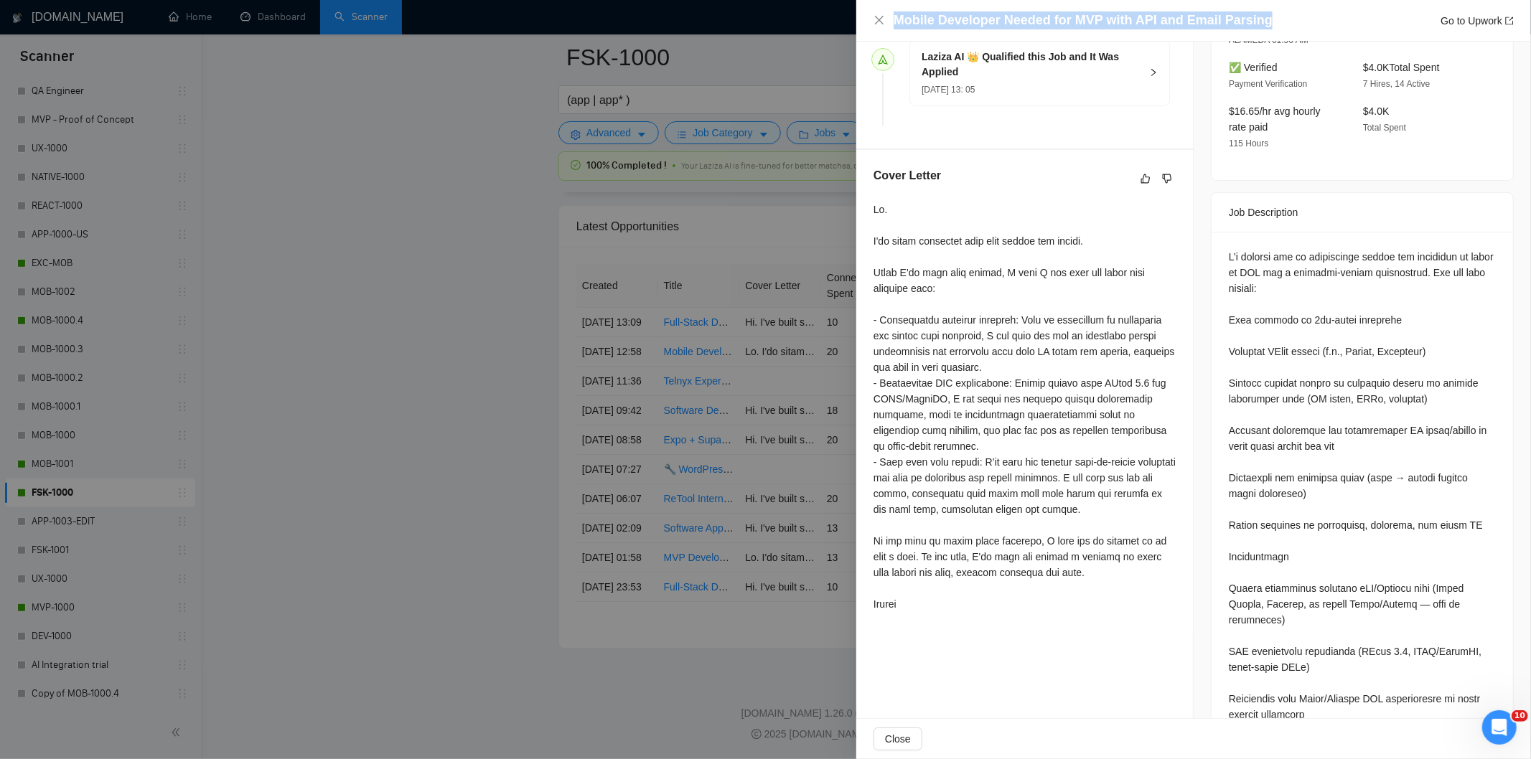
scroll to position [432, 0]
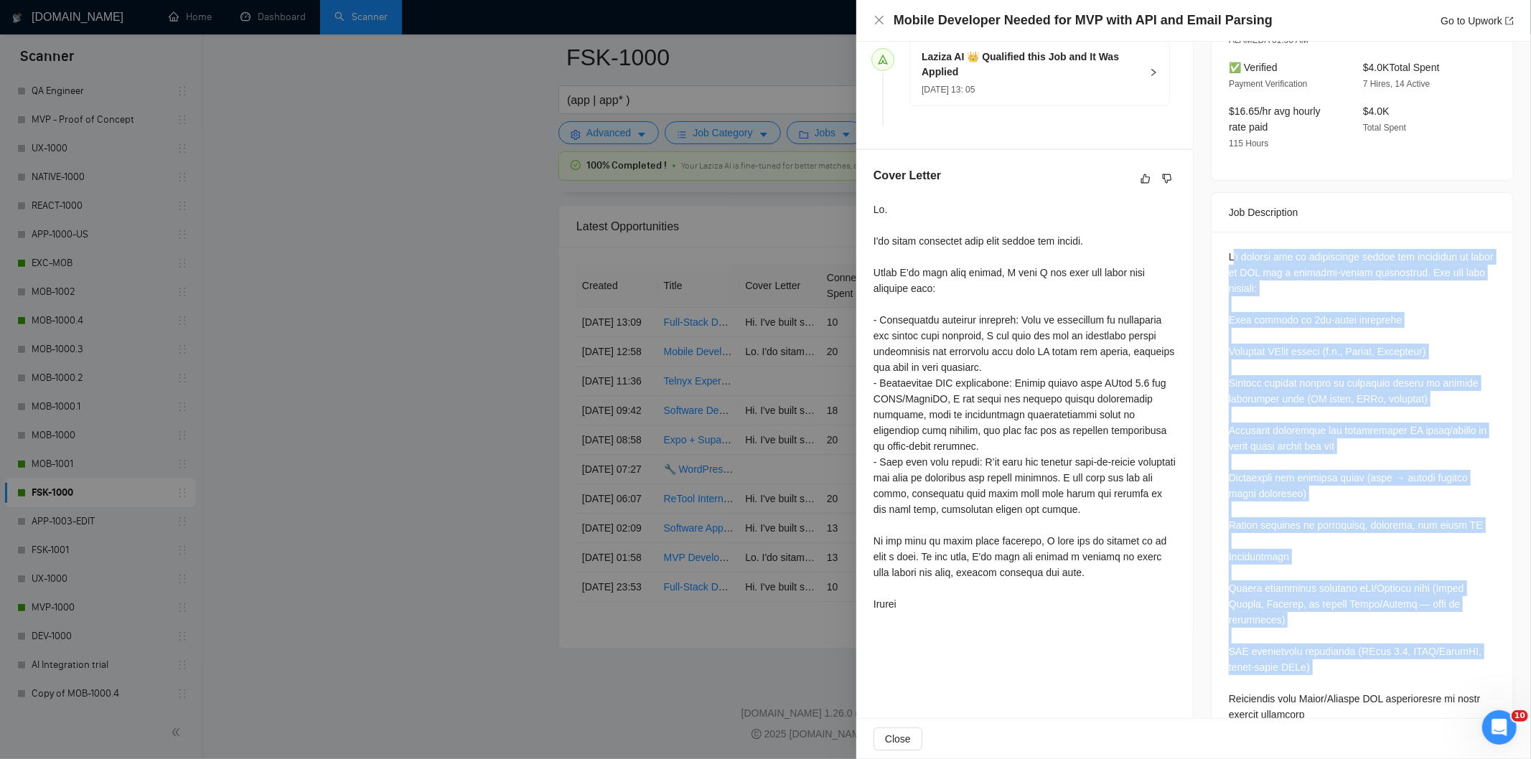
drag, startPoint x: 1225, startPoint y: 247, endPoint x: 1438, endPoint y: 668, distance: 471.6
click at [1438, 668] on div at bounding box center [1362, 659] width 267 height 821
click at [1376, 477] on div at bounding box center [1362, 659] width 267 height 821
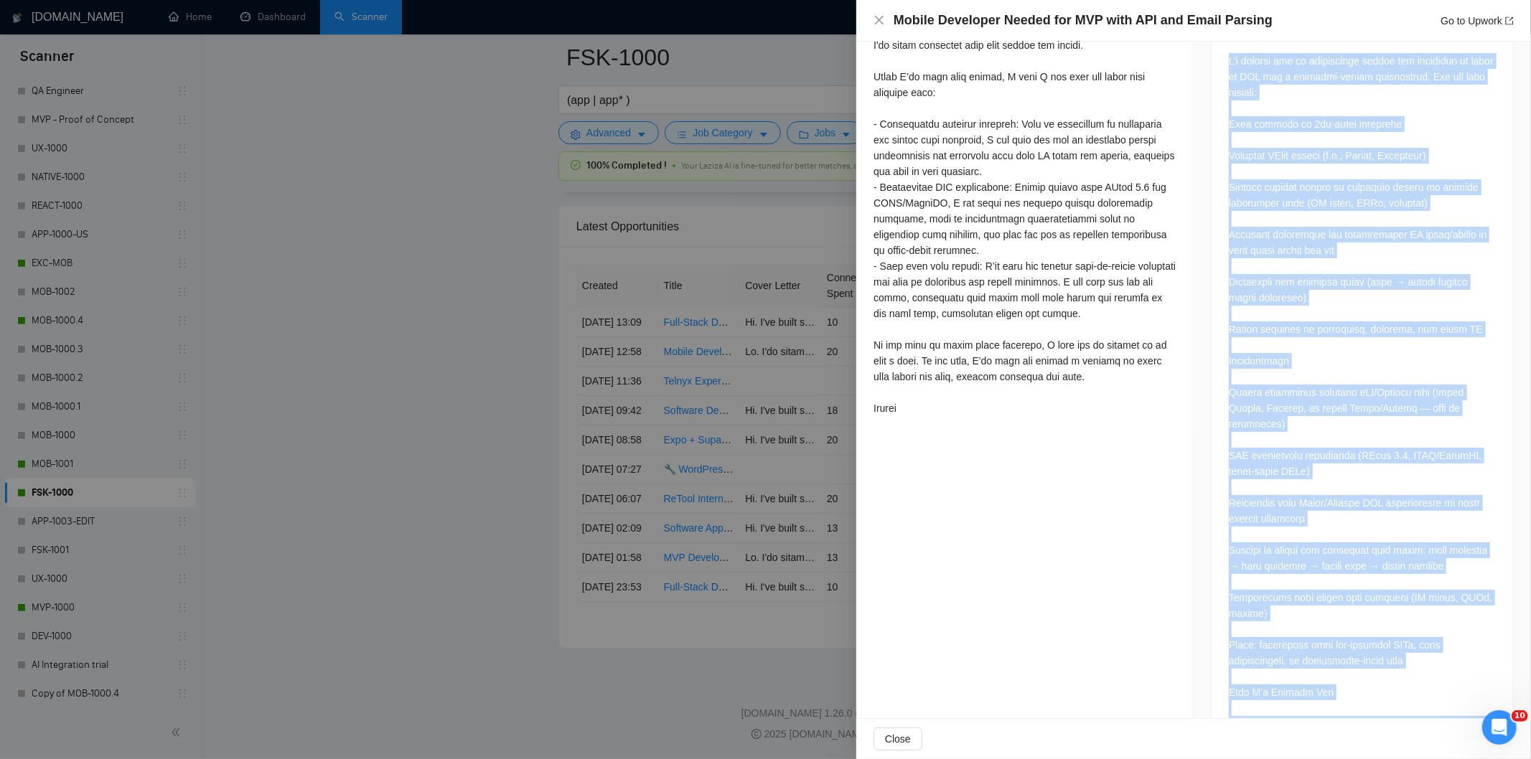
scroll to position [808, 0]
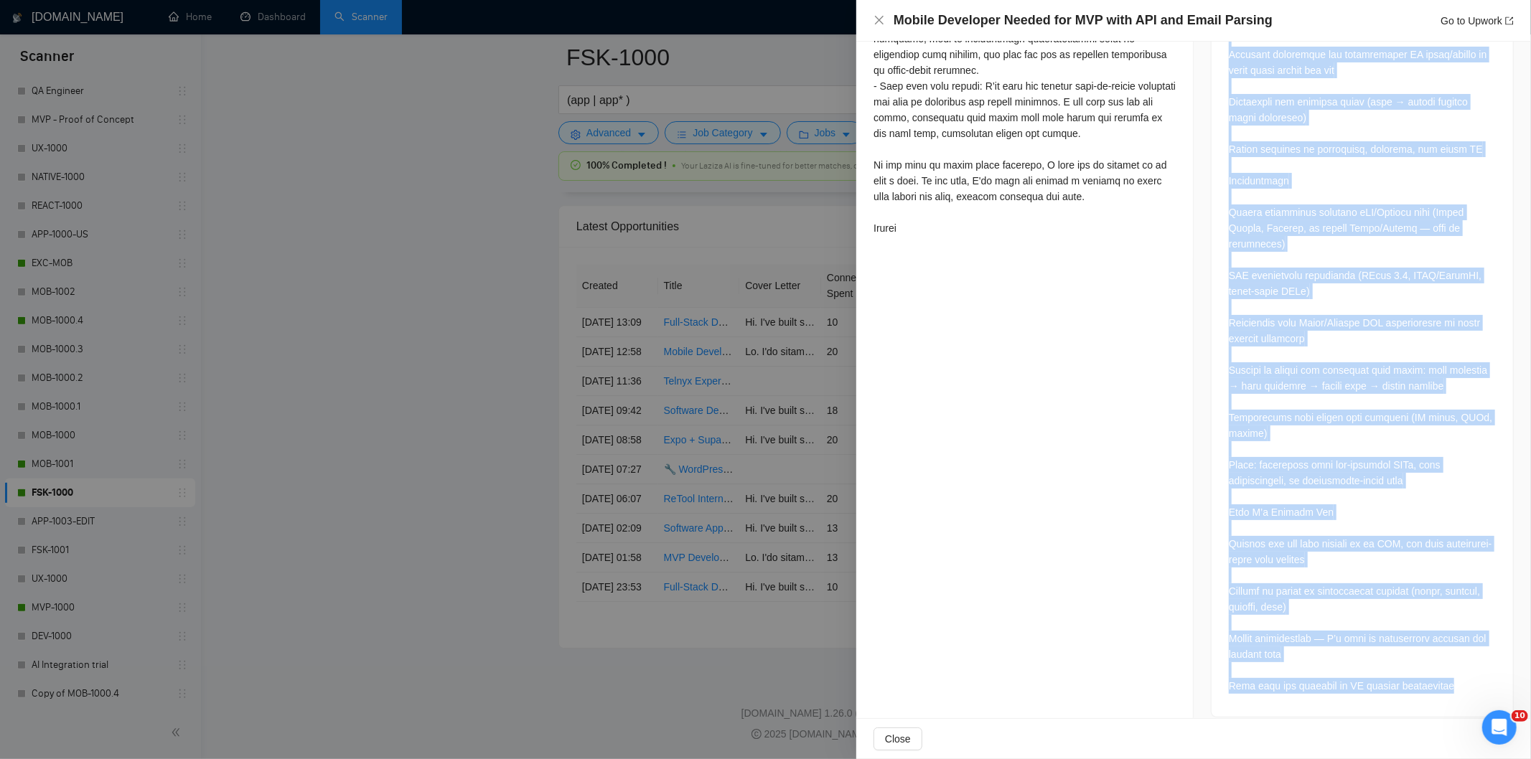
drag, startPoint x: 1219, startPoint y: 237, endPoint x: 1466, endPoint y: 684, distance: 510.9
click at [1466, 684] on div at bounding box center [1362, 286] width 301 height 861
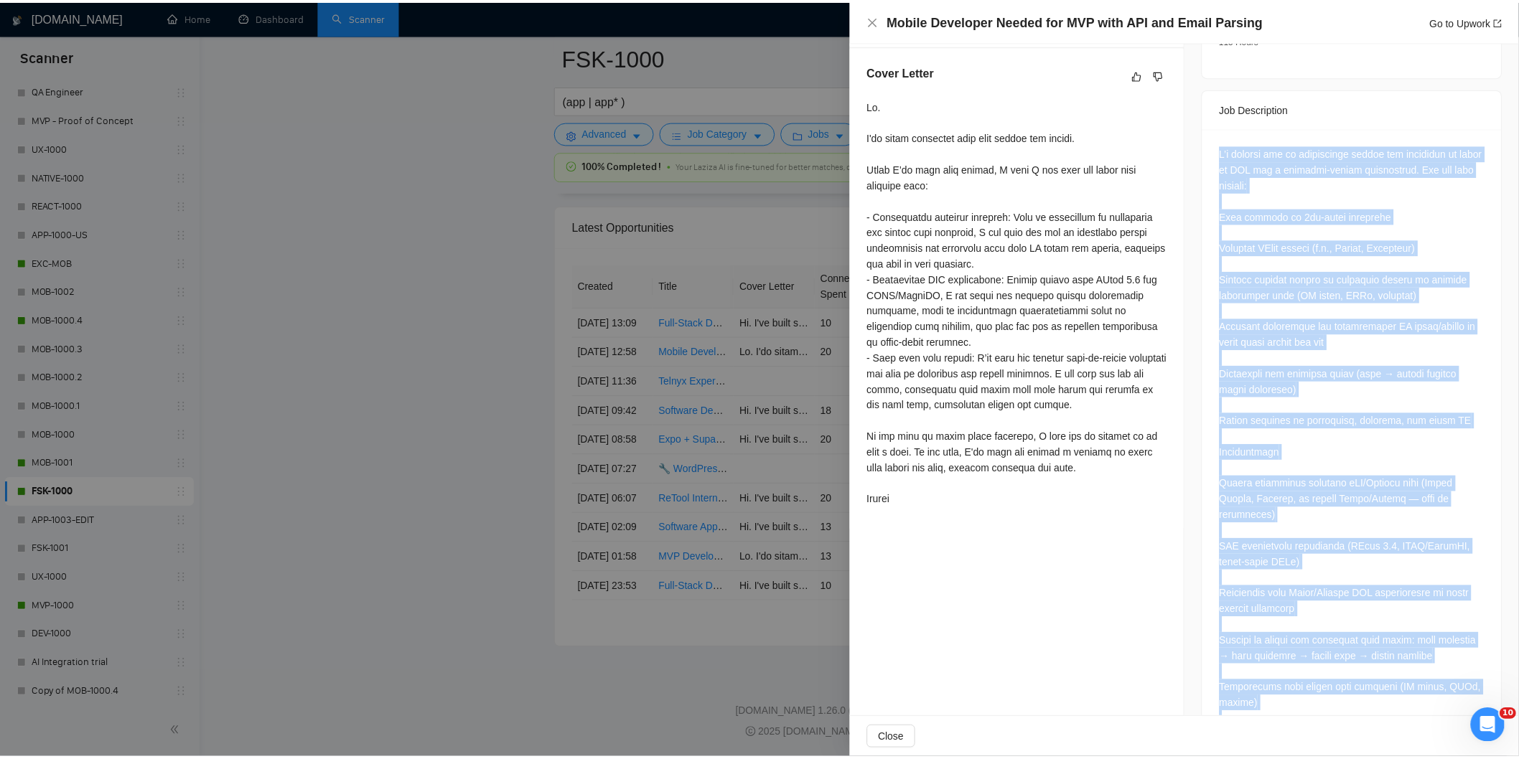
scroll to position [536, 0]
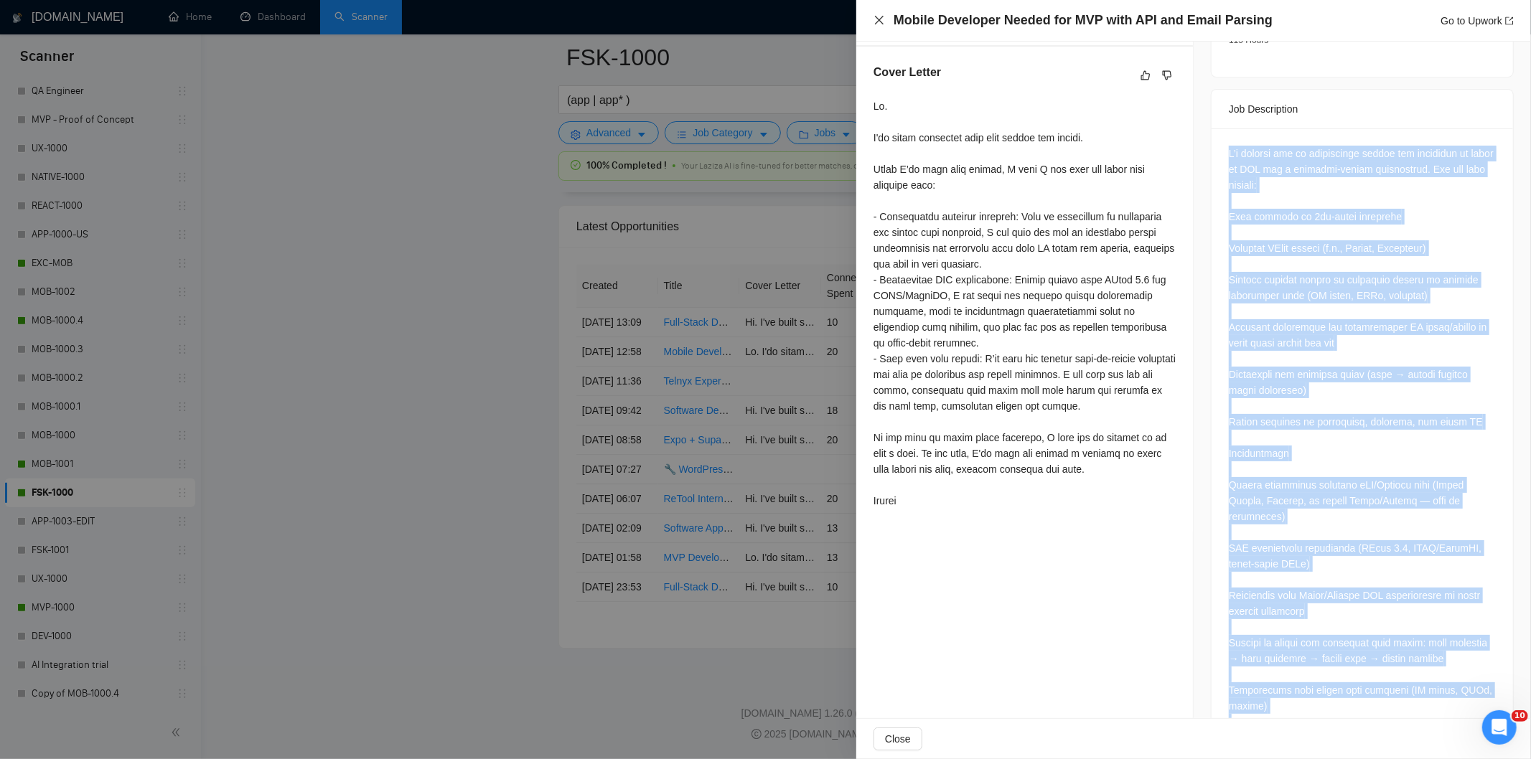
click at [878, 20] on icon "close" at bounding box center [879, 19] width 11 height 11
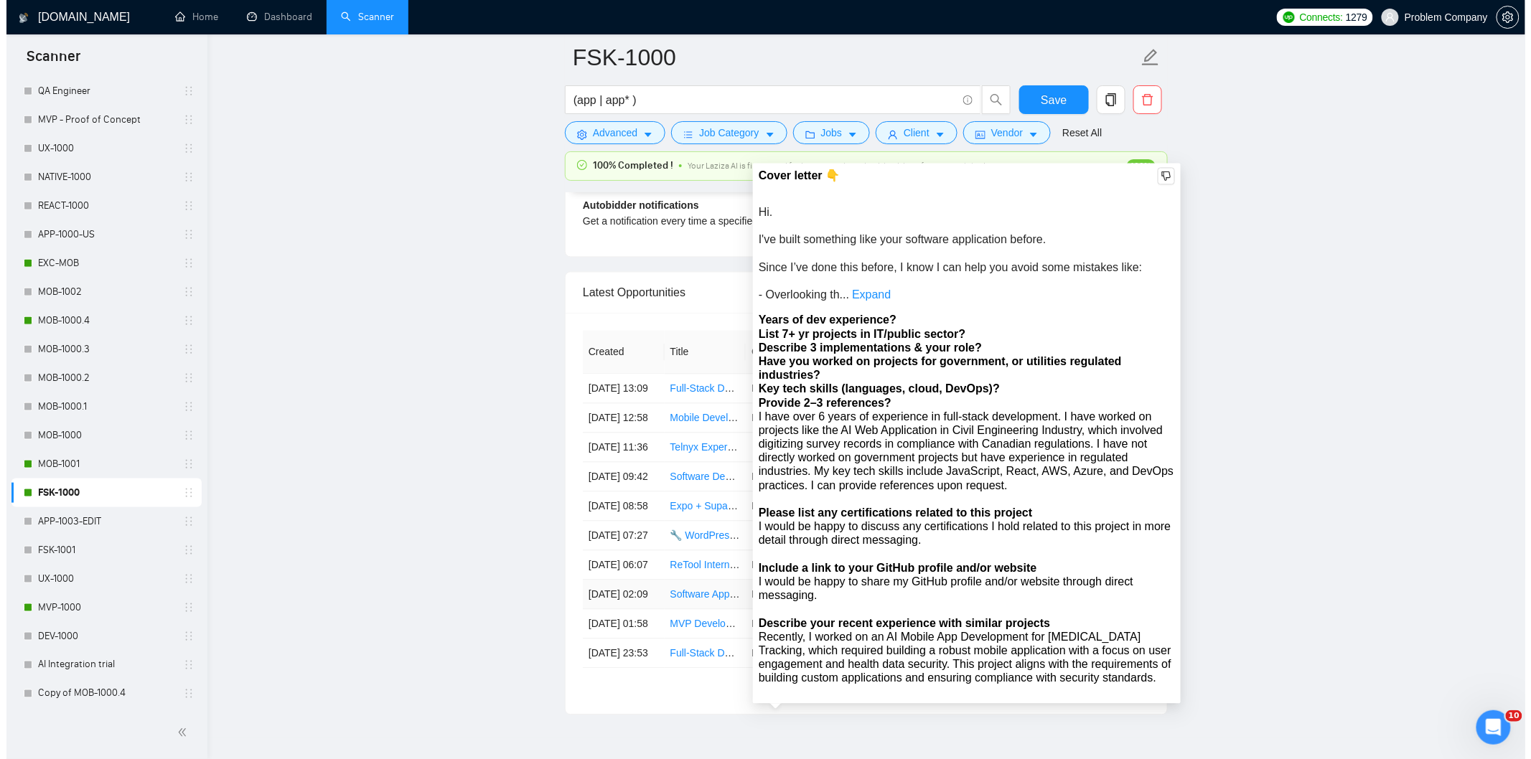
scroll to position [3420, 0]
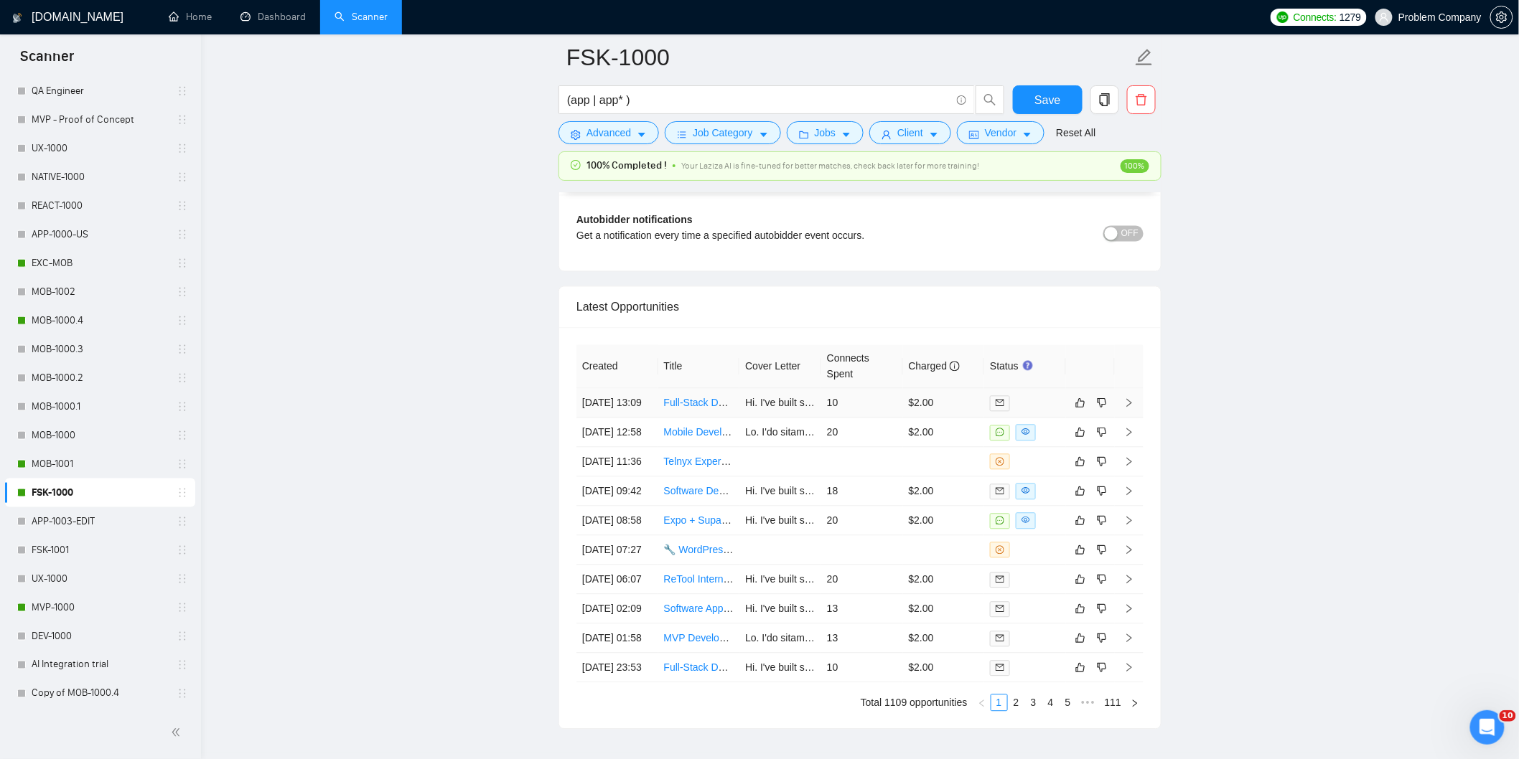
click at [655, 418] on td "[DATE] 13:09" at bounding box center [617, 402] width 82 height 29
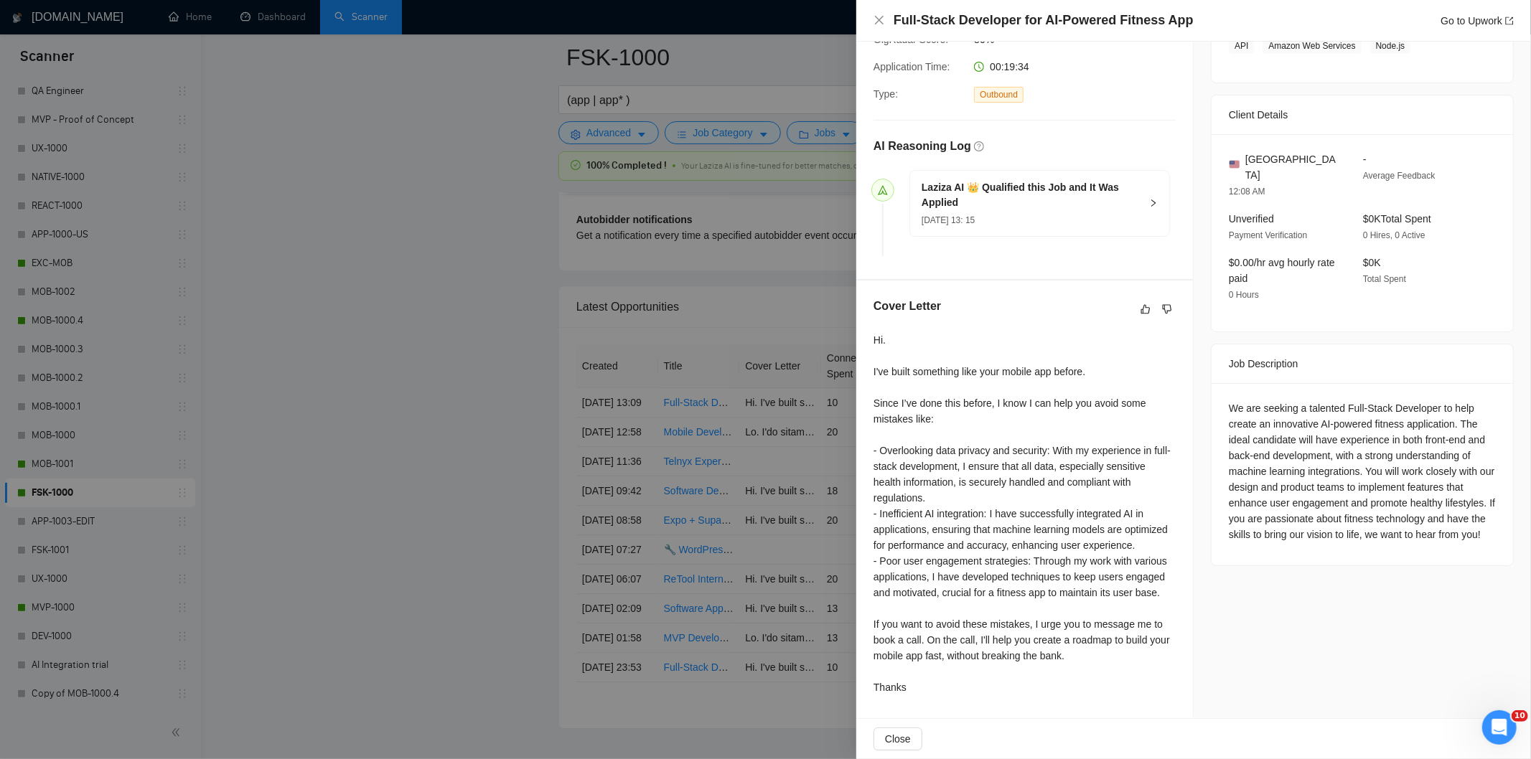
scroll to position [281, 0]
drag, startPoint x: 1193, startPoint y: 17, endPoint x: 892, endPoint y: 29, distance: 301.0
click at [892, 29] on div "Full-Stack Developer for AI-Powered Fitness App Go to Upwork" at bounding box center [1194, 20] width 640 height 18
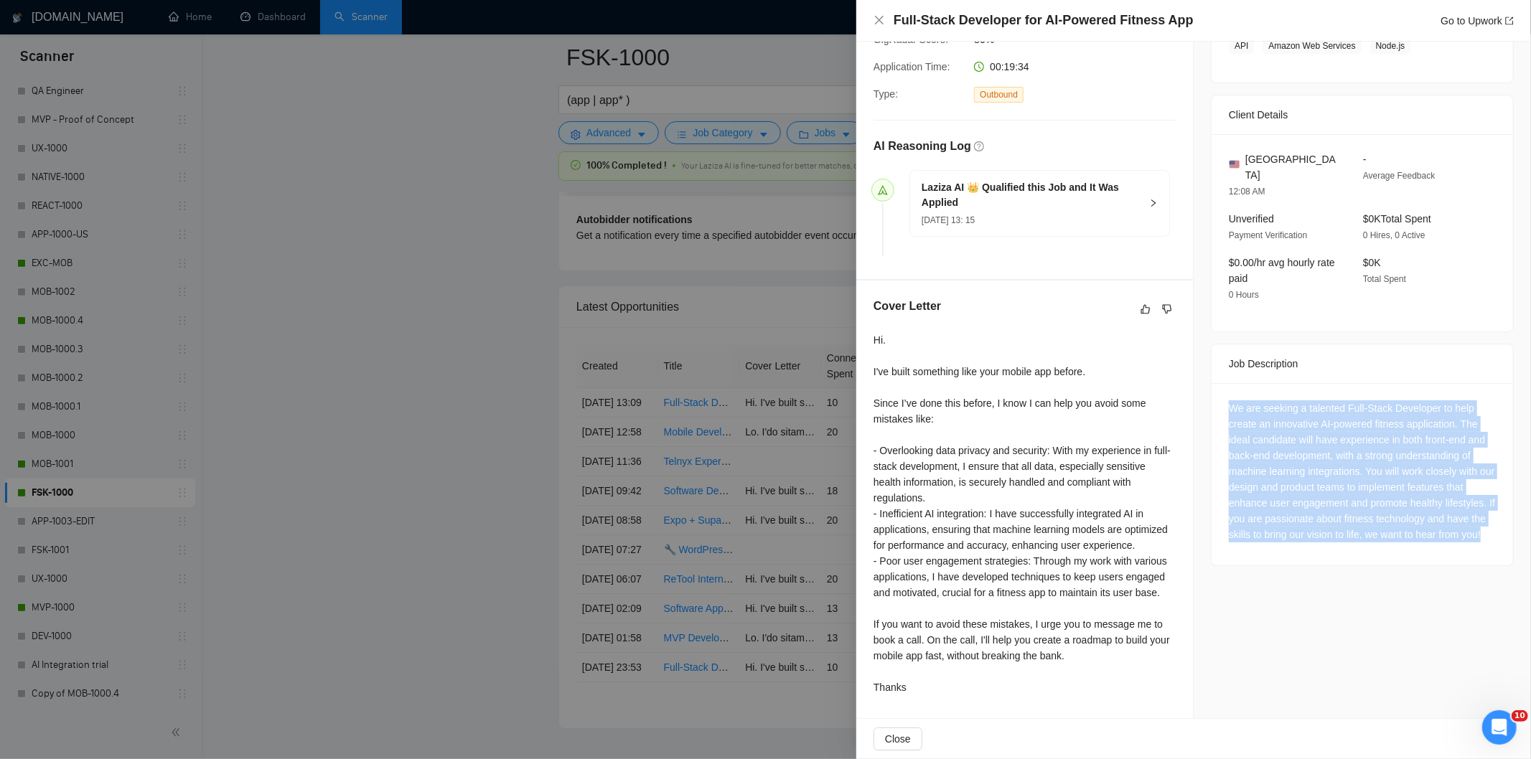
drag, startPoint x: 1276, startPoint y: 541, endPoint x: 1215, endPoint y: 385, distance: 167.3
click at [1215, 385] on div "We are seeking a talented Full-Stack Developer to help create an innovative AI-…" at bounding box center [1362, 474] width 301 height 182
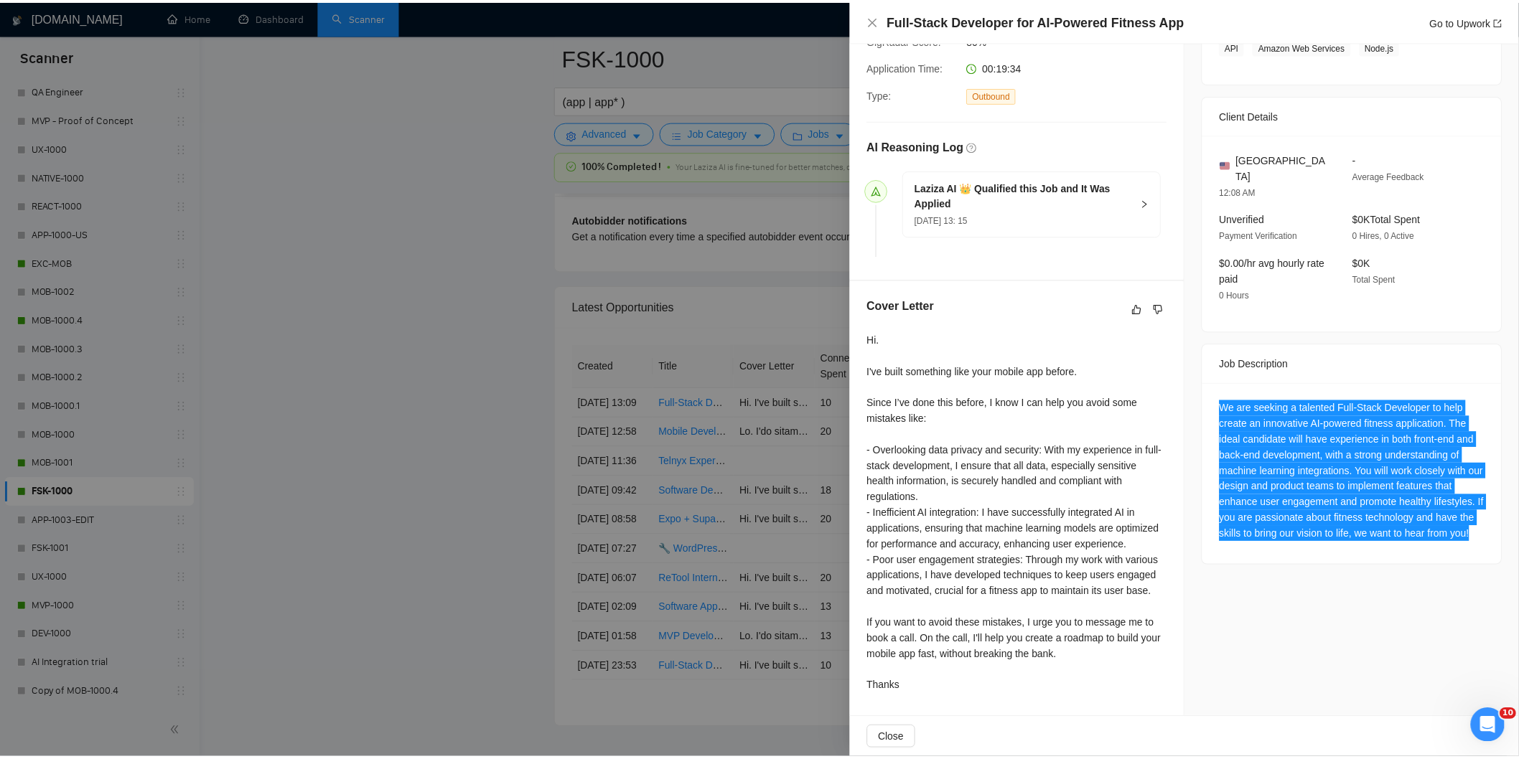
scroll to position [0, 0]
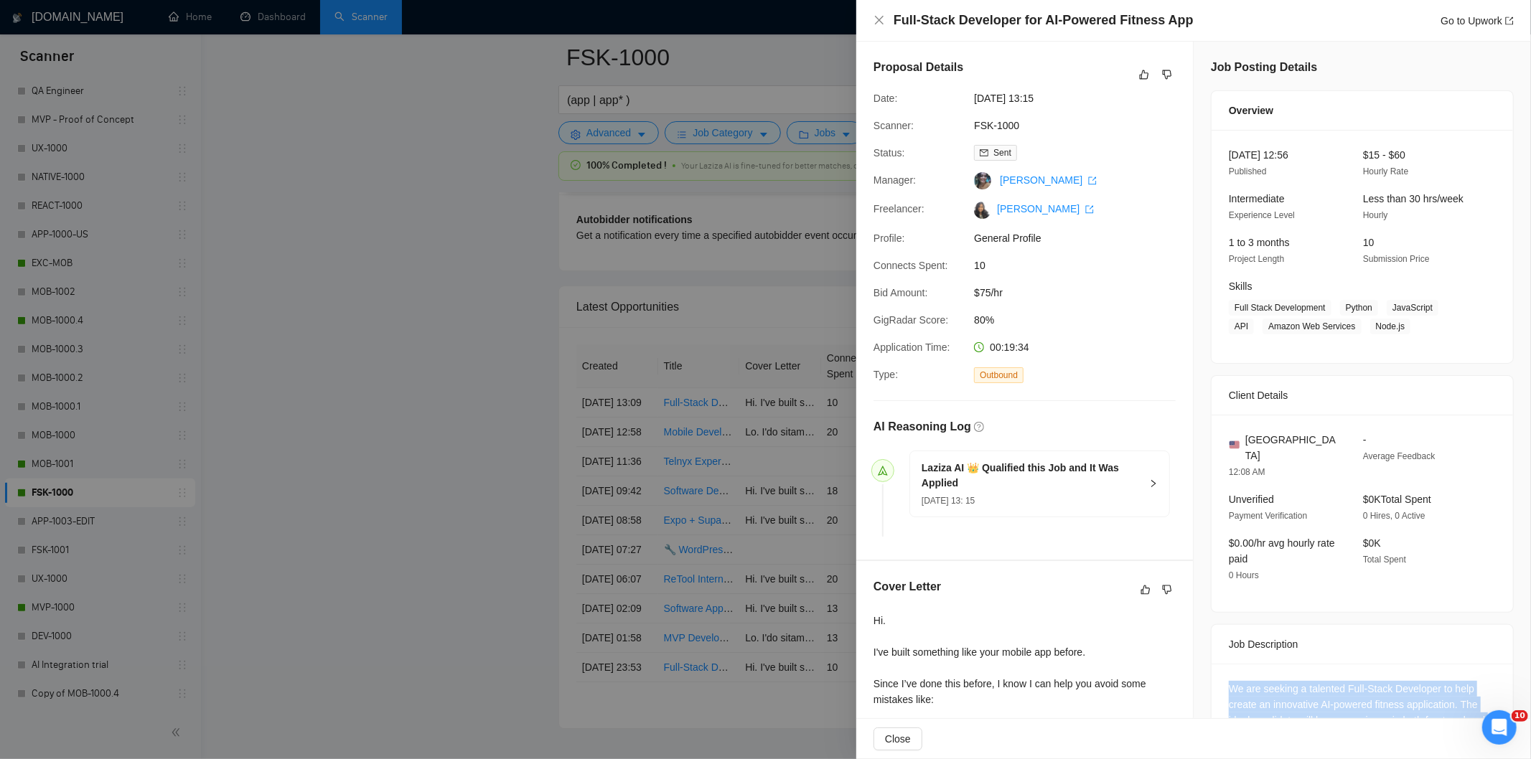
drag, startPoint x: 1070, startPoint y: 95, endPoint x: 965, endPoint y: 98, distance: 105.5
click at [965, 98] on div "Date: [DATE] 13:15" at bounding box center [1019, 98] width 302 height 16
click at [884, 24] on icon "close" at bounding box center [879, 19] width 11 height 11
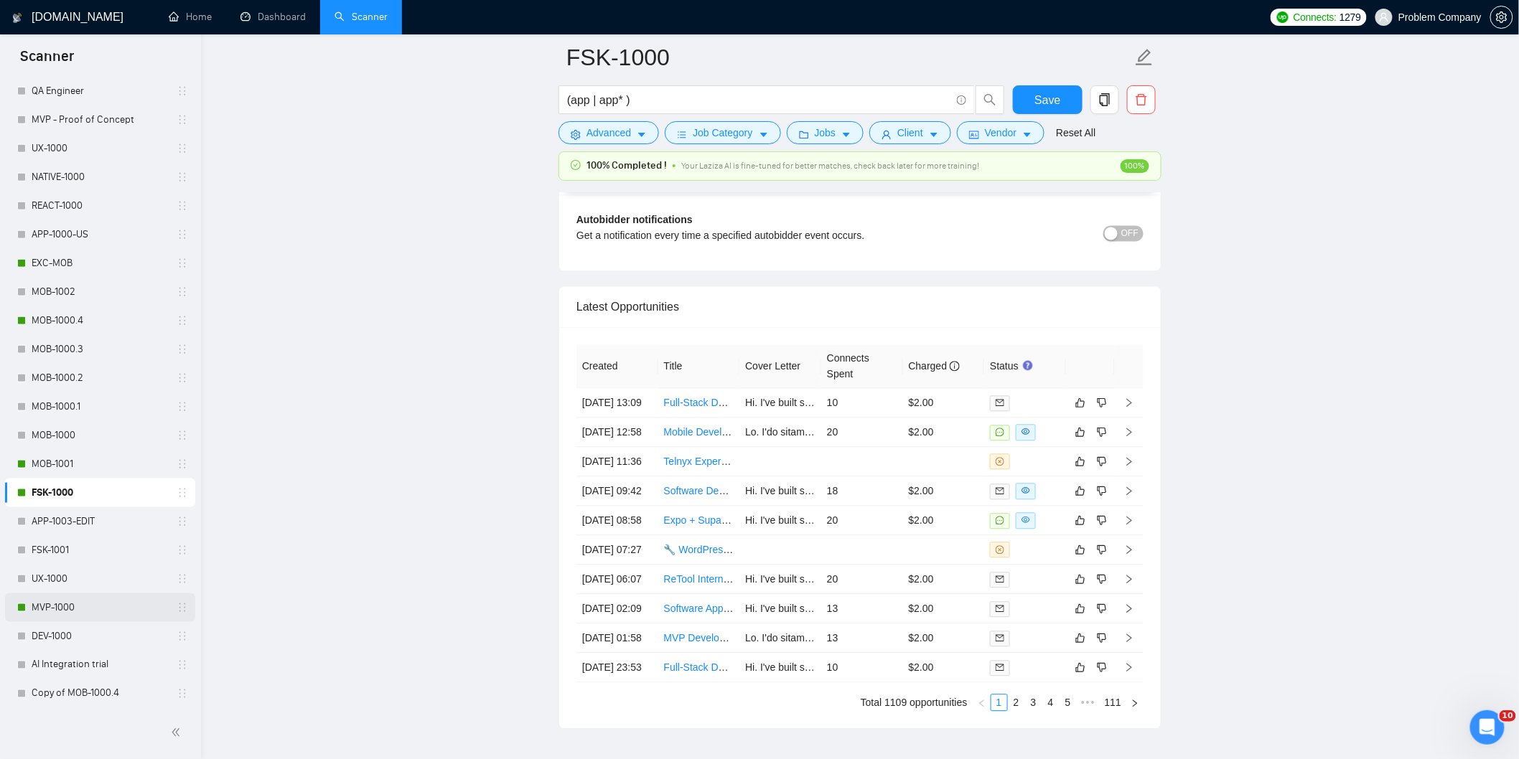
click at [60, 599] on link "MVP-1000" at bounding box center [100, 608] width 136 height 29
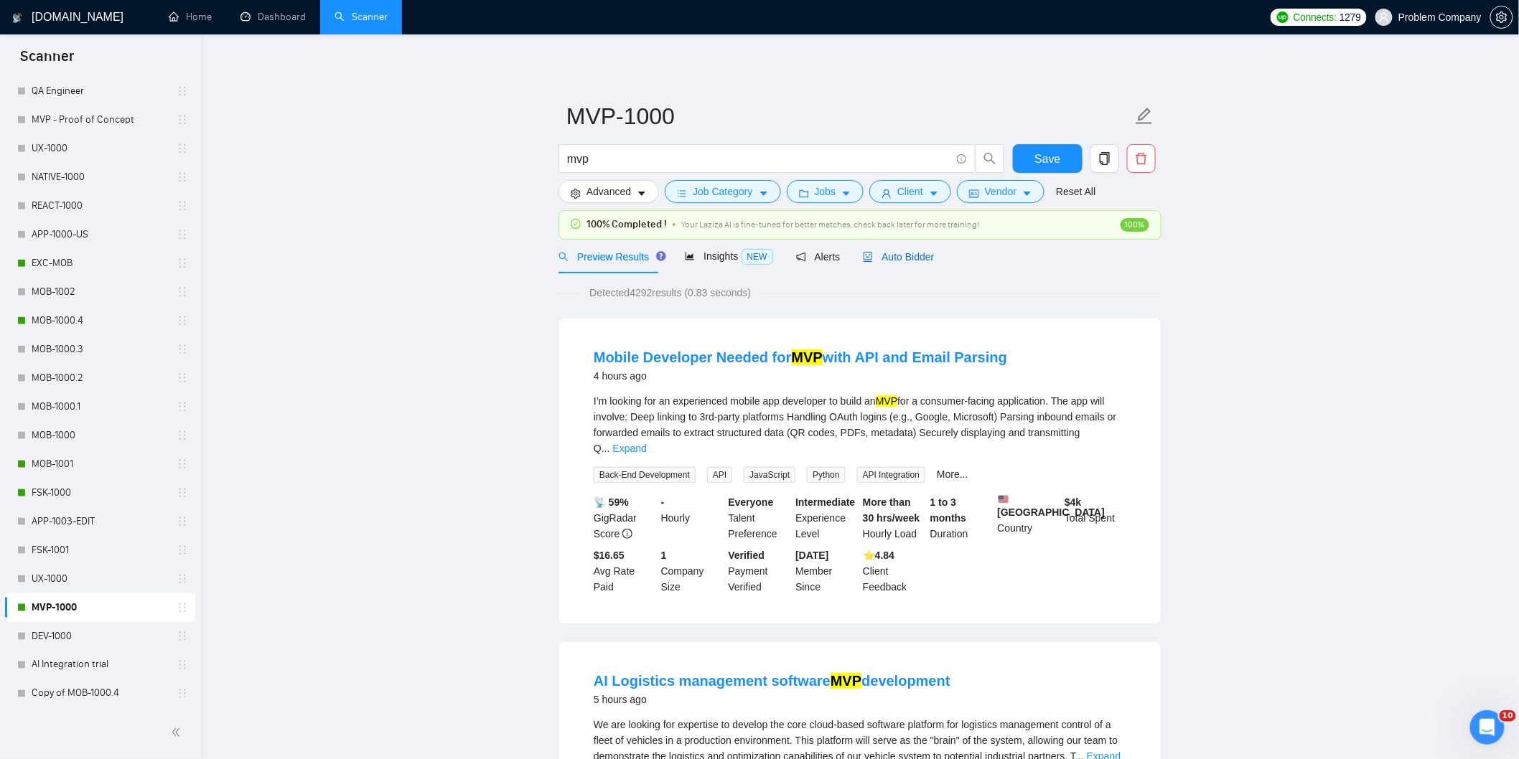
click at [891, 259] on span "Auto Bidder" at bounding box center [898, 256] width 71 height 11
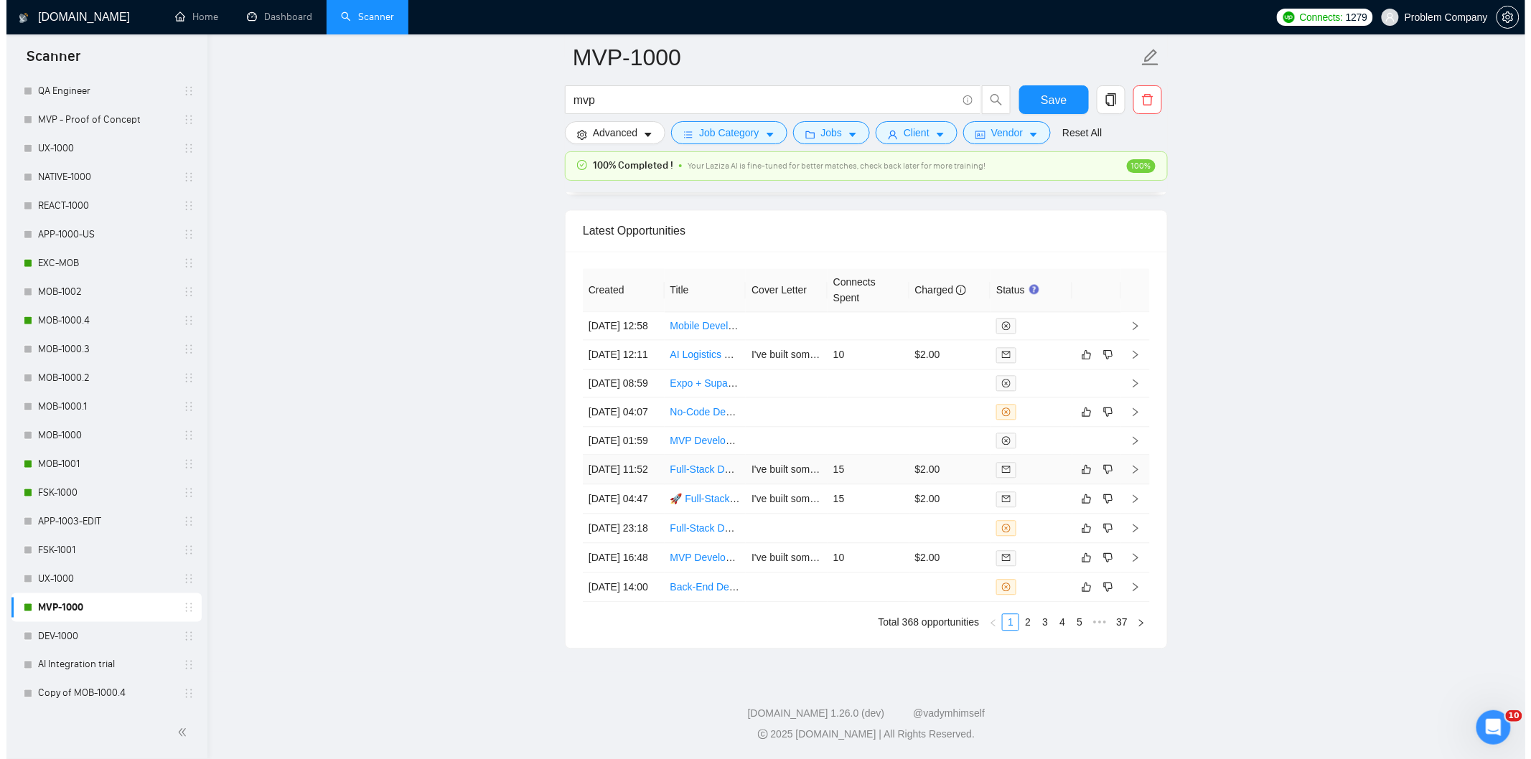
scroll to position [3473, 0]
click at [632, 427] on td "[DATE] 04:07" at bounding box center [617, 412] width 82 height 29
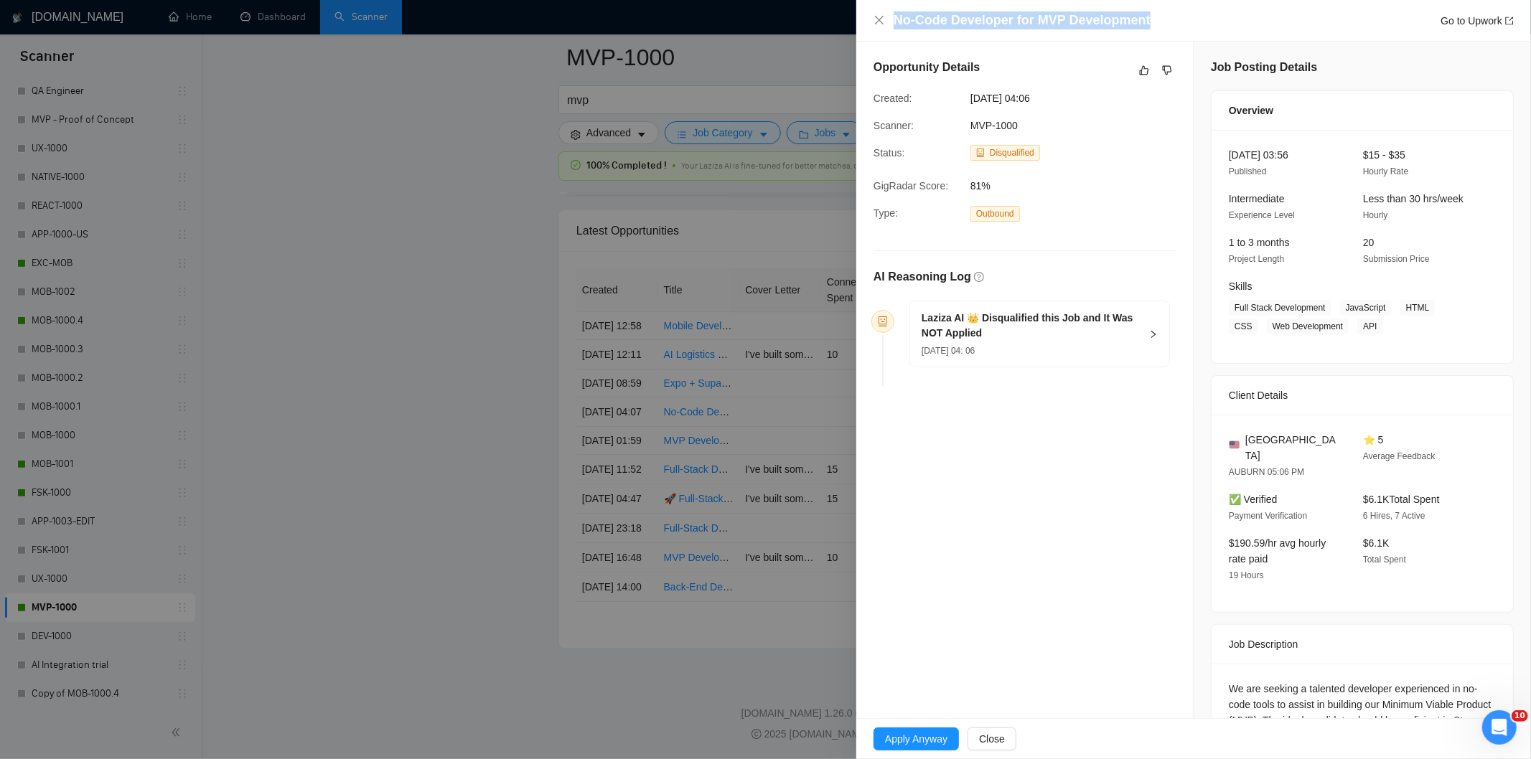
drag, startPoint x: 1150, startPoint y: 19, endPoint x: 892, endPoint y: 17, distance: 258.4
click at [892, 17] on div "No-Code Developer for MVP Development Go to Upwork" at bounding box center [1194, 20] width 640 height 18
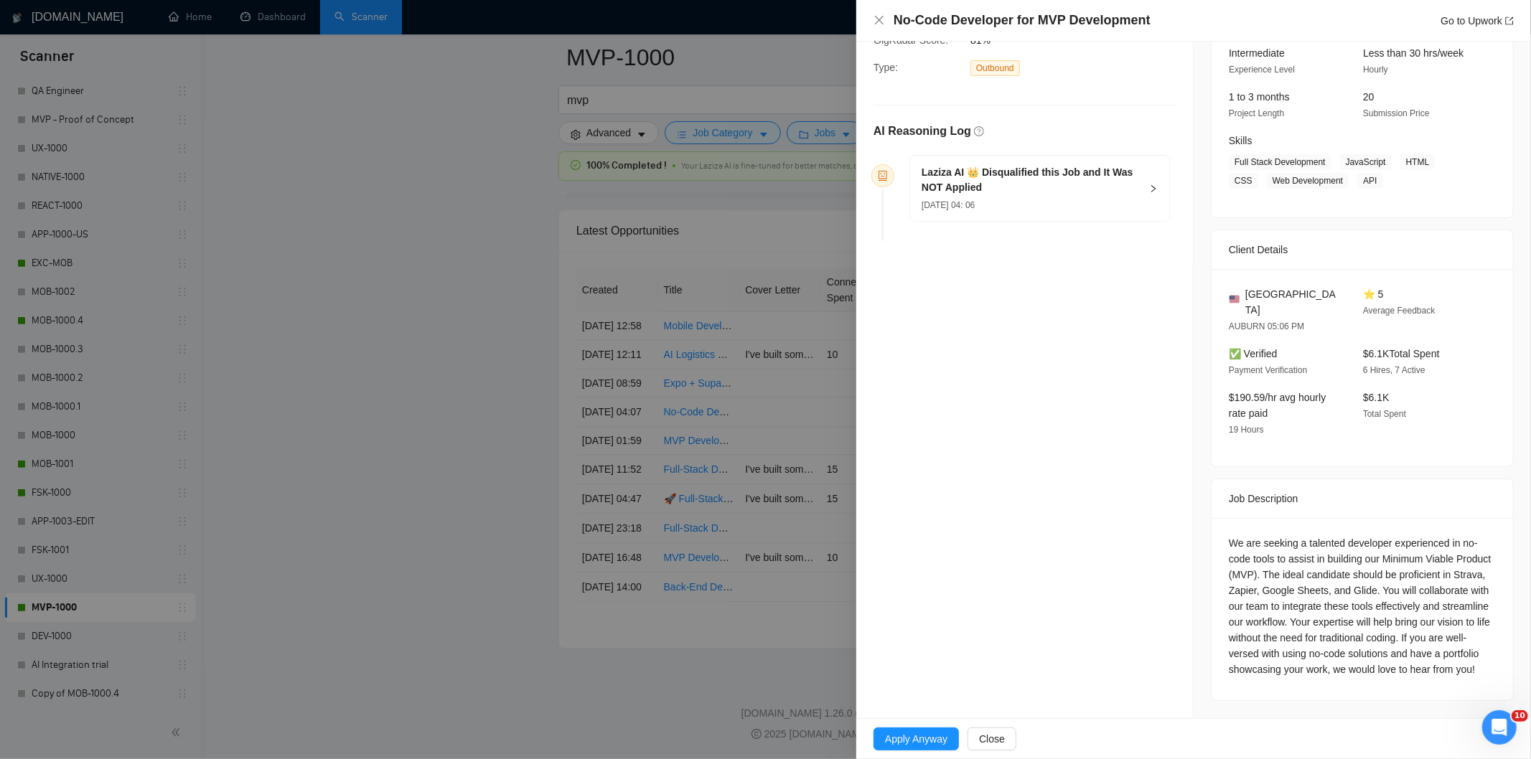
drag, startPoint x: 1373, startPoint y: 677, endPoint x: 1222, endPoint y: 533, distance: 209.2
click at [1222, 533] on div "We are seeking a talented developer experienced in no-code tools to assist in b…" at bounding box center [1362, 609] width 301 height 182
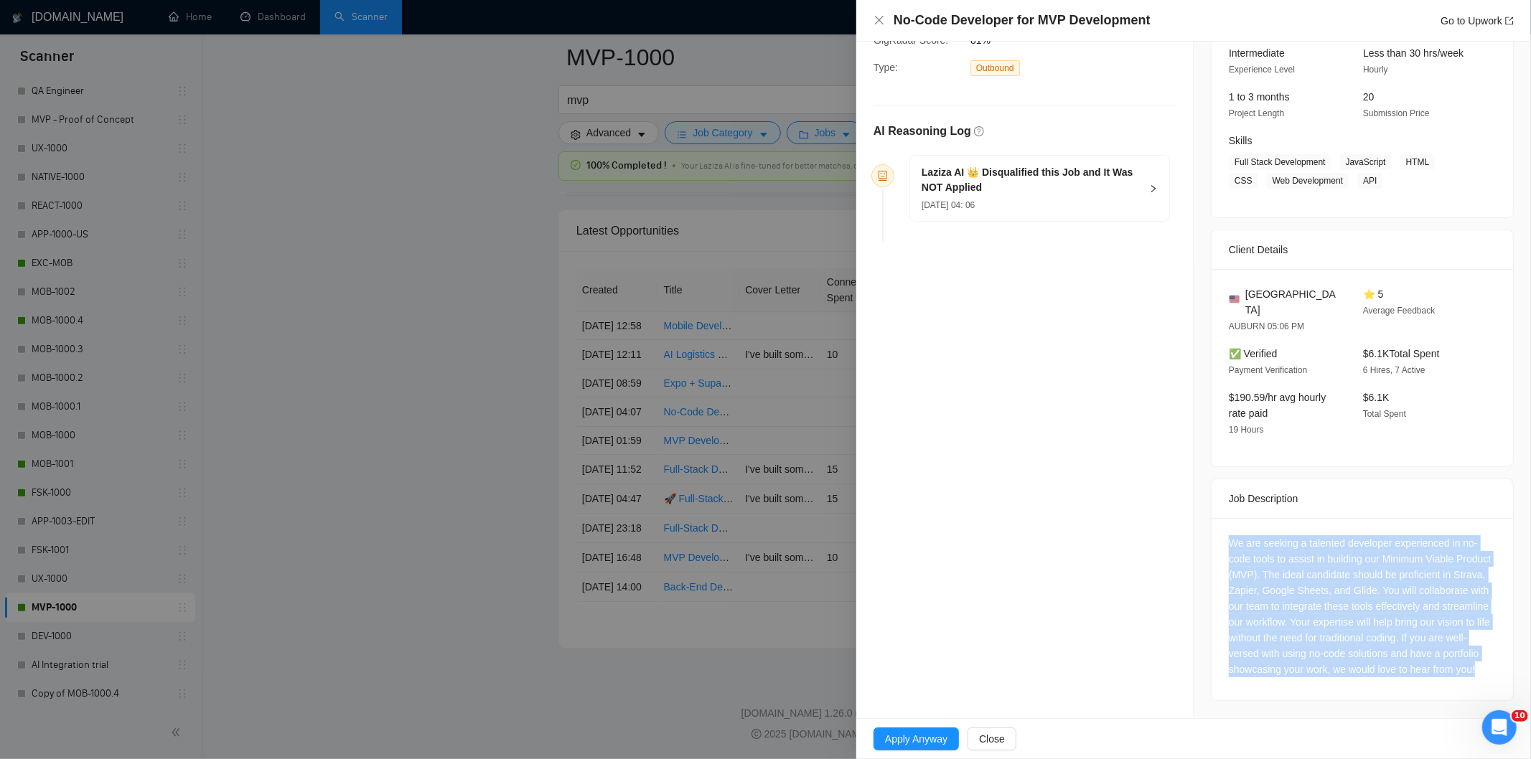
drag, startPoint x: 1384, startPoint y: 675, endPoint x: 1224, endPoint y: 525, distance: 219.4
click at [1229, 536] on div "We are seeking a talented developer experienced in no-code tools to assist in b…" at bounding box center [1362, 607] width 267 height 142
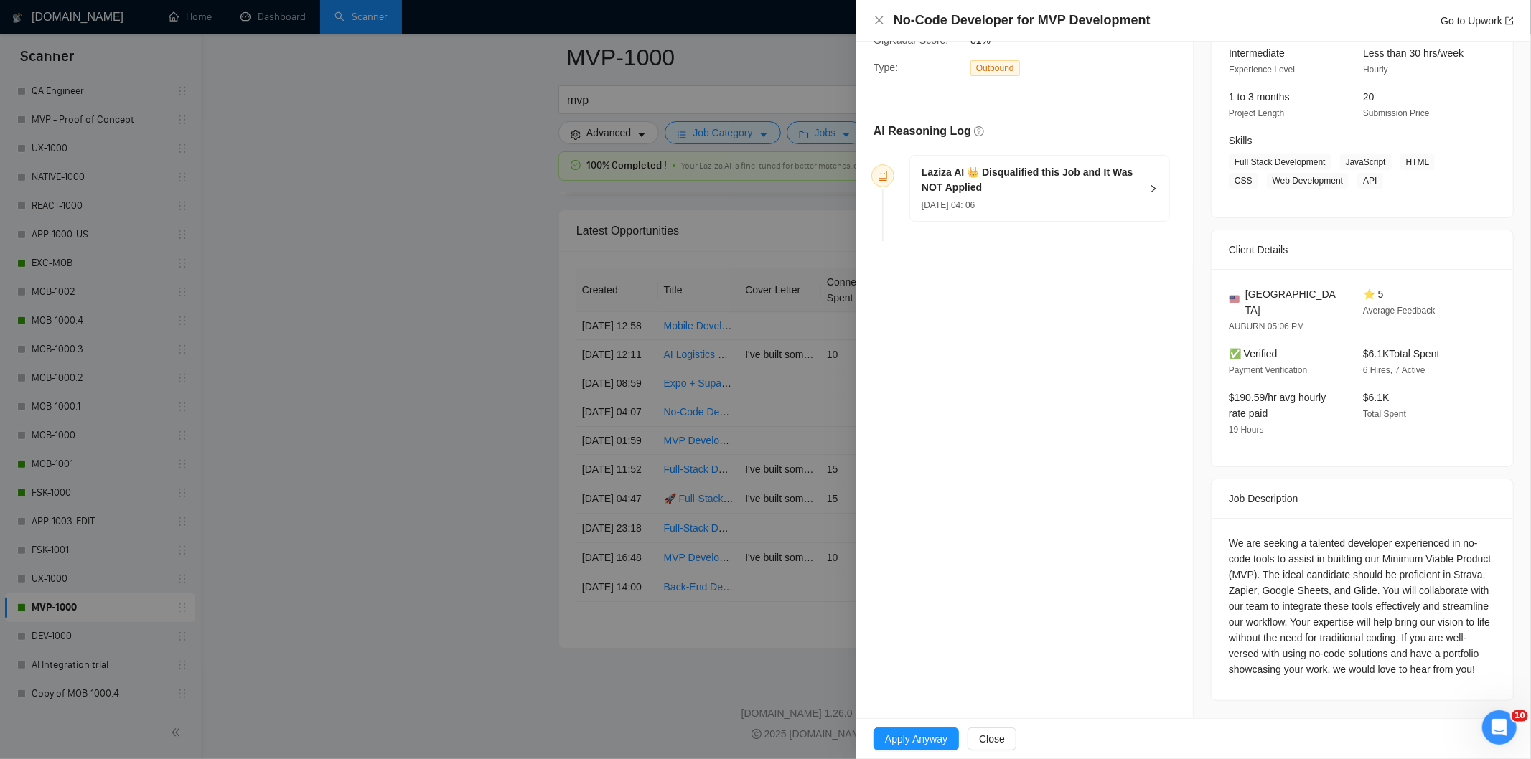
click at [1073, 199] on div "[DATE] 04: 06" at bounding box center [1031, 205] width 219 height 16
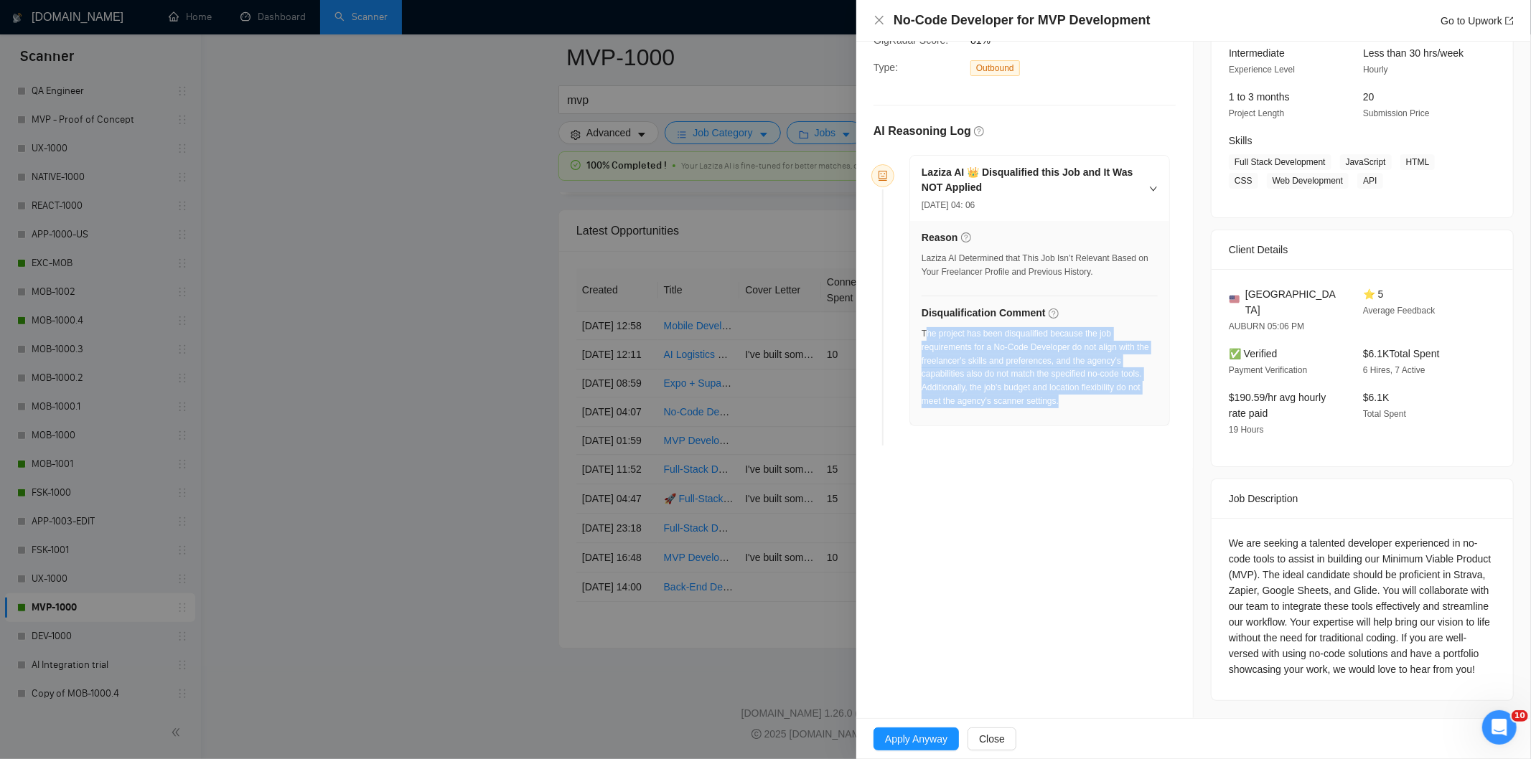
drag, startPoint x: 1084, startPoint y: 405, endPoint x: 926, endPoint y: 338, distance: 171.5
click at [926, 338] on div "The project has been disqualified because the job requirements for a No-Code De…" at bounding box center [1040, 367] width 236 height 81
click at [1041, 406] on div "The project has been disqualified because the job requirements for a No-Code De…" at bounding box center [1040, 367] width 236 height 81
drag, startPoint x: 1070, startPoint y: 402, endPoint x: 920, endPoint y: 338, distance: 163.1
click at [920, 338] on div "Reason Laziza AI Determined that This Job Isn’t Relevant Based on Your Freelanc…" at bounding box center [1039, 323] width 259 height 205
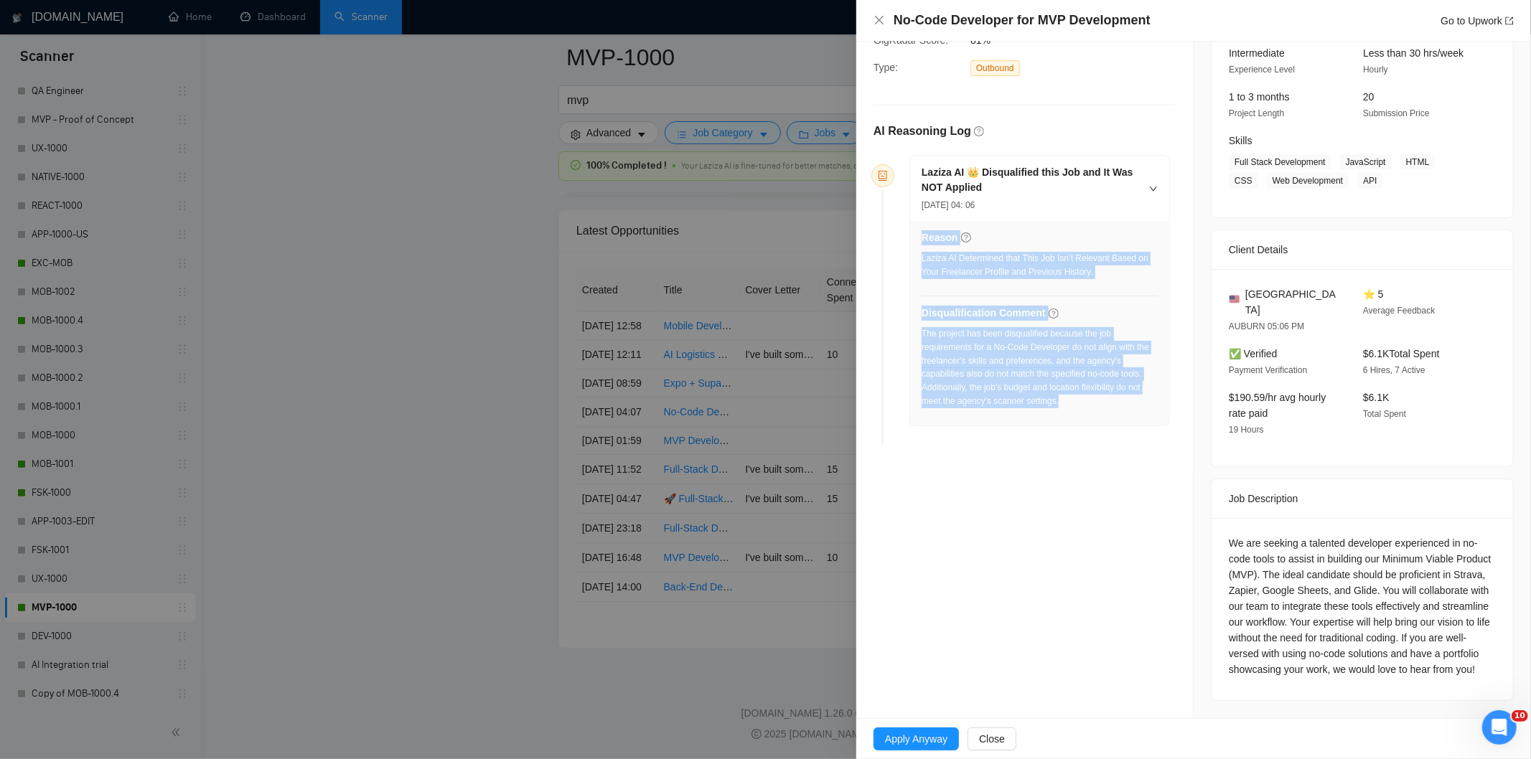
click at [1000, 378] on div "The project has been disqualified because the job requirements for a No-Code De…" at bounding box center [1040, 367] width 236 height 81
drag, startPoint x: 1065, startPoint y: 413, endPoint x: 922, endPoint y: 339, distance: 161.8
click at [922, 339] on div "The project has been disqualified because the job requirements for a No-Code De…" at bounding box center [1040, 372] width 236 height 90
click at [879, 25] on icon "close" at bounding box center [879, 19] width 11 height 11
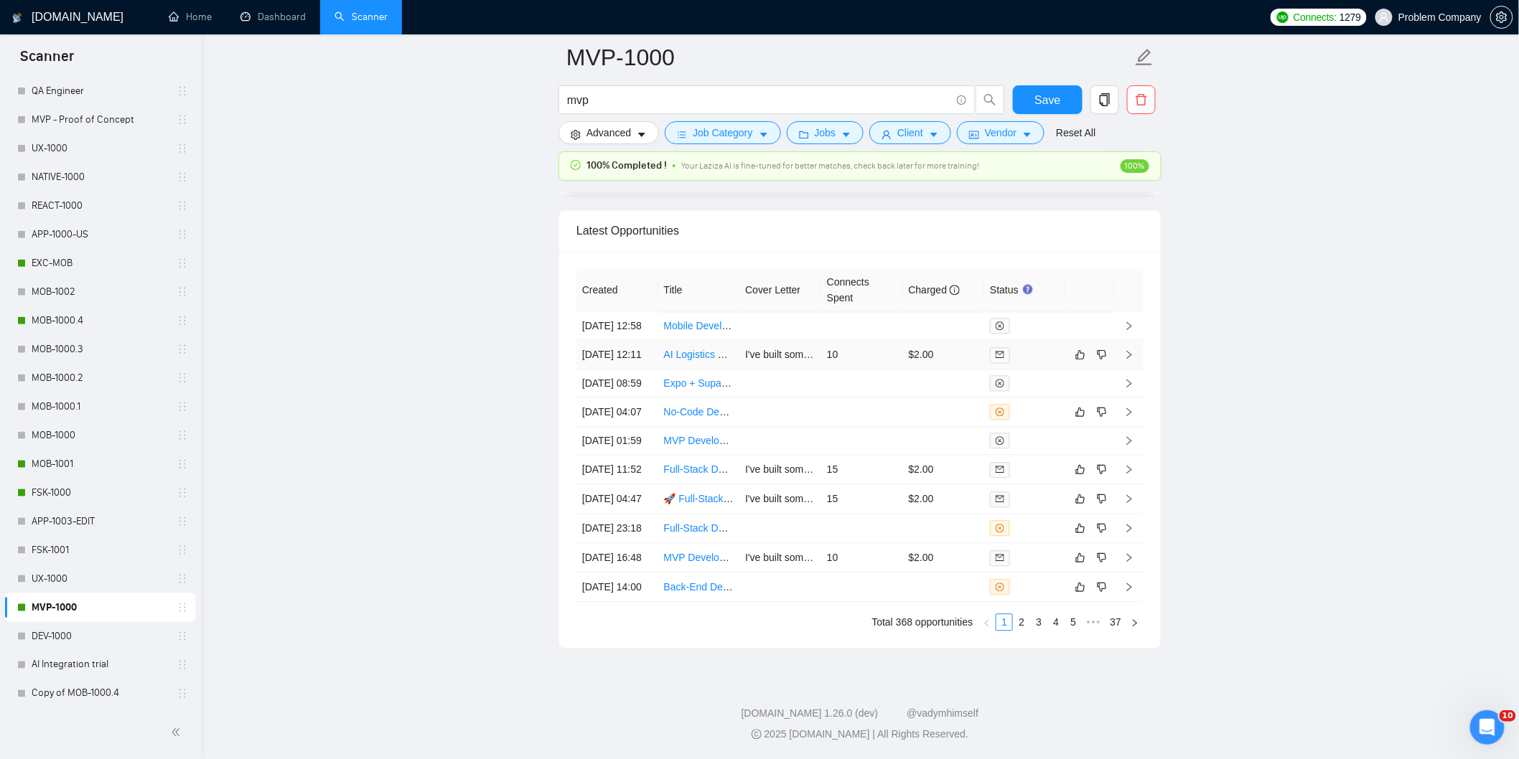
click at [642, 368] on td "[DATE] 12:11" at bounding box center [617, 354] width 82 height 29
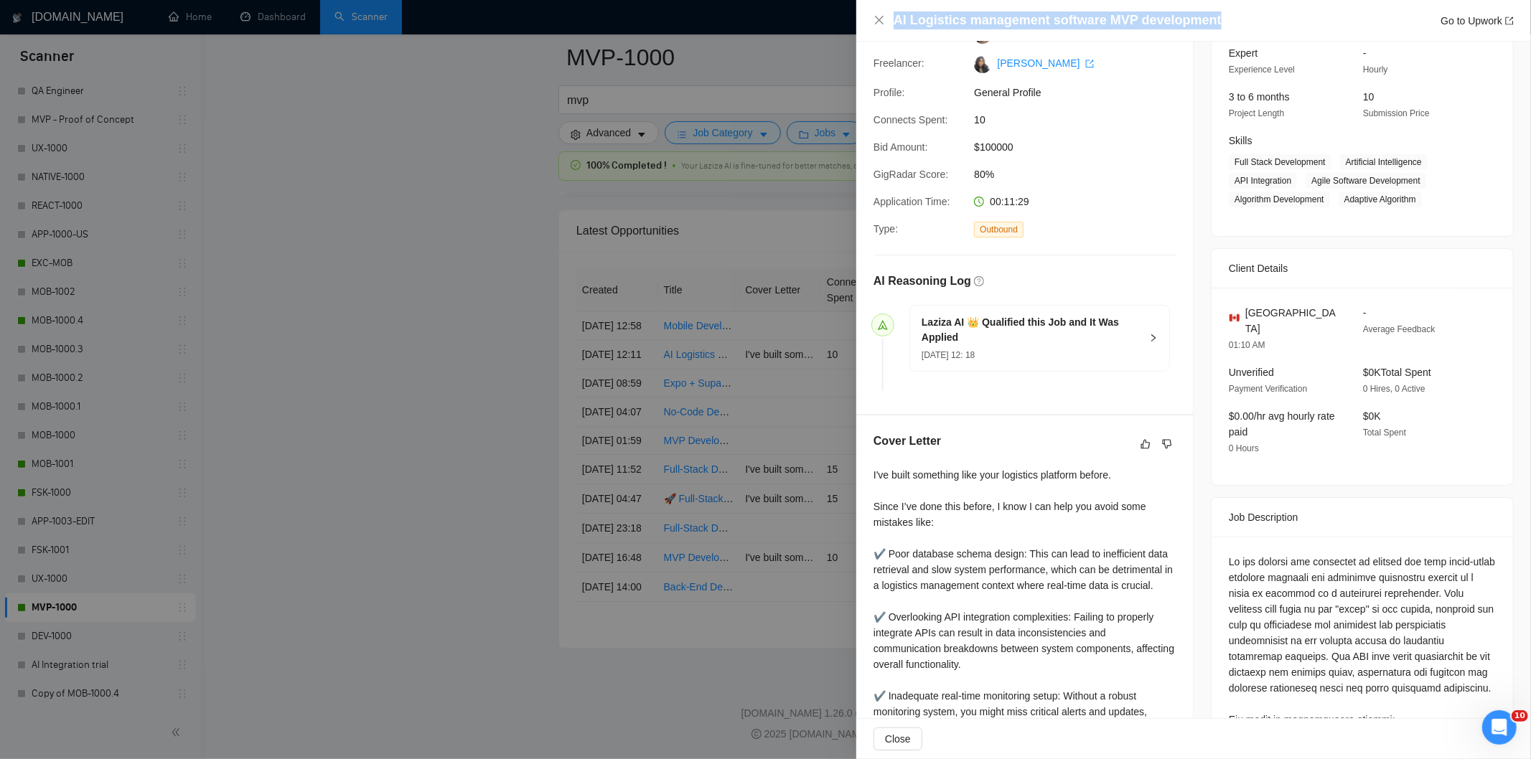
drag, startPoint x: 1217, startPoint y: 18, endPoint x: 888, endPoint y: 11, distance: 329.6
click at [888, 11] on div "AI Logistics management software MVP development Go to Upwork" at bounding box center [1194, 20] width 640 height 18
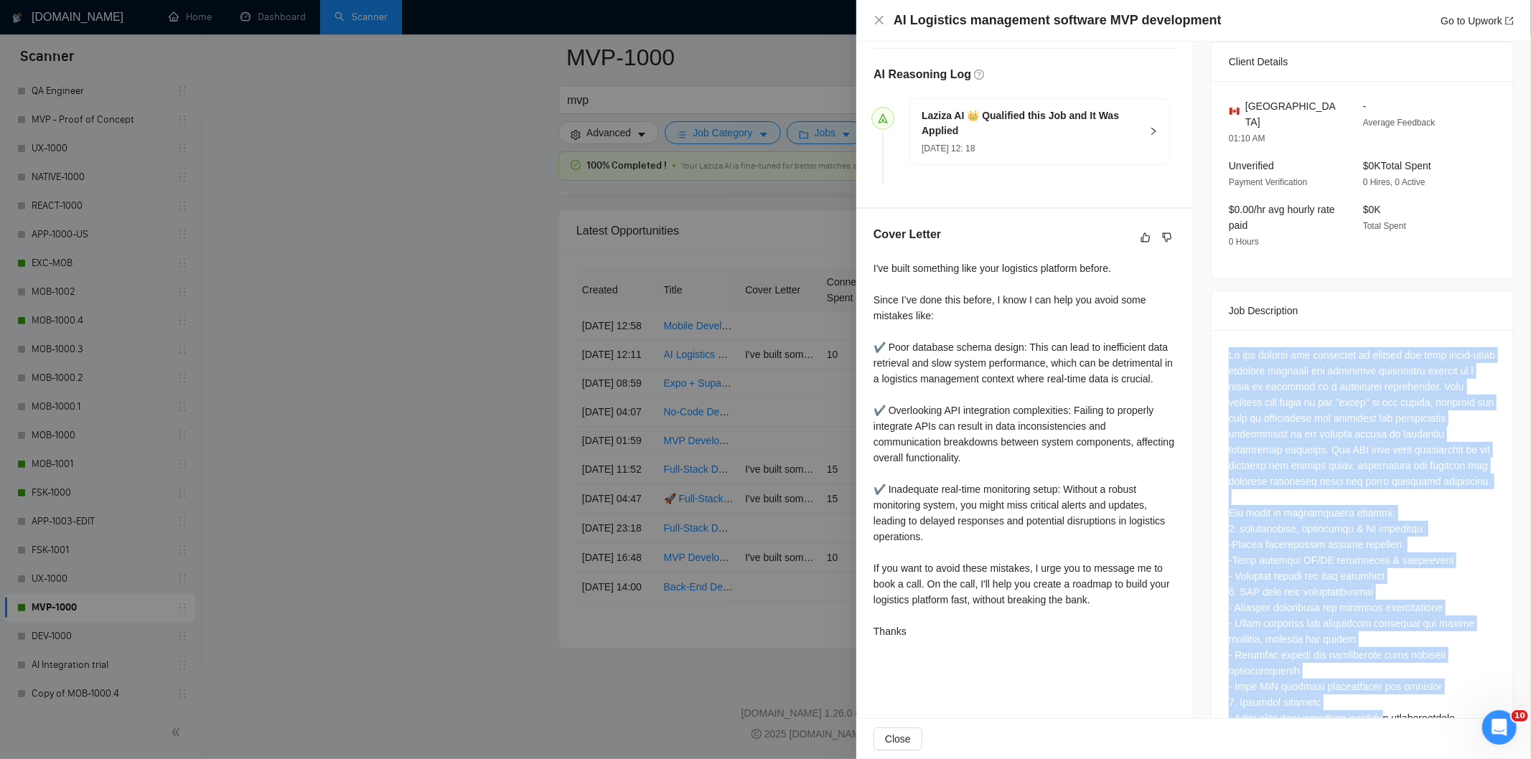
scroll to position [496, 0]
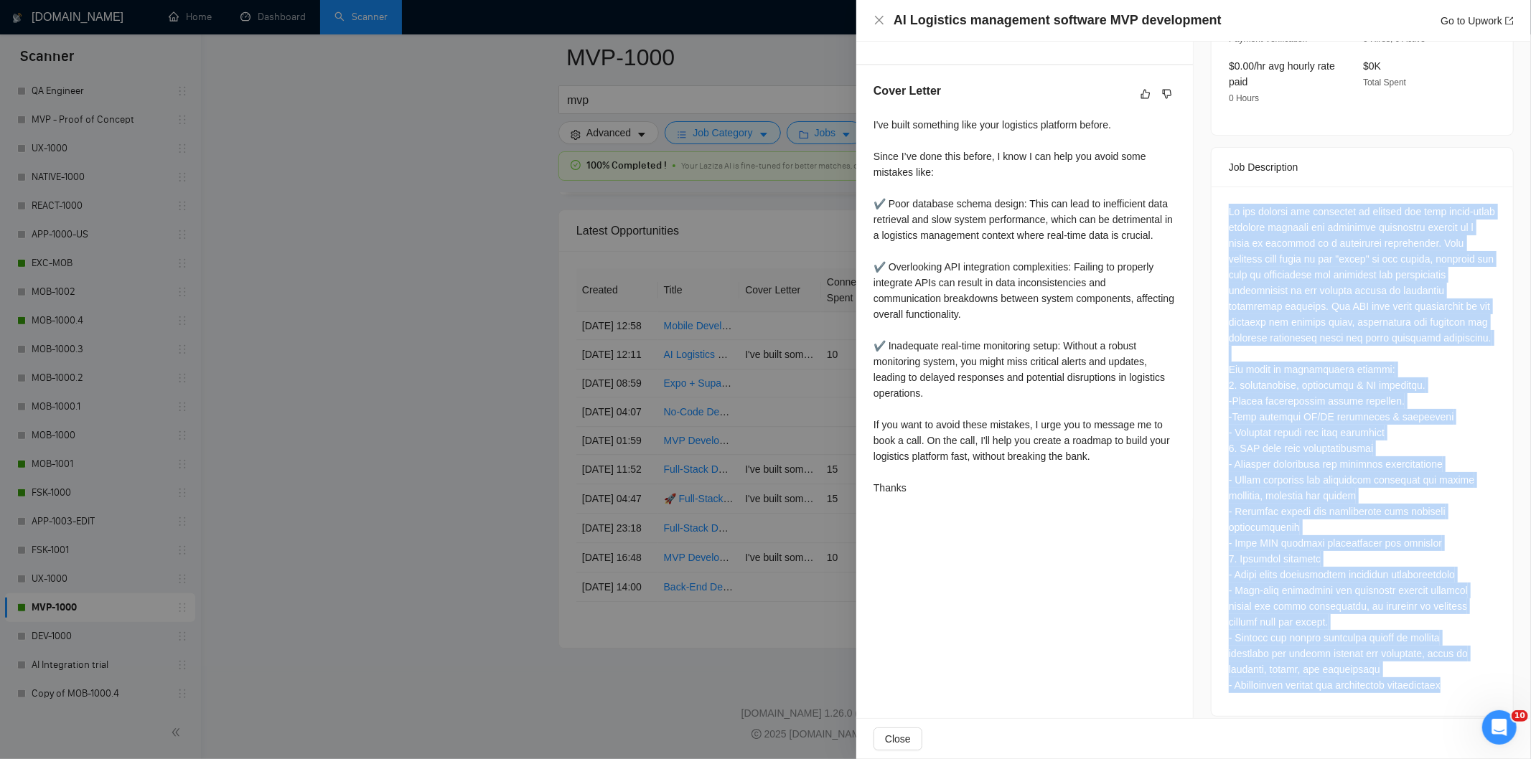
drag, startPoint x: 1218, startPoint y: 340, endPoint x: 1468, endPoint y: 681, distance: 422.1
click at [1468, 681] on div at bounding box center [1362, 452] width 301 height 530
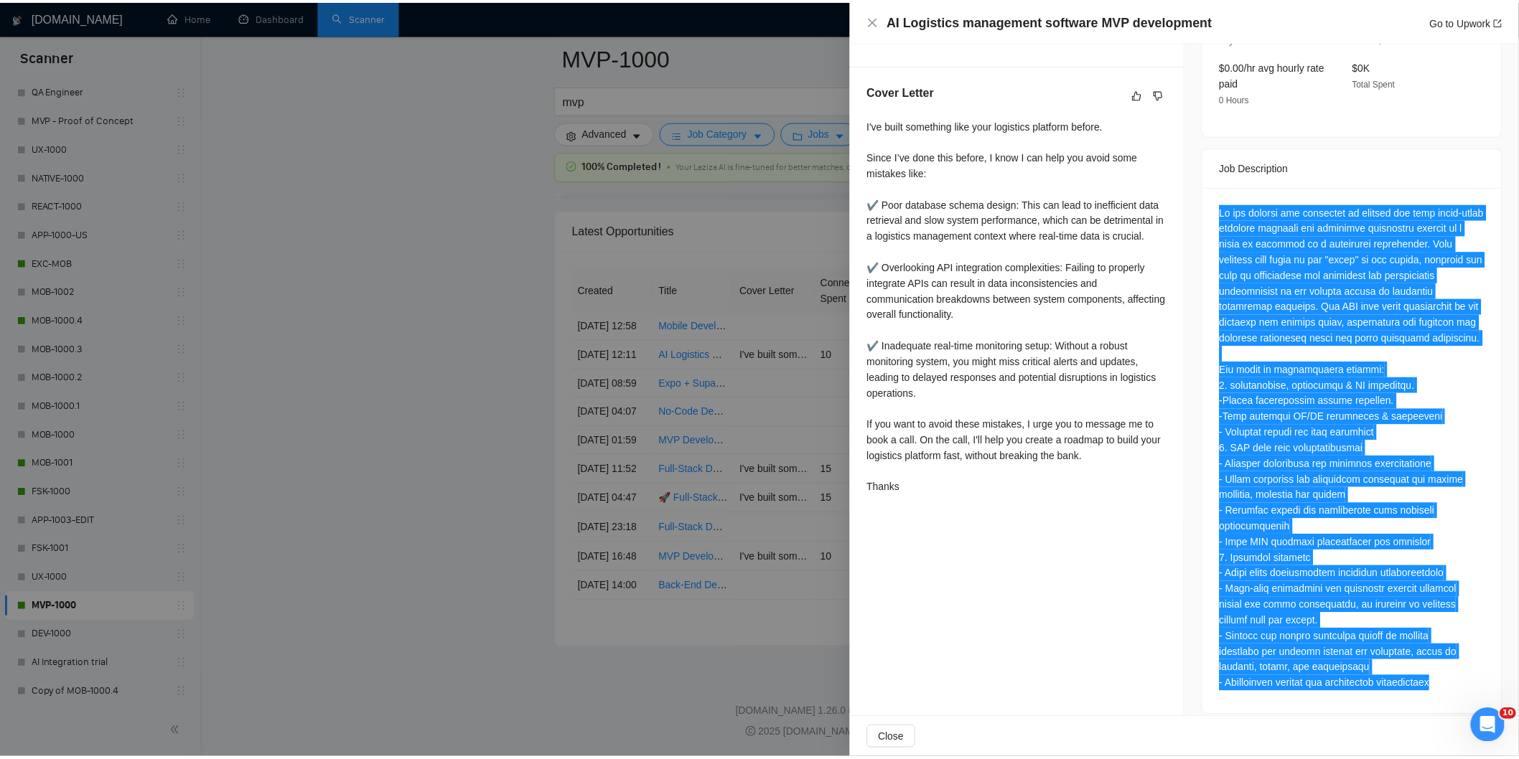
scroll to position [0, 0]
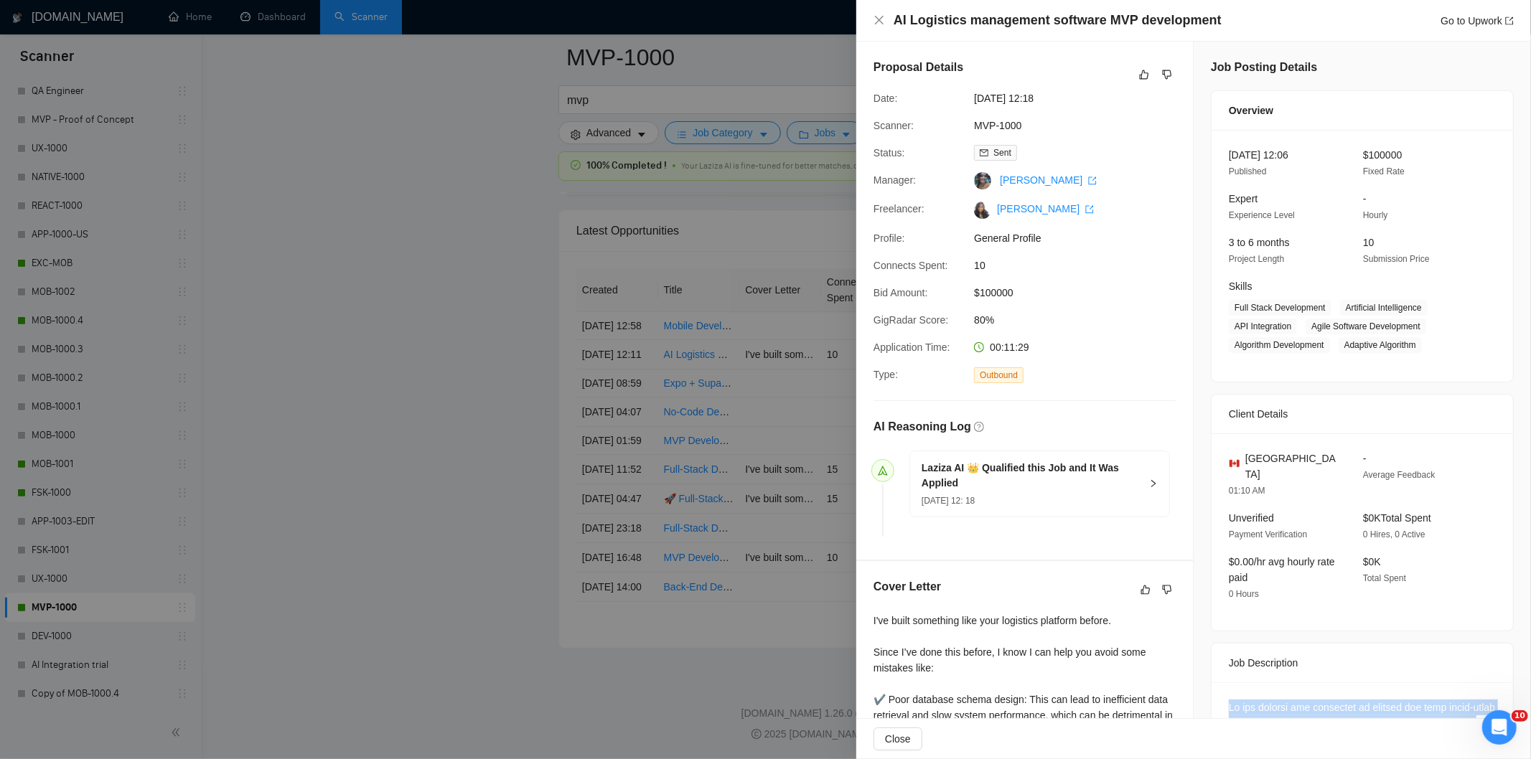
drag, startPoint x: 1064, startPoint y: 102, endPoint x: 973, endPoint y: 100, distance: 91.2
click at [974, 100] on span "[DATE] 12:18" at bounding box center [1081, 98] width 215 height 16
click at [884, 24] on icon "close" at bounding box center [879, 19] width 11 height 11
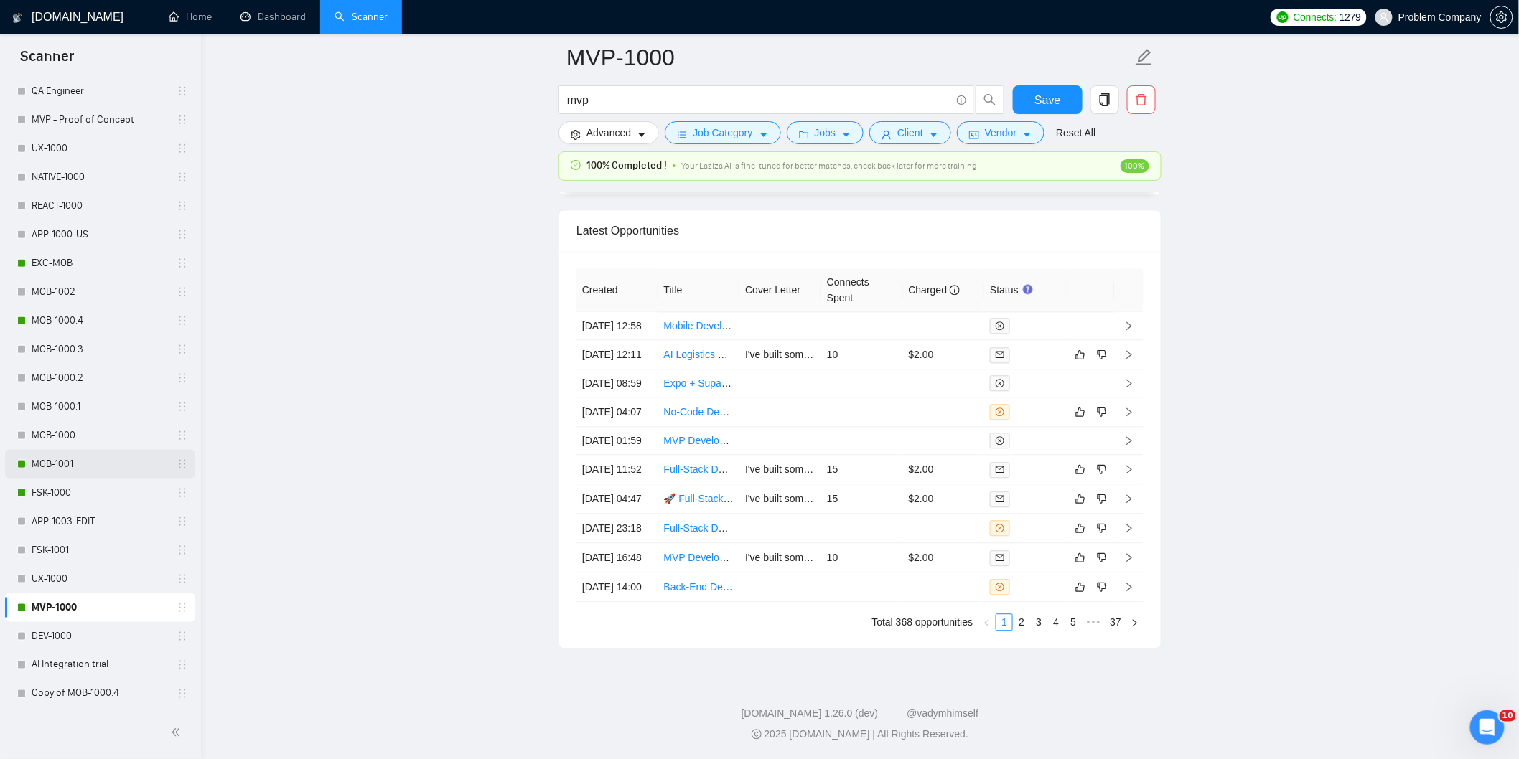
click at [110, 462] on link "MOB-1001" at bounding box center [100, 464] width 136 height 29
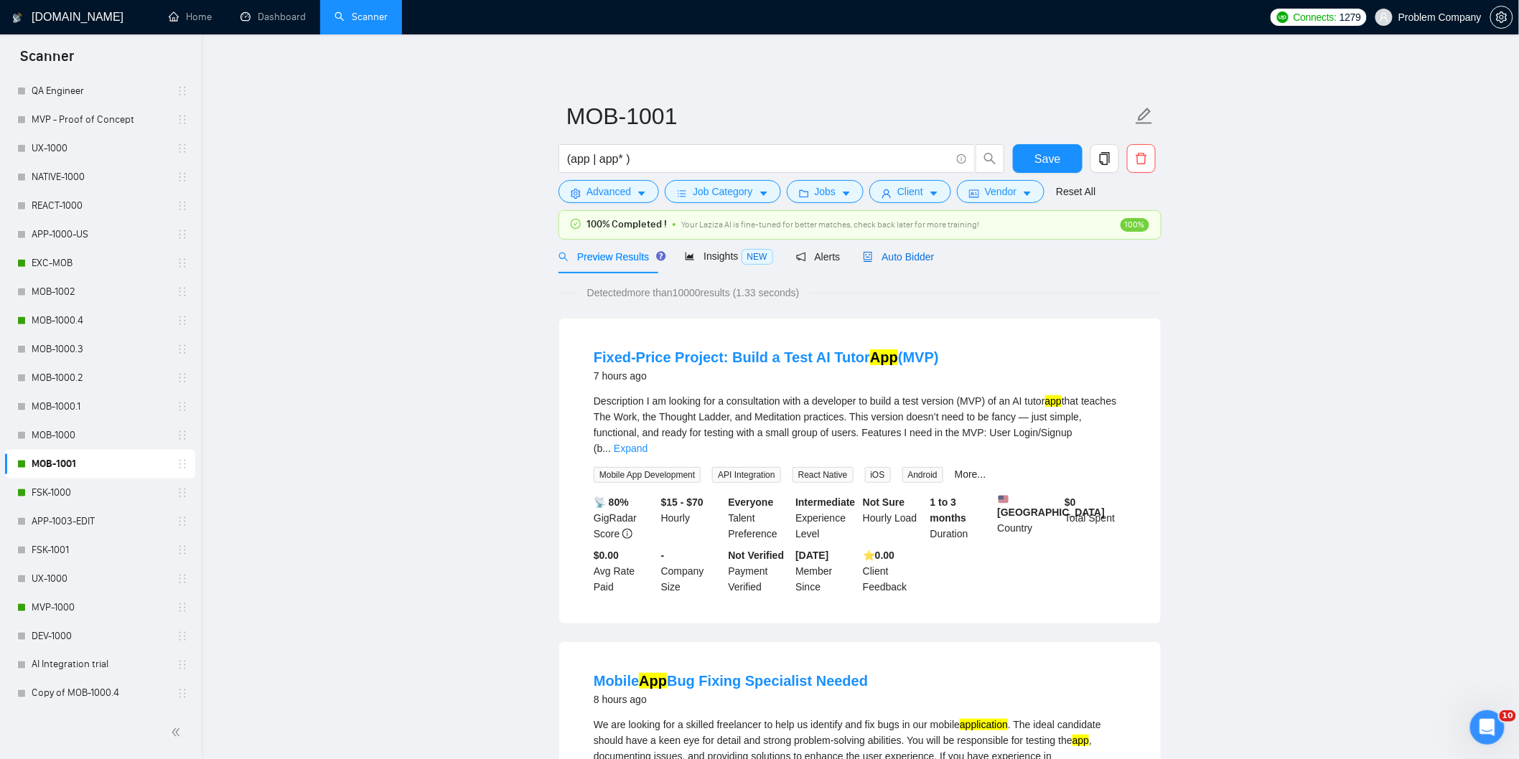
click at [893, 253] on span "Auto Bidder" at bounding box center [898, 256] width 71 height 11
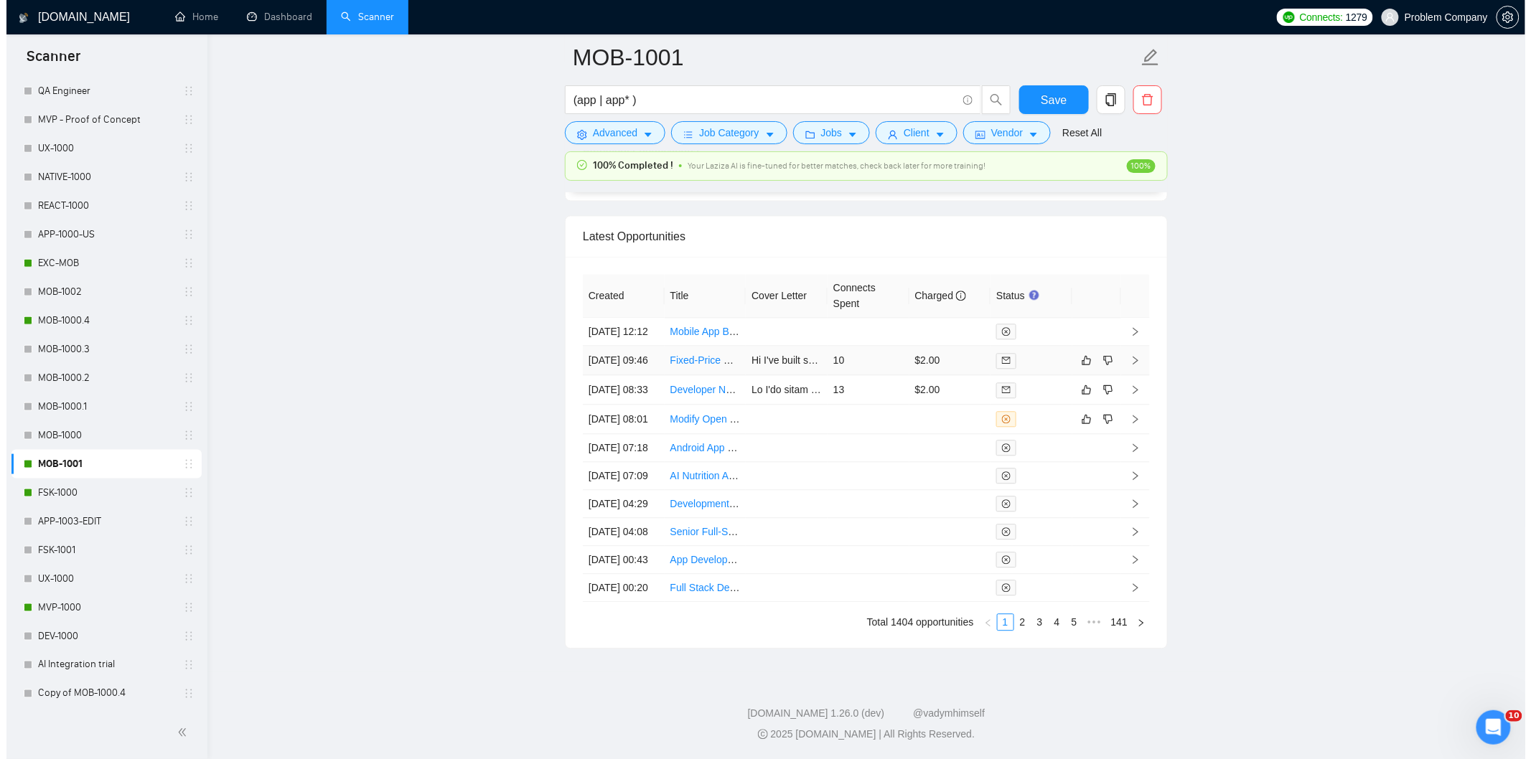
scroll to position [3547, 0]
click at [1018, 630] on link "2" at bounding box center [1017, 622] width 16 height 16
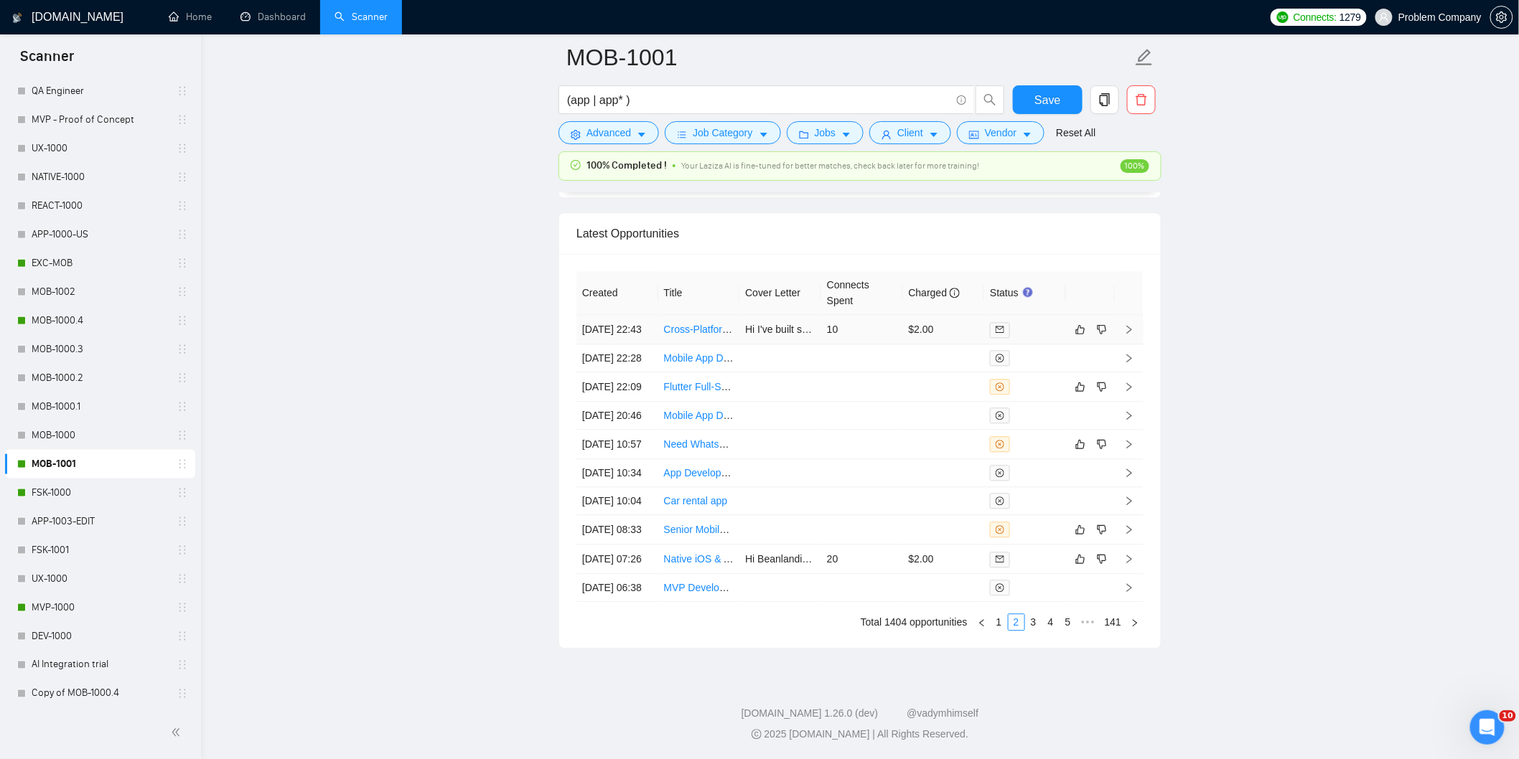
click at [625, 315] on td "[DATE] 22:43" at bounding box center [617, 329] width 82 height 29
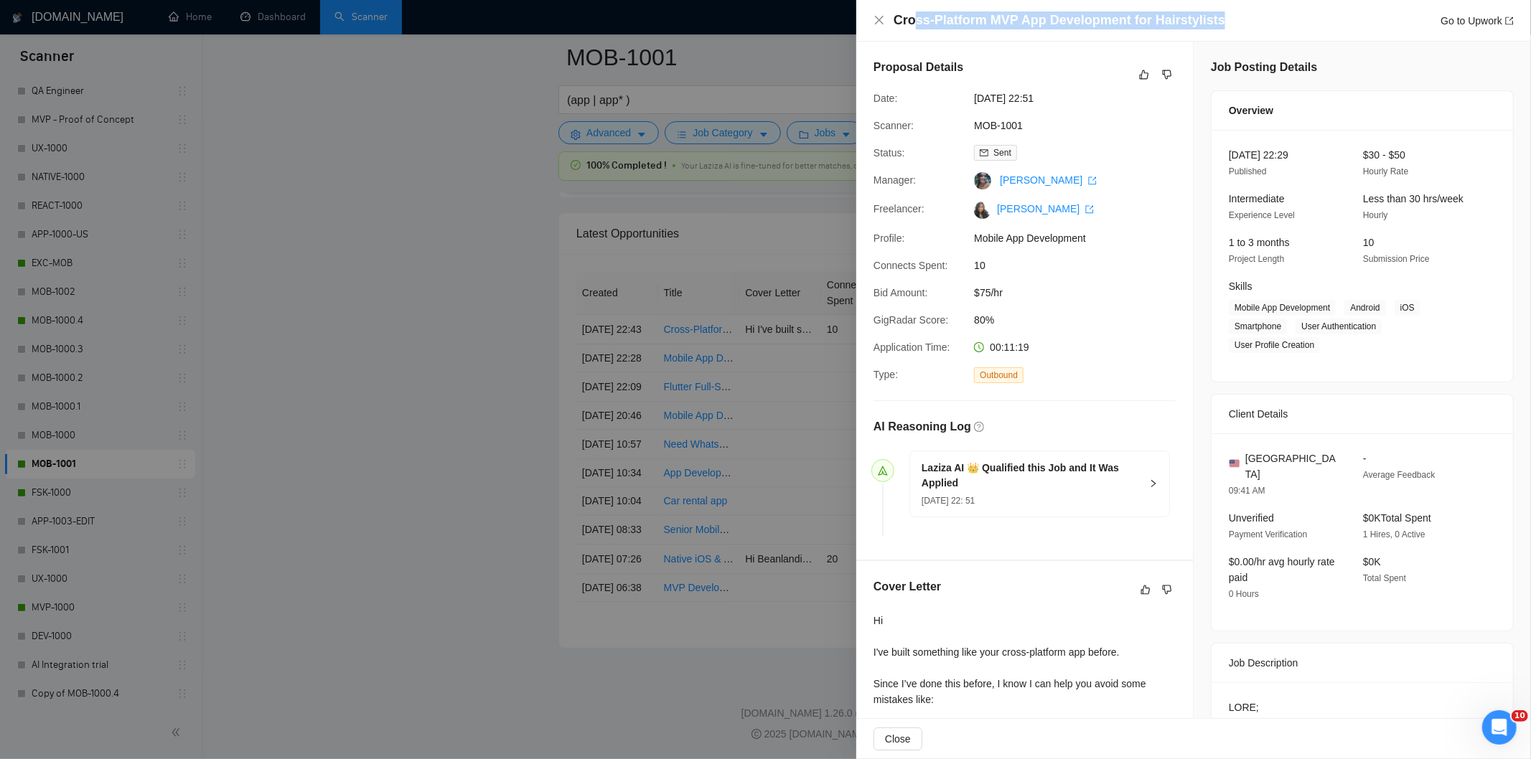
drag, startPoint x: 1213, startPoint y: 18, endPoint x: 912, endPoint y: 14, distance: 300.8
click at [912, 14] on div "Cross-Platform MVP App Development for Hairstylists Go to Upwork" at bounding box center [1204, 20] width 620 height 18
click at [1233, 10] on div "Cross-Platform MVP App Development for Hairstylists Go to Upwork" at bounding box center [1193, 21] width 675 height 42
drag, startPoint x: 1229, startPoint y: 14, endPoint x: 888, endPoint y: 17, distance: 341.0
click at [888, 17] on div "Cross-Platform MVP App Development for Hairstylists Go to Upwork" at bounding box center [1194, 20] width 640 height 18
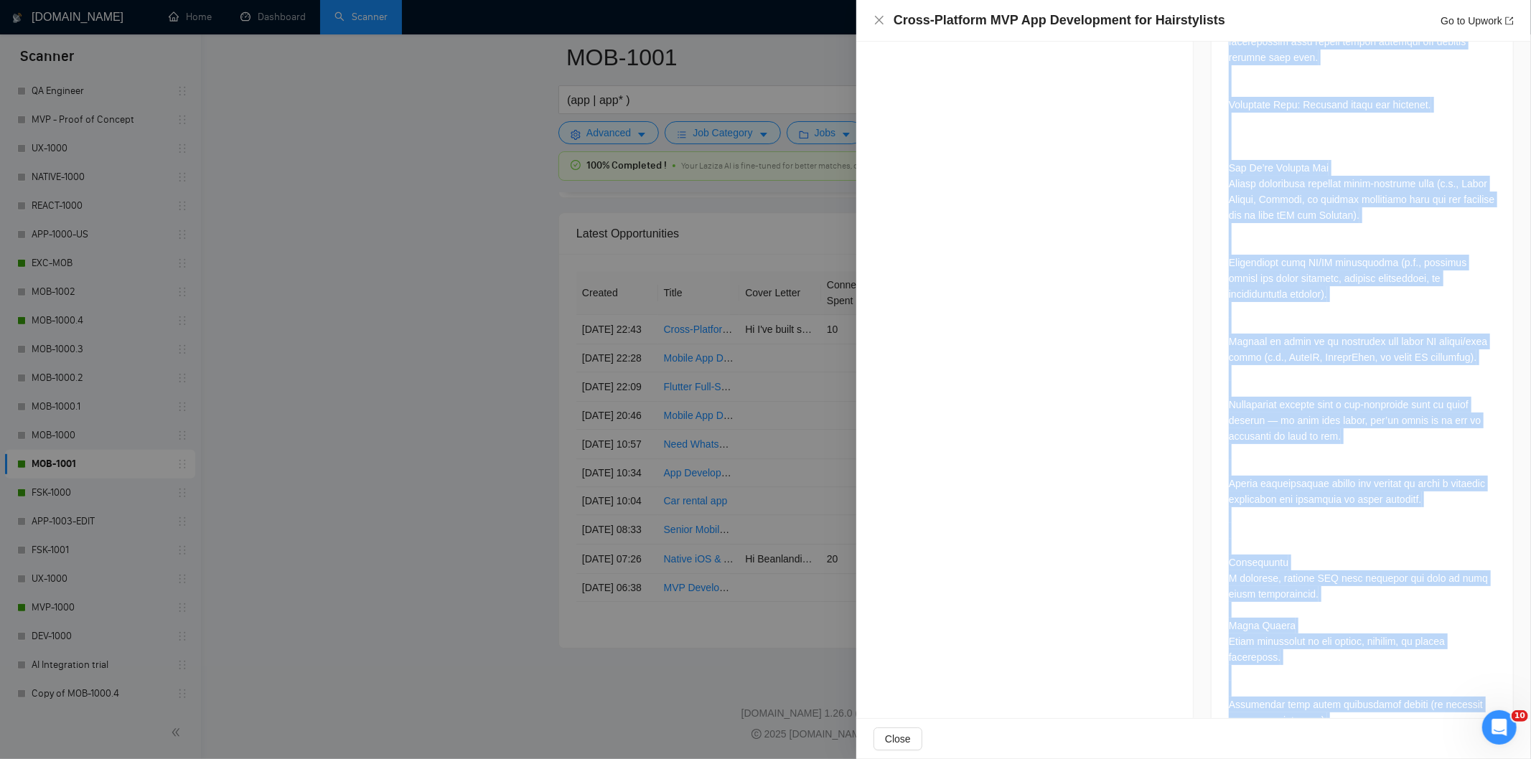
scroll to position [2158, 0]
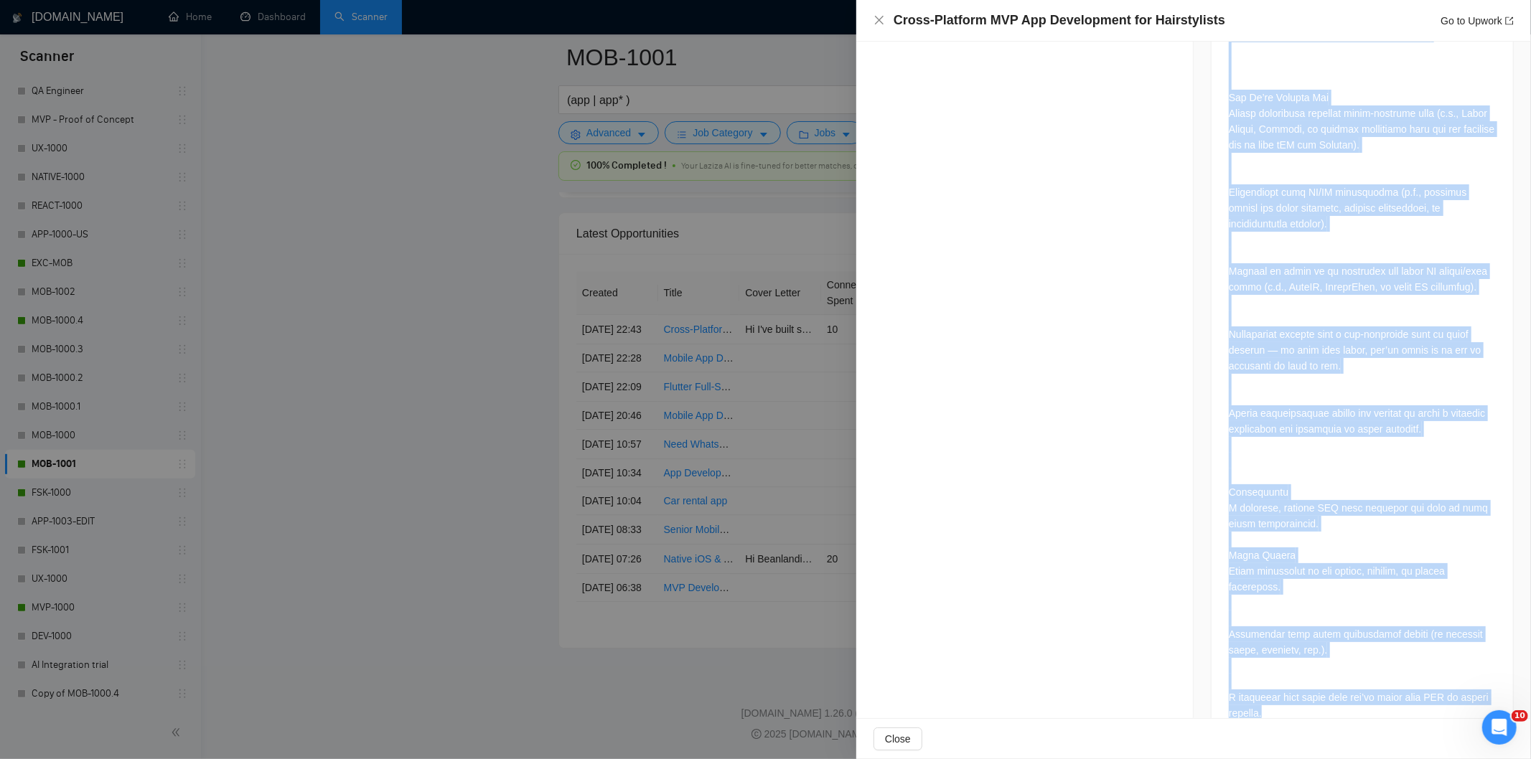
drag, startPoint x: 1215, startPoint y: 412, endPoint x: 1408, endPoint y: 699, distance: 346.0
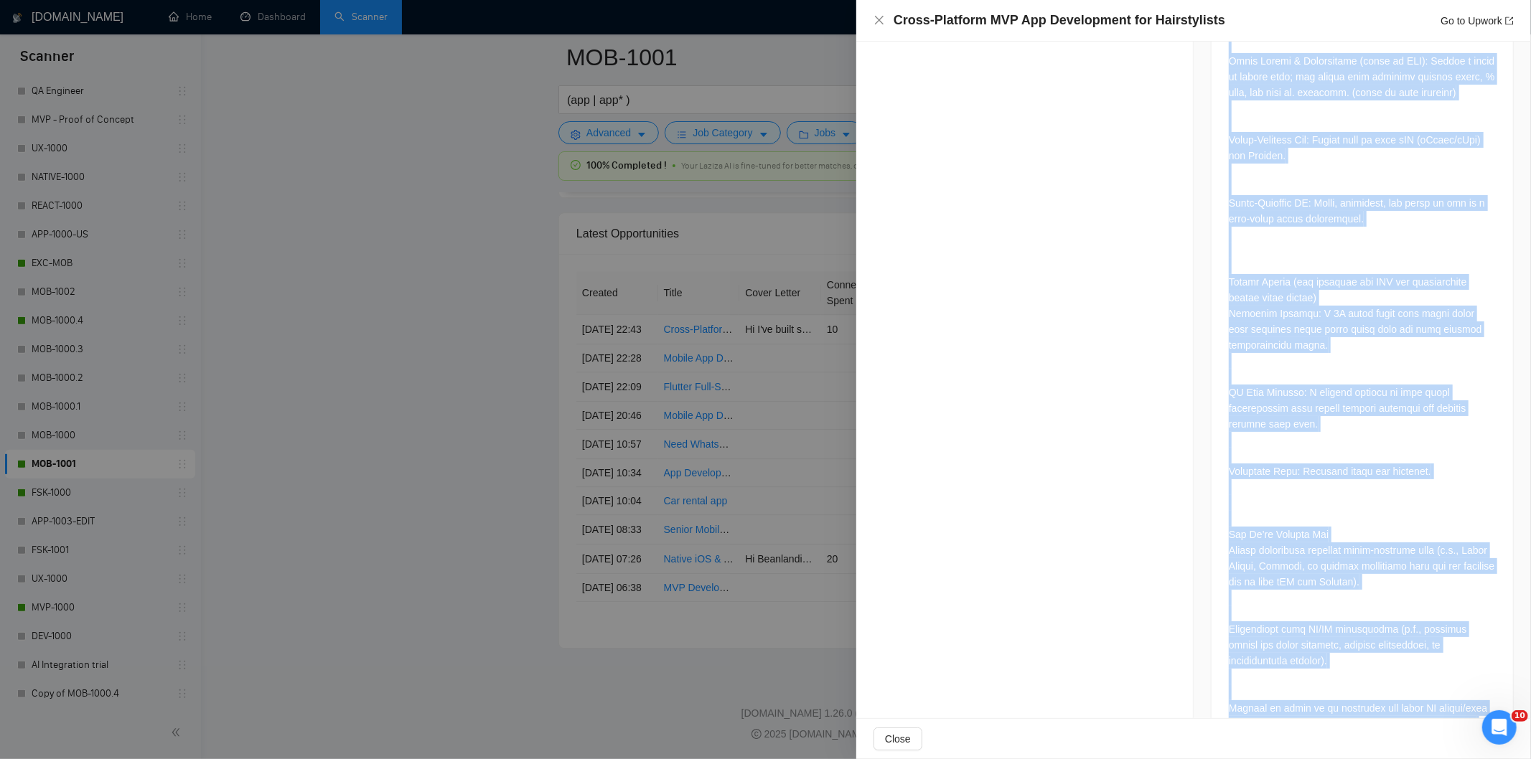
scroll to position [1720, 0]
click at [1409, 295] on div at bounding box center [1362, 69] width 267 height 2179
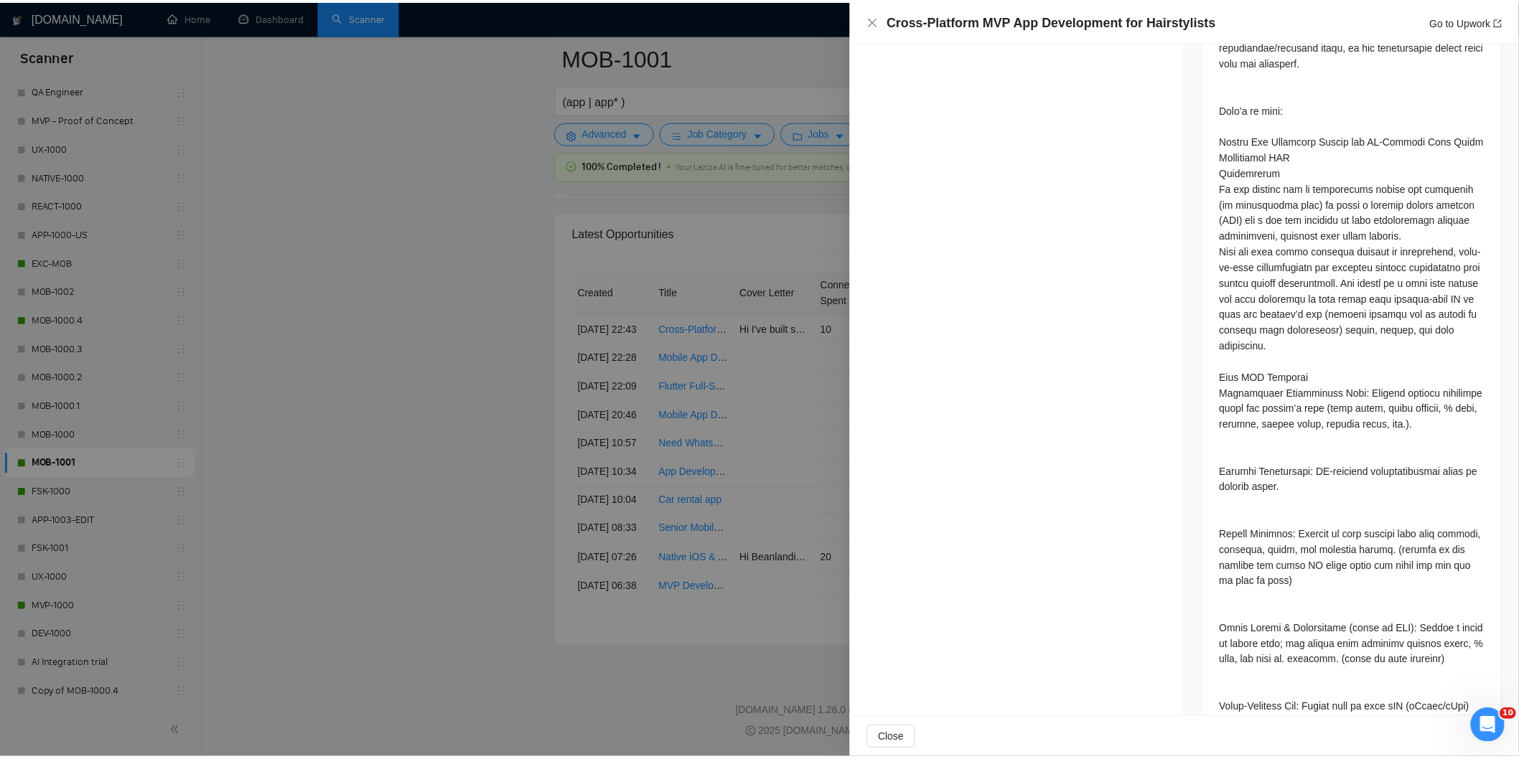
scroll to position [1151, 0]
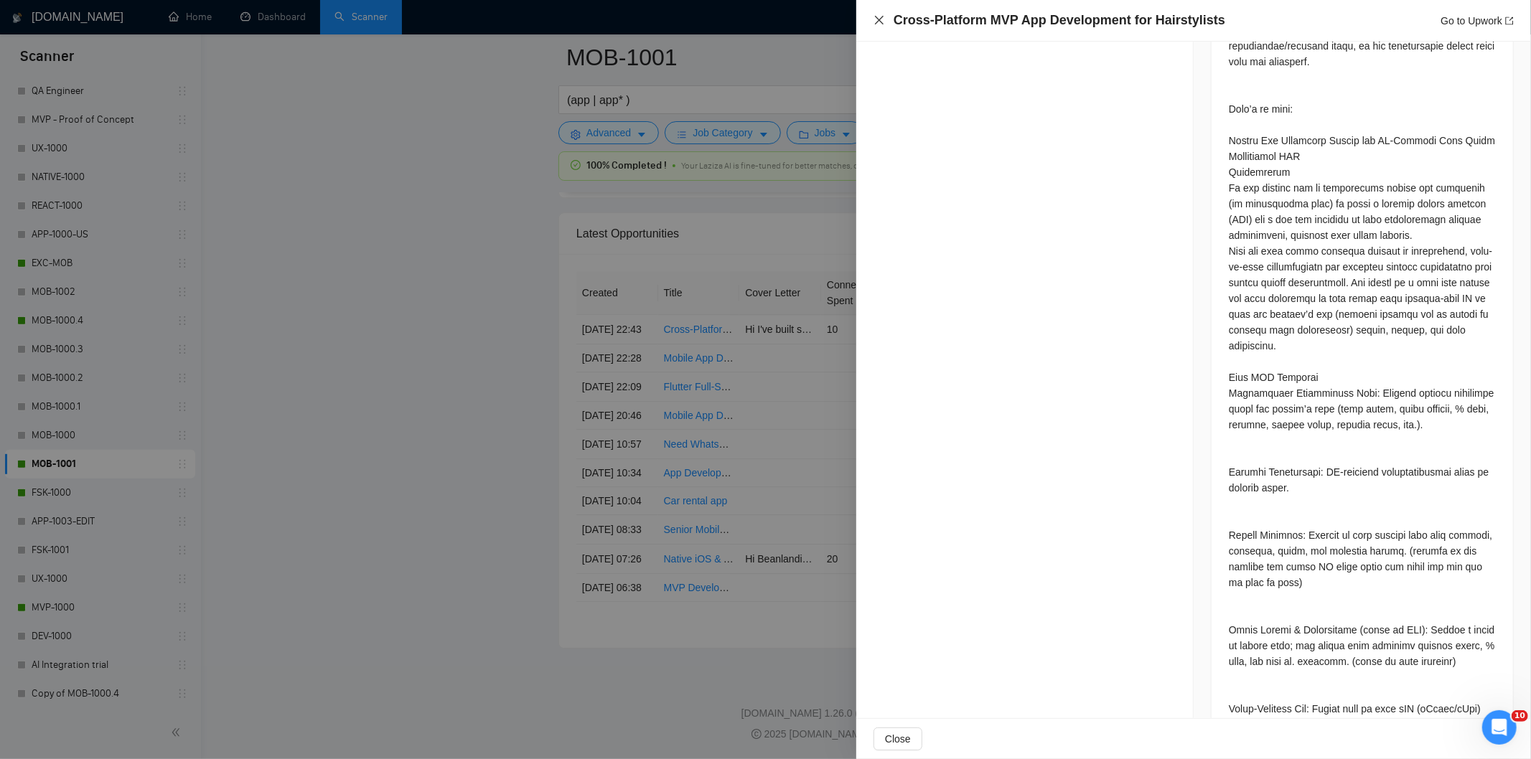
click at [884, 19] on icon "close" at bounding box center [879, 19] width 11 height 11
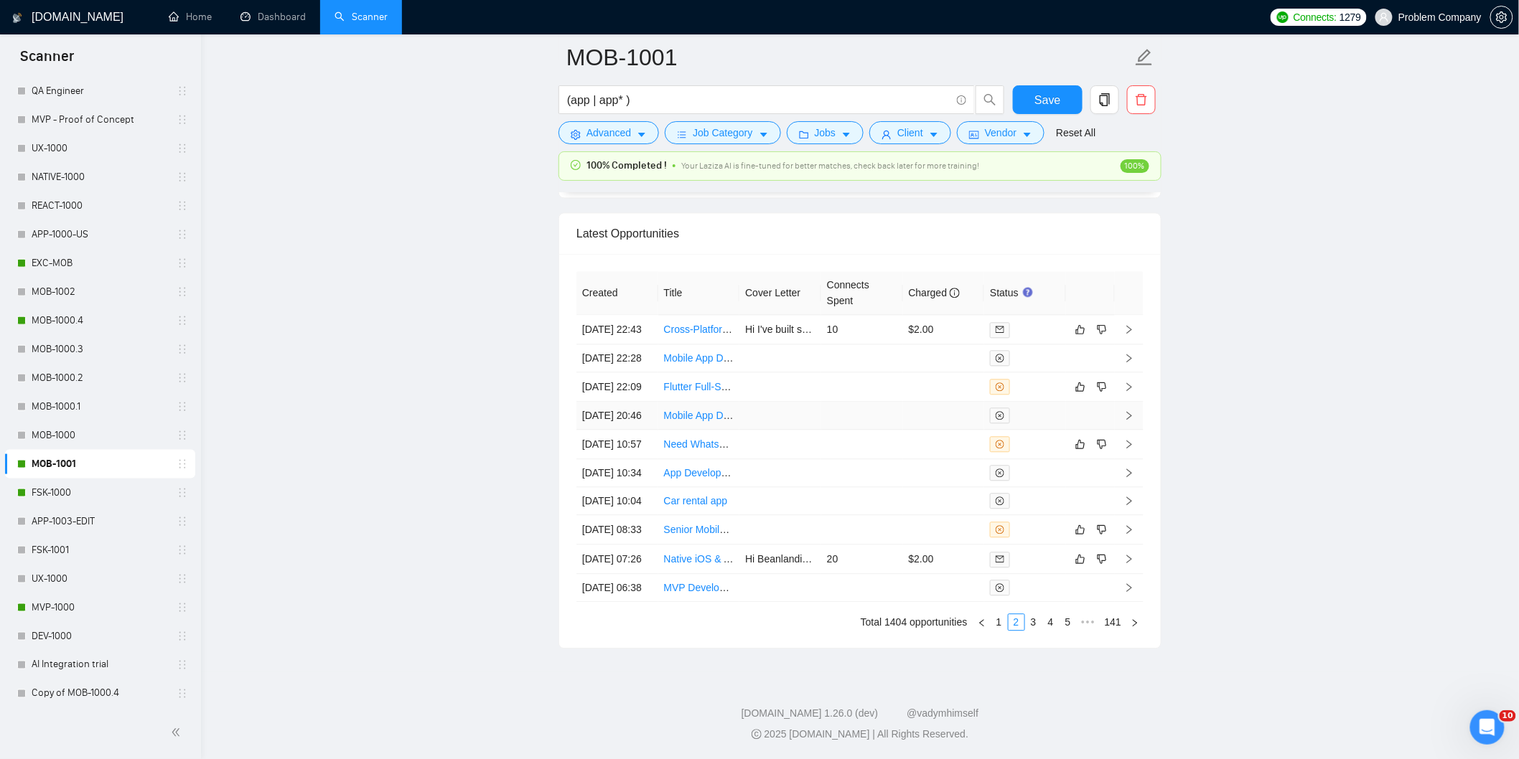
scroll to position [3651, 0]
click at [1001, 619] on link "1" at bounding box center [999, 622] width 16 height 16
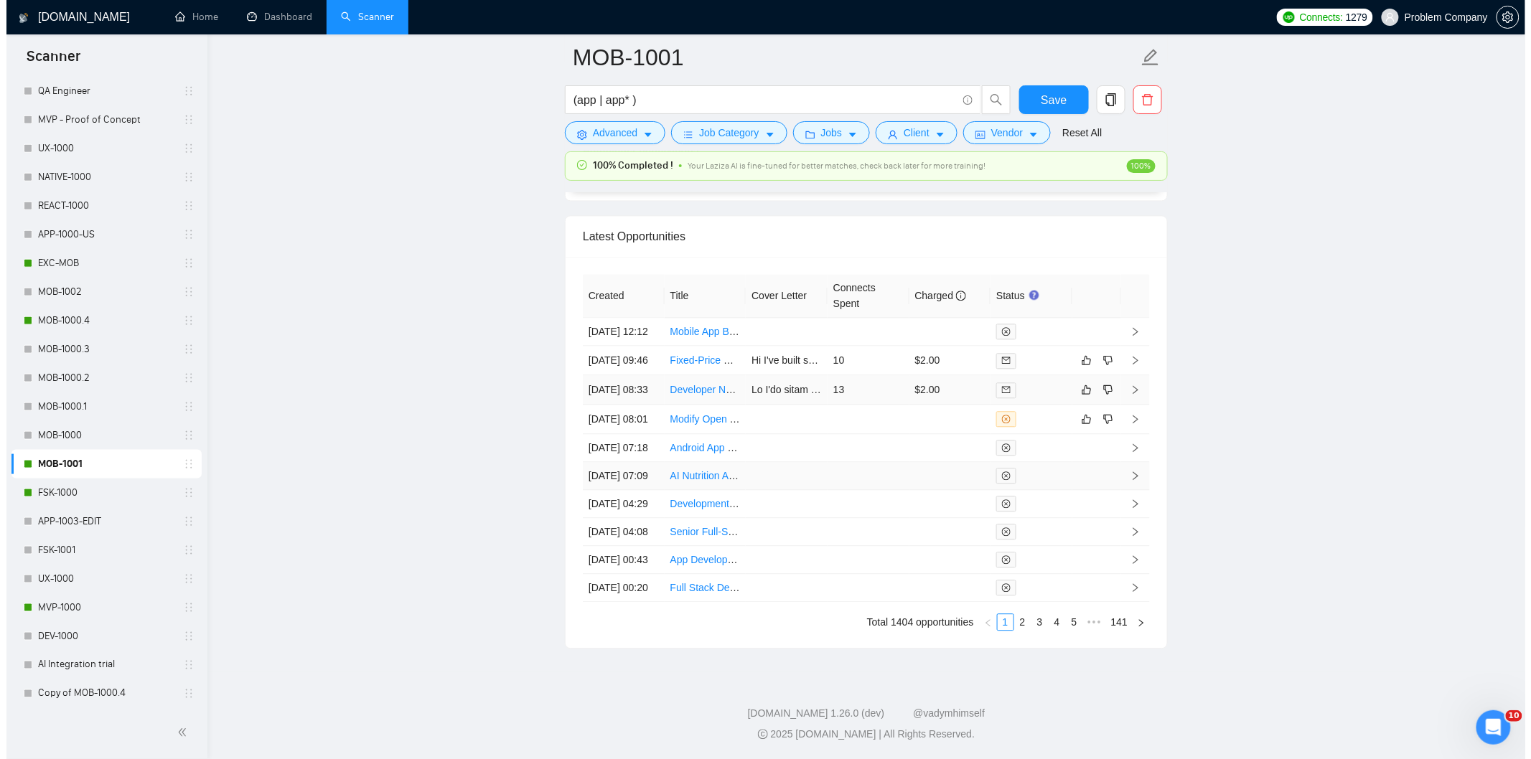
scroll to position [3522, 0]
click at [635, 404] on td "[DATE] 08:33" at bounding box center [617, 389] width 82 height 29
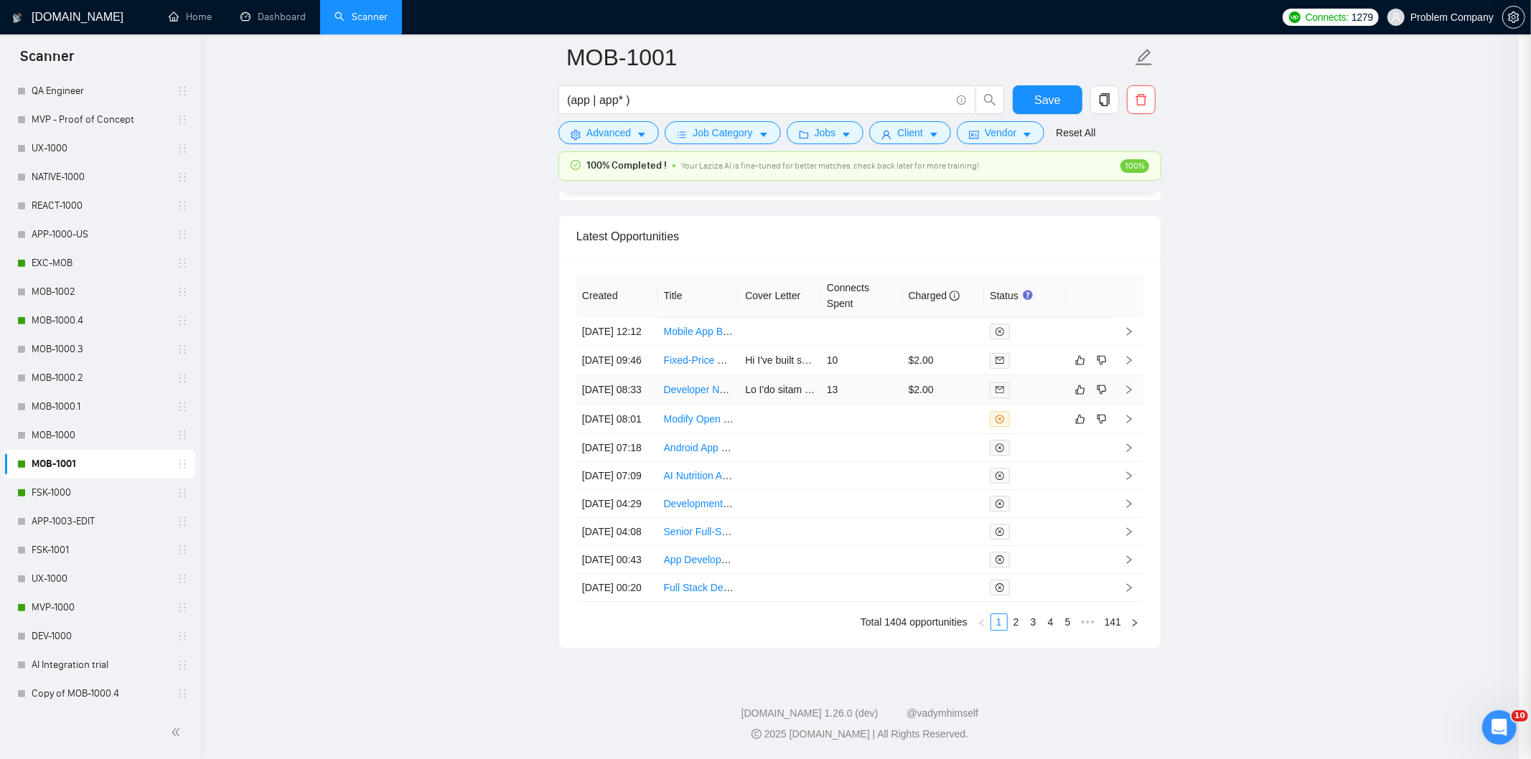
scroll to position [1103, 0]
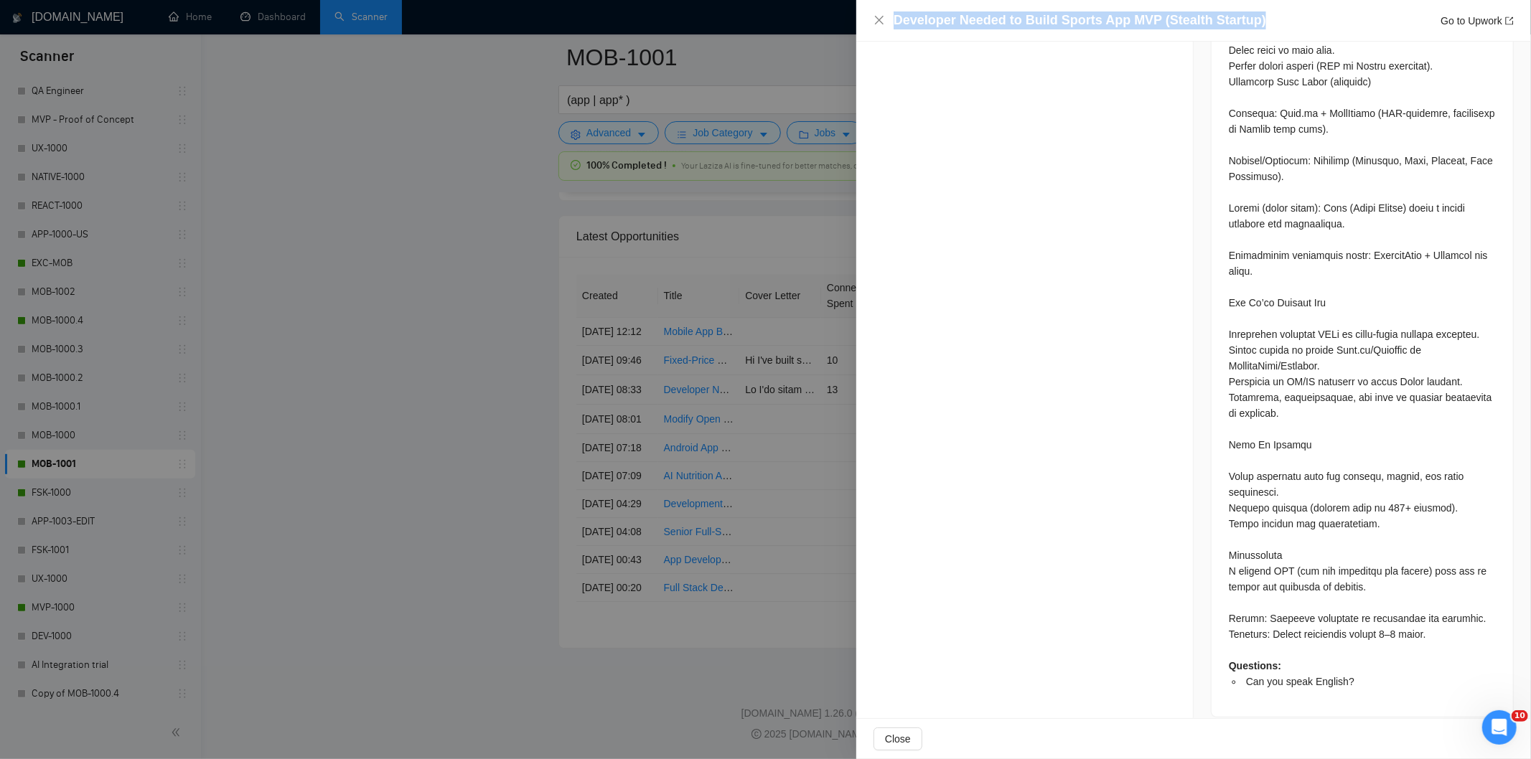
drag, startPoint x: 1260, startPoint y: 15, endPoint x: 887, endPoint y: 27, distance: 372.7
click at [887, 27] on div "Developer Needed to Build Sports App MVP (Stealth Startup) Go to Upwork" at bounding box center [1194, 20] width 640 height 18
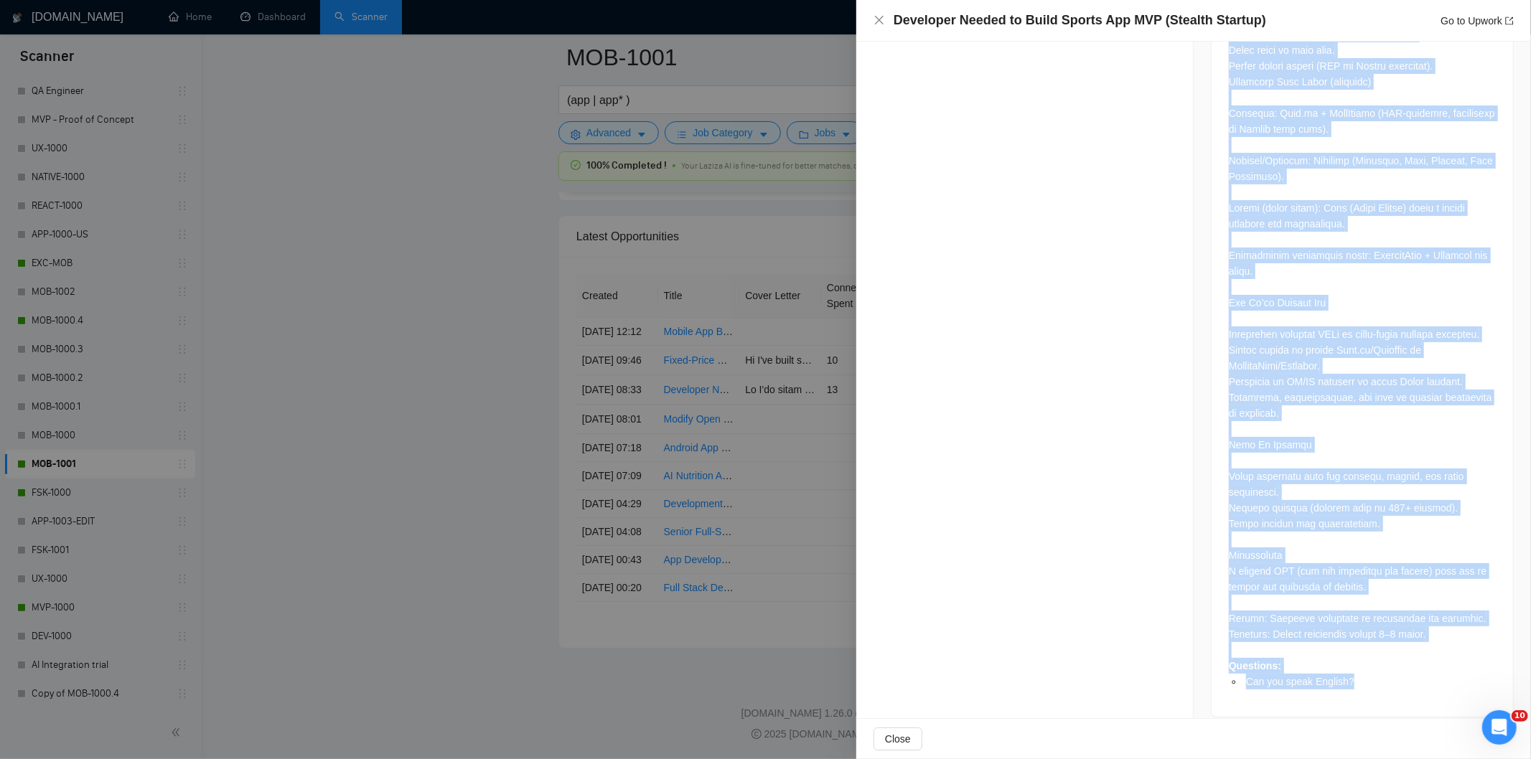
drag, startPoint x: 1224, startPoint y: 332, endPoint x: 1406, endPoint y: 727, distance: 435.2
click at [1406, 727] on div "Developer Needed to Build Sports App MVP (Stealth Startup) Go to Upwork Proposa…" at bounding box center [1193, 379] width 675 height 759
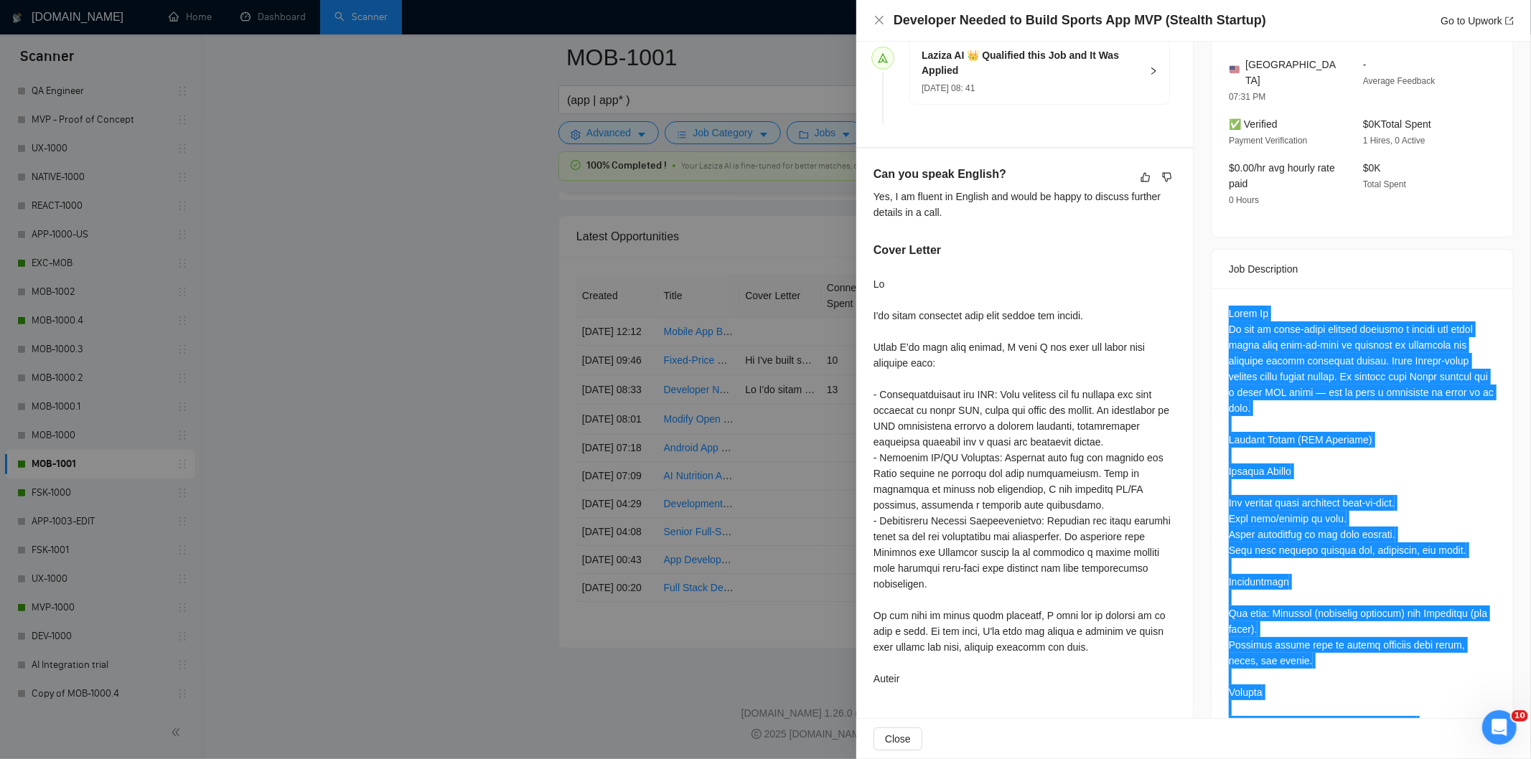
scroll to position [412, 0]
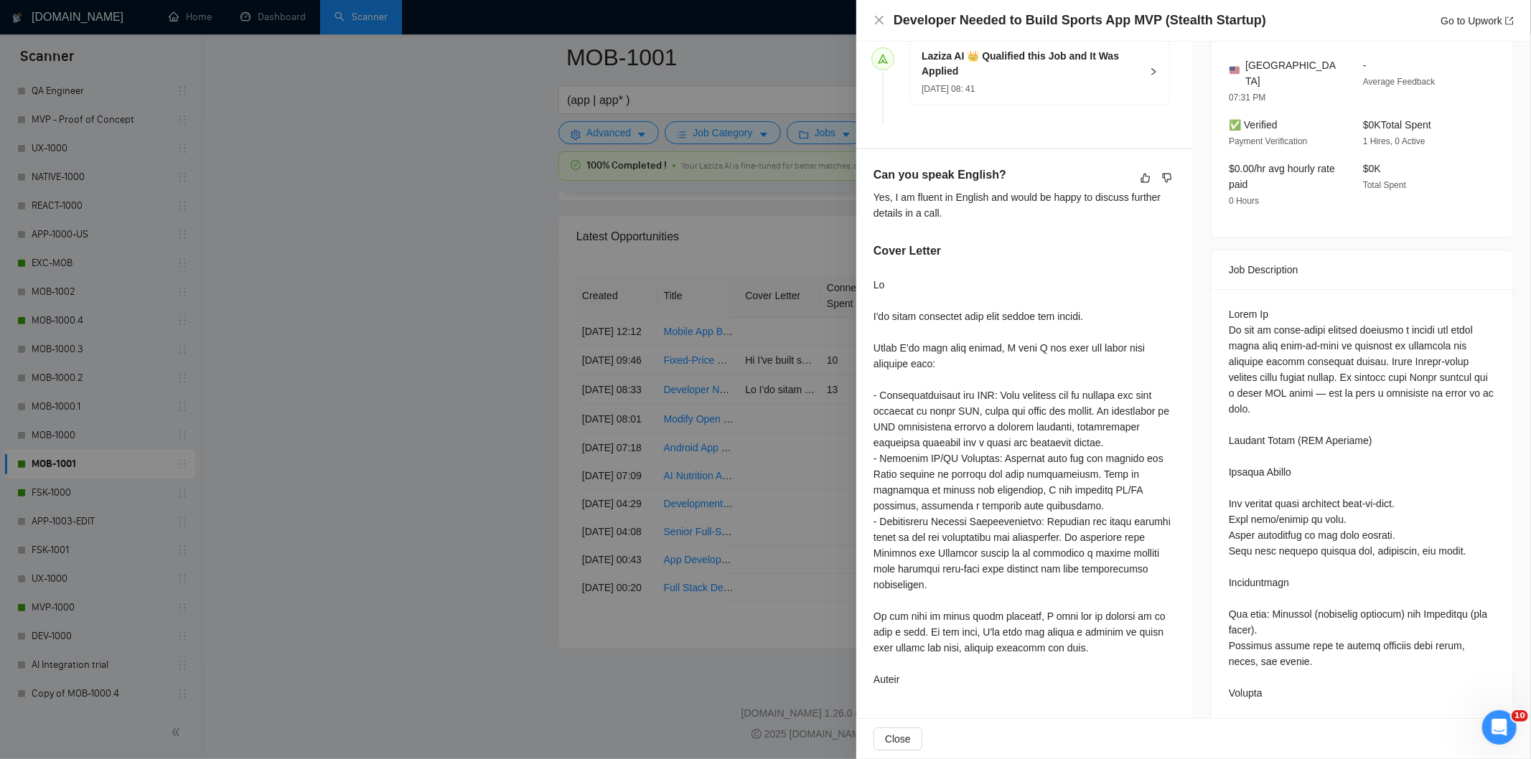
click at [885, 19] on div "Developer Needed to Build Sports App MVP (Stealth Startup) Go to Upwork" at bounding box center [1194, 20] width 640 height 18
click at [879, 20] on icon "close" at bounding box center [879, 20] width 9 height 9
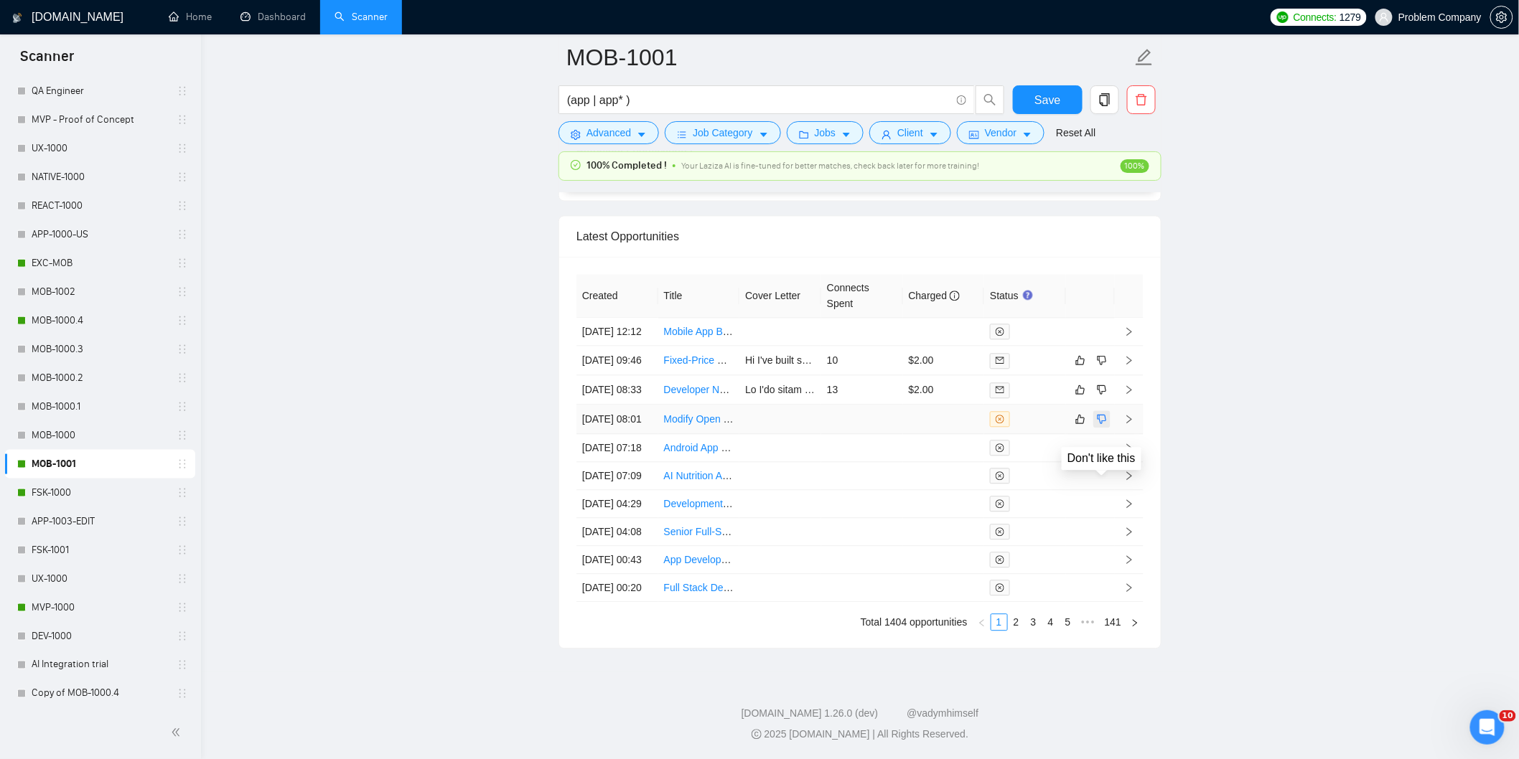
click at [1099, 425] on icon "dislike" at bounding box center [1102, 418] width 10 height 11
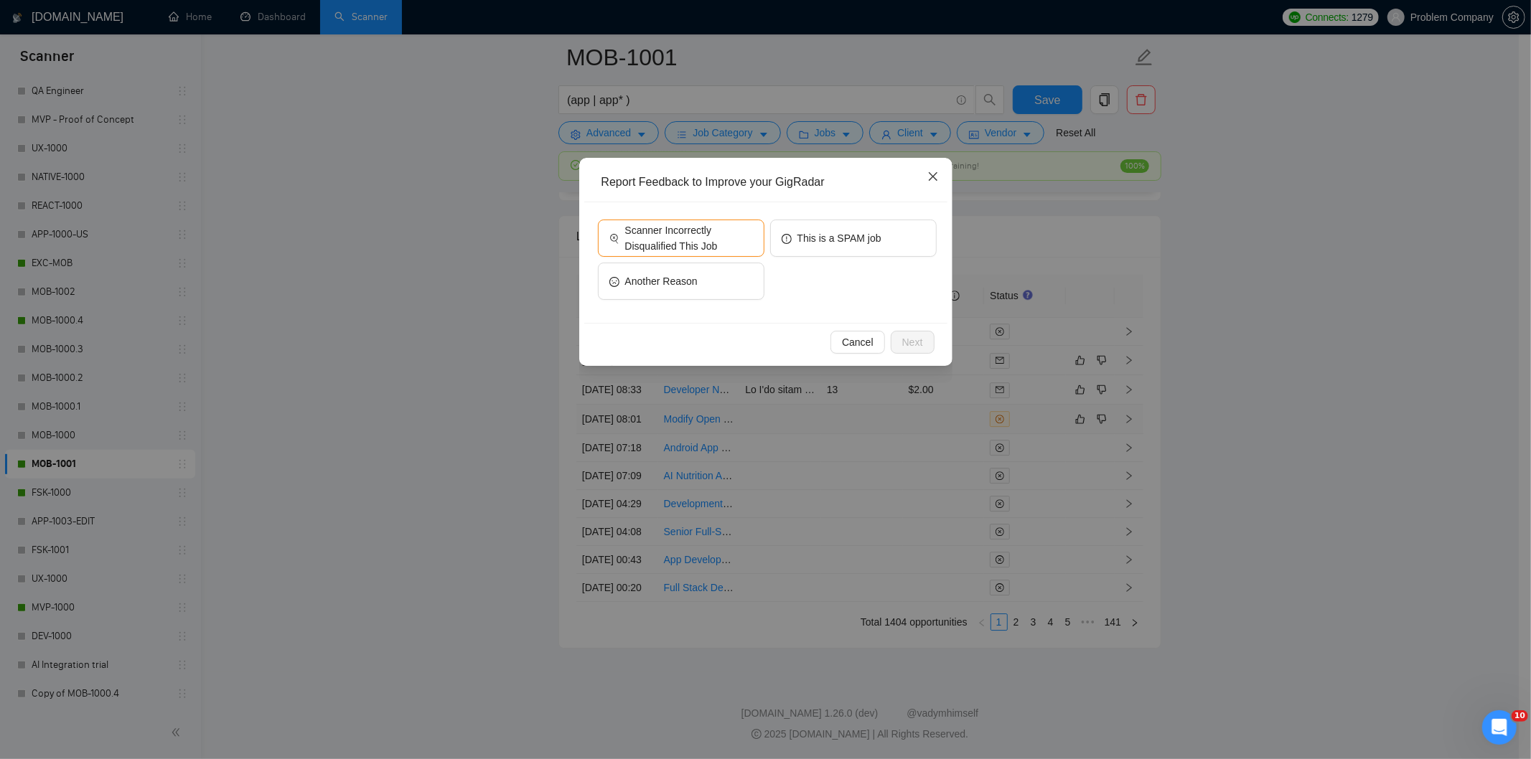
click at [937, 175] on icon "close" at bounding box center [932, 176] width 11 height 11
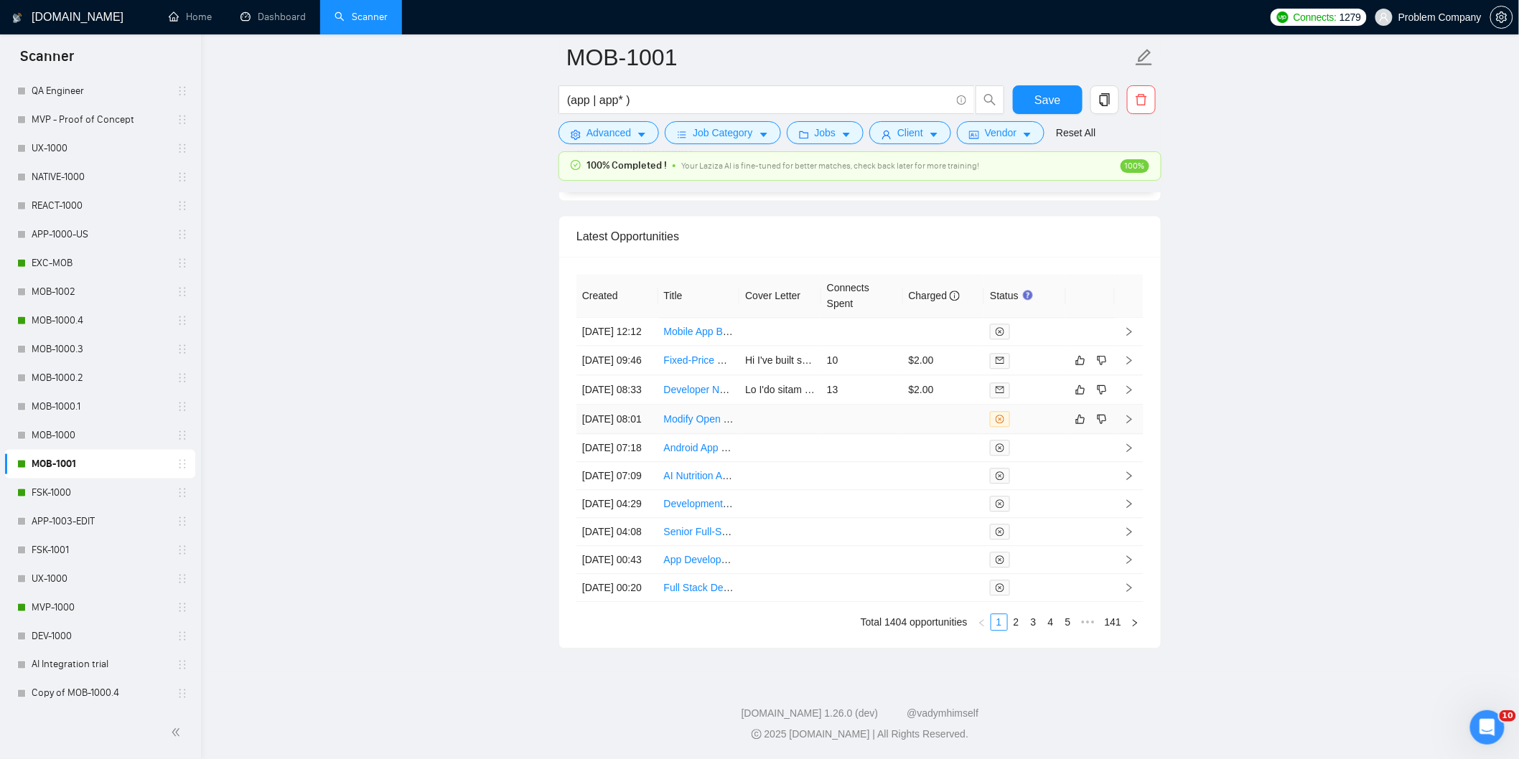
click at [807, 434] on td at bounding box center [780, 419] width 82 height 29
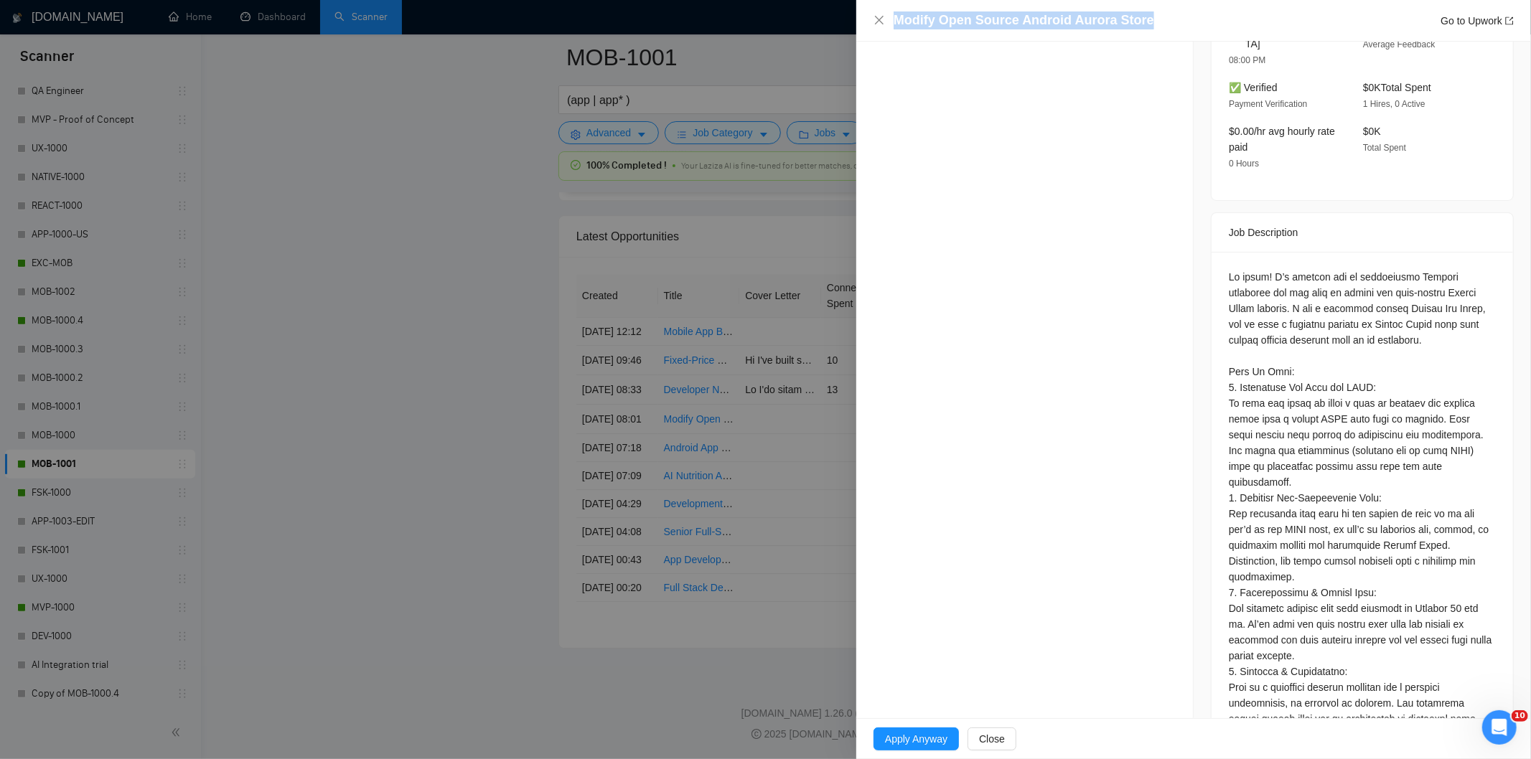
drag, startPoint x: 1159, startPoint y: 20, endPoint x: 892, endPoint y: 25, distance: 267.1
click at [892, 25] on div "Modify Open Source Android Aurora Store Go to Upwork" at bounding box center [1194, 20] width 640 height 18
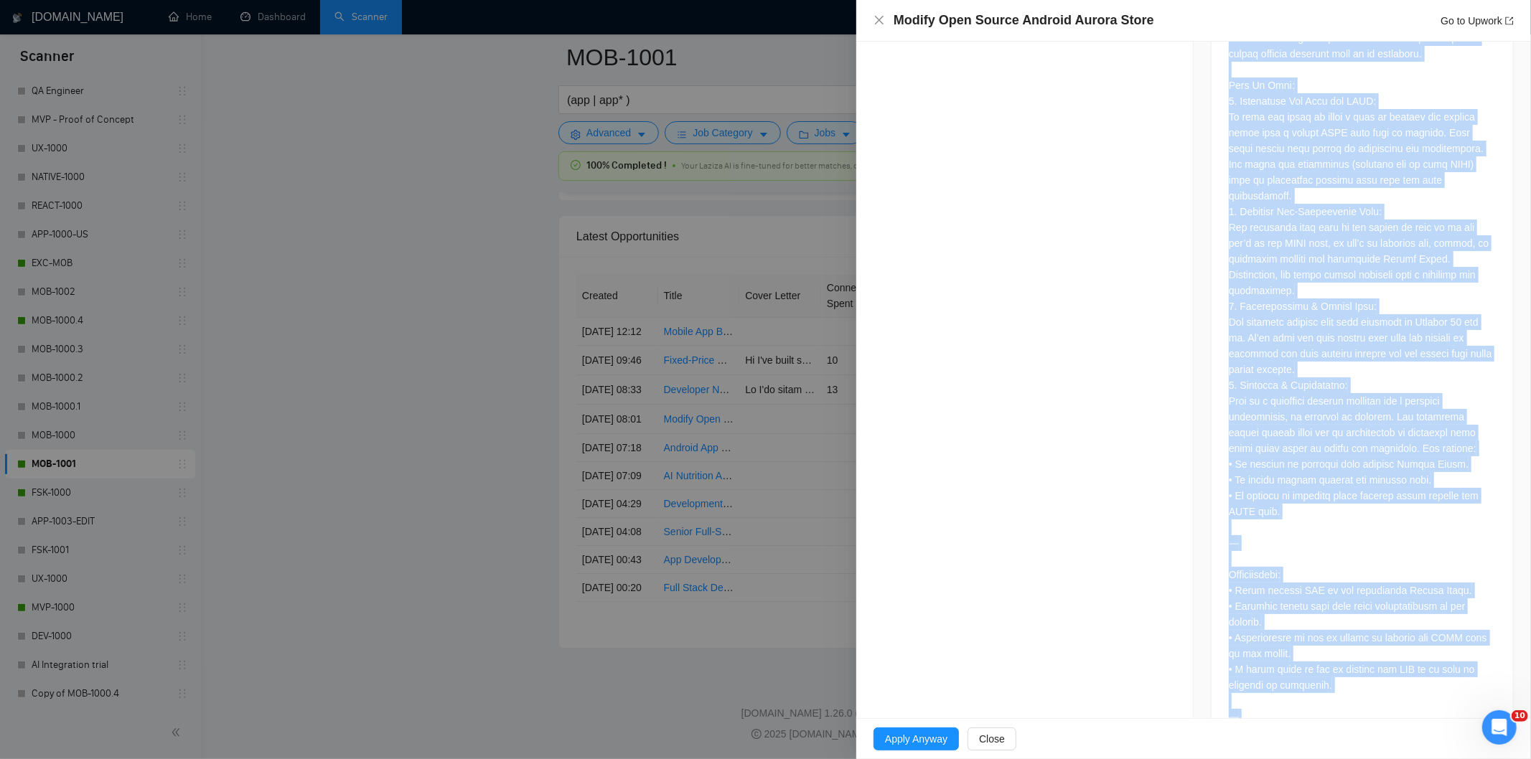
scroll to position [824, 0]
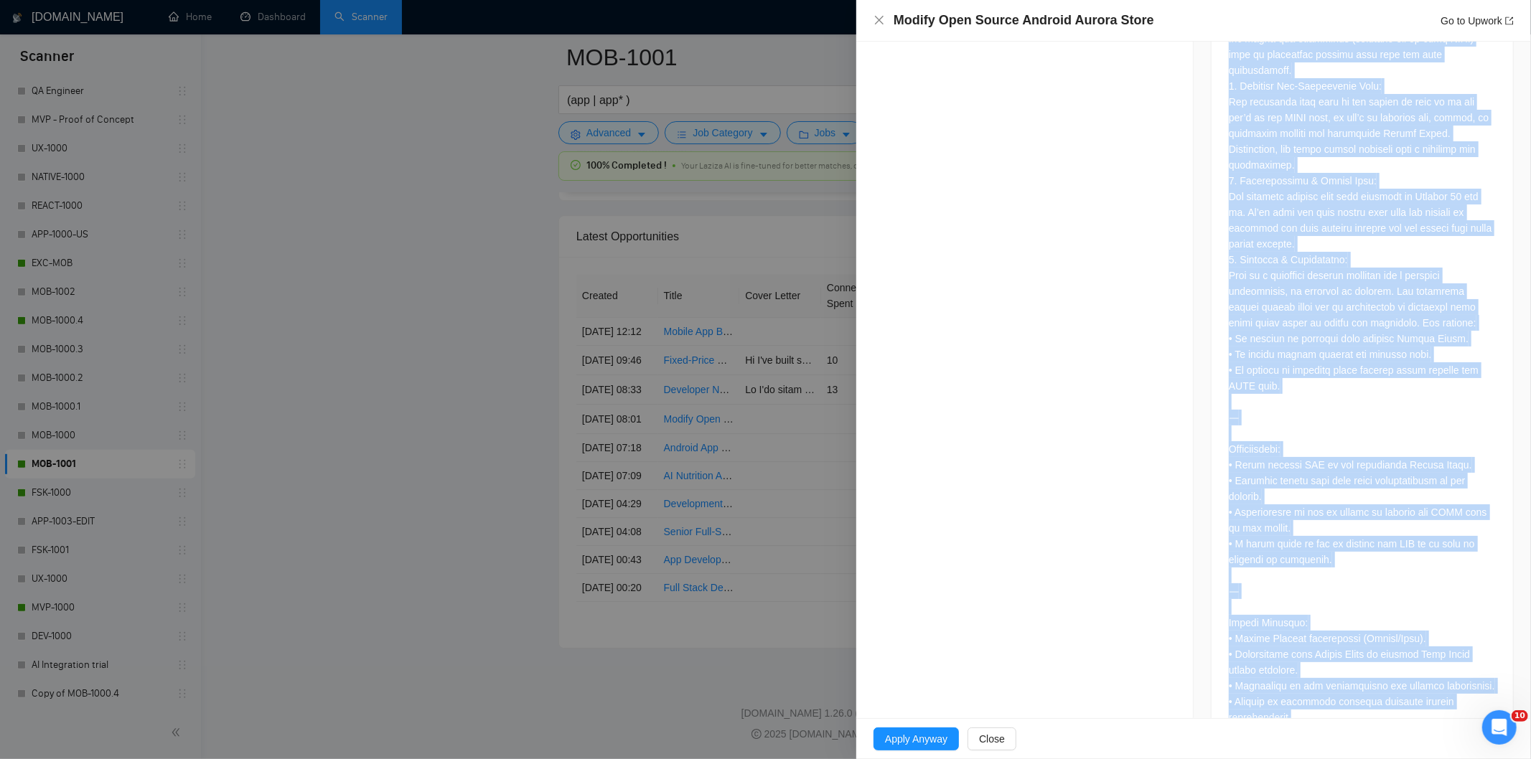
drag, startPoint x: 1222, startPoint y: 259, endPoint x: 1371, endPoint y: 718, distance: 482.2
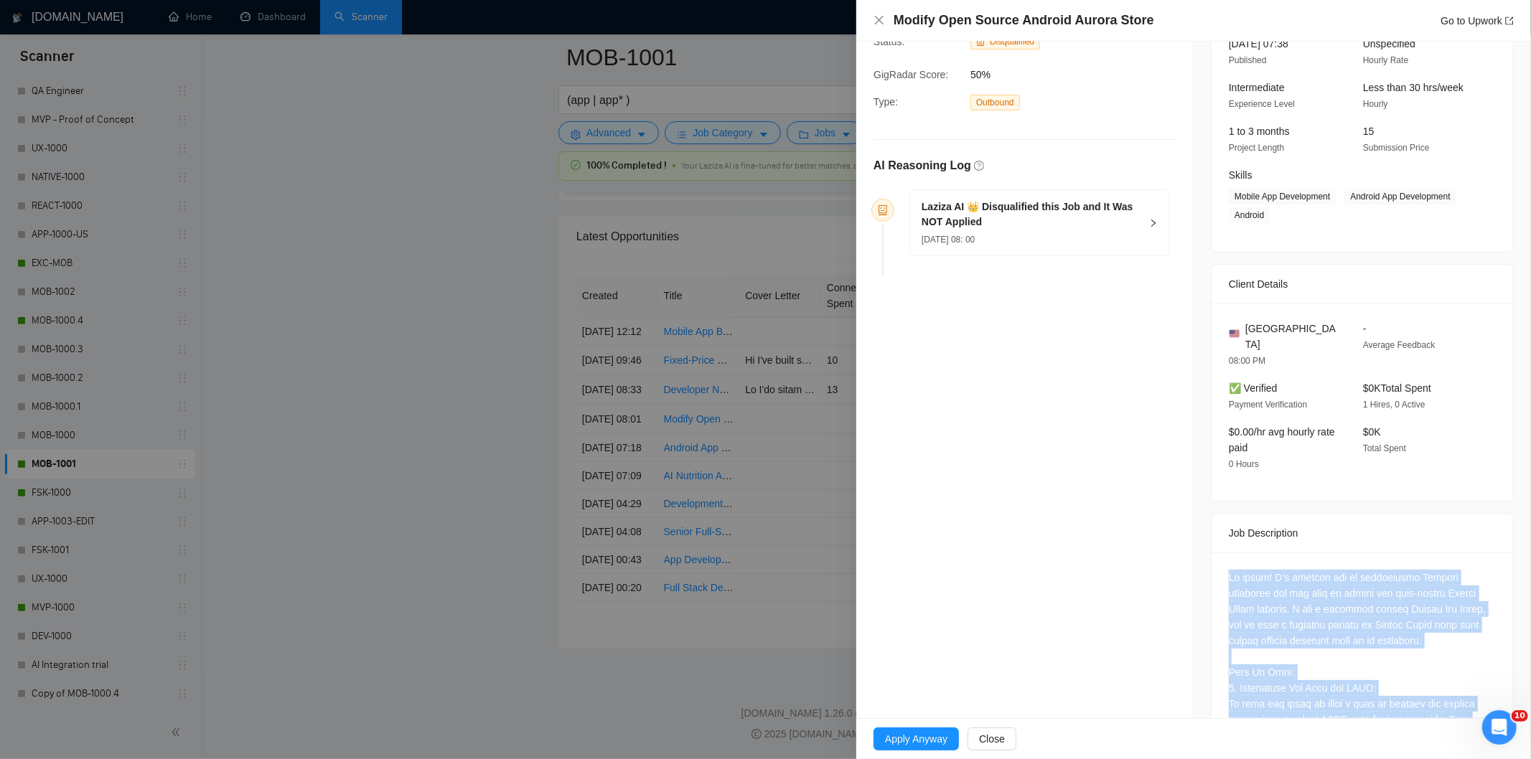
scroll to position [111, 0]
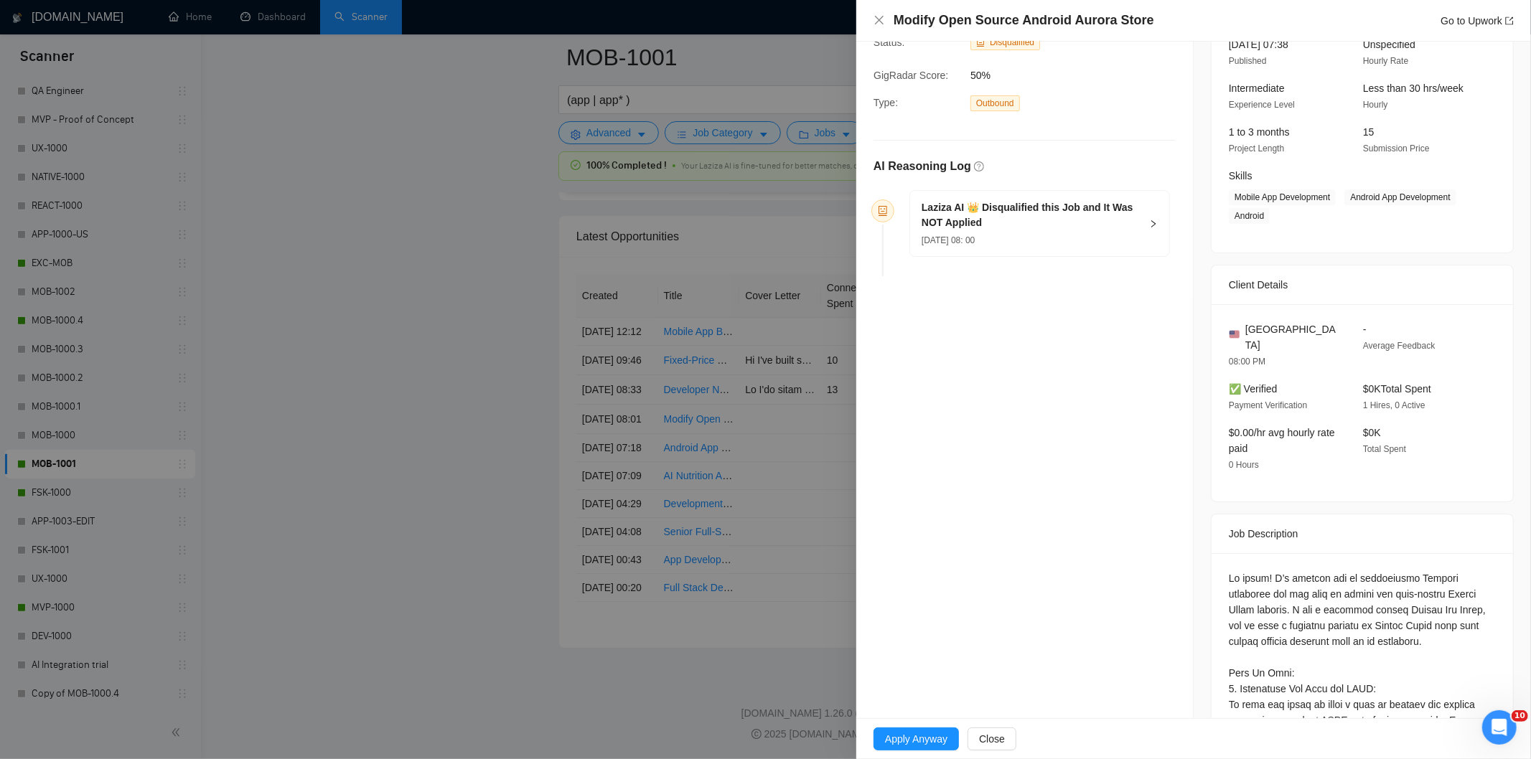
click at [1057, 239] on div "[DATE] 08: 00" at bounding box center [1031, 240] width 219 height 16
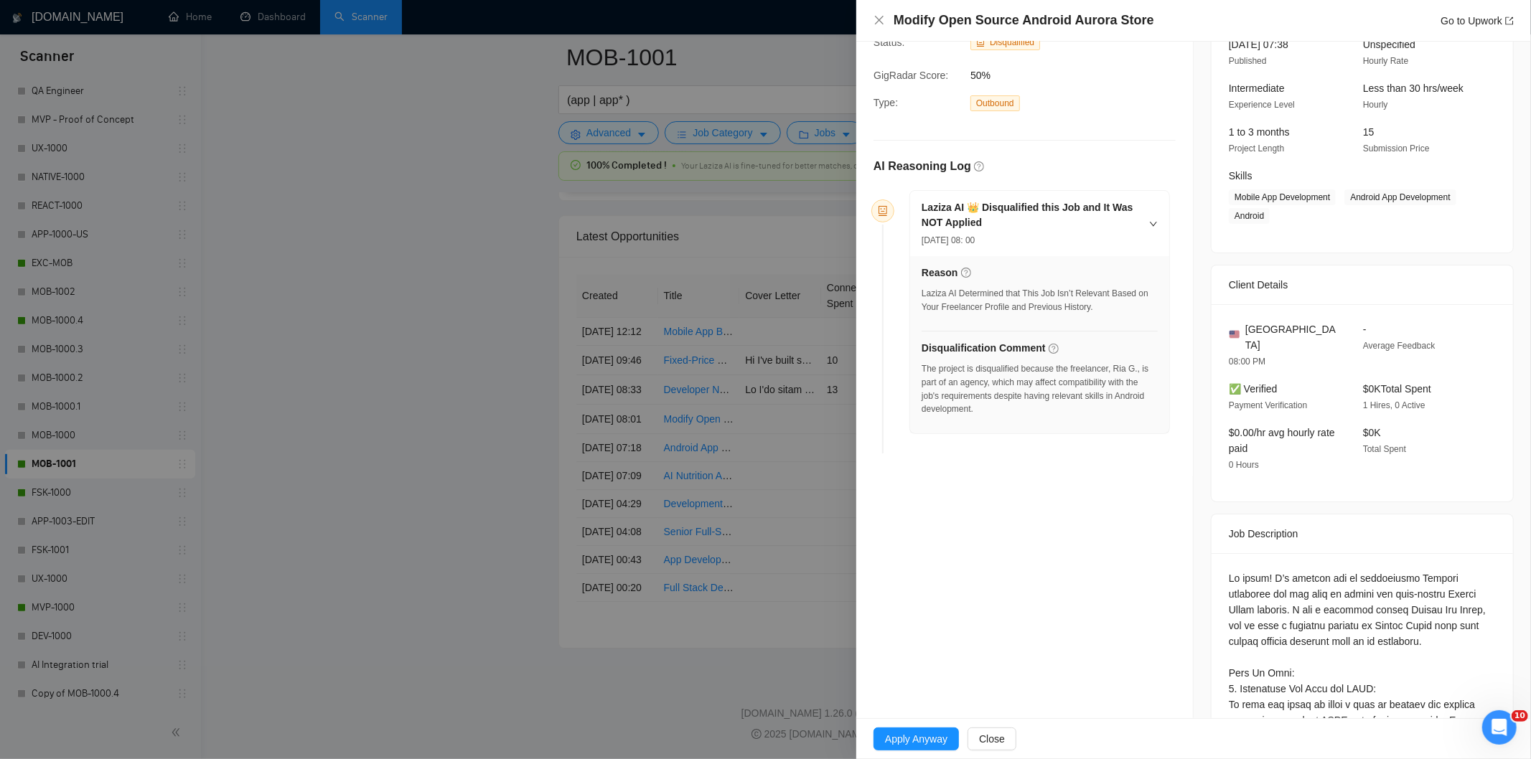
click at [1152, 18] on div "Modify Open Source Android Aurora Store Go to Upwork" at bounding box center [1204, 20] width 620 height 18
drag, startPoint x: 1152, startPoint y: 18, endPoint x: 921, endPoint y: 24, distance: 231.2
click at [921, 24] on div "Modify Open Source Android Aurora Store Go to Upwork" at bounding box center [1204, 20] width 620 height 18
click at [878, 18] on icon "close" at bounding box center [879, 19] width 11 height 11
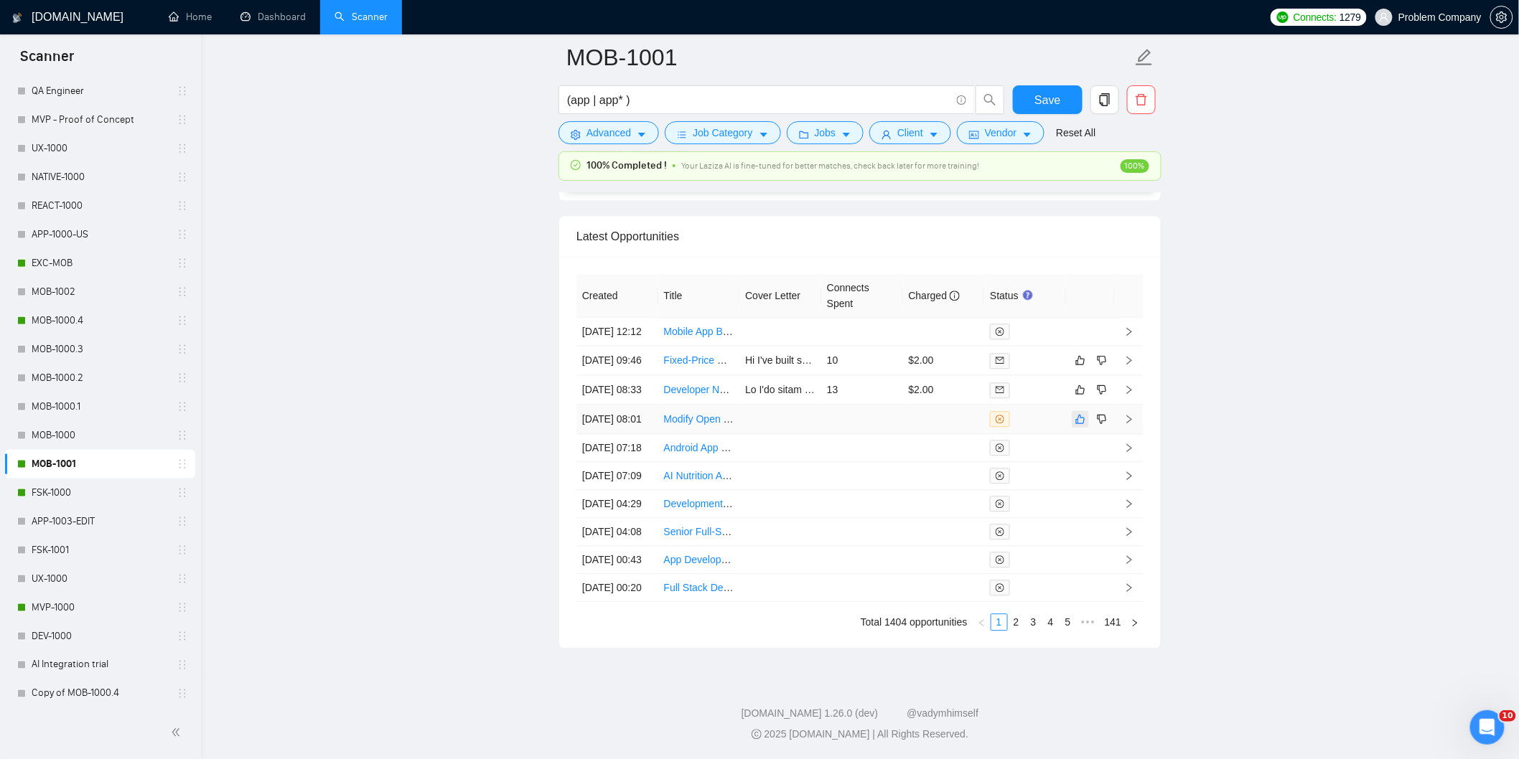
click at [1086, 428] on button "button" at bounding box center [1080, 419] width 17 height 17
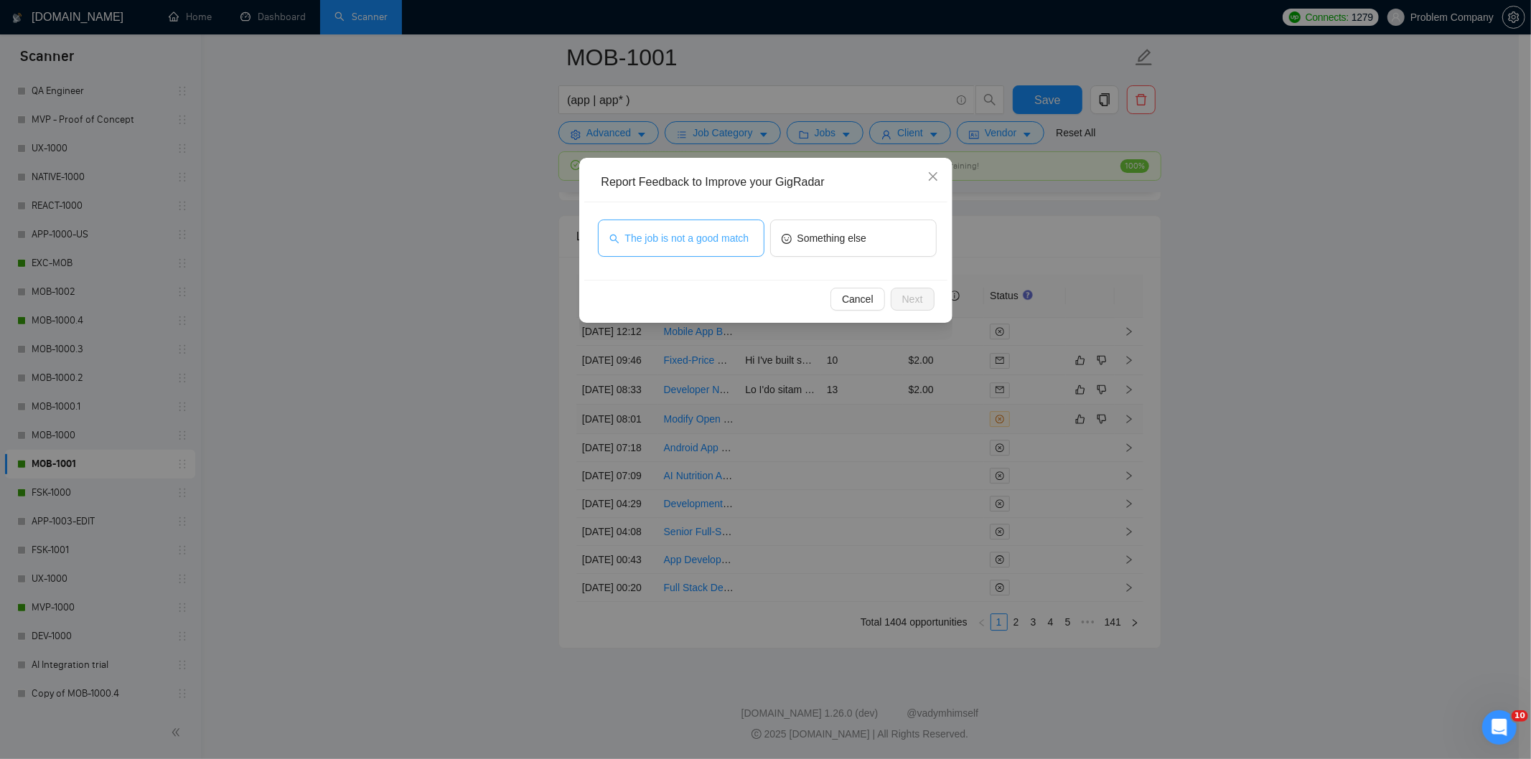
click at [752, 245] on button "The job is not a good match" at bounding box center [681, 238] width 167 height 37
click at [731, 239] on span "The job is not a good match" at bounding box center [687, 238] width 124 height 16
click at [922, 299] on span "Next" at bounding box center [912, 299] width 21 height 16
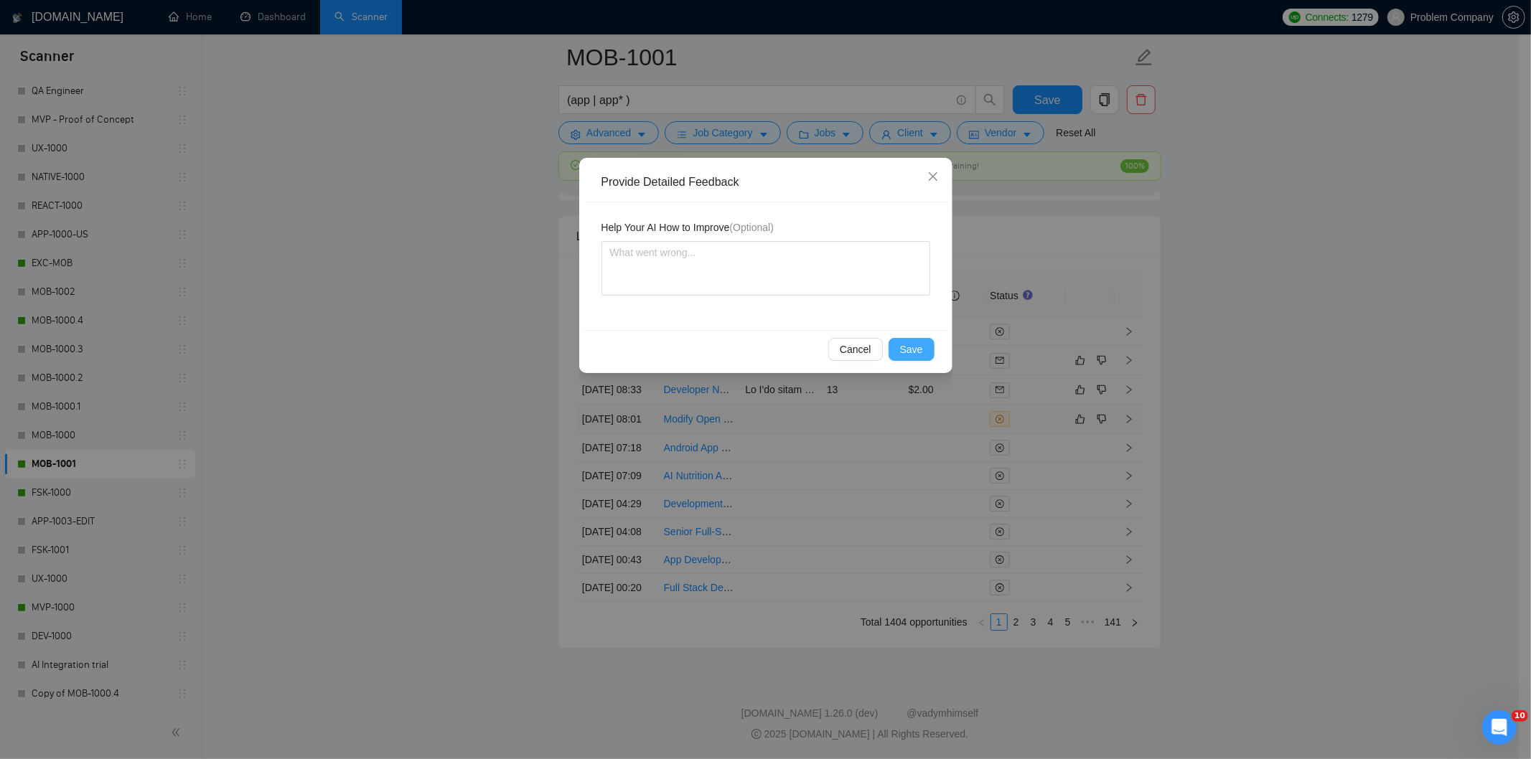
click at [924, 350] on button "Save" at bounding box center [912, 349] width 46 height 23
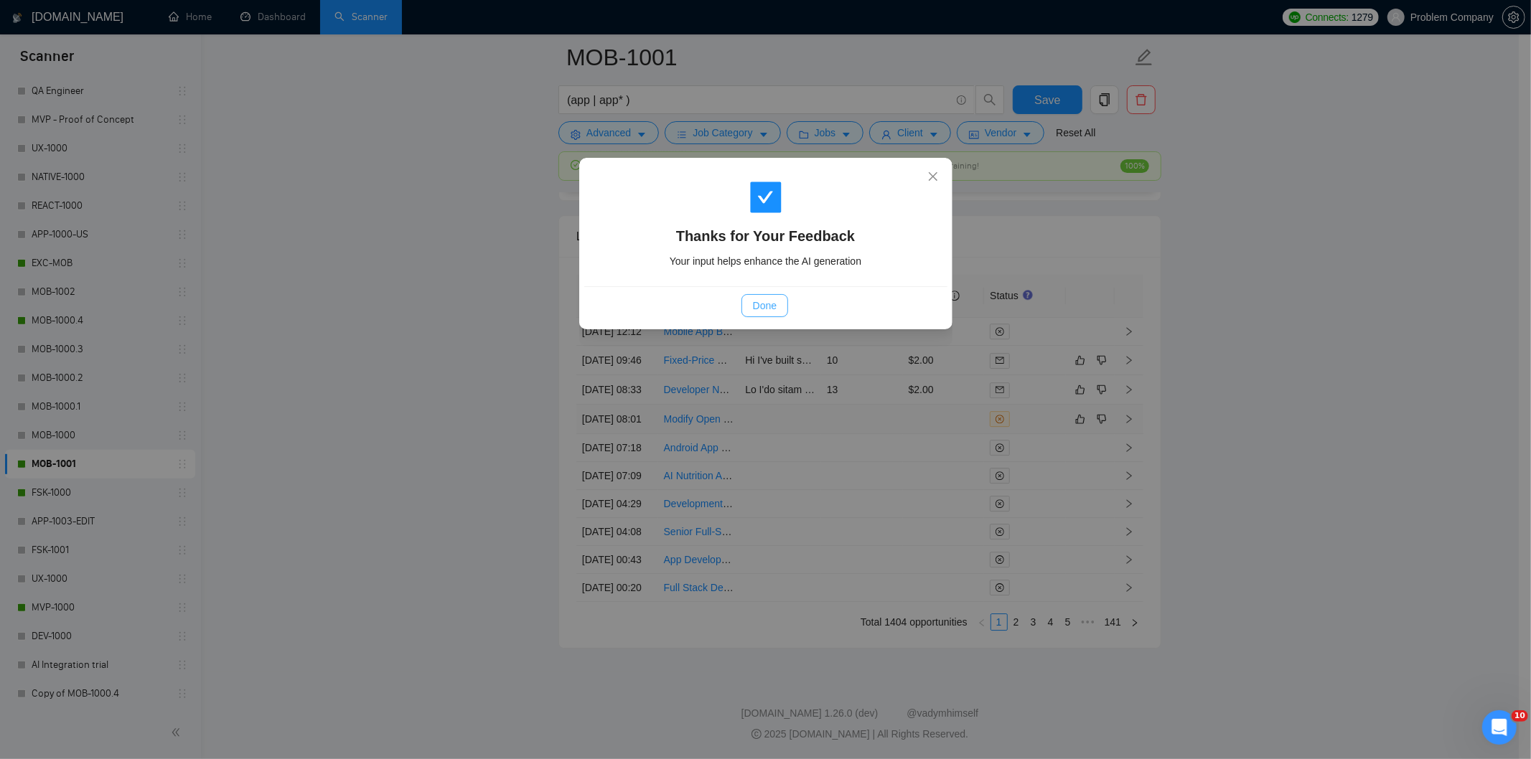
click at [749, 309] on button "Done" at bounding box center [765, 305] width 47 height 23
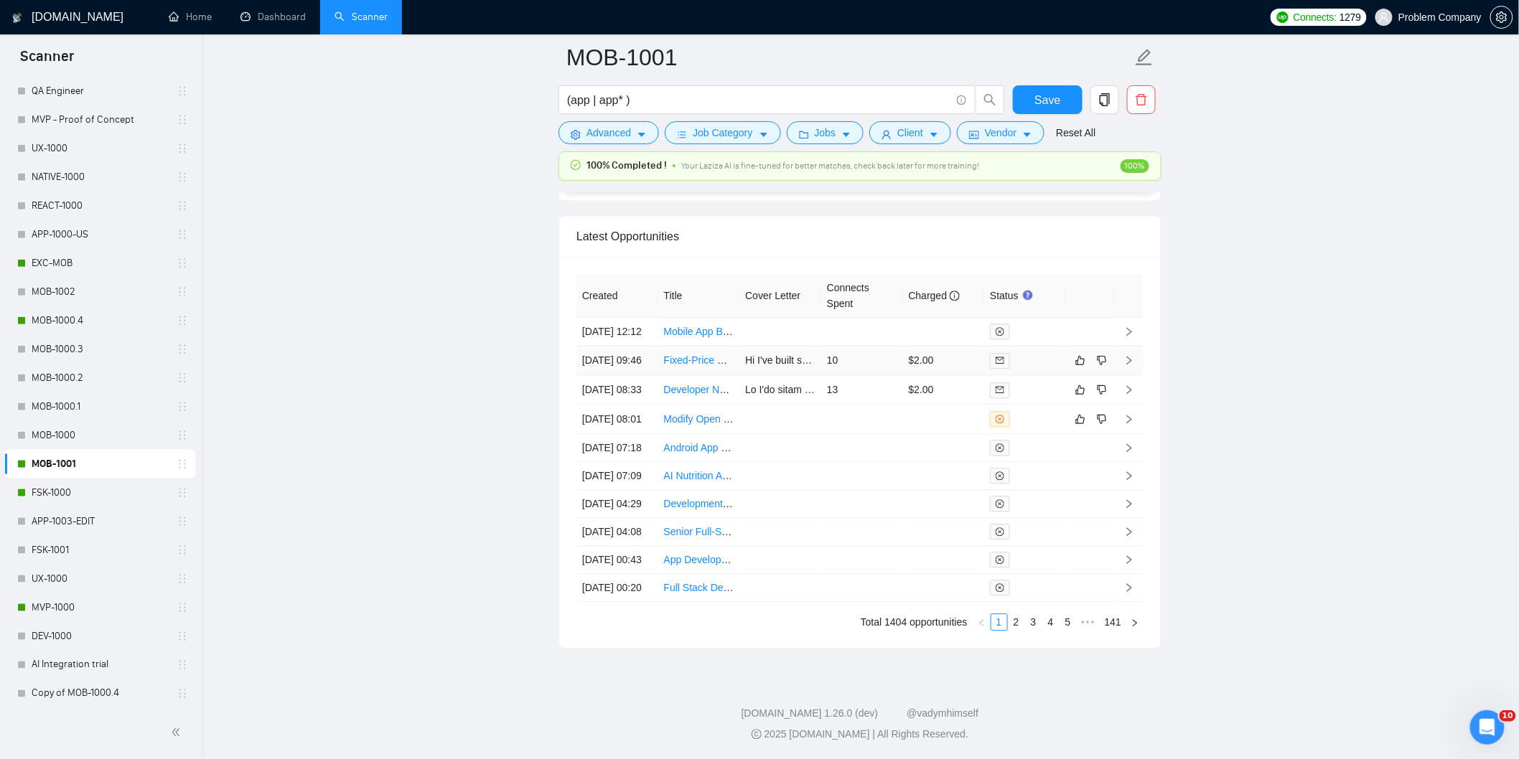
click at [642, 368] on td "[DATE] 09:46" at bounding box center [617, 360] width 82 height 29
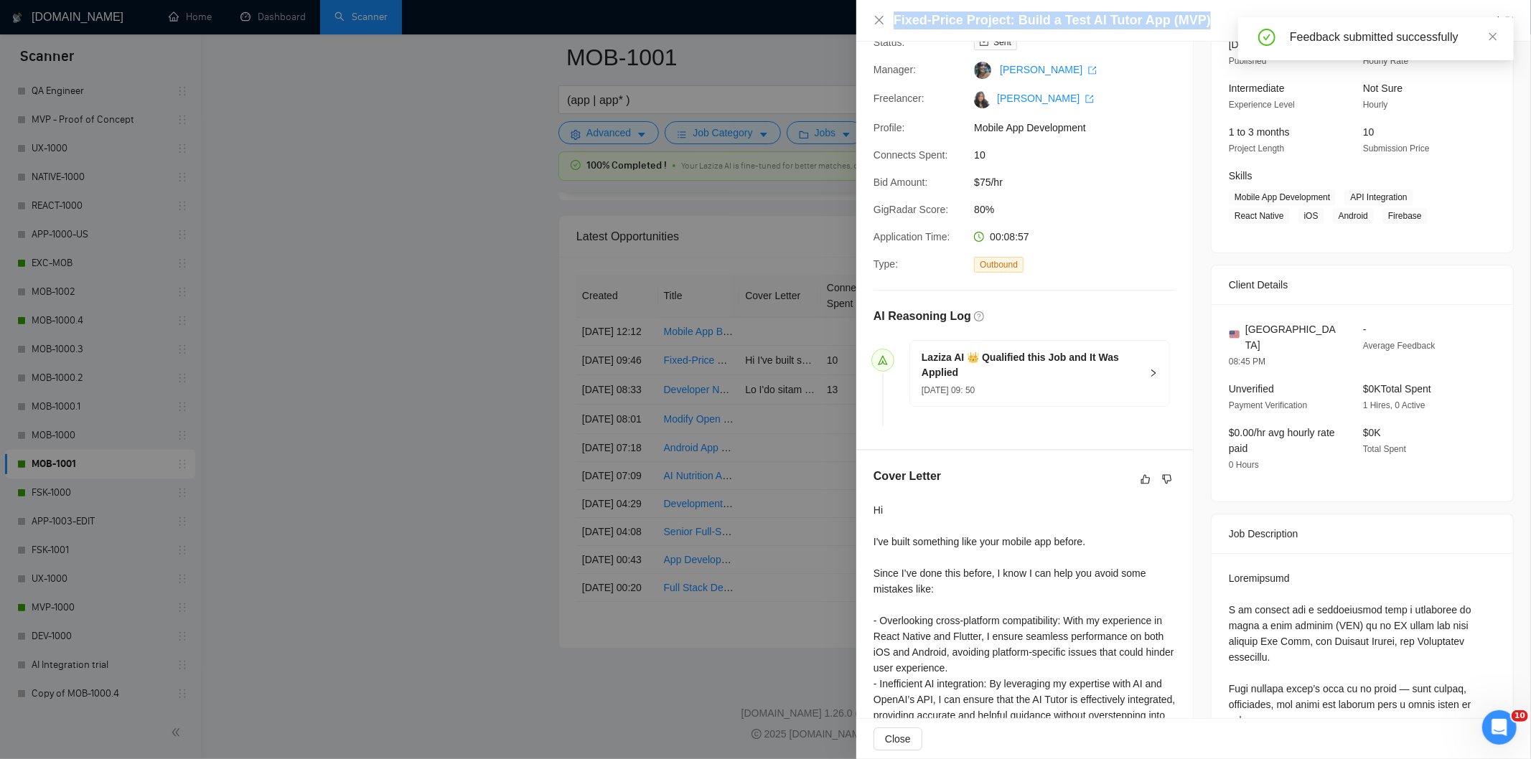
drag, startPoint x: 1212, startPoint y: 16, endPoint x: 894, endPoint y: 19, distance: 317.3
click at [894, 19] on div "Fixed-Price Project: Build a Test AI Tutor App (MVP) Go to Upwork" at bounding box center [1204, 20] width 620 height 18
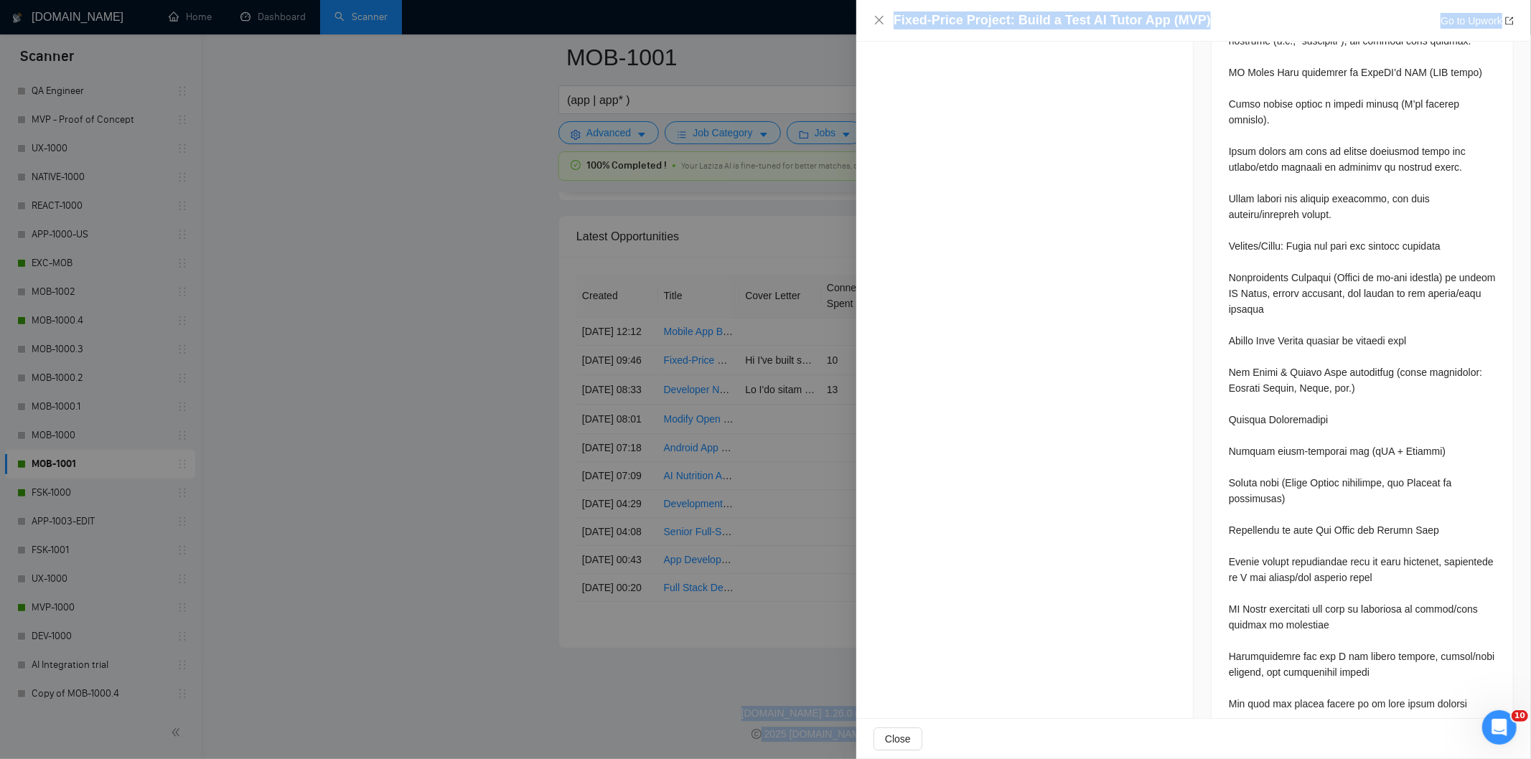
scroll to position [1108, 0]
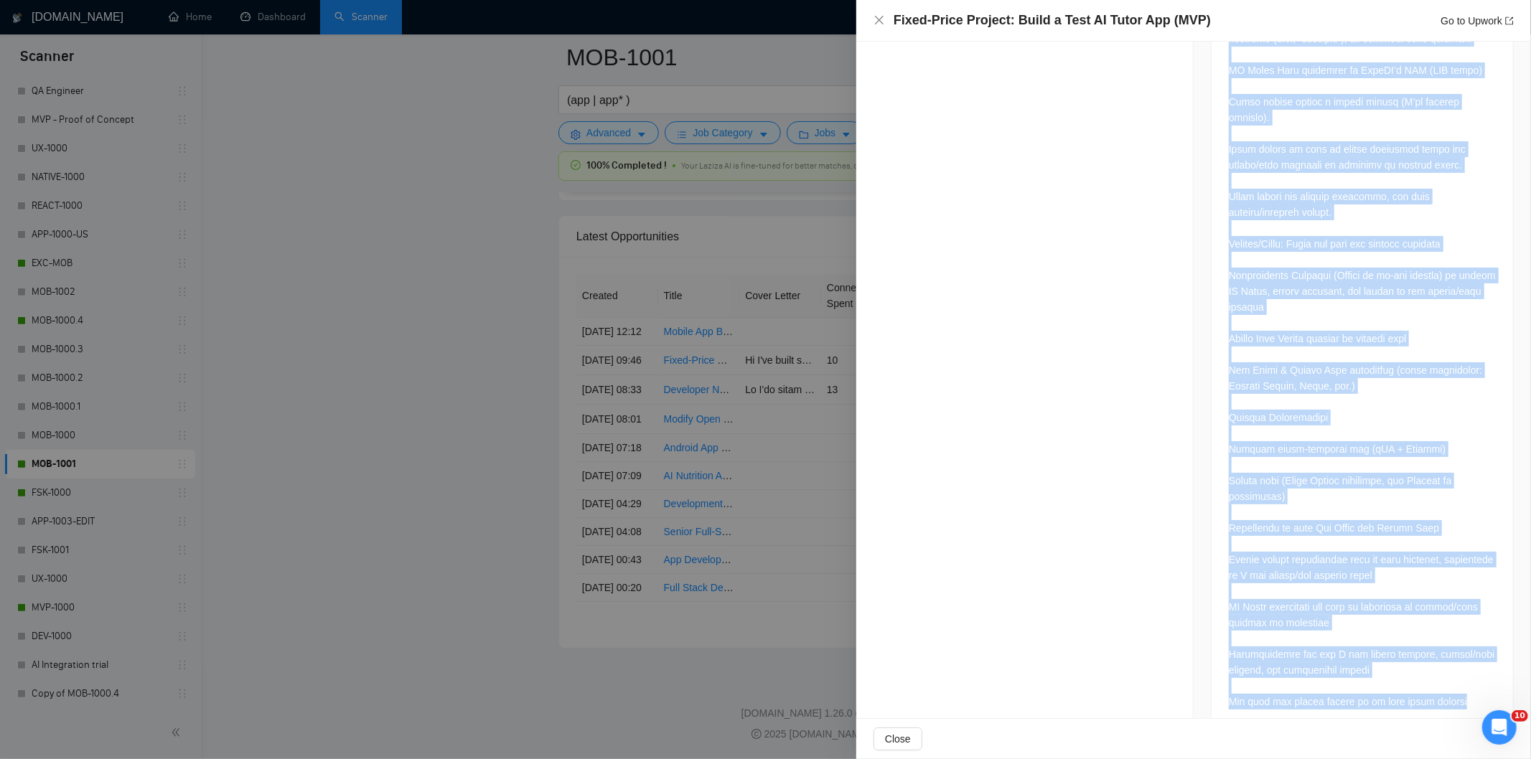
drag, startPoint x: 1221, startPoint y: 355, endPoint x: 1464, endPoint y: 673, distance: 400.4
click at [1464, 673] on div at bounding box center [1362, 144] width 301 height 1177
